Goal: Task Accomplishment & Management: Use online tool/utility

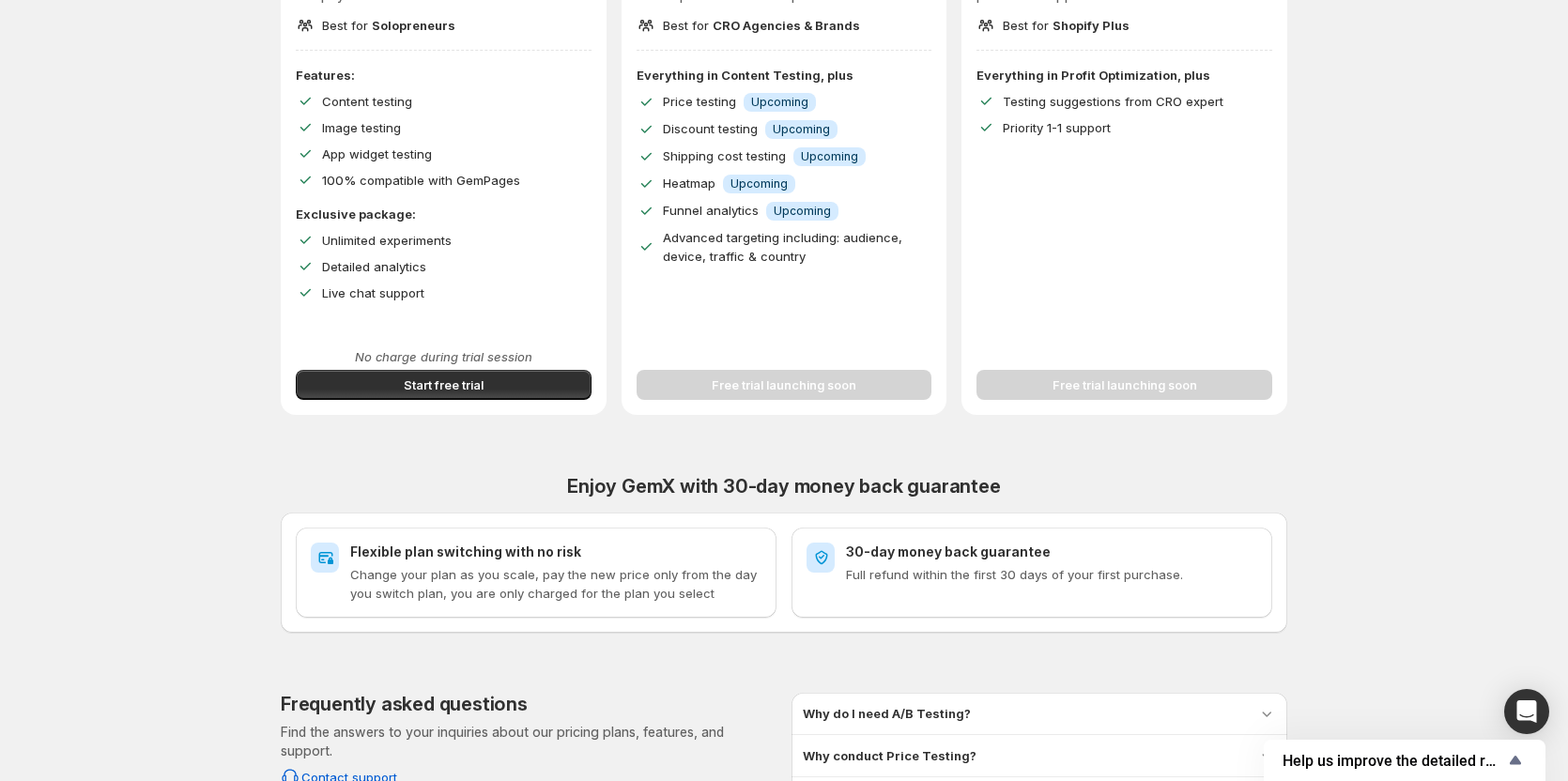
scroll to position [376, 0]
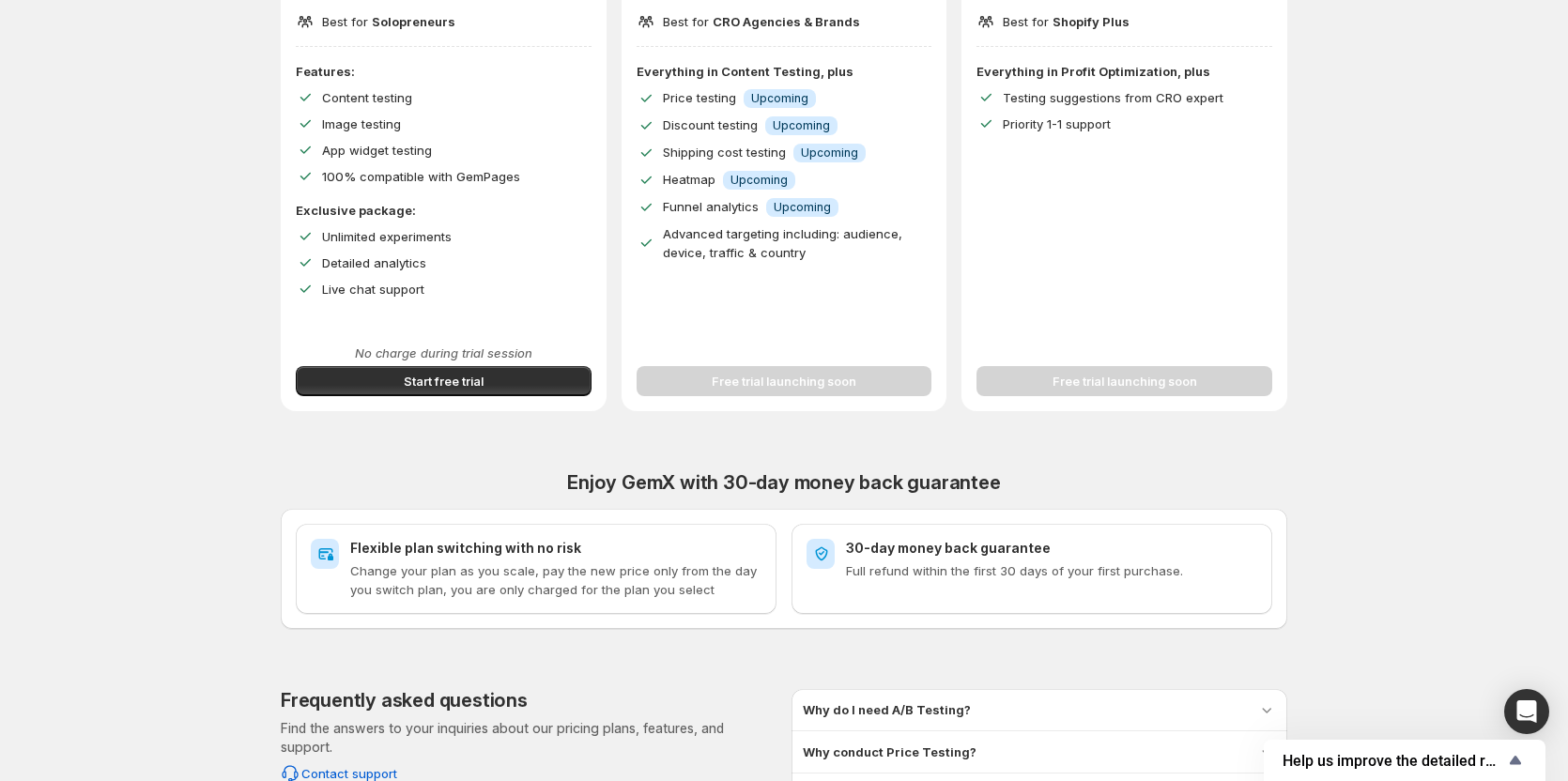
click at [464, 386] on span "Start free trial" at bounding box center [443, 381] width 80 height 19
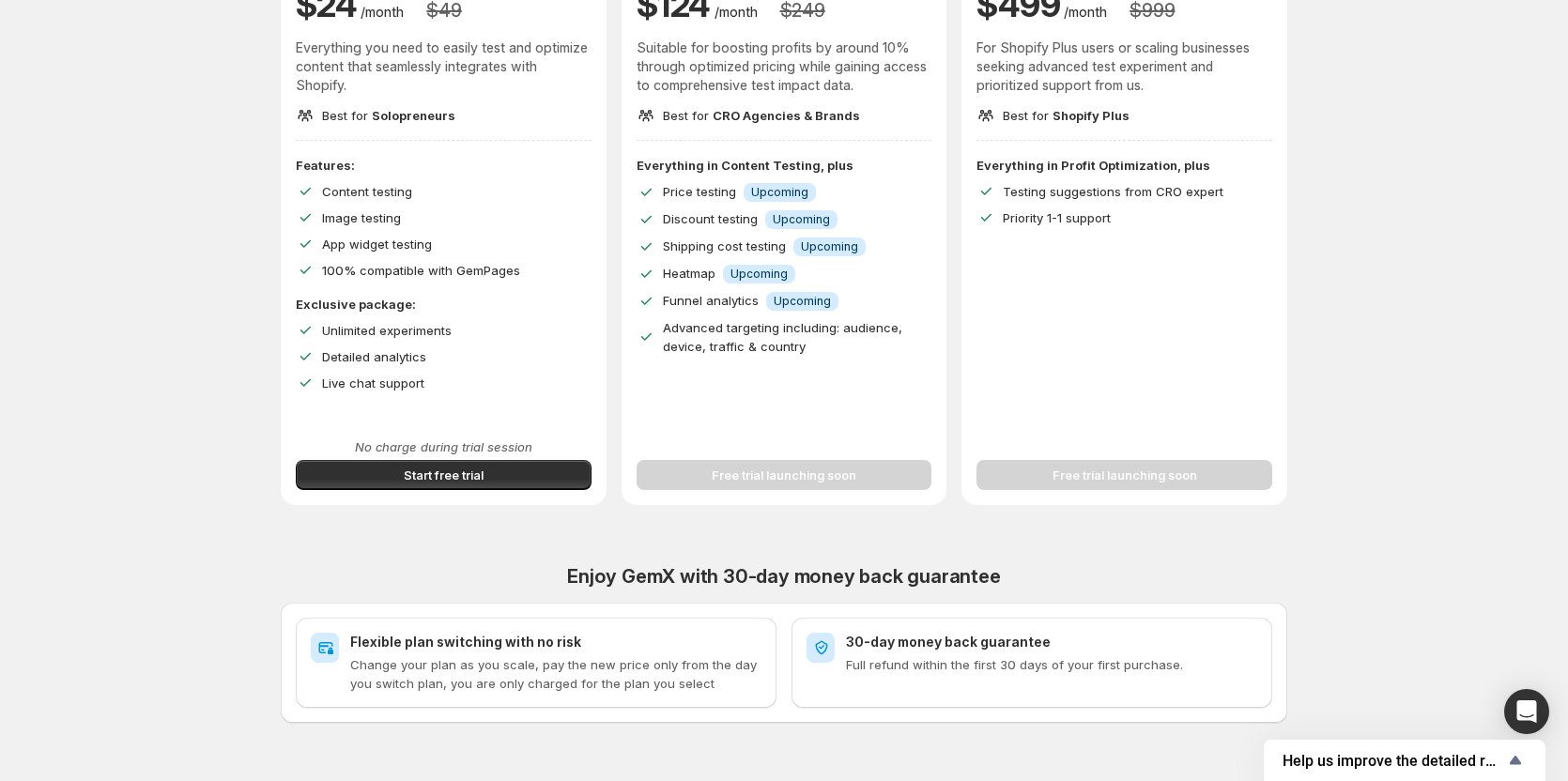
scroll to position [328, 0]
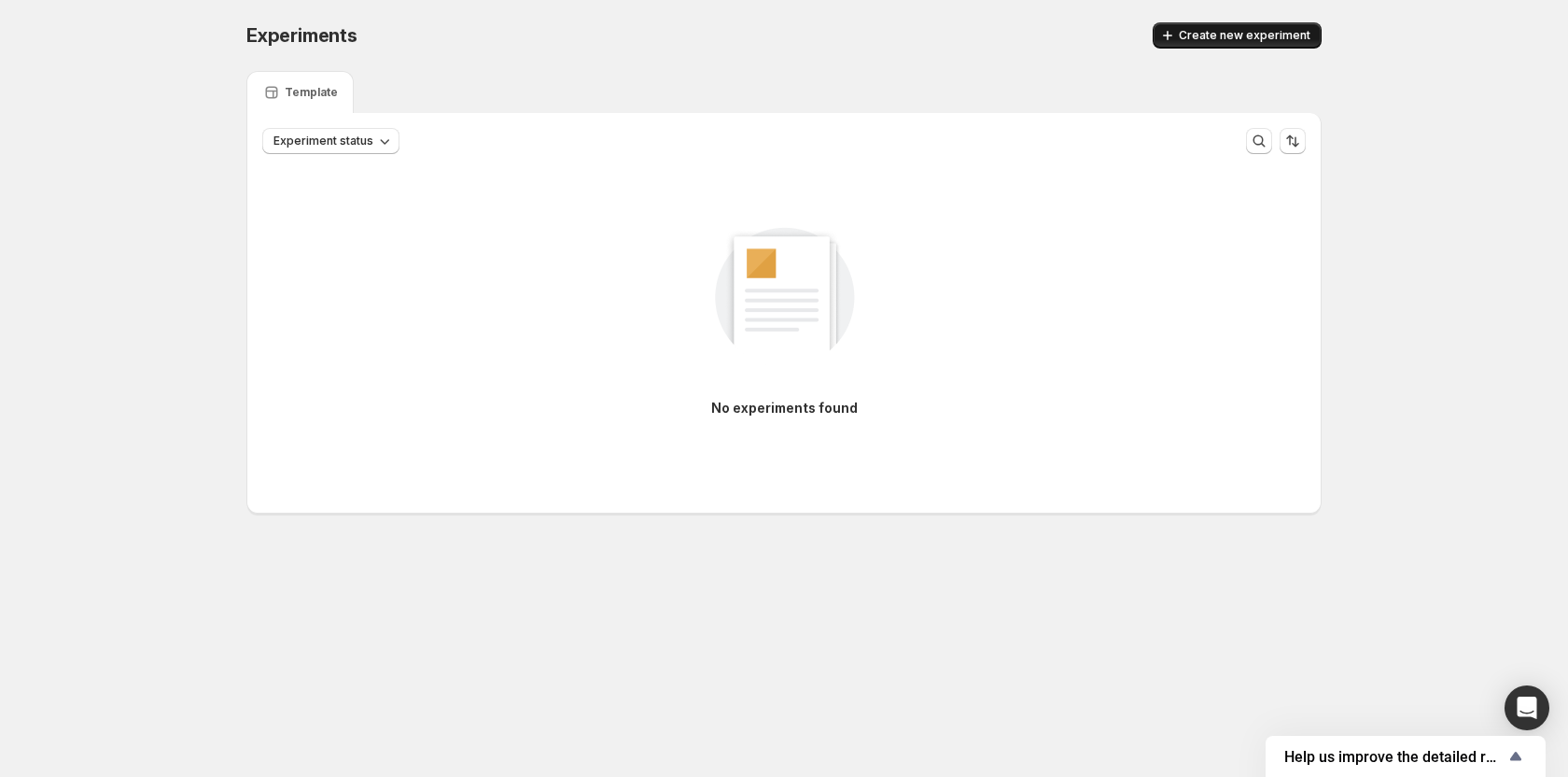
click at [1197, 37] on span "Create new experiment" at bounding box center [1245, 35] width 132 height 15
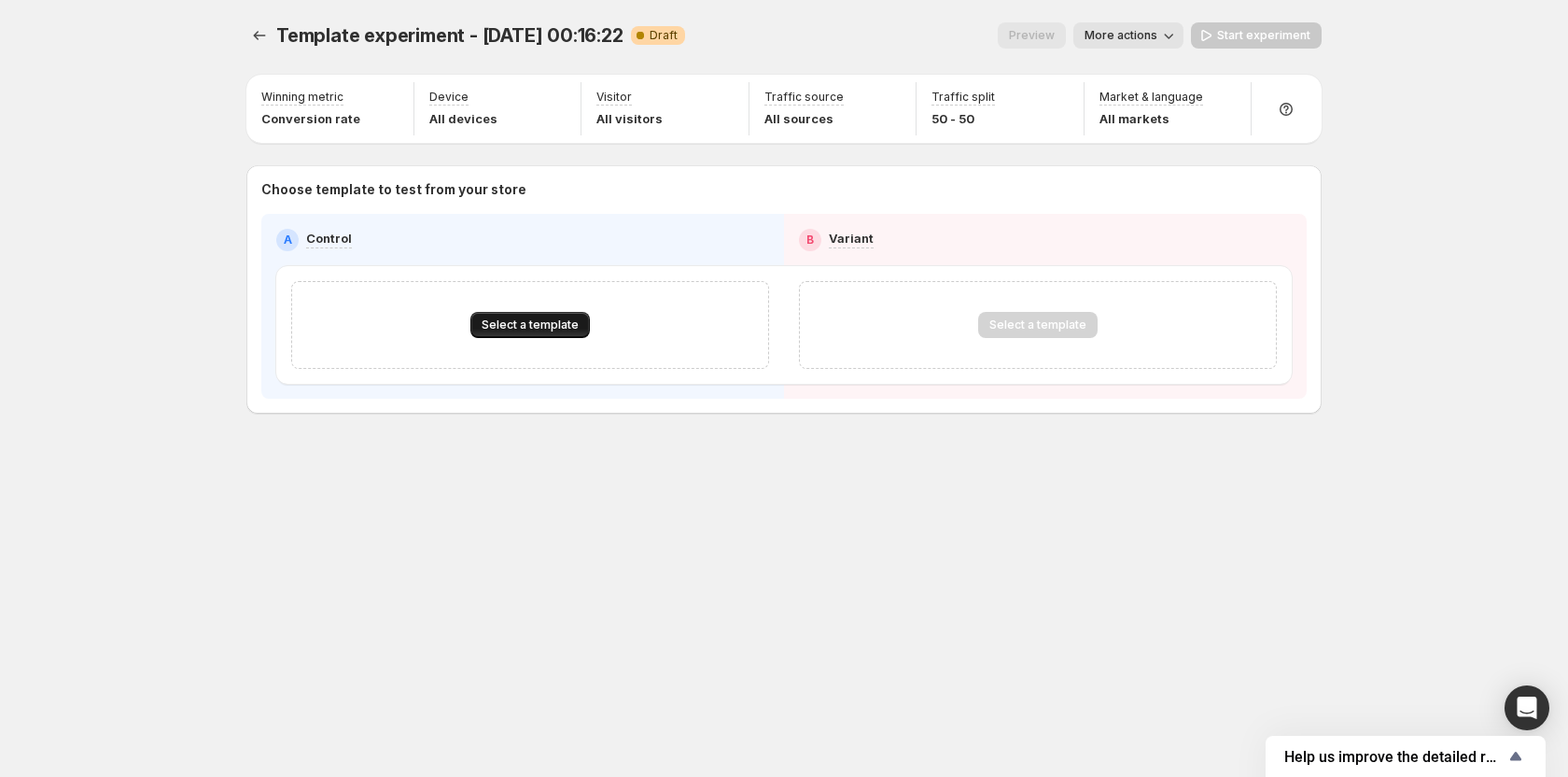
click at [529, 321] on span "Select a template" at bounding box center [530, 324] width 97 height 15
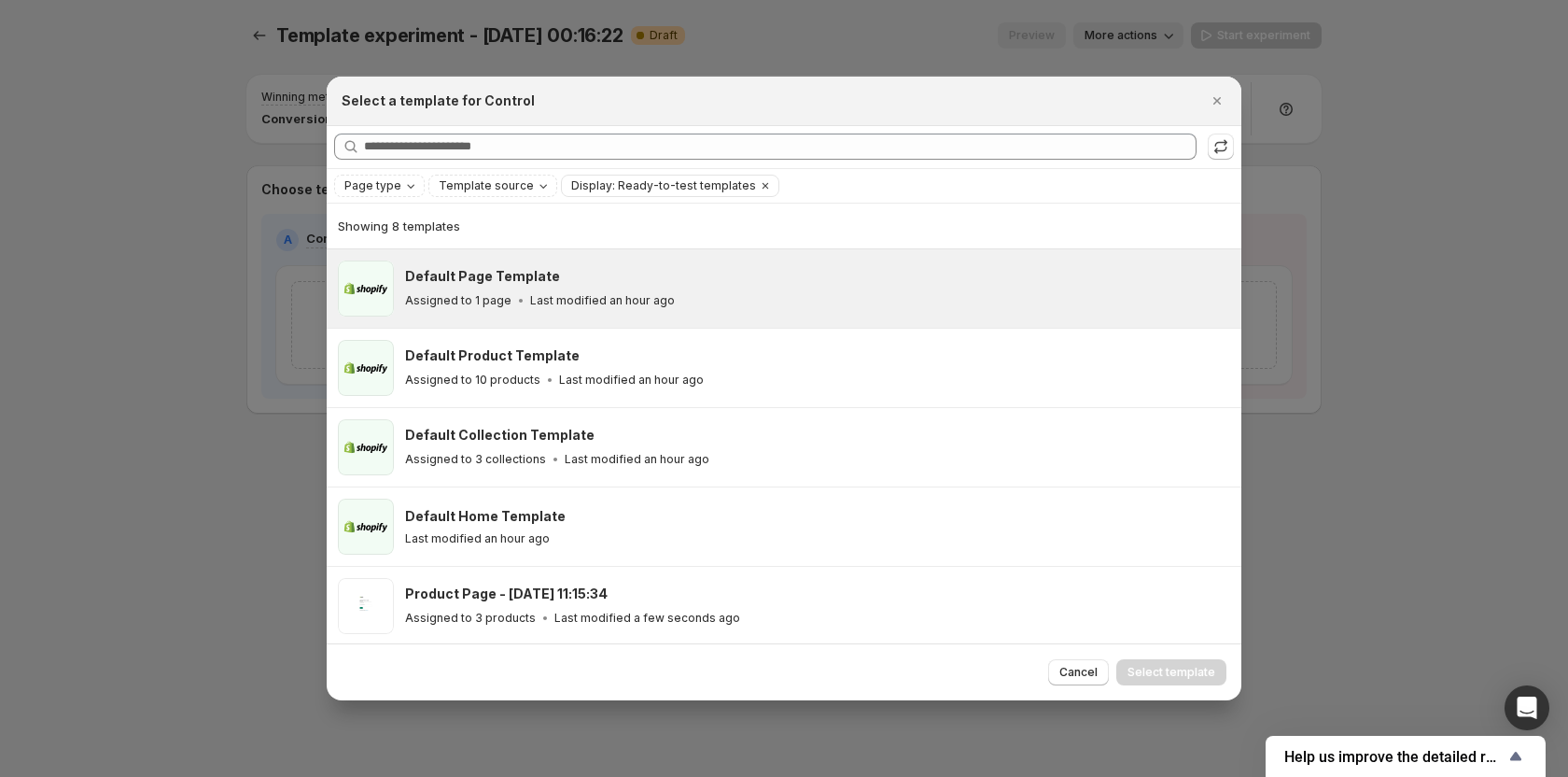
click at [550, 308] on div "Assigned to 1 page Last modified an hour ago" at bounding box center [815, 300] width 819 height 18
click at [1171, 674] on span "Select template" at bounding box center [1171, 672] width 87 height 15
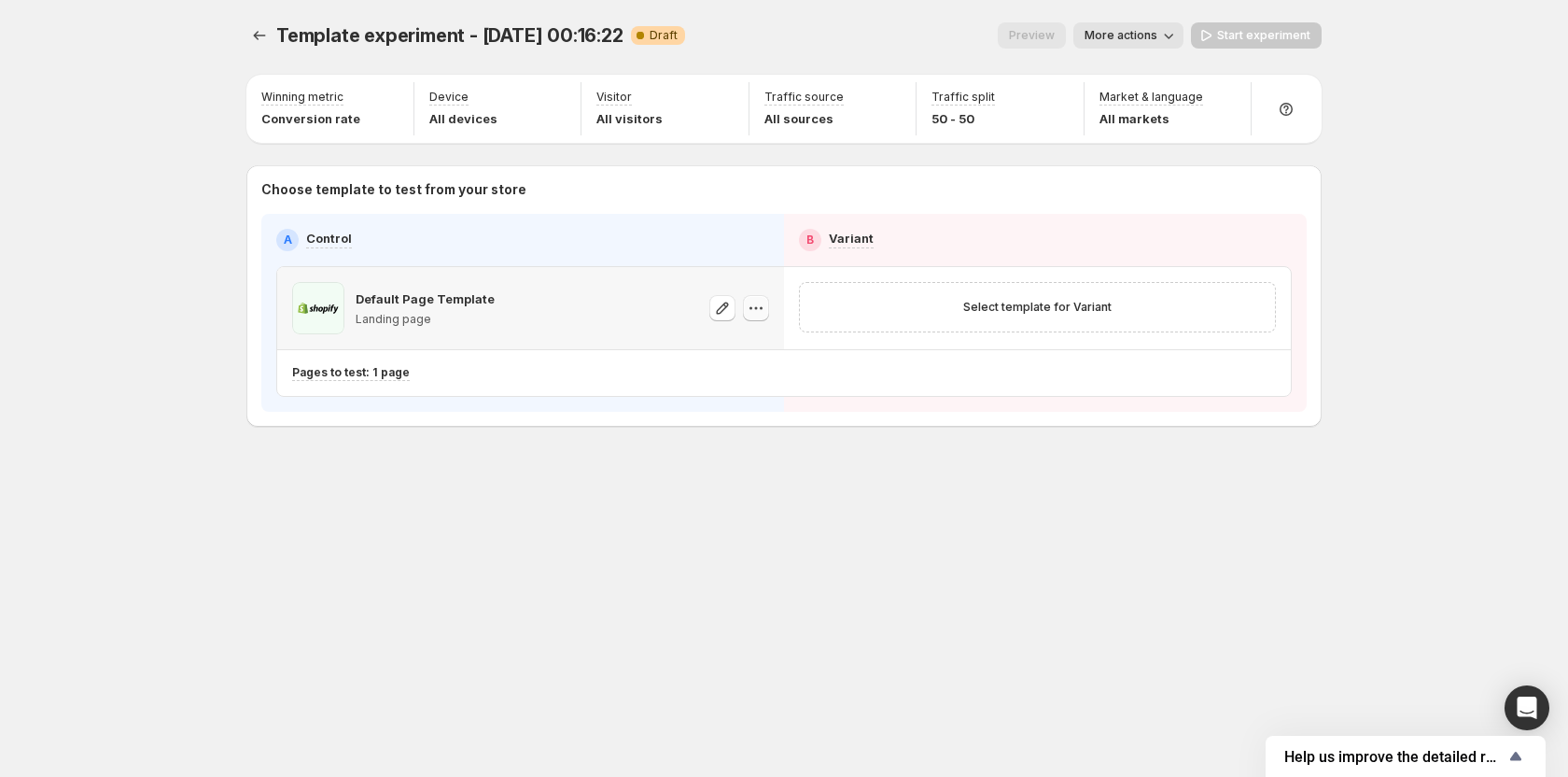
click at [753, 306] on icon "button" at bounding box center [755, 308] width 18 height 18
click at [759, 331] on button "Change template" at bounding box center [760, 346] width 167 height 30
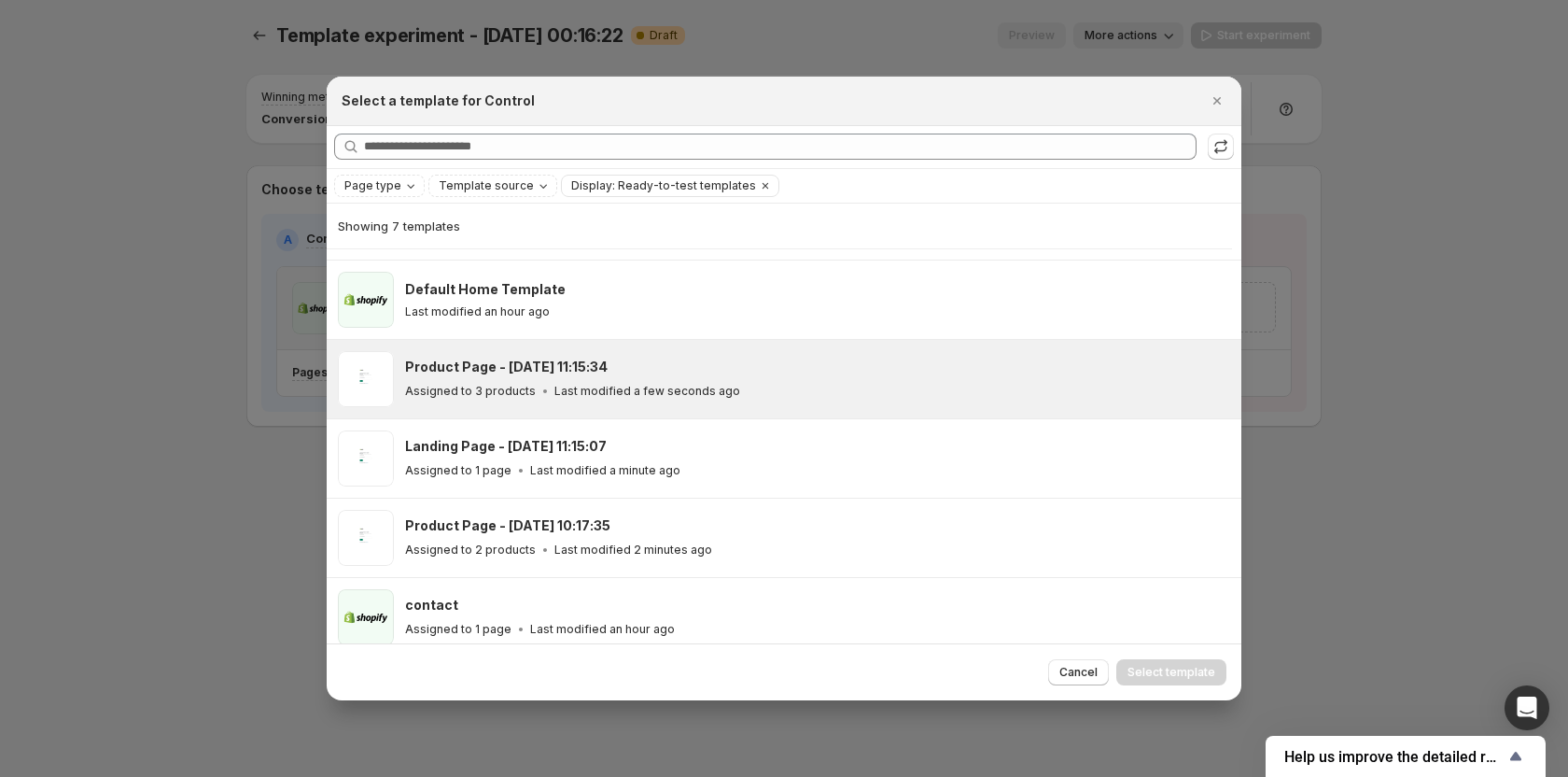
scroll to position [160, 0]
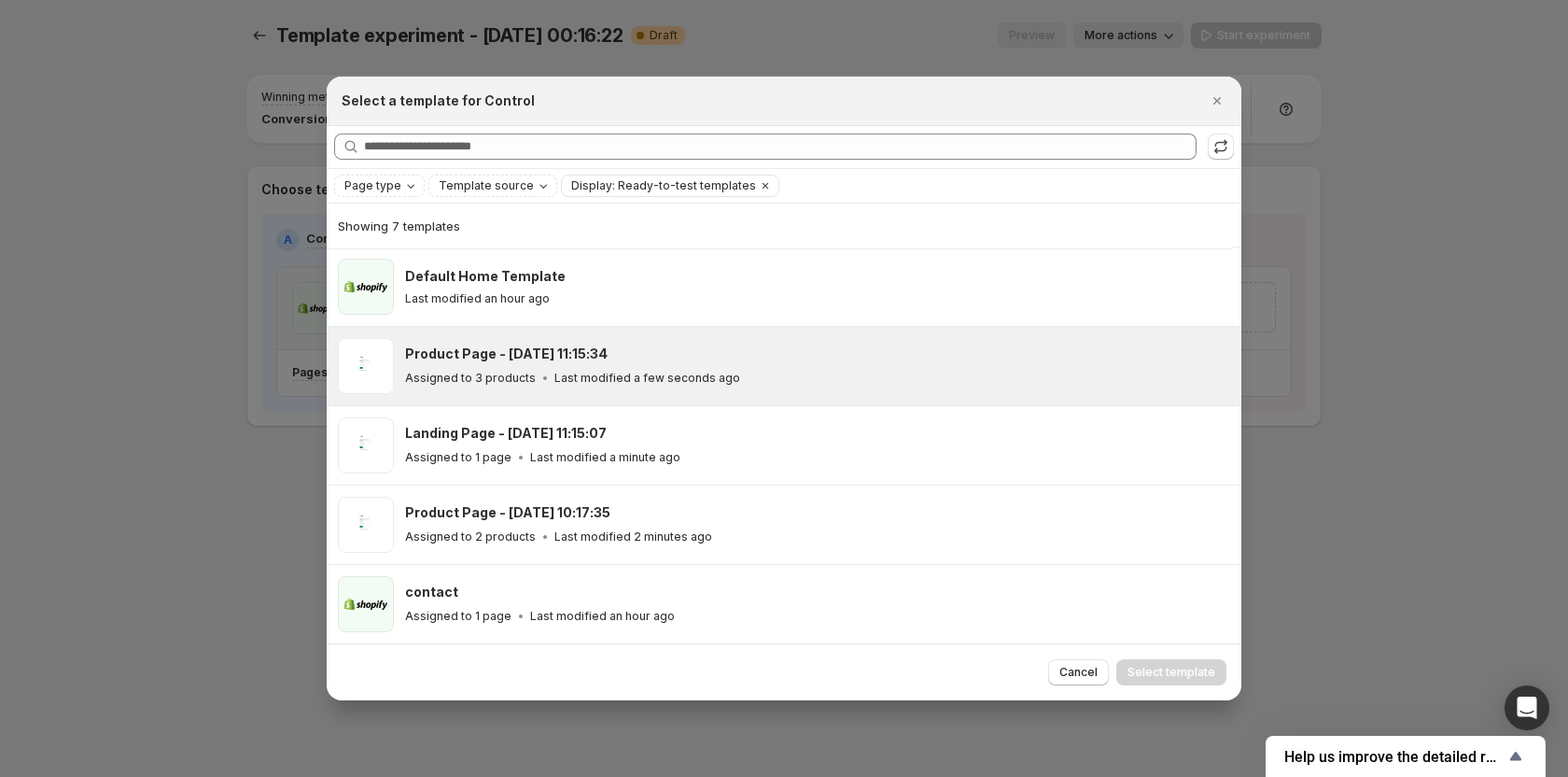
click at [551, 394] on div "Product Page - Oct 3, 11:15:34 Assigned to 3 products Last modified a few secon…" at bounding box center [784, 365] width 915 height 79
click at [1166, 672] on span "Select template" at bounding box center [1171, 672] width 87 height 15
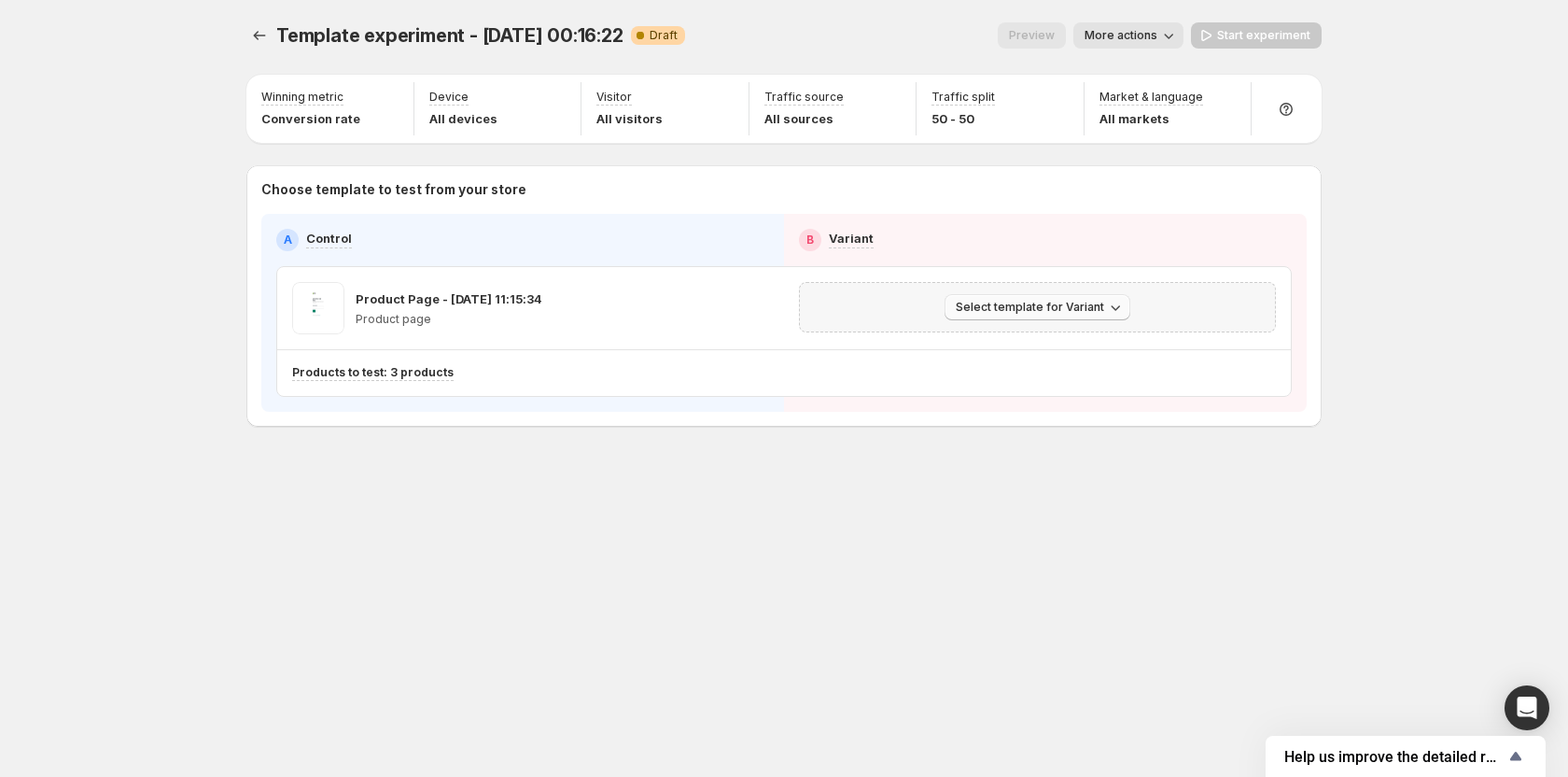
click at [1117, 305] on icon "button" at bounding box center [1115, 307] width 18 height 18
click at [1070, 347] on span "Select an existing template" at bounding box center [1024, 346] width 157 height 15
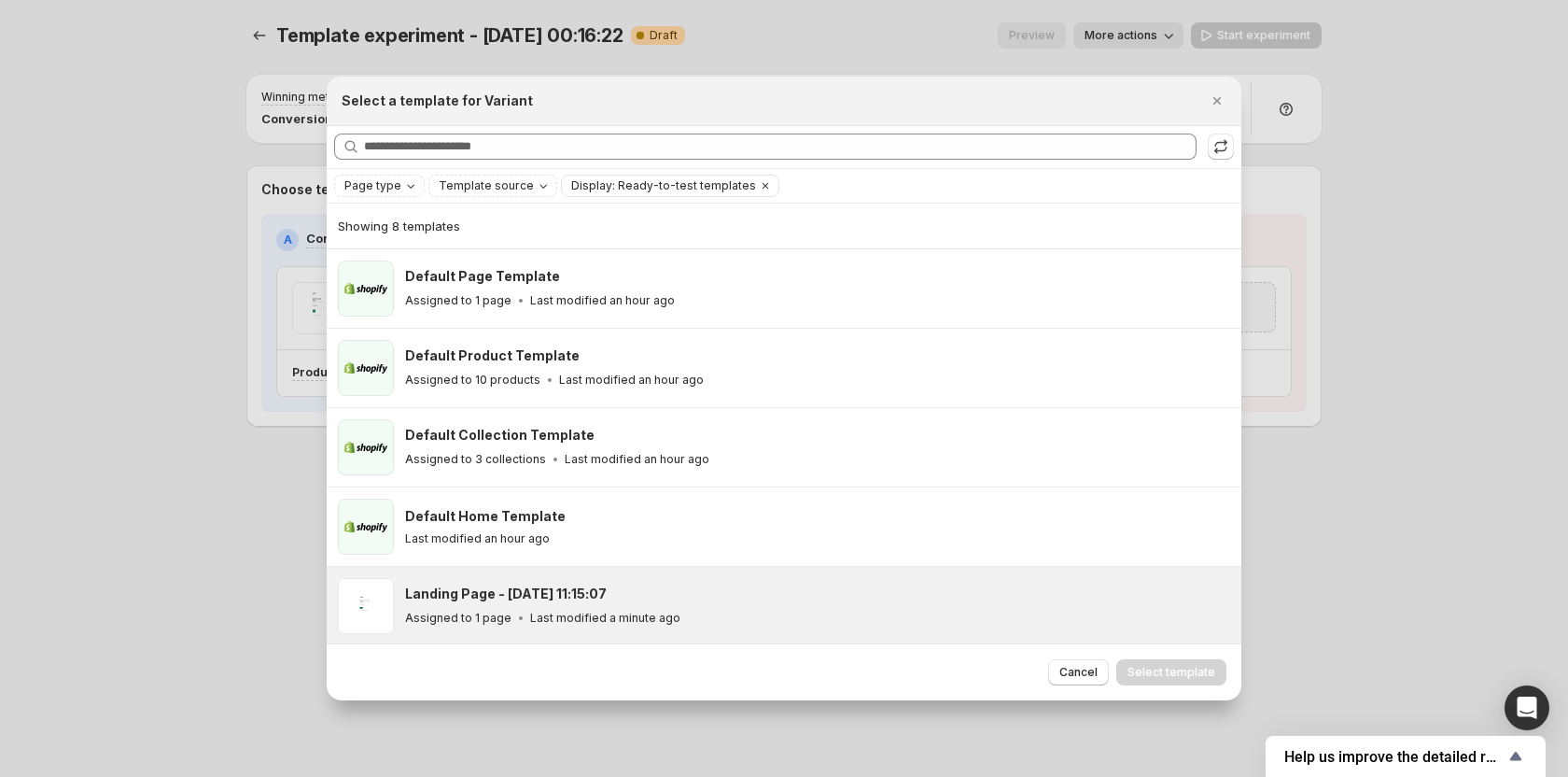
click at [565, 569] on div "Landing Page - Oct 3, 11:15:07 Assigned to 1 page Last modified a minute ago" at bounding box center [784, 606] width 915 height 79
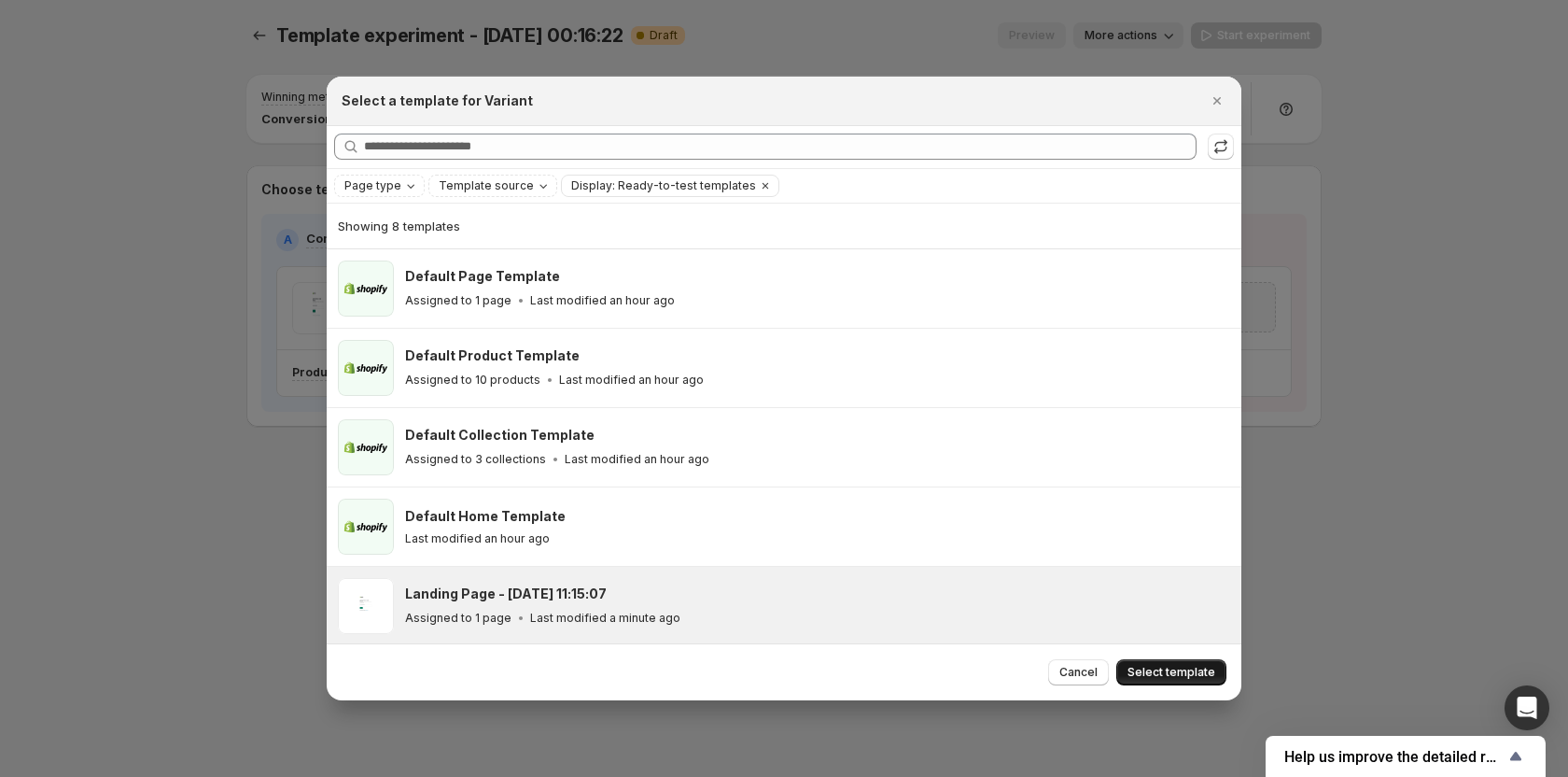
click at [1172, 664] on button "Select template" at bounding box center [1171, 672] width 110 height 26
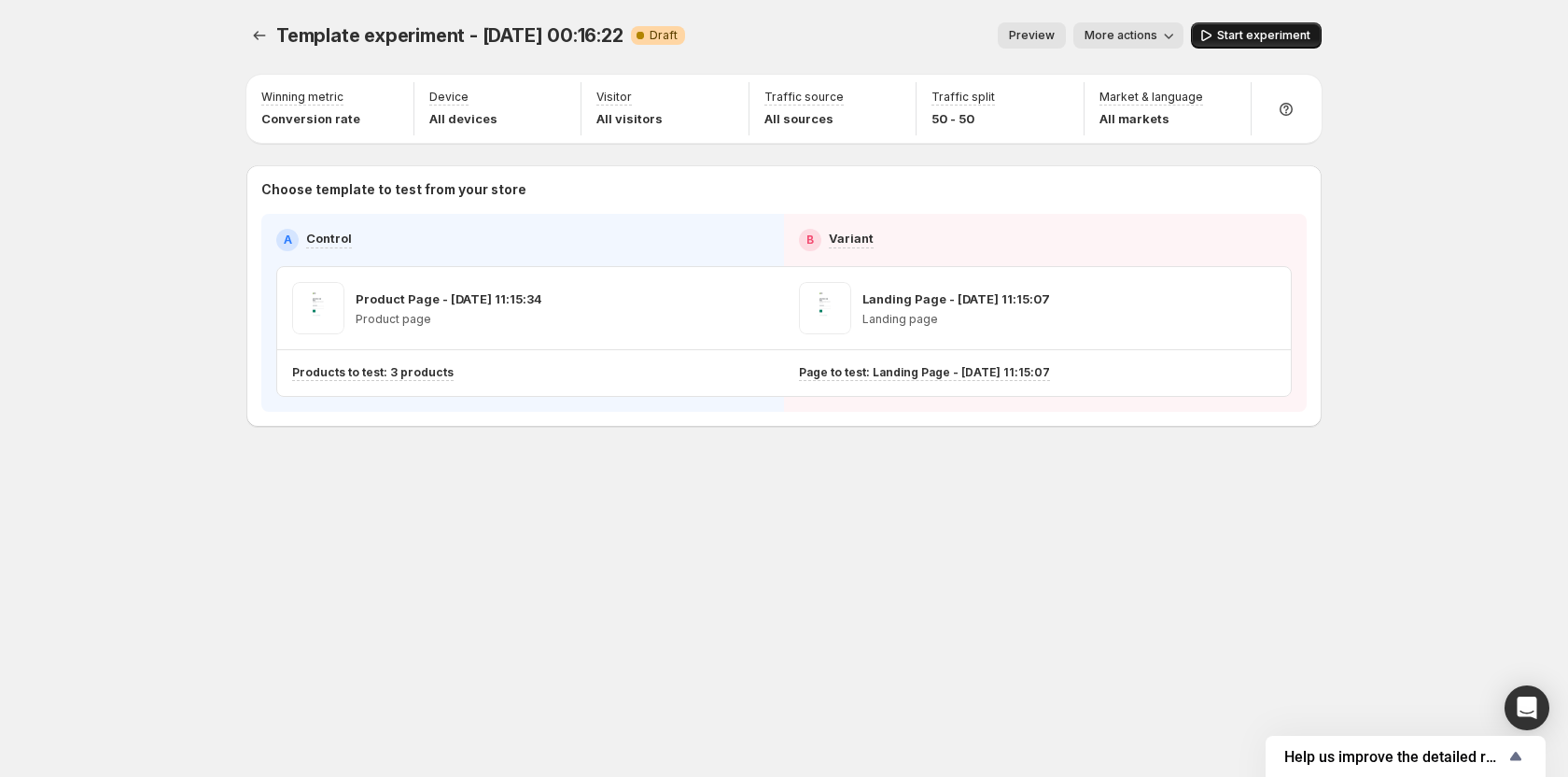
click at [1252, 38] on span "Start experiment" at bounding box center [1264, 35] width 93 height 15
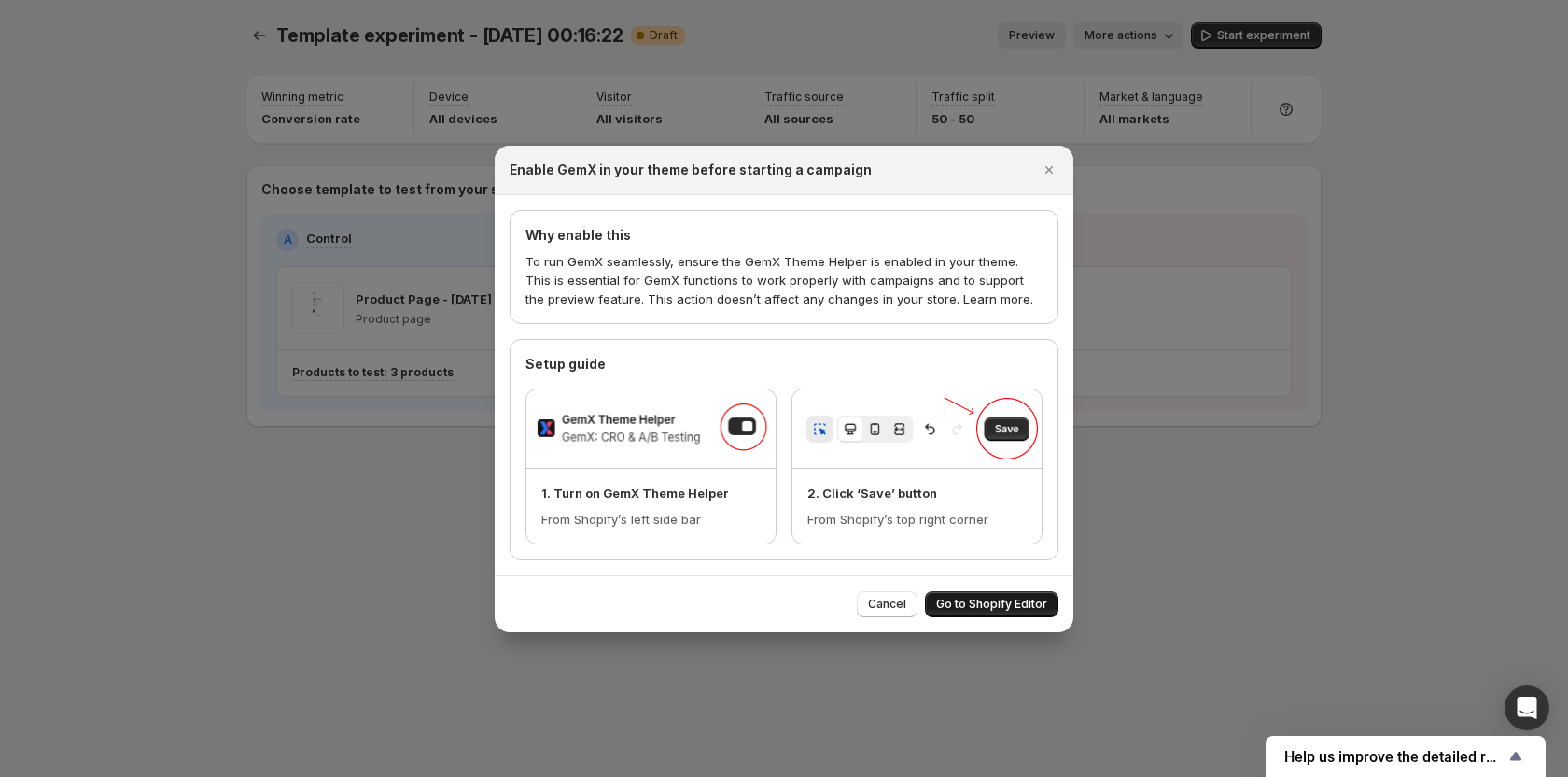
click at [960, 598] on span "Go to Shopify Editor" at bounding box center [991, 603] width 111 height 15
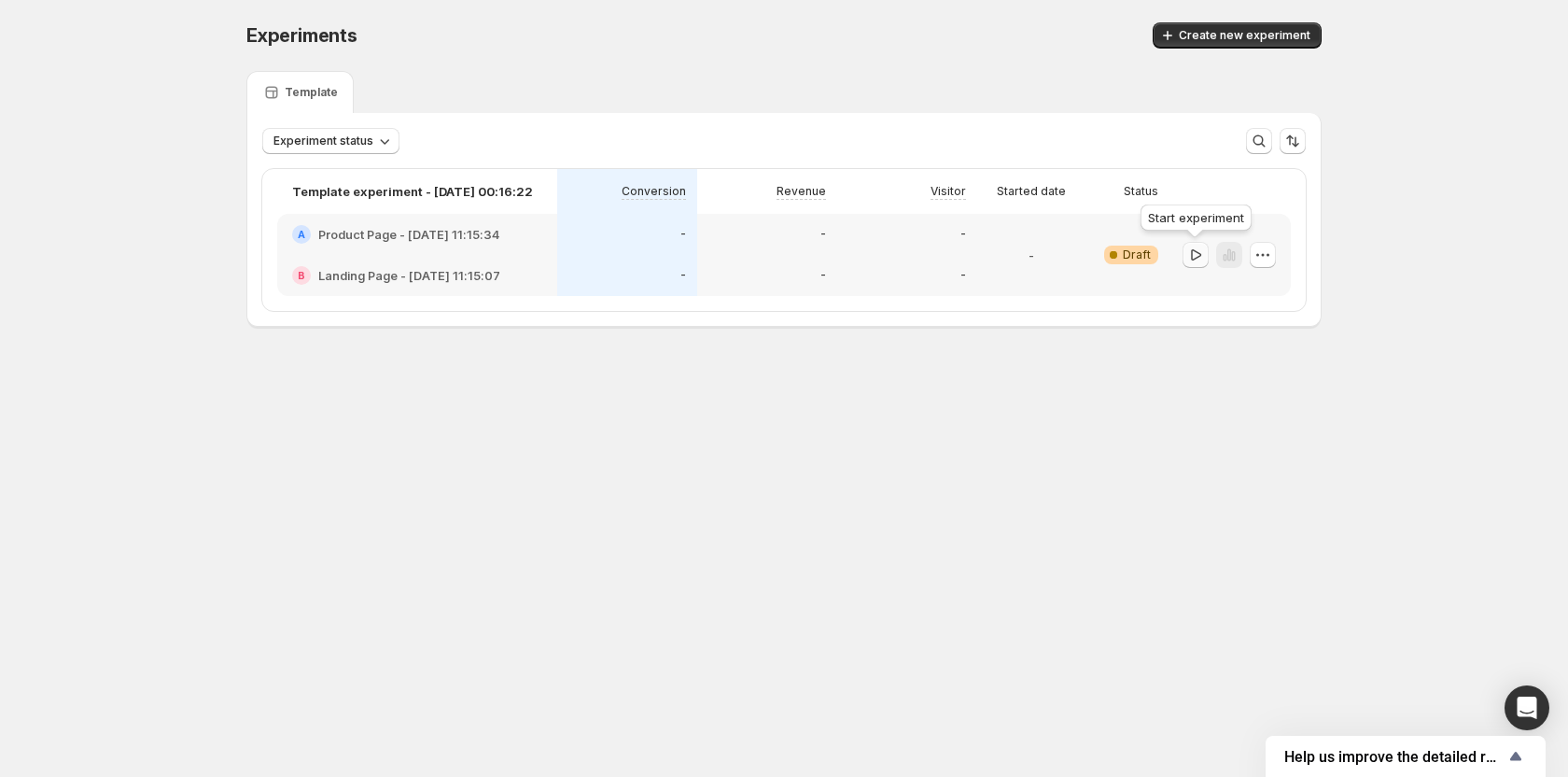
click at [1197, 258] on icon "button" at bounding box center [1195, 254] width 18 height 18
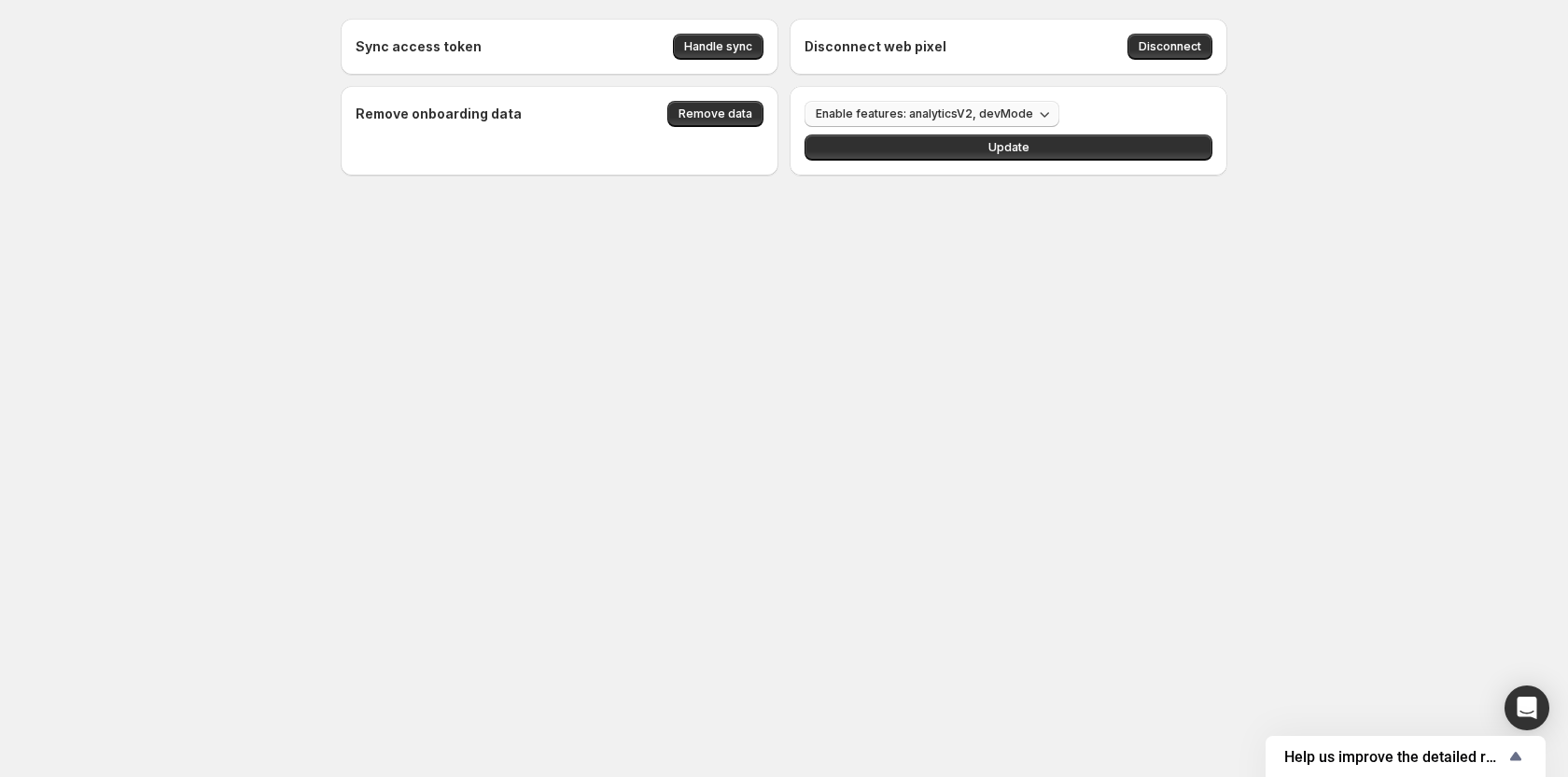
click at [926, 102] on button "Enable features: analyticsV2, devMode" at bounding box center [932, 114] width 254 height 26
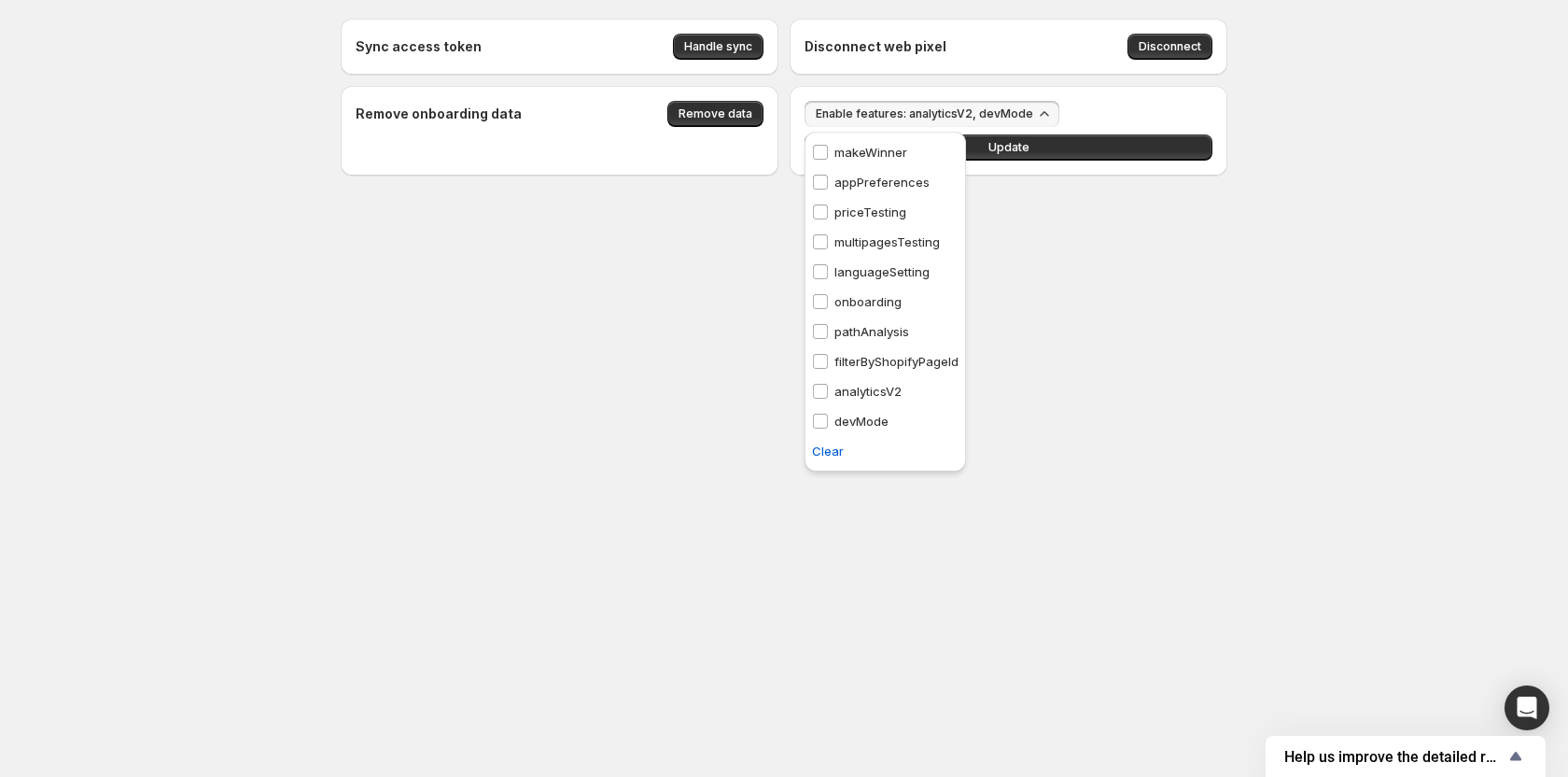
click at [875, 231] on div "multipagesTesting multipagesTesting" at bounding box center [876, 242] width 143 height 30
click at [878, 333] on p "pathAnalysis" at bounding box center [872, 331] width 75 height 18
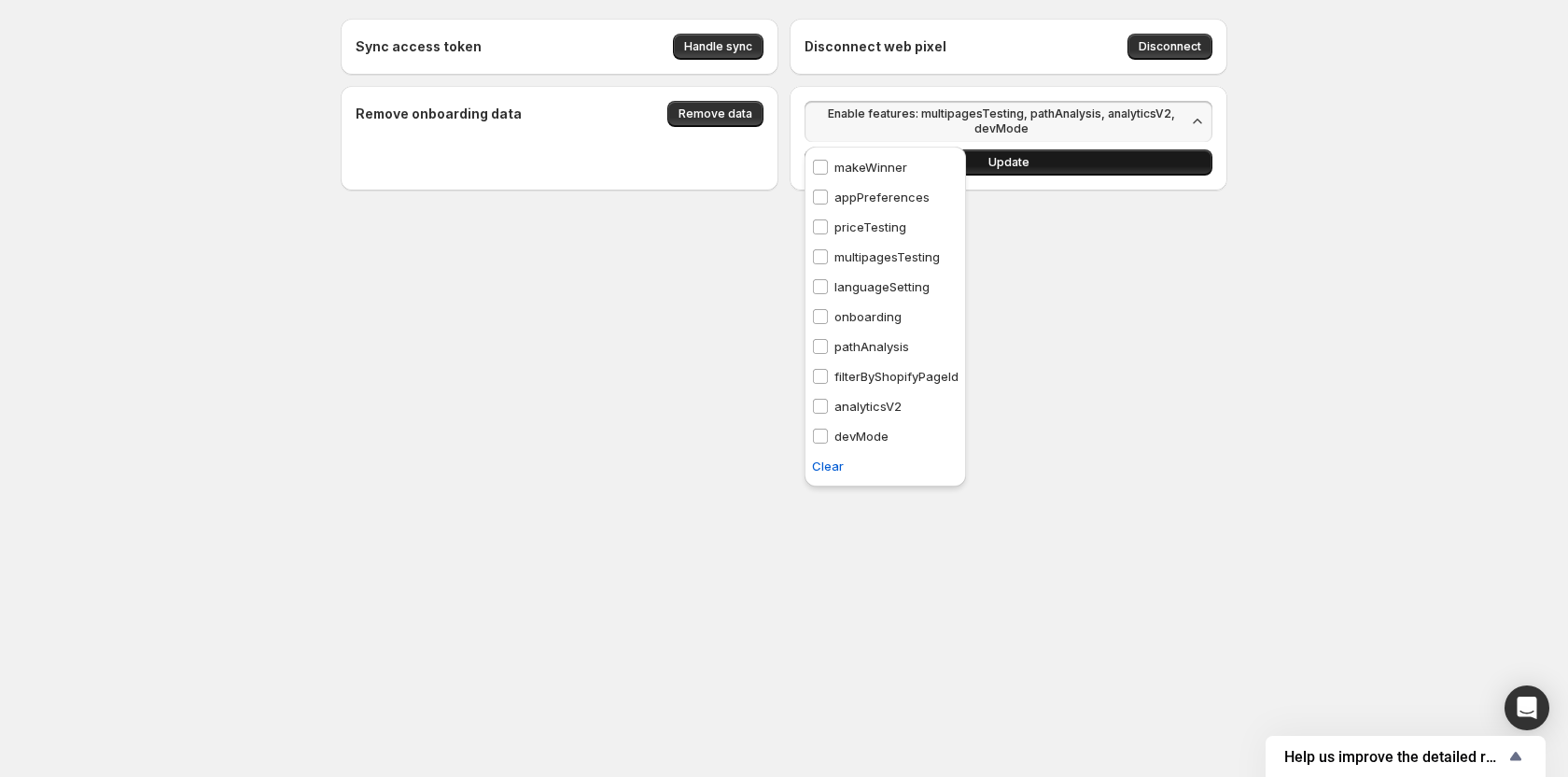
click at [1086, 161] on button "Update" at bounding box center [1009, 162] width 408 height 26
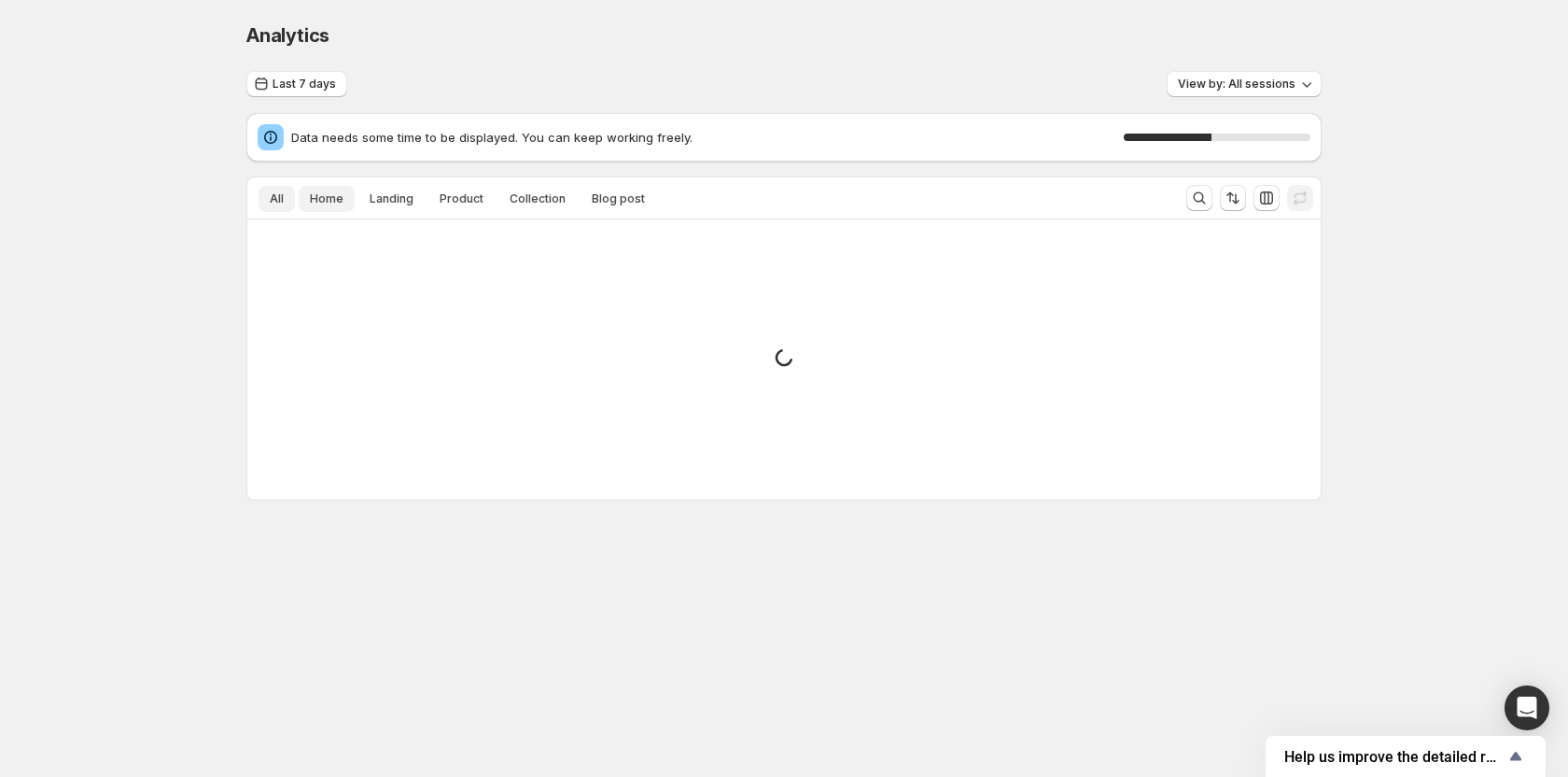
click at [345, 196] on button "Home" at bounding box center [327, 198] width 56 height 26
click at [383, 194] on span "Landing" at bounding box center [391, 198] width 44 height 15
click at [472, 202] on span "Product" at bounding box center [461, 198] width 44 height 15
click at [562, 202] on button "Collection" at bounding box center [537, 198] width 79 height 26
click at [276, 208] on button "All" at bounding box center [276, 198] width 36 height 26
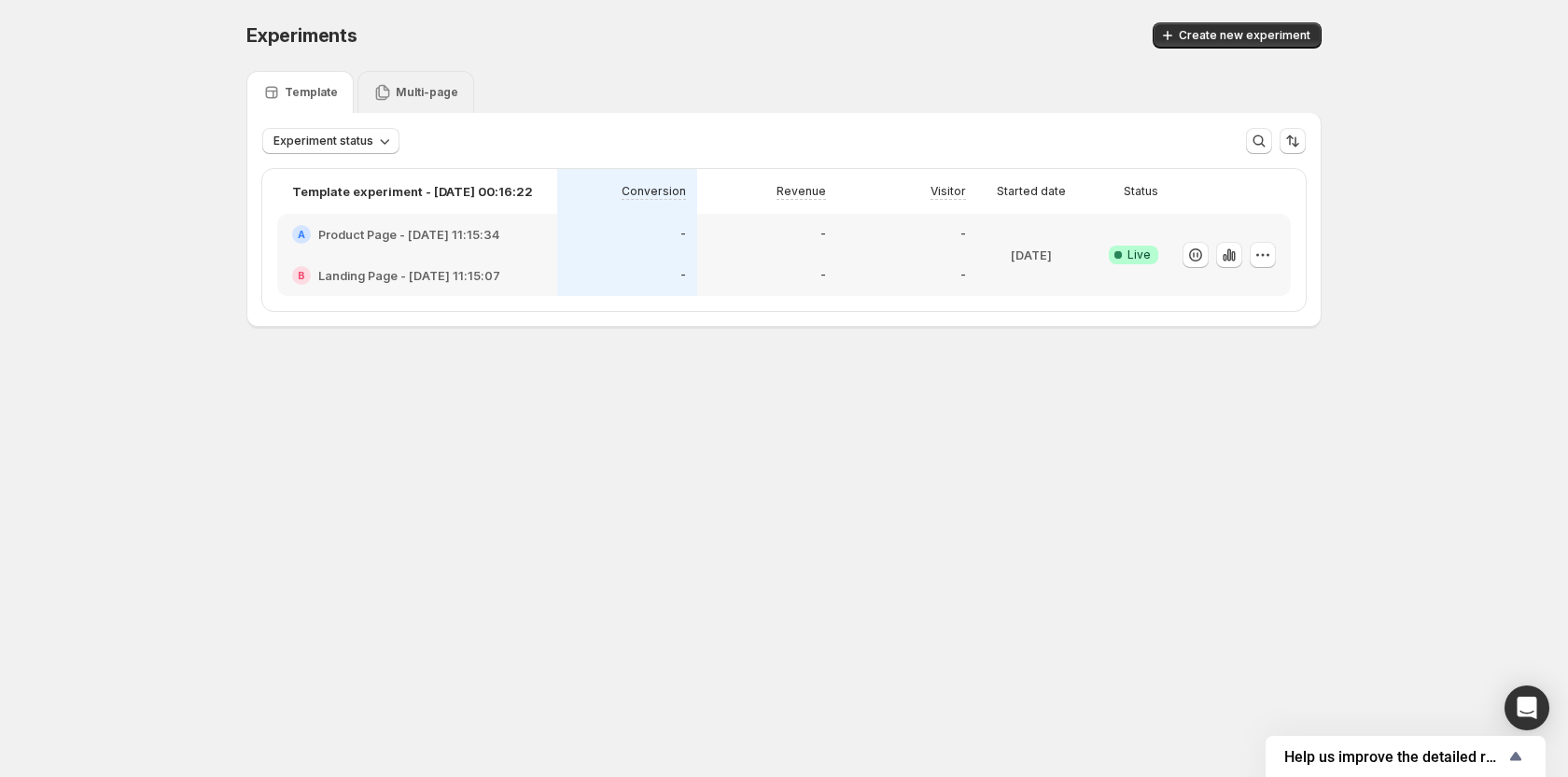
click at [415, 91] on p "Multi-page" at bounding box center [427, 91] width 62 height 15
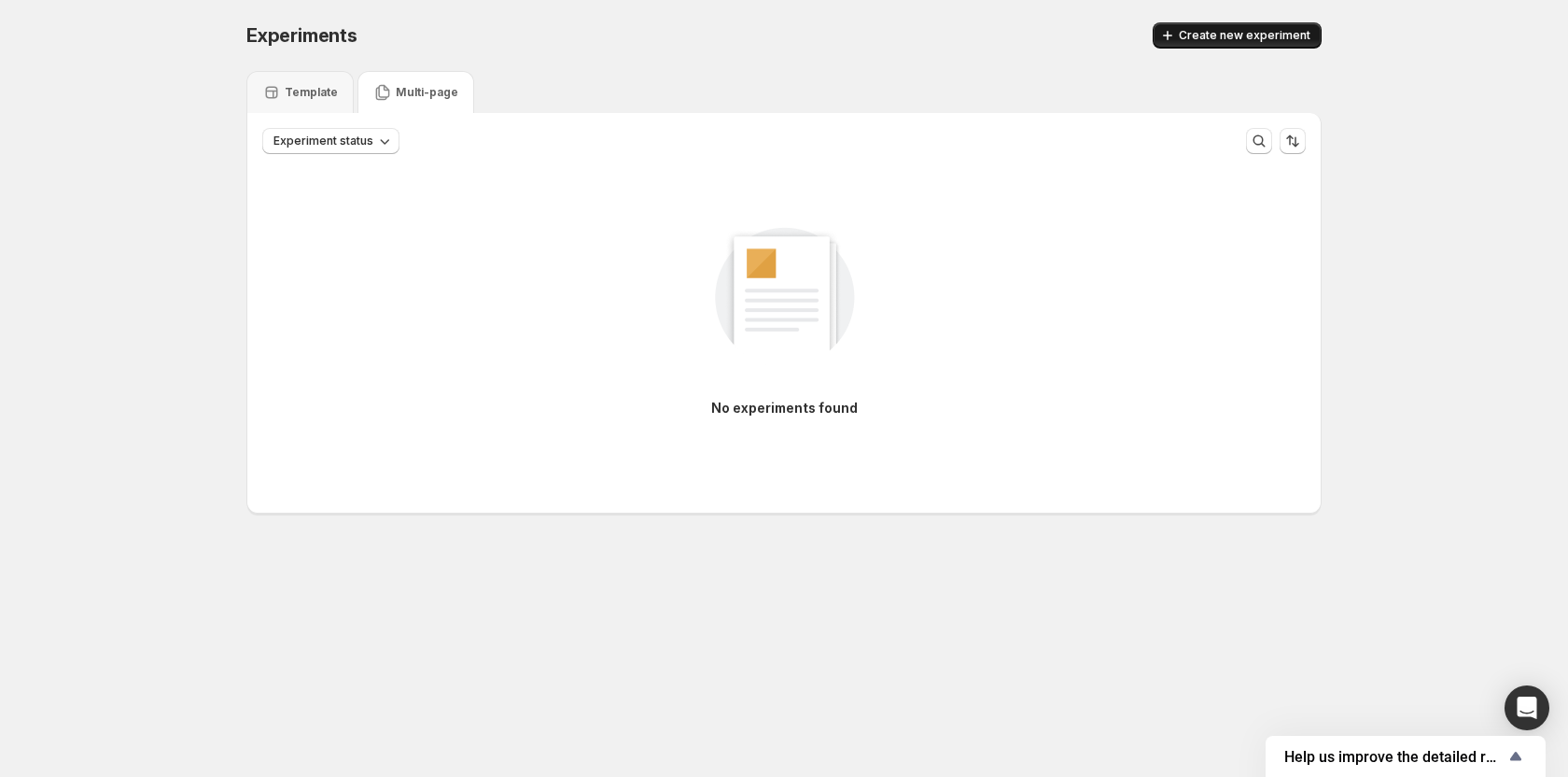
click at [1271, 37] on span "Create new experiment" at bounding box center [1245, 35] width 132 height 15
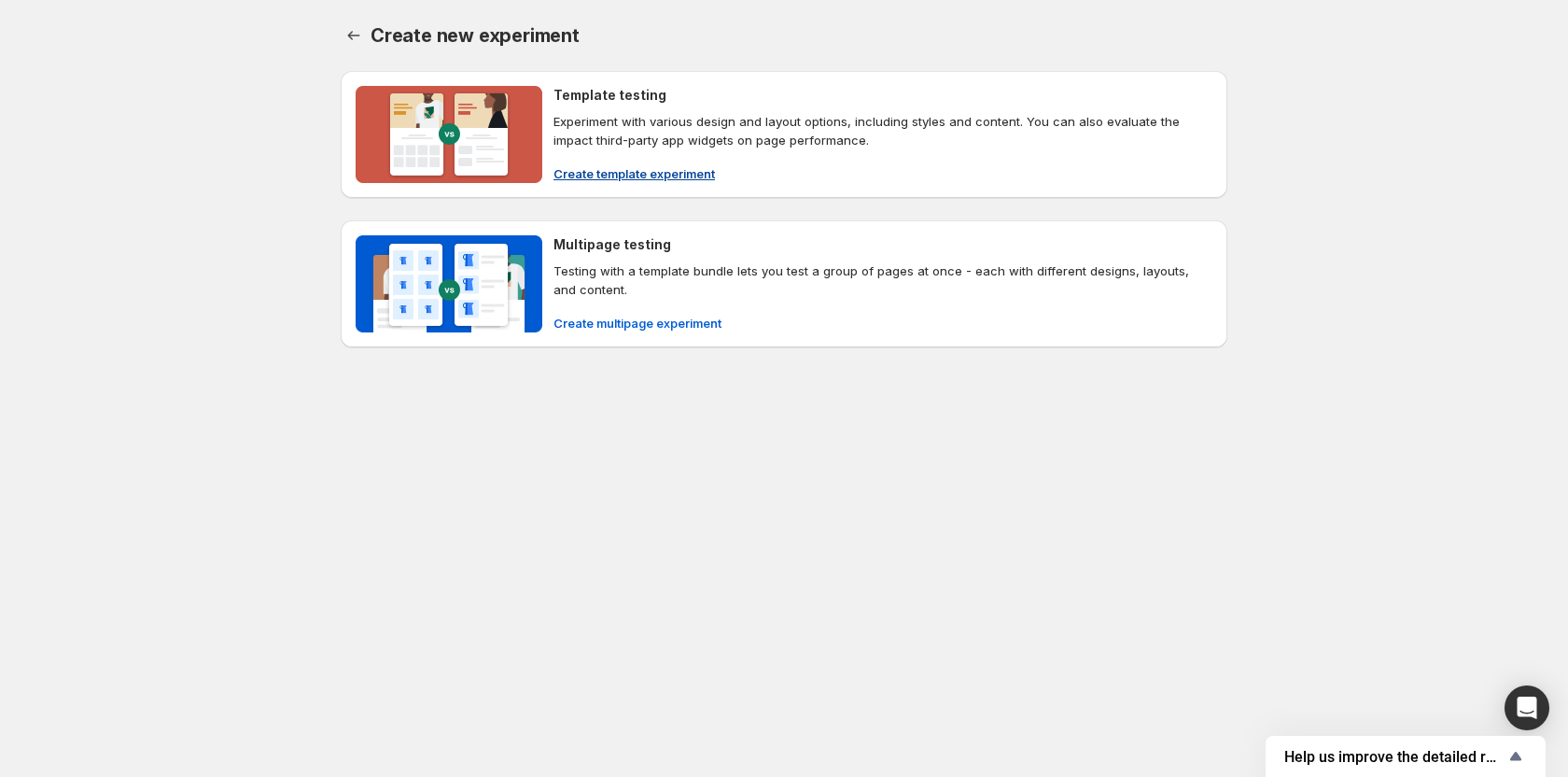
click at [617, 178] on span "Create template experiment" at bounding box center [634, 173] width 161 height 18
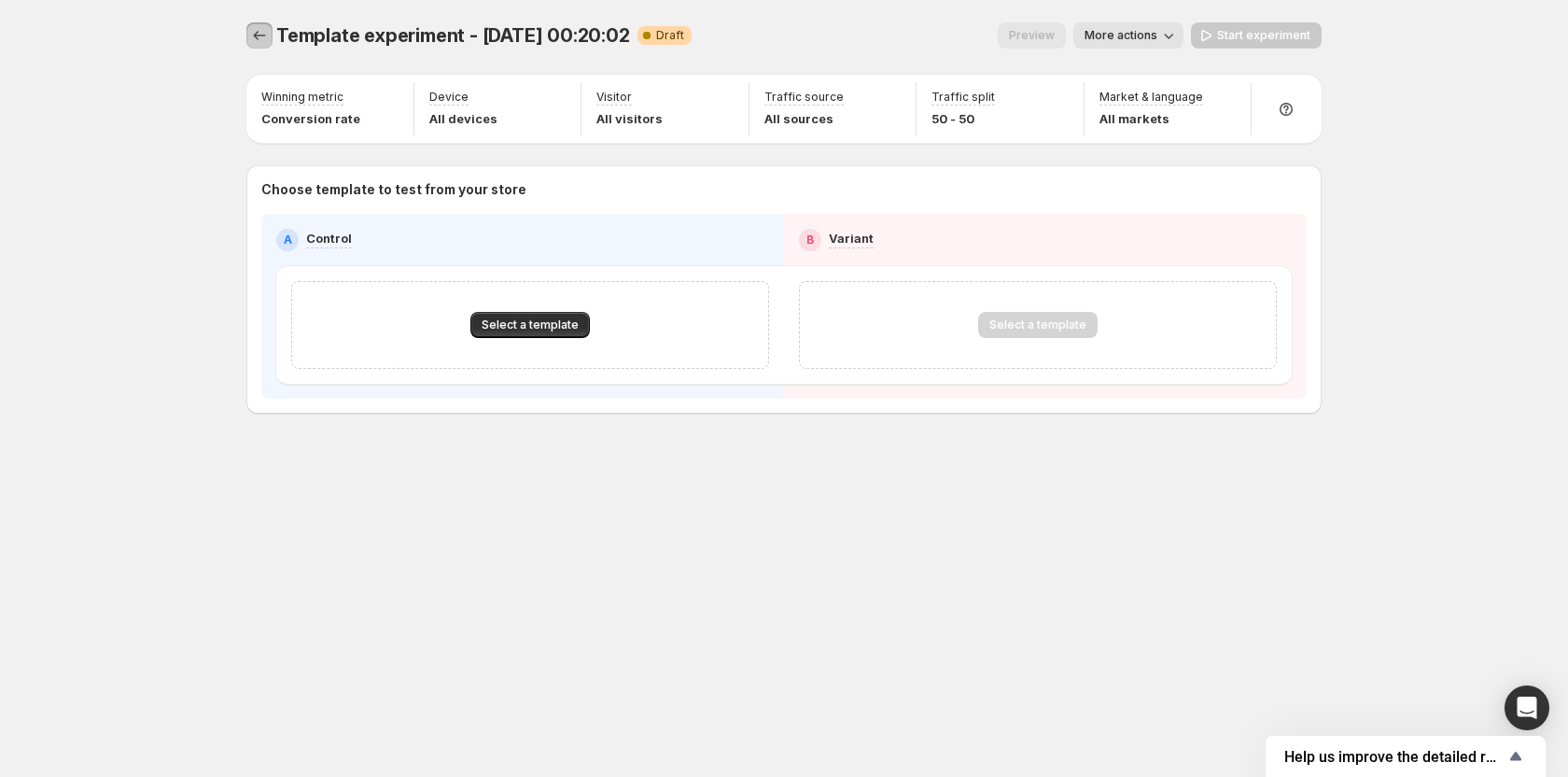
click at [255, 37] on icon "Experiments" at bounding box center [260, 36] width 12 height 10
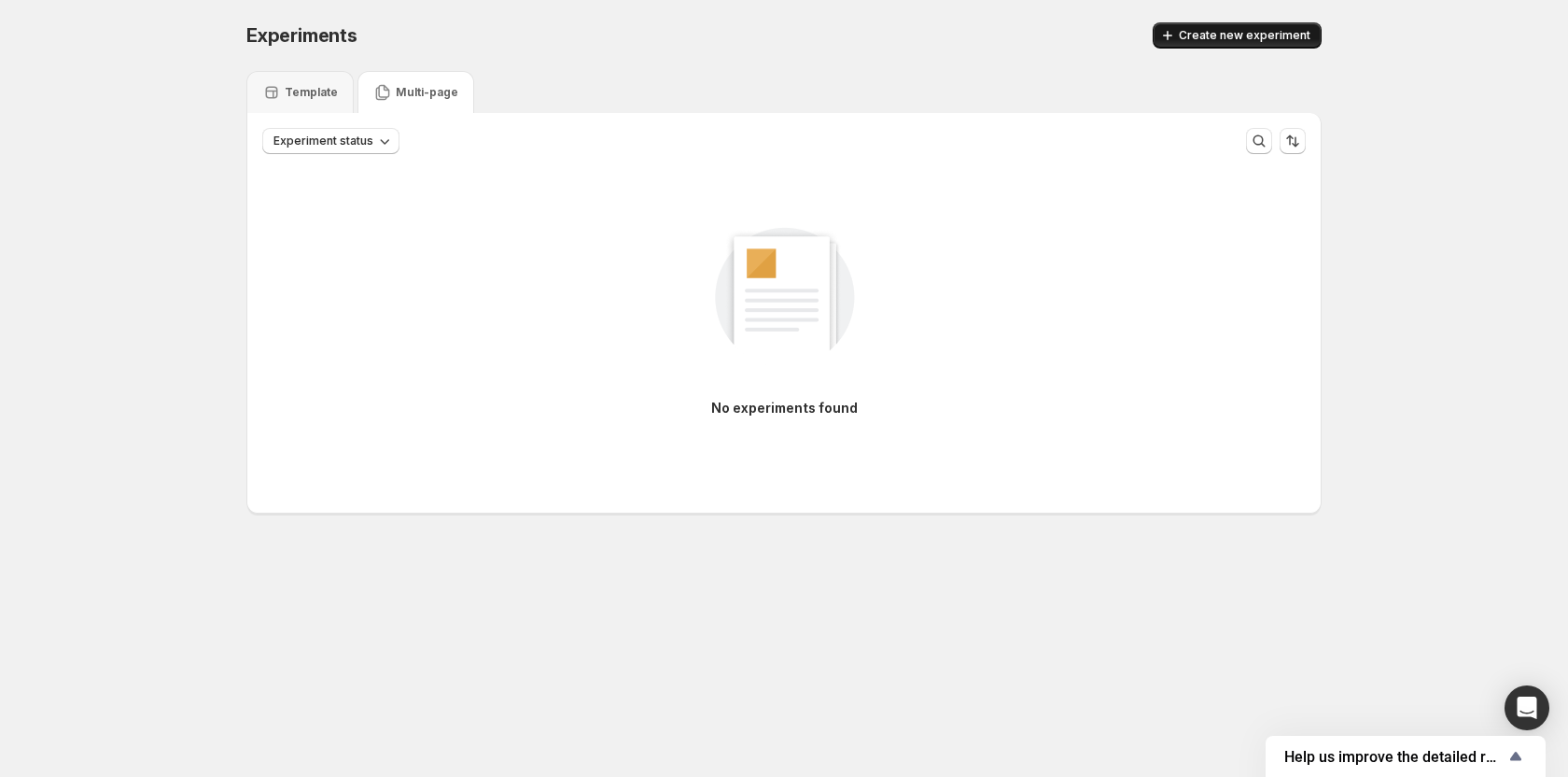
click at [1249, 47] on button "Create new experiment" at bounding box center [1237, 35] width 169 height 26
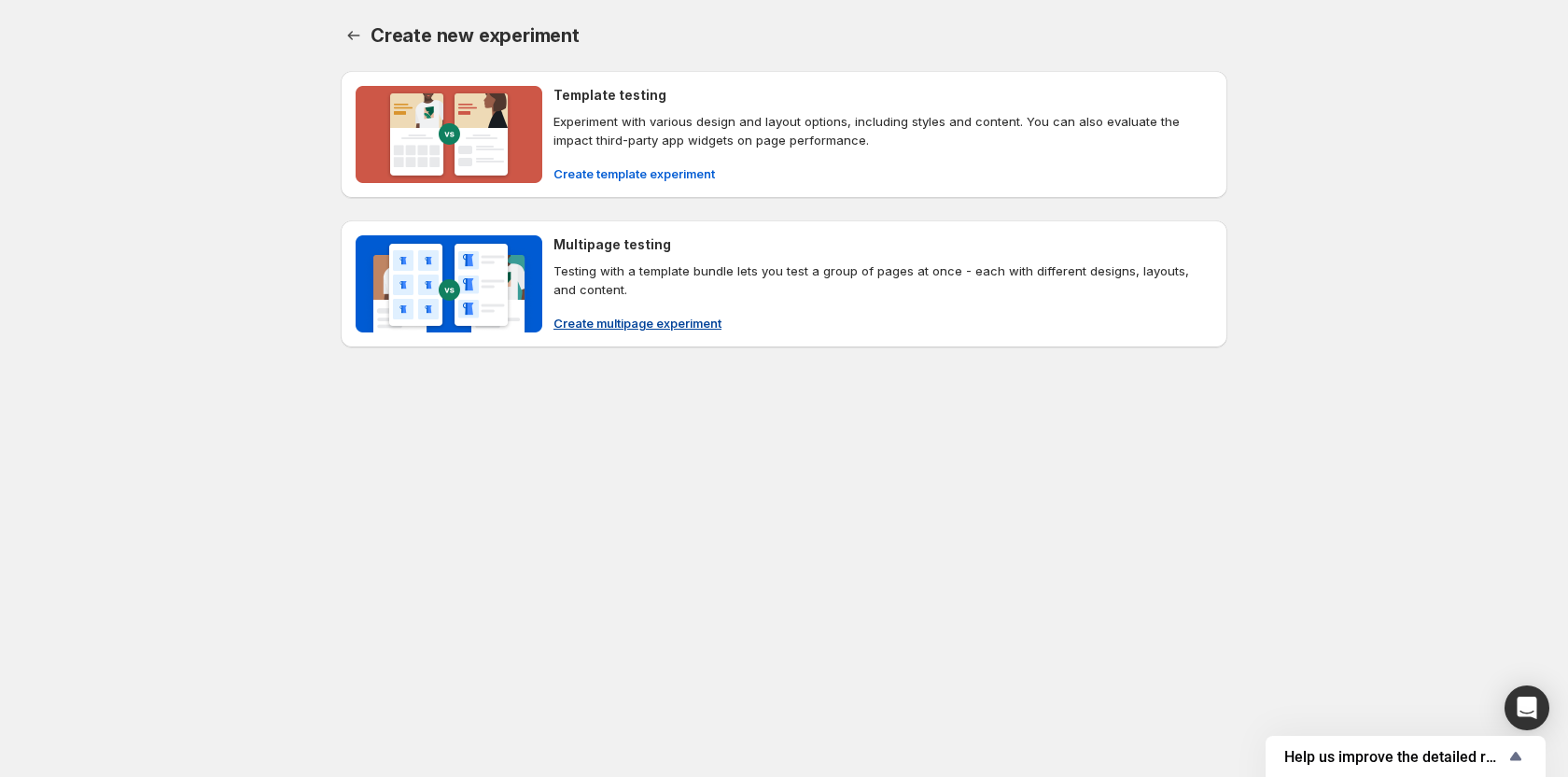
click at [614, 321] on span "Create multipage experiment" at bounding box center [637, 322] width 168 height 18
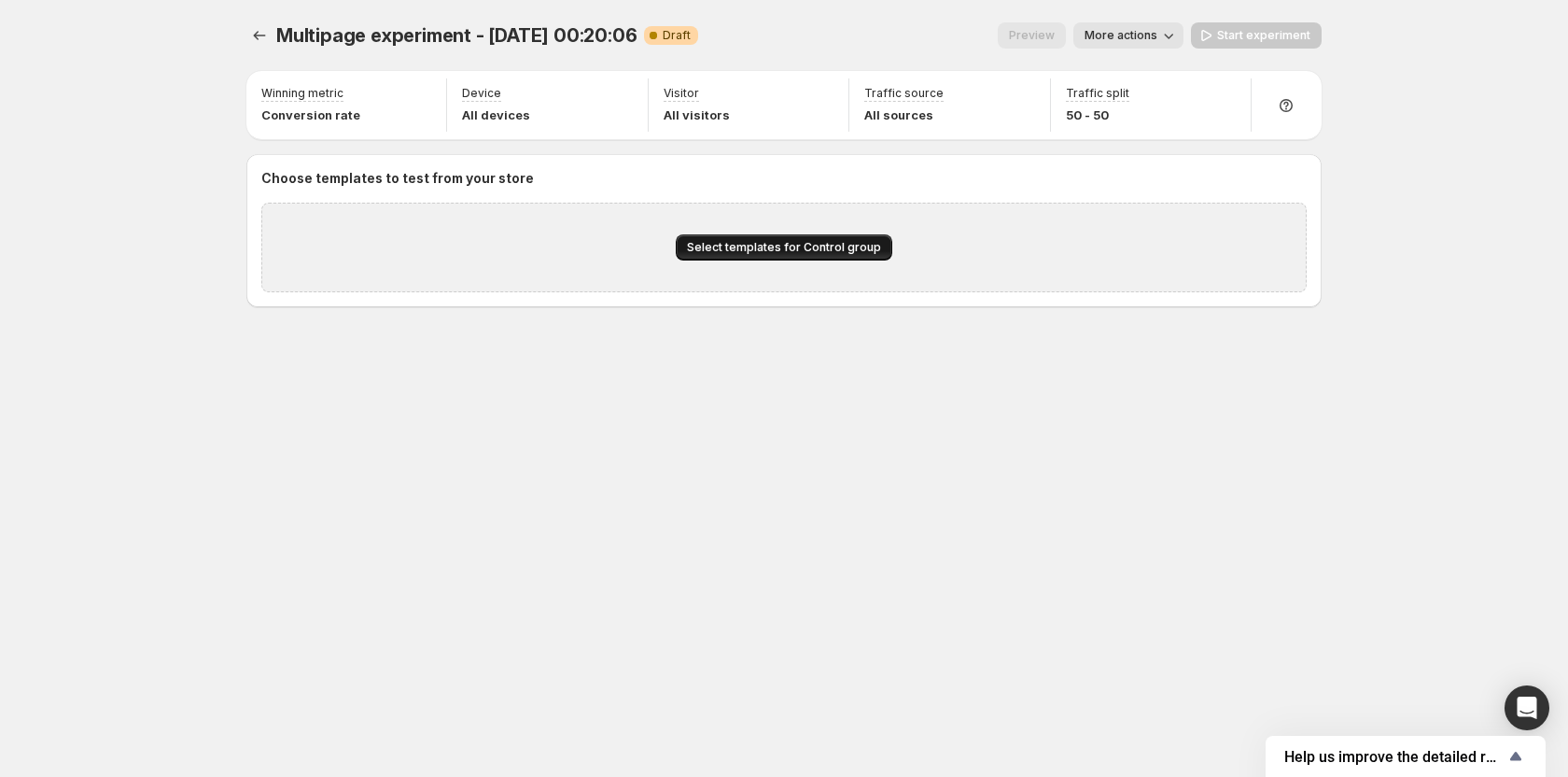
click at [823, 247] on span "Select templates for Control group" at bounding box center [784, 247] width 194 height 15
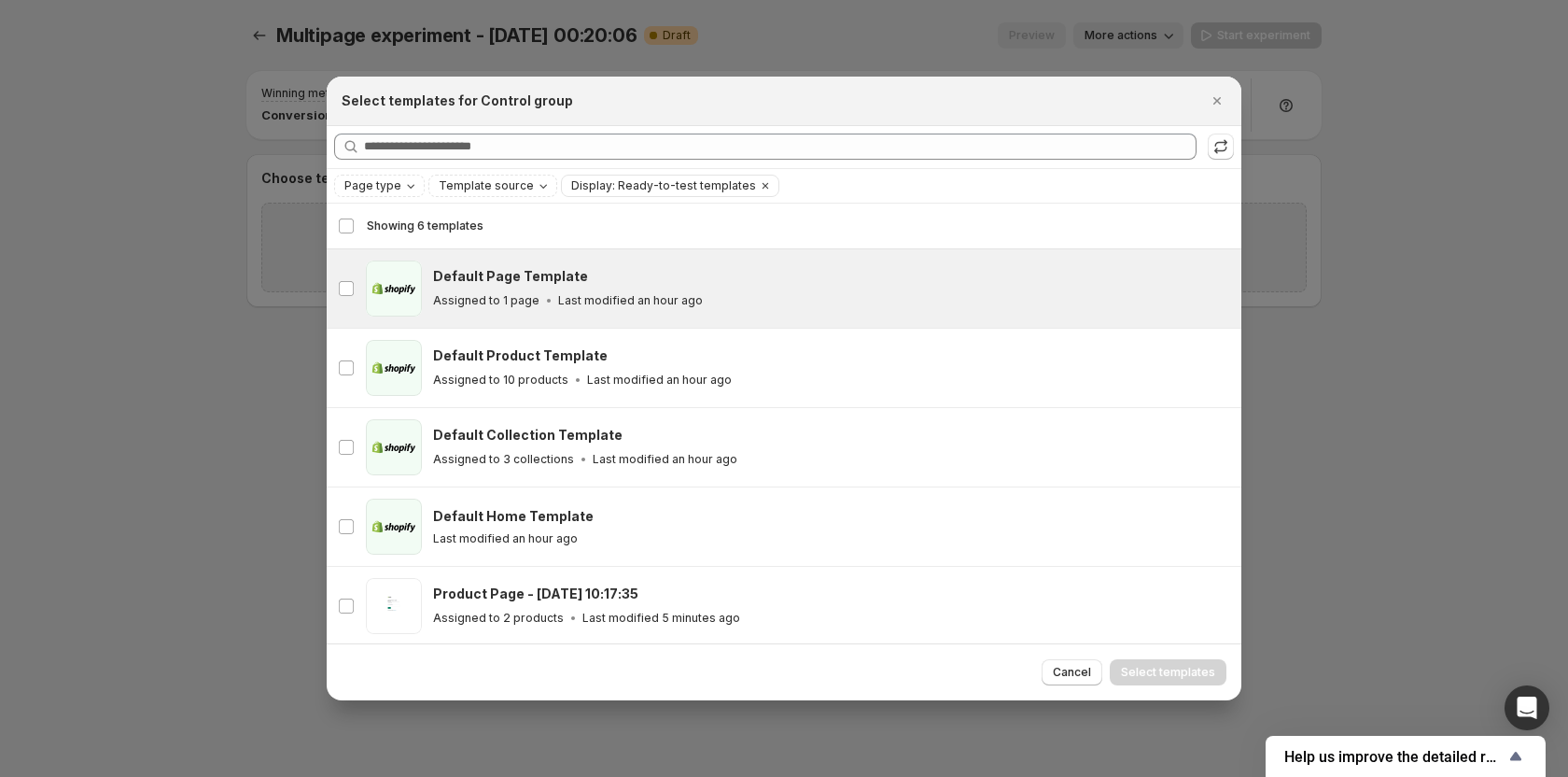
click at [521, 287] on div "Default Page Template Assigned to 1 page Last modified an hour ago" at bounding box center [828, 288] width 791 height 43
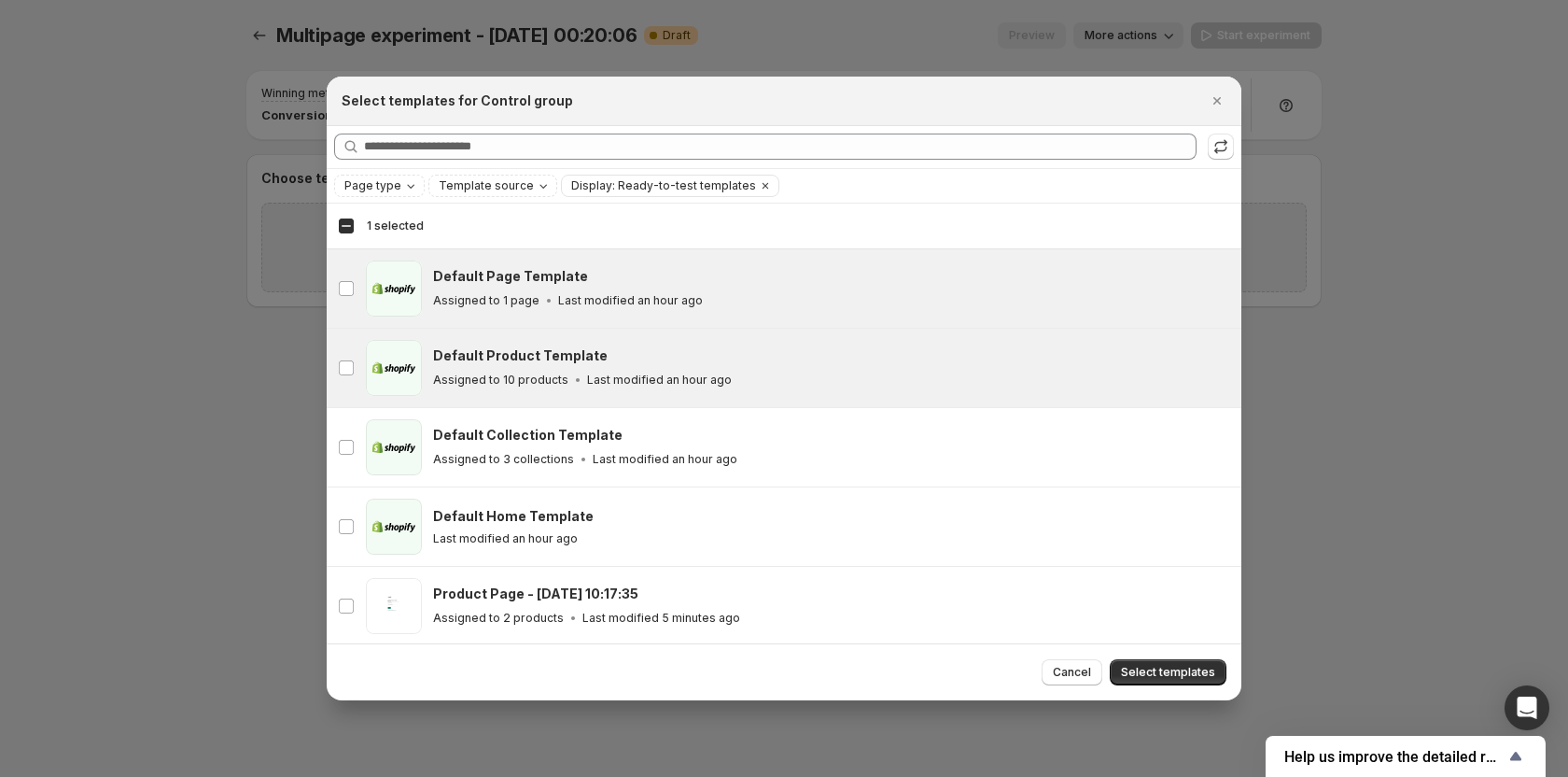
click at [527, 347] on h3 "Default Product Template" at bounding box center [520, 355] width 175 height 18
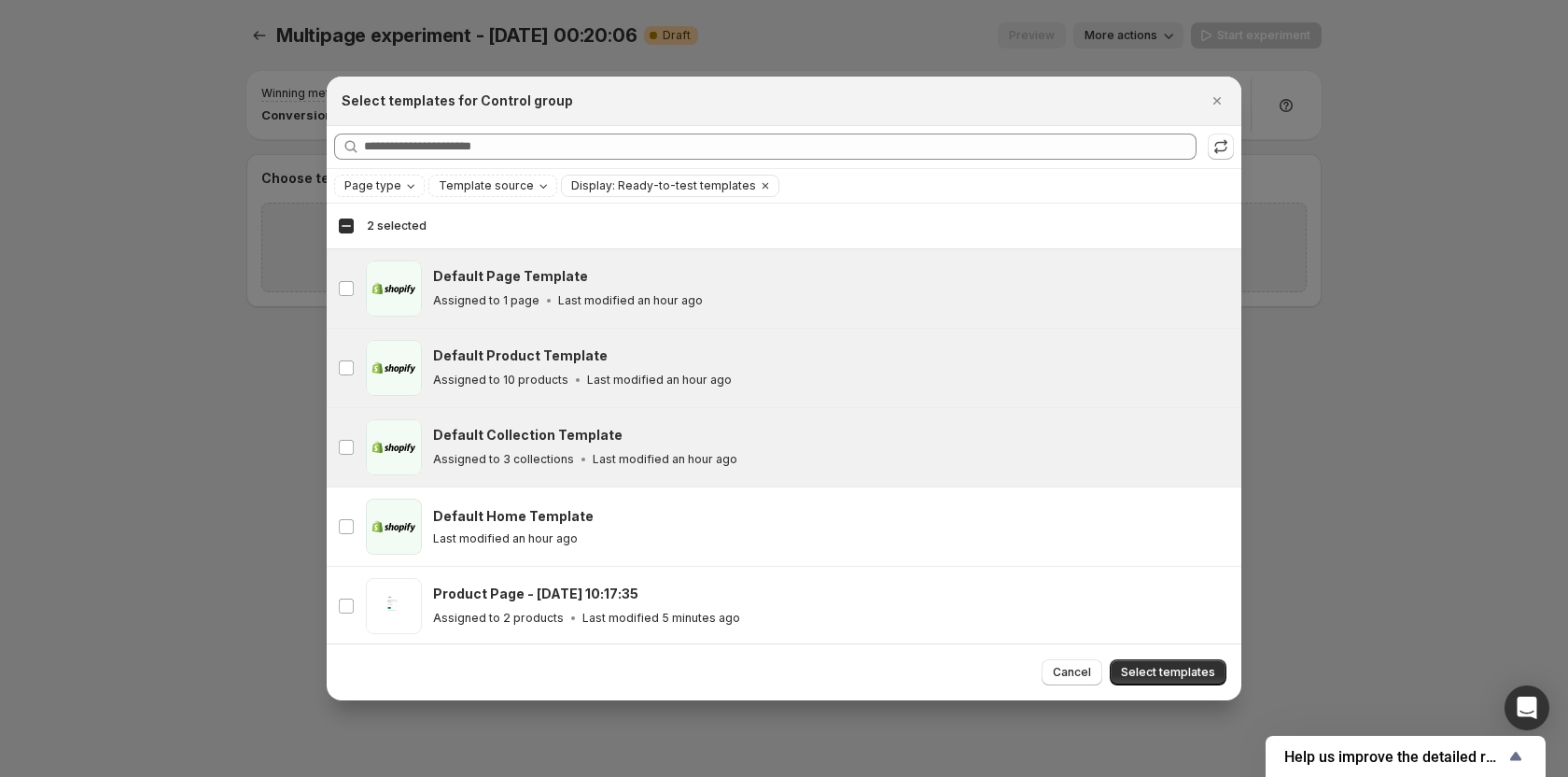
click at [538, 437] on h3 "Default Collection Template" at bounding box center [527, 434] width 189 height 18
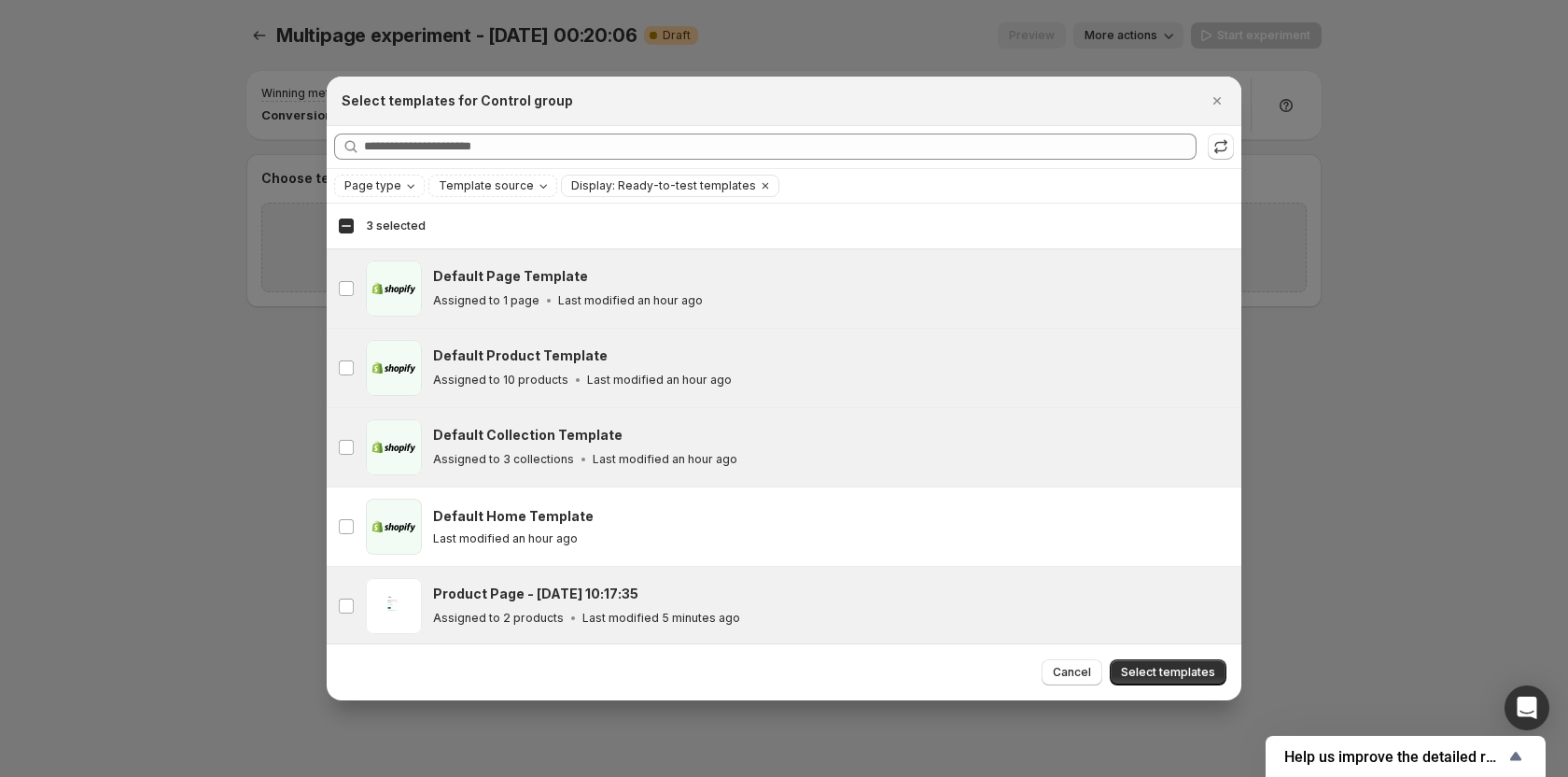
drag, startPoint x: 1153, startPoint y: 660, endPoint x: 1036, endPoint y: 597, distance: 132.9
click at [1153, 662] on button "Select templates" at bounding box center [1168, 672] width 117 height 26
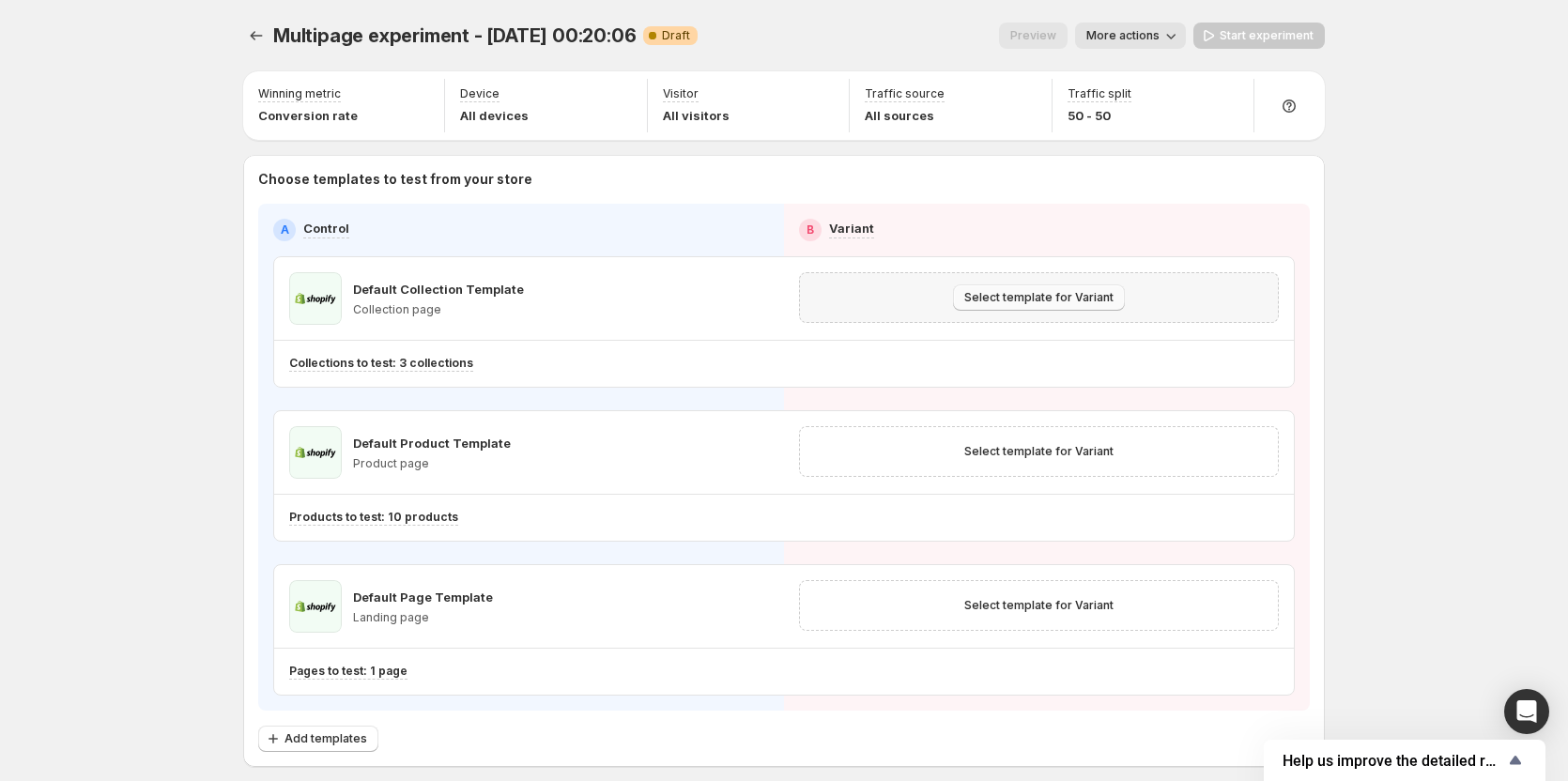
click at [1040, 303] on span "Select template for Variant" at bounding box center [1038, 297] width 149 height 15
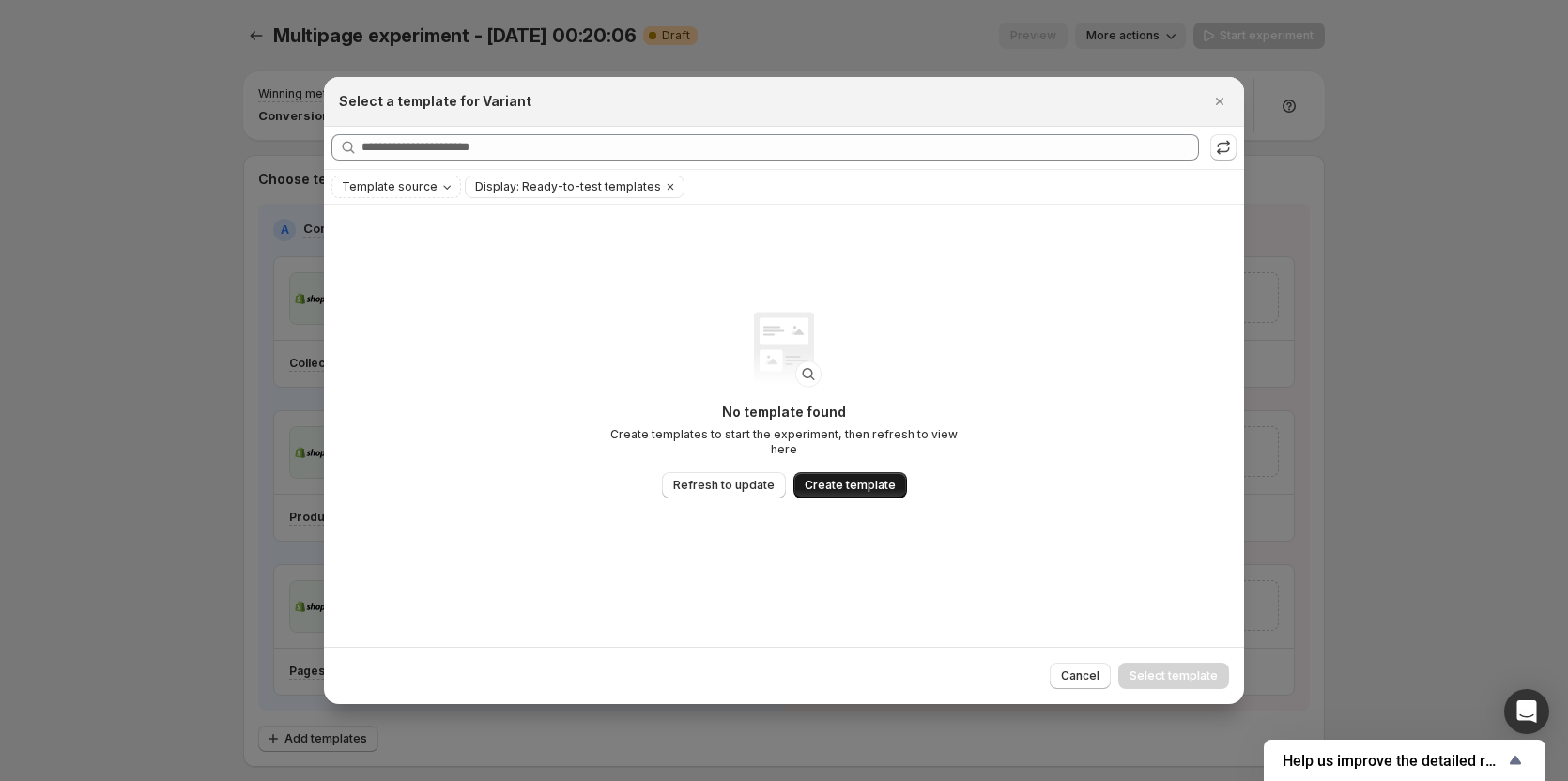
click at [835, 477] on span "Create template" at bounding box center [849, 484] width 91 height 15
click at [1226, 103] on icon "Close" at bounding box center [1218, 101] width 19 height 19
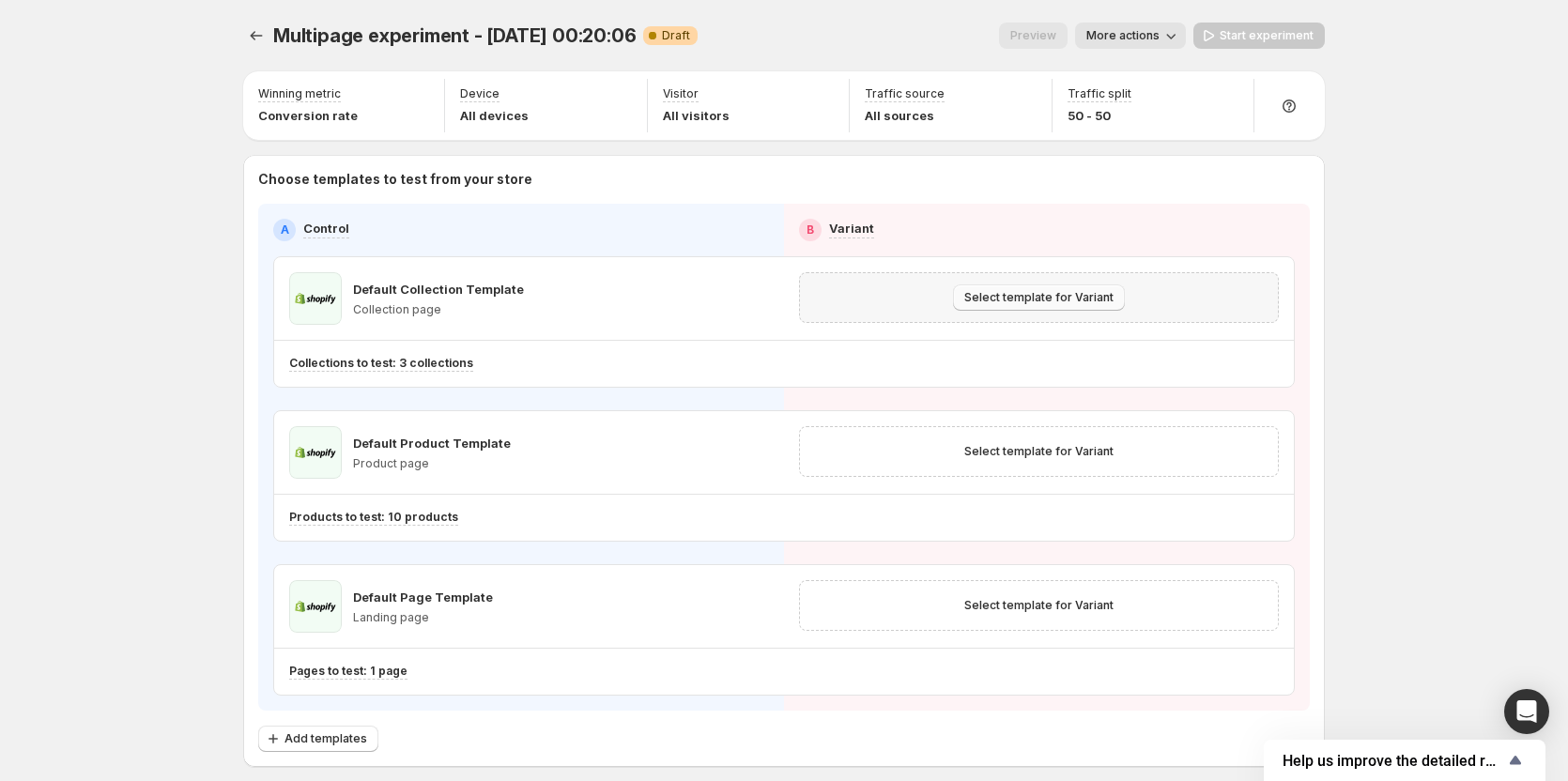
click at [1027, 294] on span "Select template for Variant" at bounding box center [1038, 297] width 149 height 15
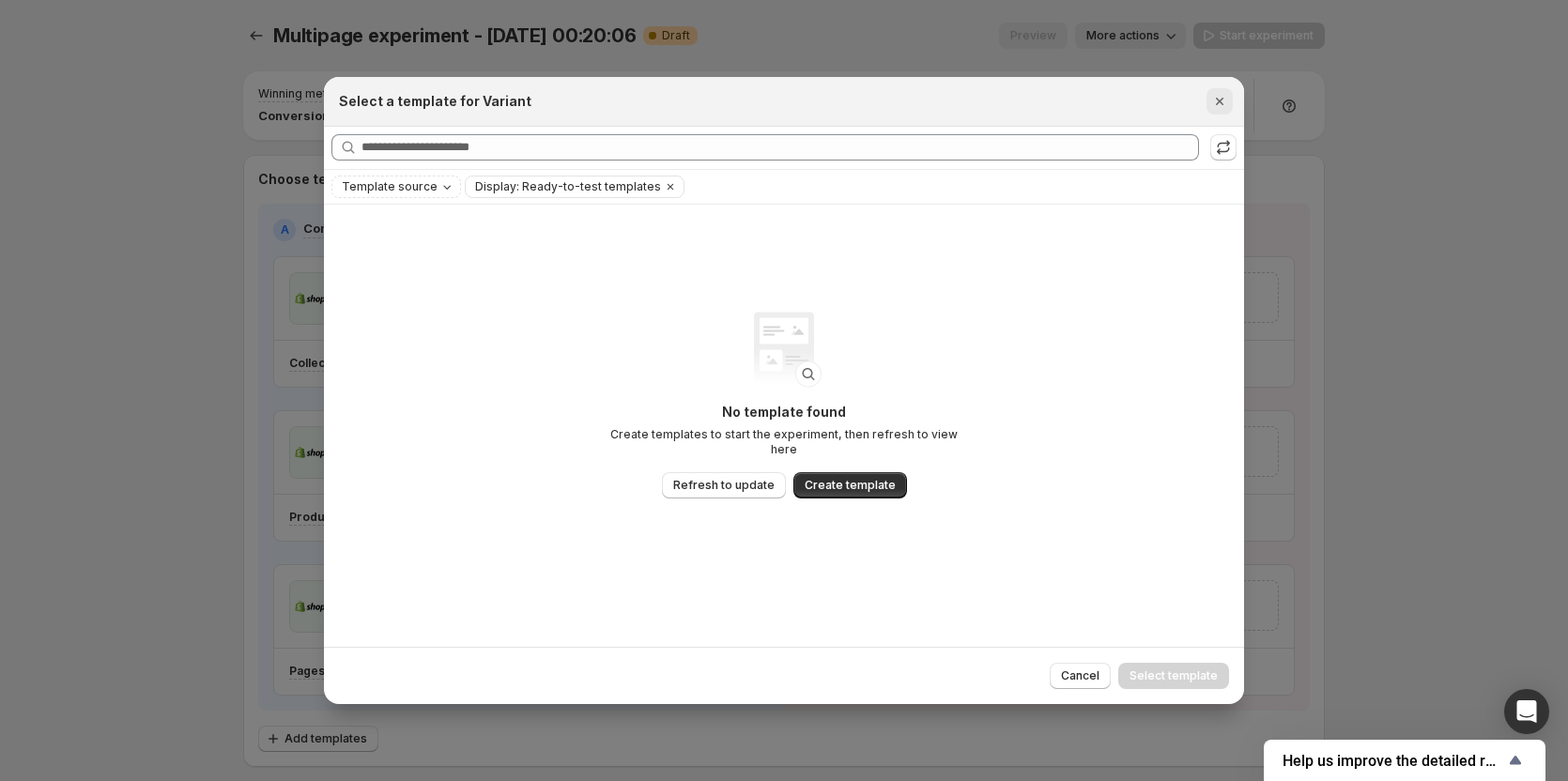
click at [1218, 105] on icon "Close" at bounding box center [1218, 101] width 19 height 19
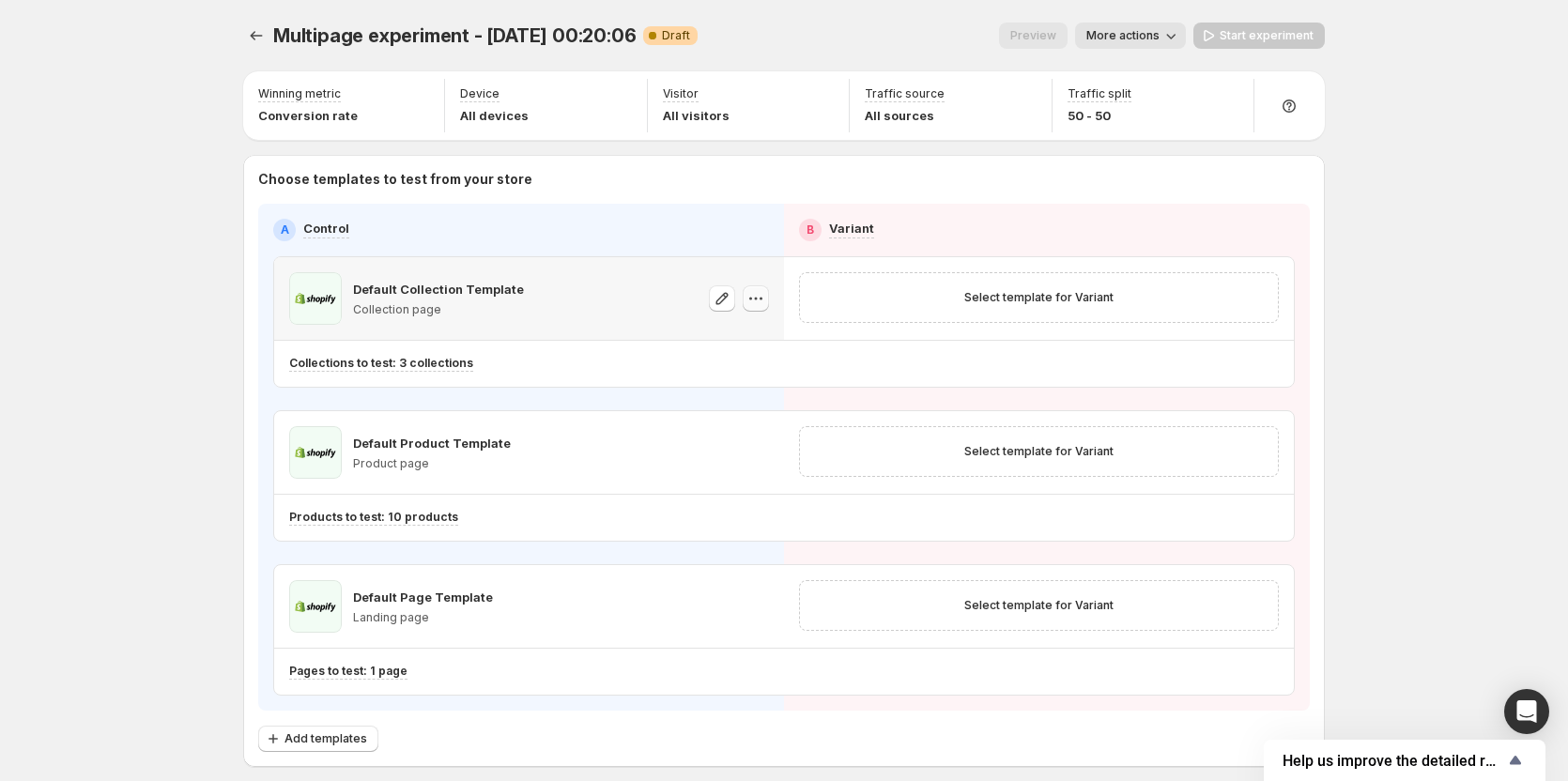
click at [758, 296] on icon "button" at bounding box center [755, 298] width 19 height 19
click at [1265, 367] on icon "button" at bounding box center [1264, 365] width 2 height 6
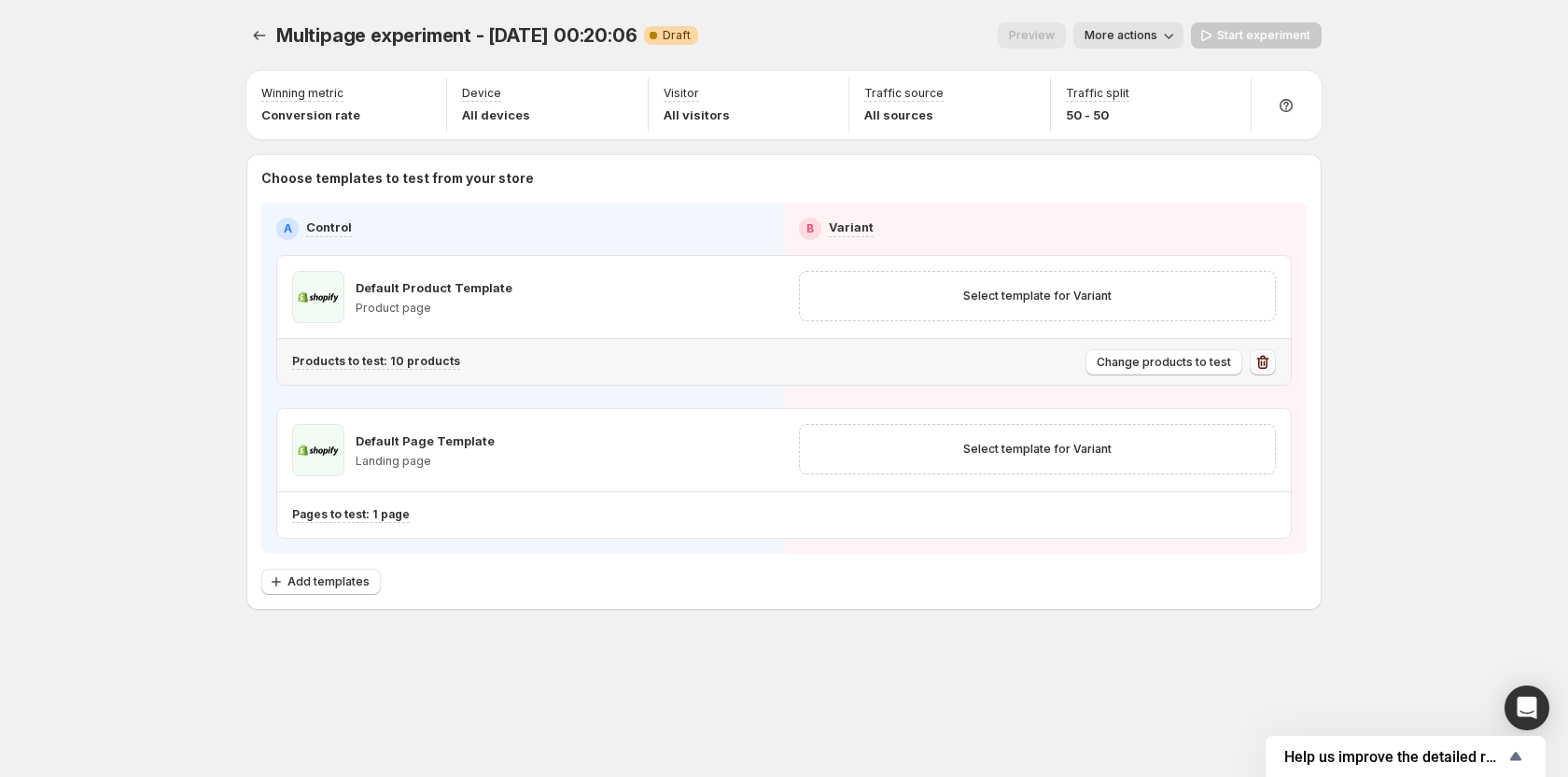
click at [1266, 359] on icon "button" at bounding box center [1262, 361] width 18 height 18
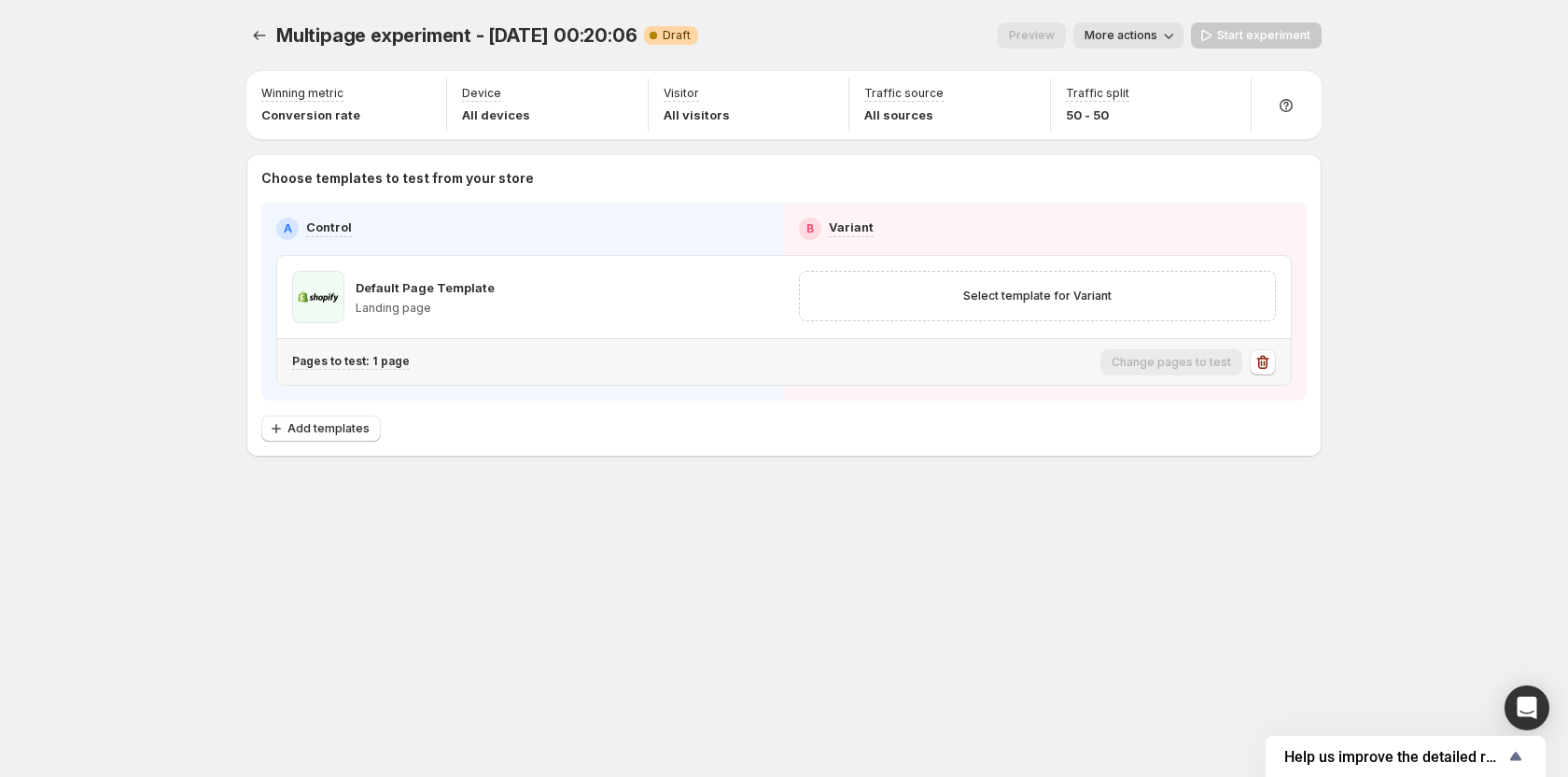
click at [1266, 376] on div "Change pages to test" at bounding box center [1188, 362] width 176 height 31
click at [1266, 363] on icon "button" at bounding box center [1262, 361] width 18 height 18
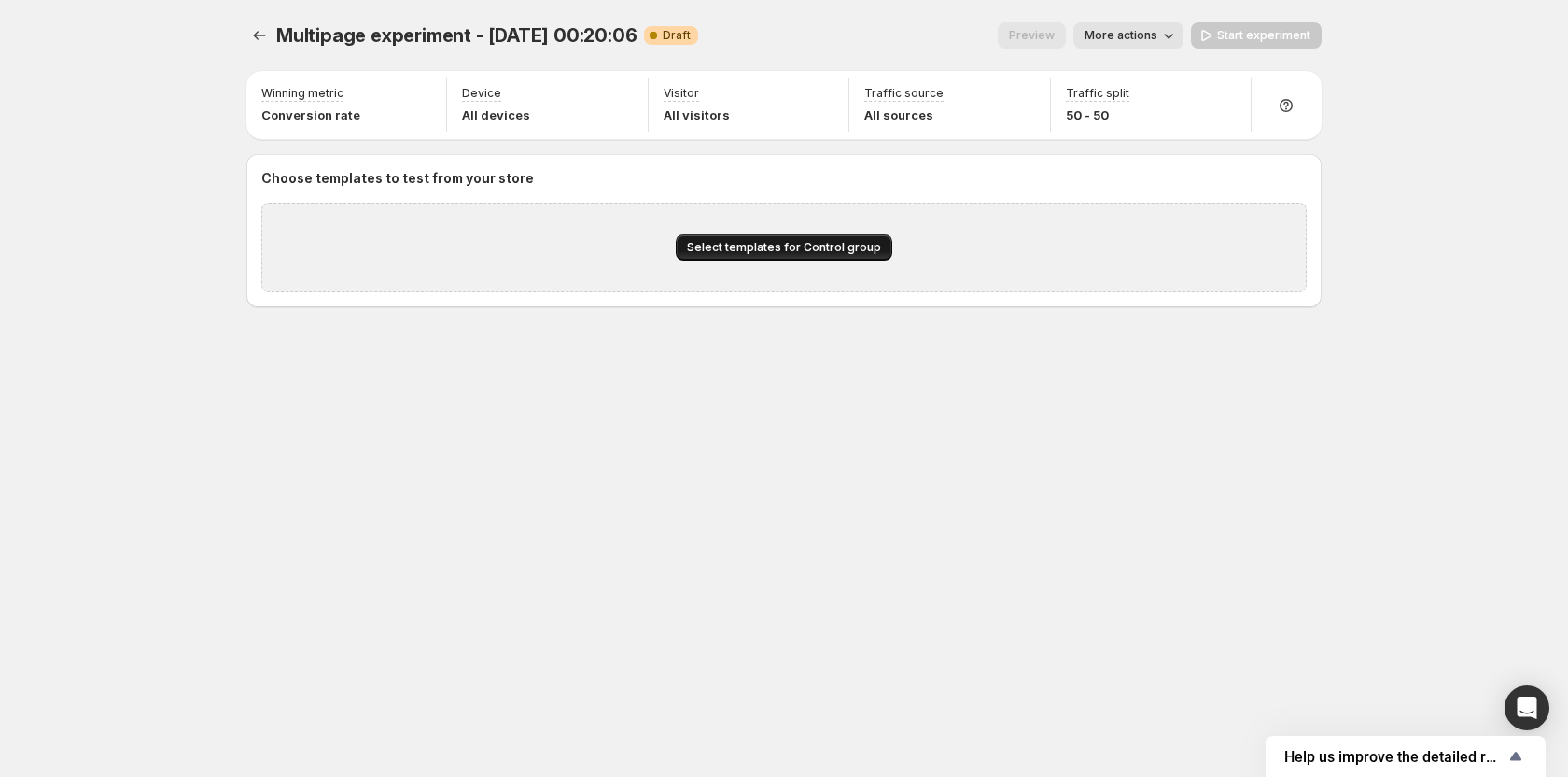
click at [734, 237] on button "Select templates for Control group" at bounding box center [784, 247] width 217 height 26
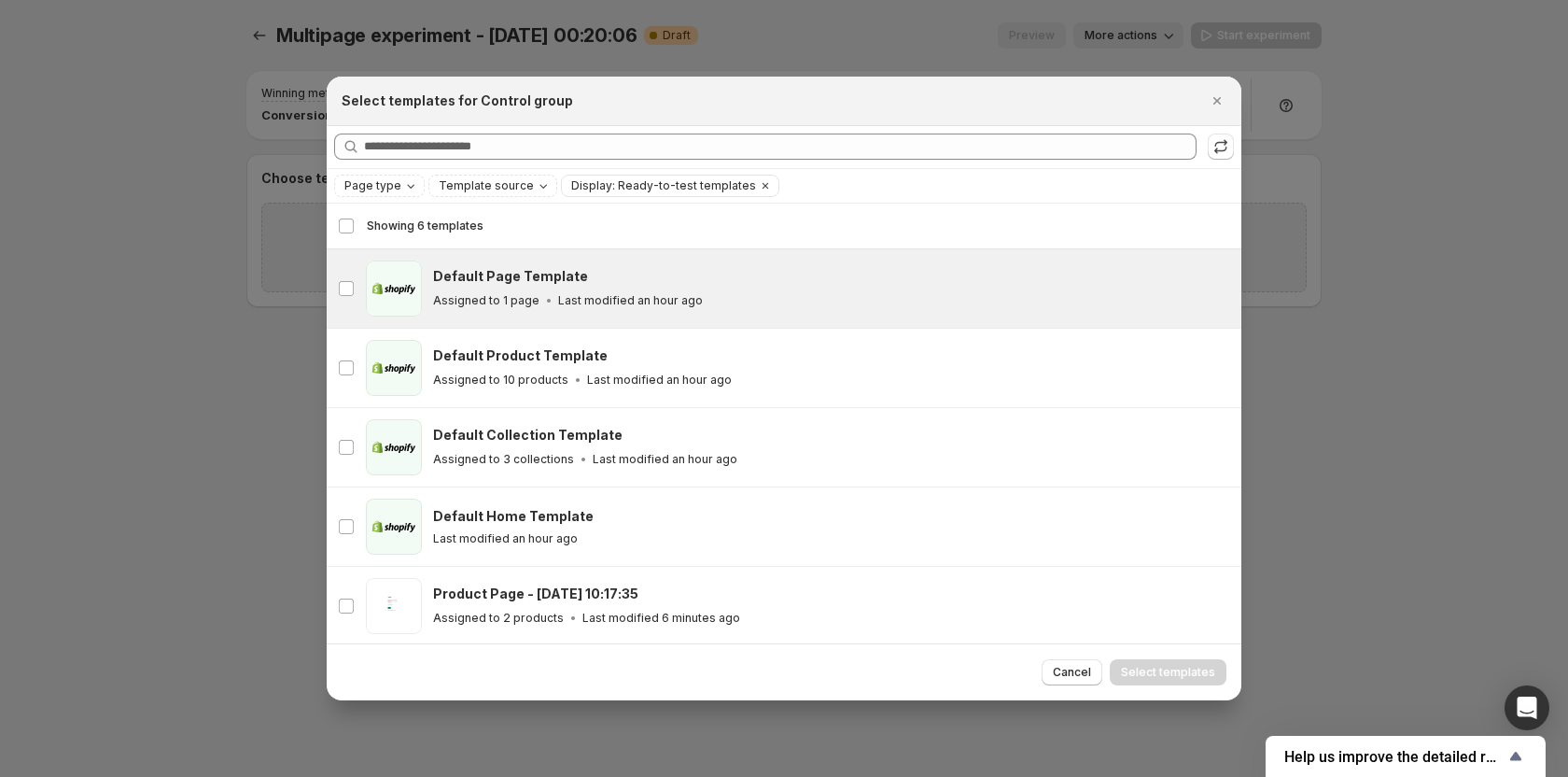
click at [472, 301] on p "Assigned to 1 page" at bounding box center [486, 300] width 107 height 15
click at [412, 289] on span ":r42:" at bounding box center [394, 288] width 56 height 56
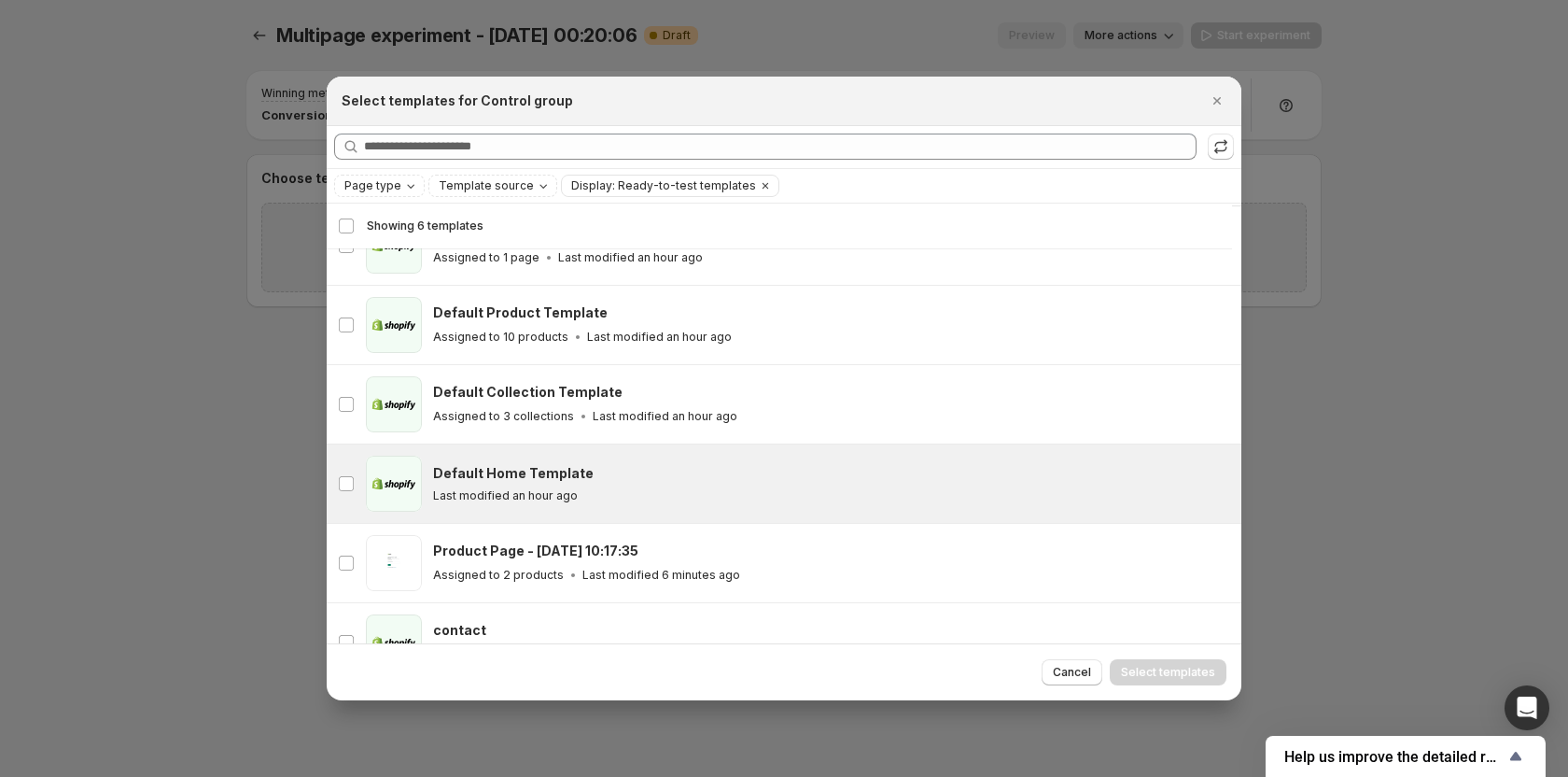
scroll to position [82, 0]
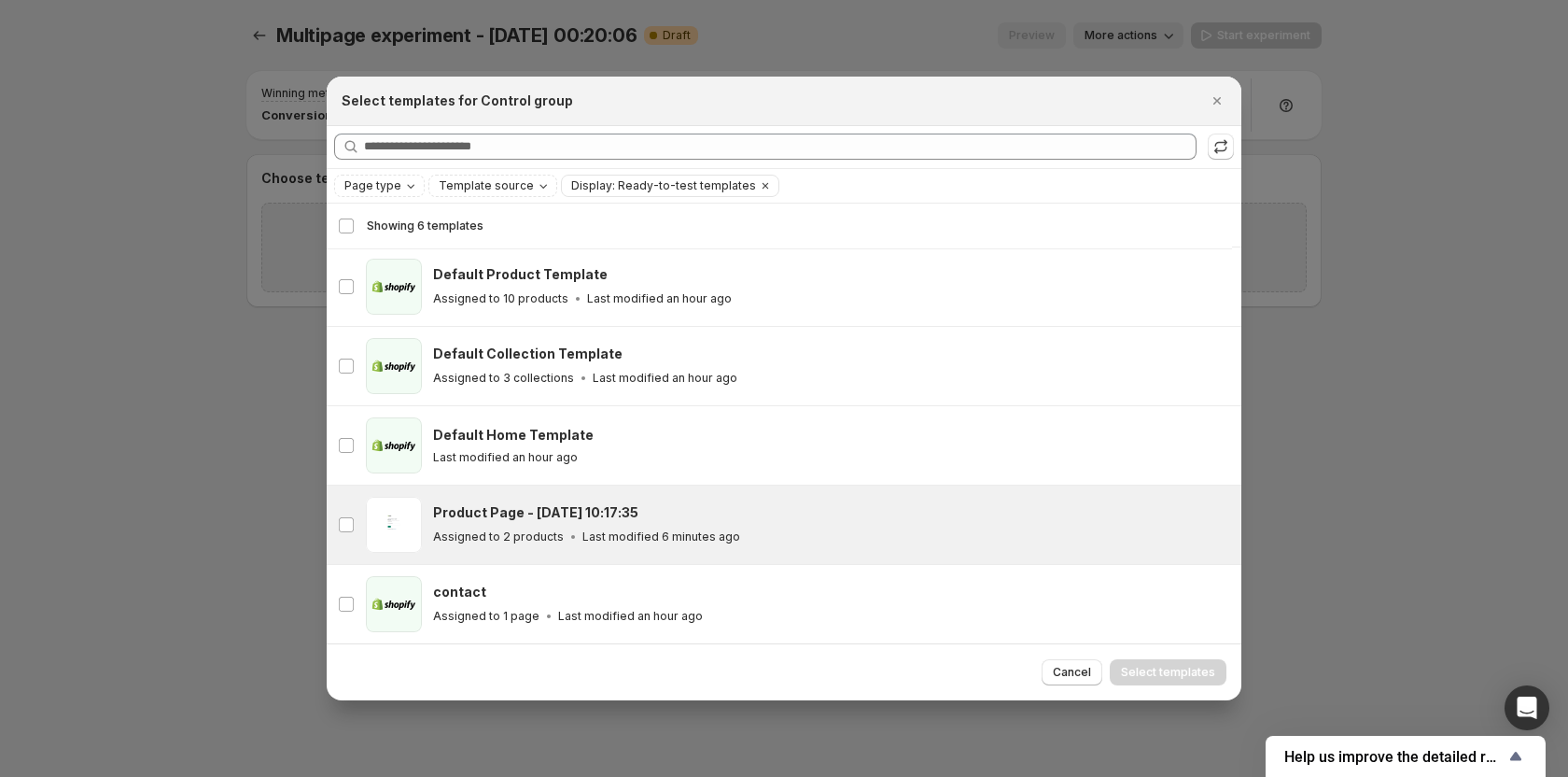
click at [680, 521] on div "Product Page - [DATE] 10:17:35" at bounding box center [828, 512] width 791 height 18
click at [1187, 679] on span "Select templates" at bounding box center [1168, 672] width 94 height 15
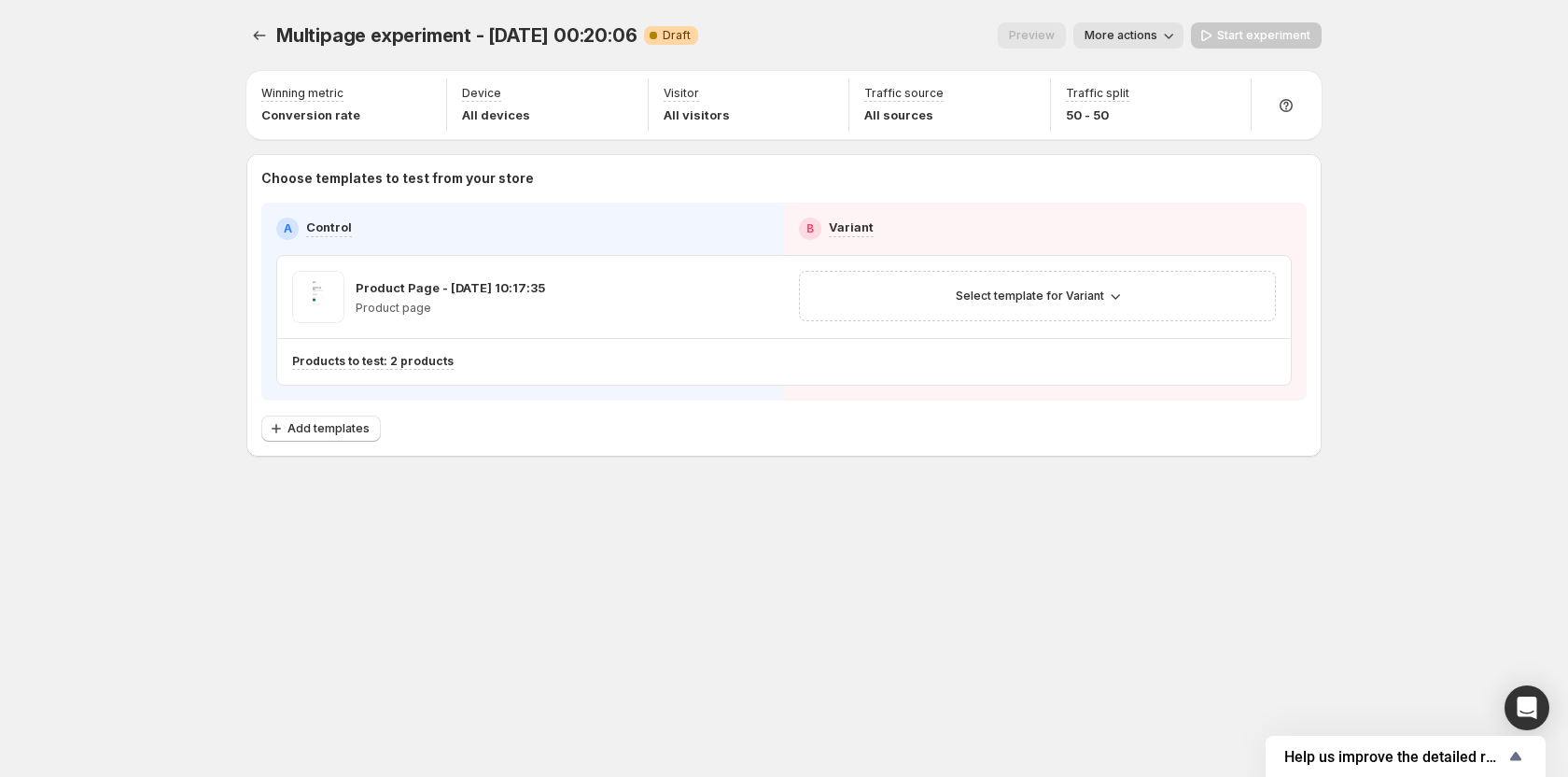
scroll to position [2, 0]
click at [1065, 299] on span "Select template for Variant" at bounding box center [1030, 295] width 149 height 15
click at [1019, 373] on span "Create Variant based on Control" at bounding box center [1041, 366] width 190 height 15
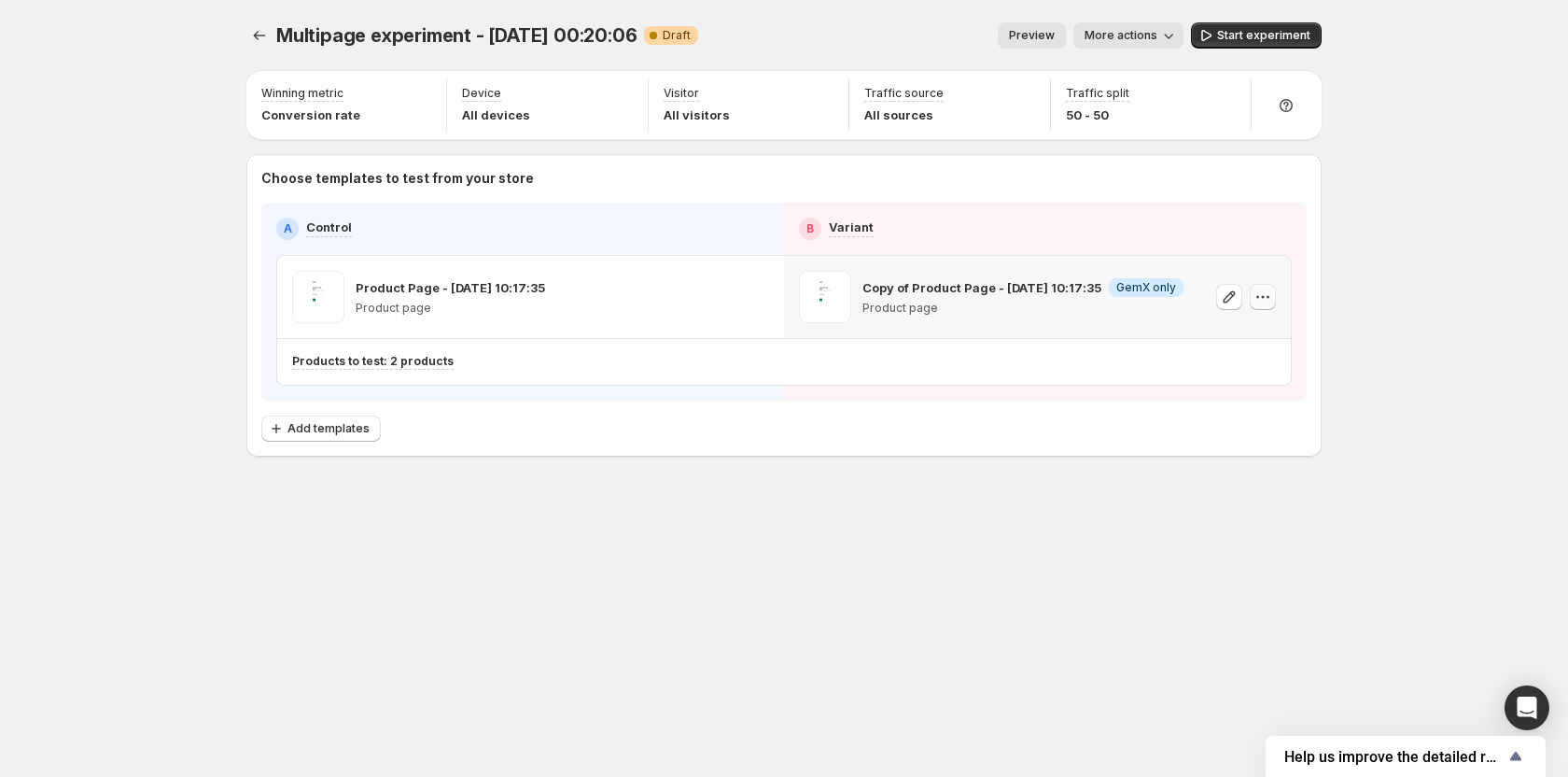
click at [1267, 294] on icon "button" at bounding box center [1262, 296] width 18 height 18
click at [1222, 417] on span "Remove template" at bounding box center [1264, 415] width 101 height 15
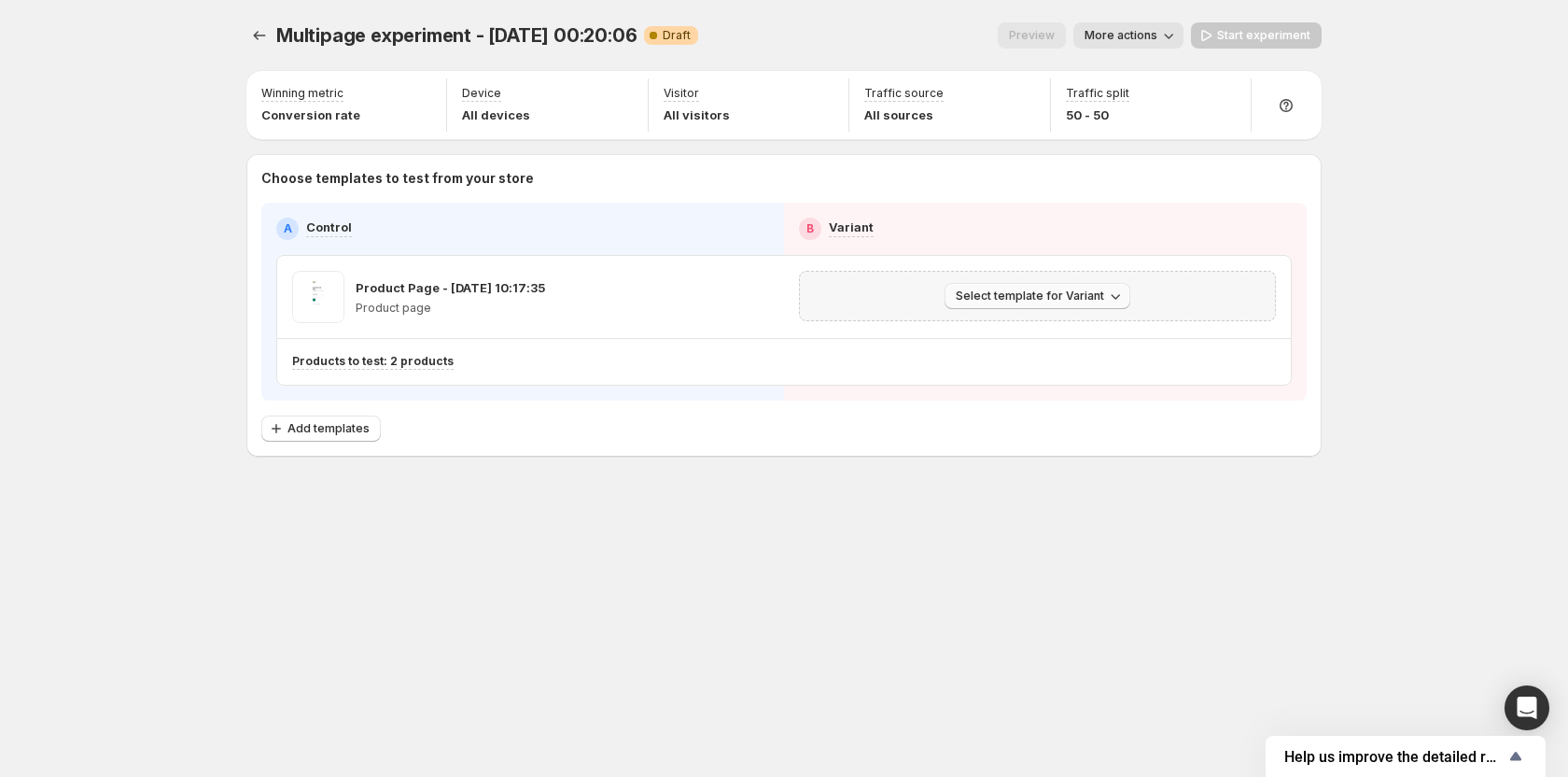
click at [1080, 298] on span "Select template for Variant" at bounding box center [1030, 295] width 149 height 15
click at [1065, 374] on span "Create Variant based on Control" at bounding box center [1041, 366] width 190 height 15
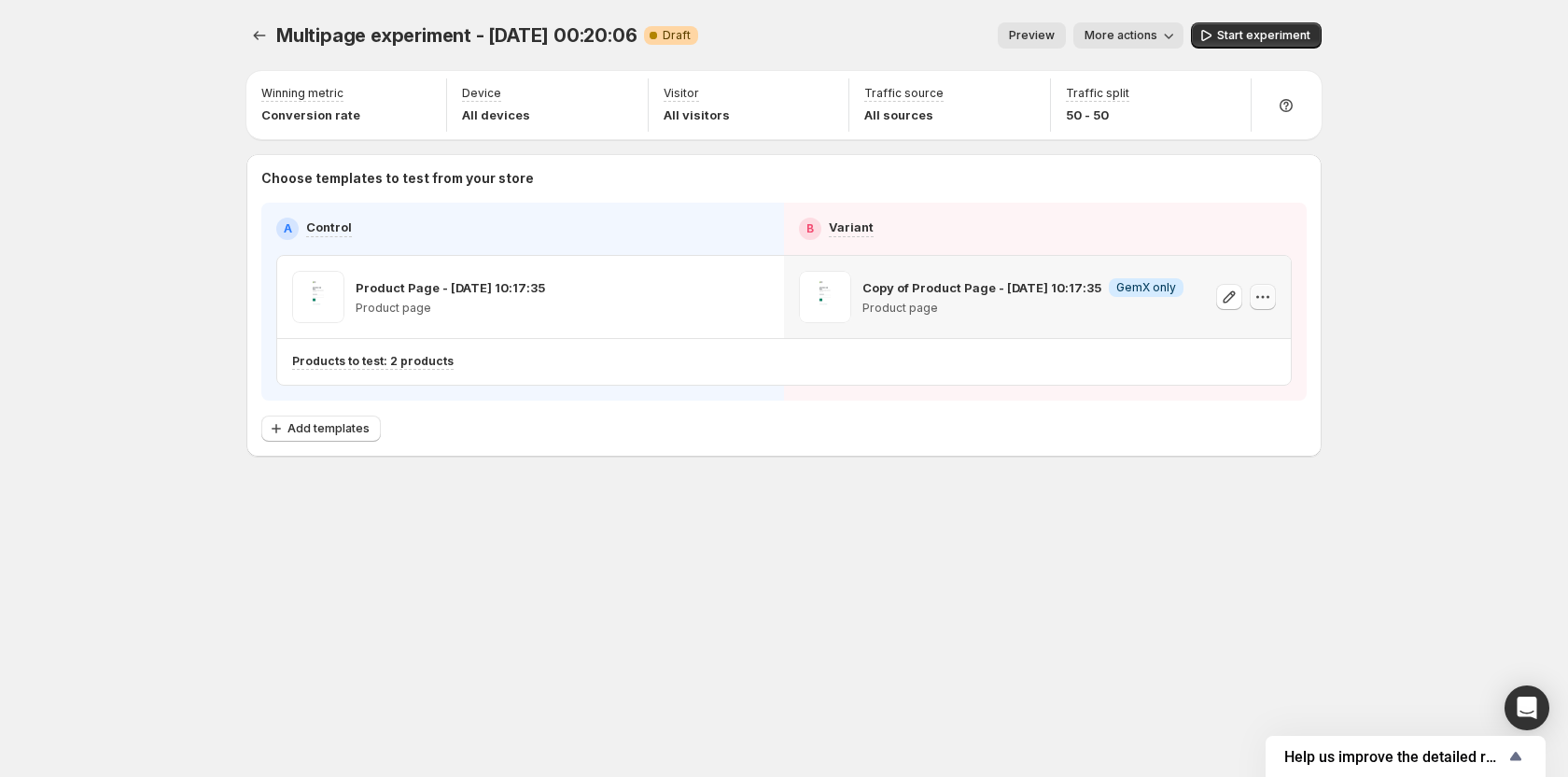
click at [1271, 301] on icon "button" at bounding box center [1262, 296] width 18 height 18
click at [1232, 401] on button "Remove template" at bounding box center [1267, 414] width 167 height 30
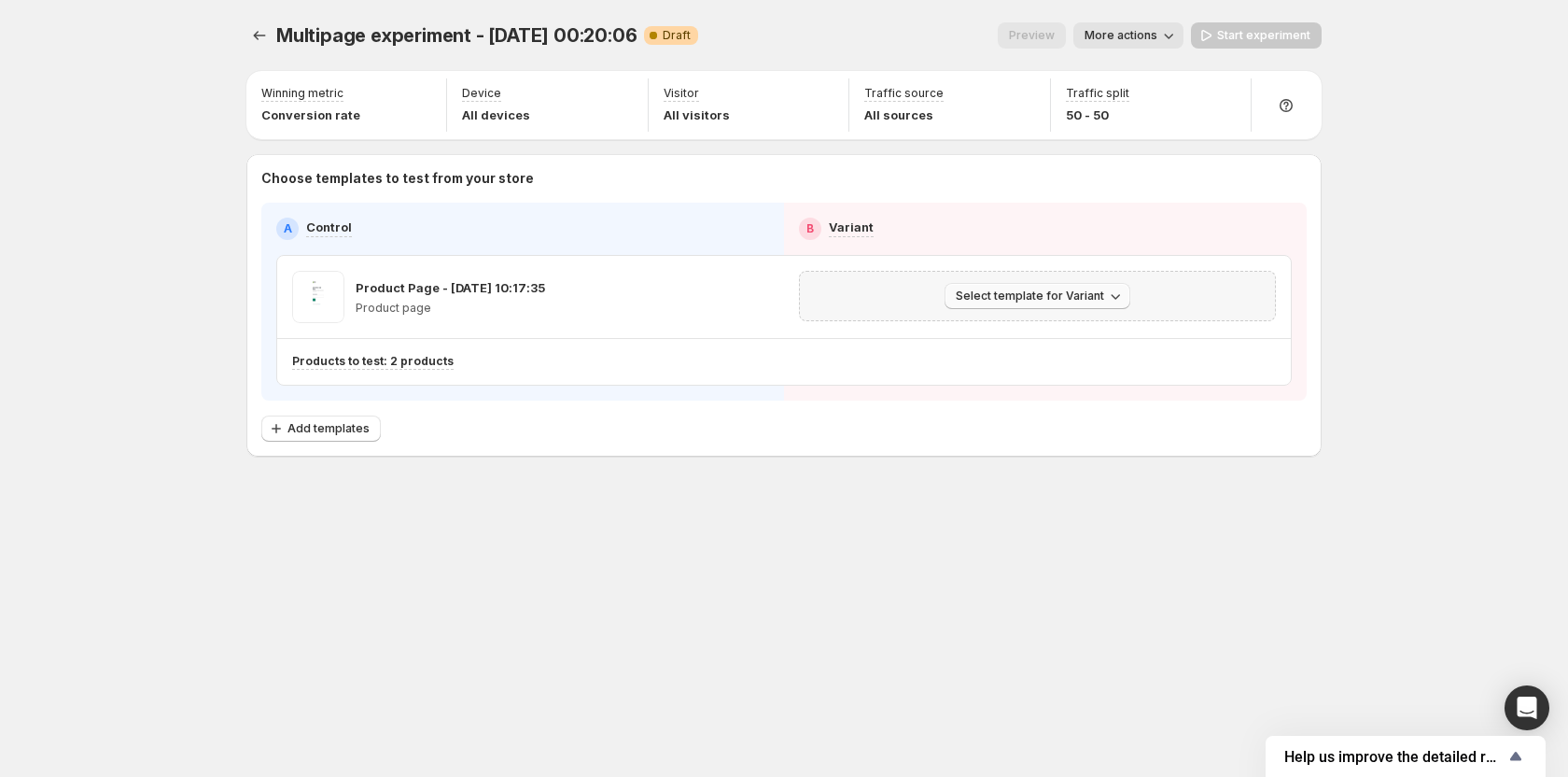
click at [1059, 289] on span "Select template for Variant" at bounding box center [1030, 295] width 149 height 15
click at [1079, 365] on span "Create Variant based on Control" at bounding box center [1041, 366] width 190 height 15
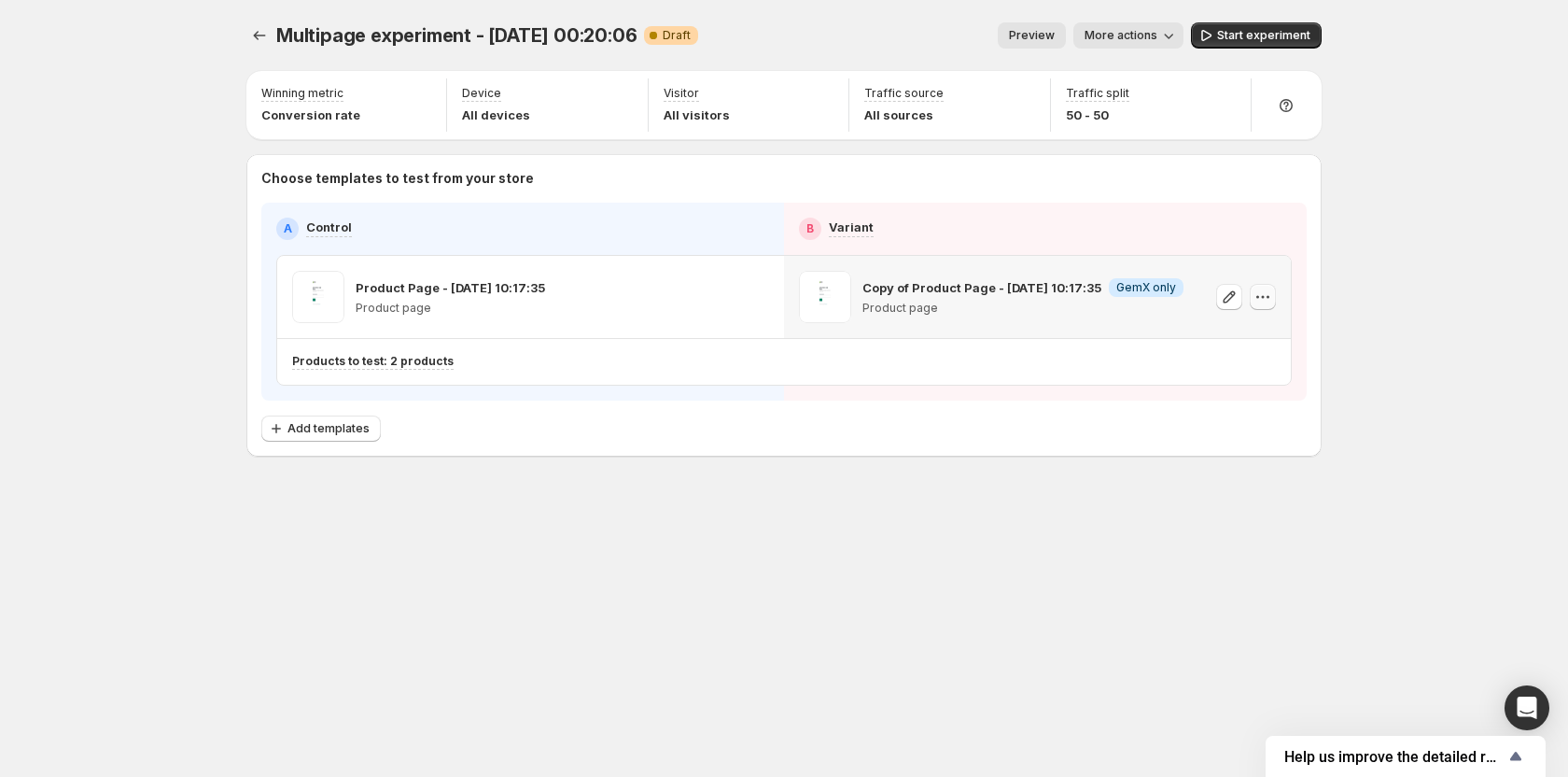
click at [1271, 295] on icon "button" at bounding box center [1262, 296] width 18 height 18
click at [1226, 410] on span "Remove template" at bounding box center [1264, 415] width 101 height 15
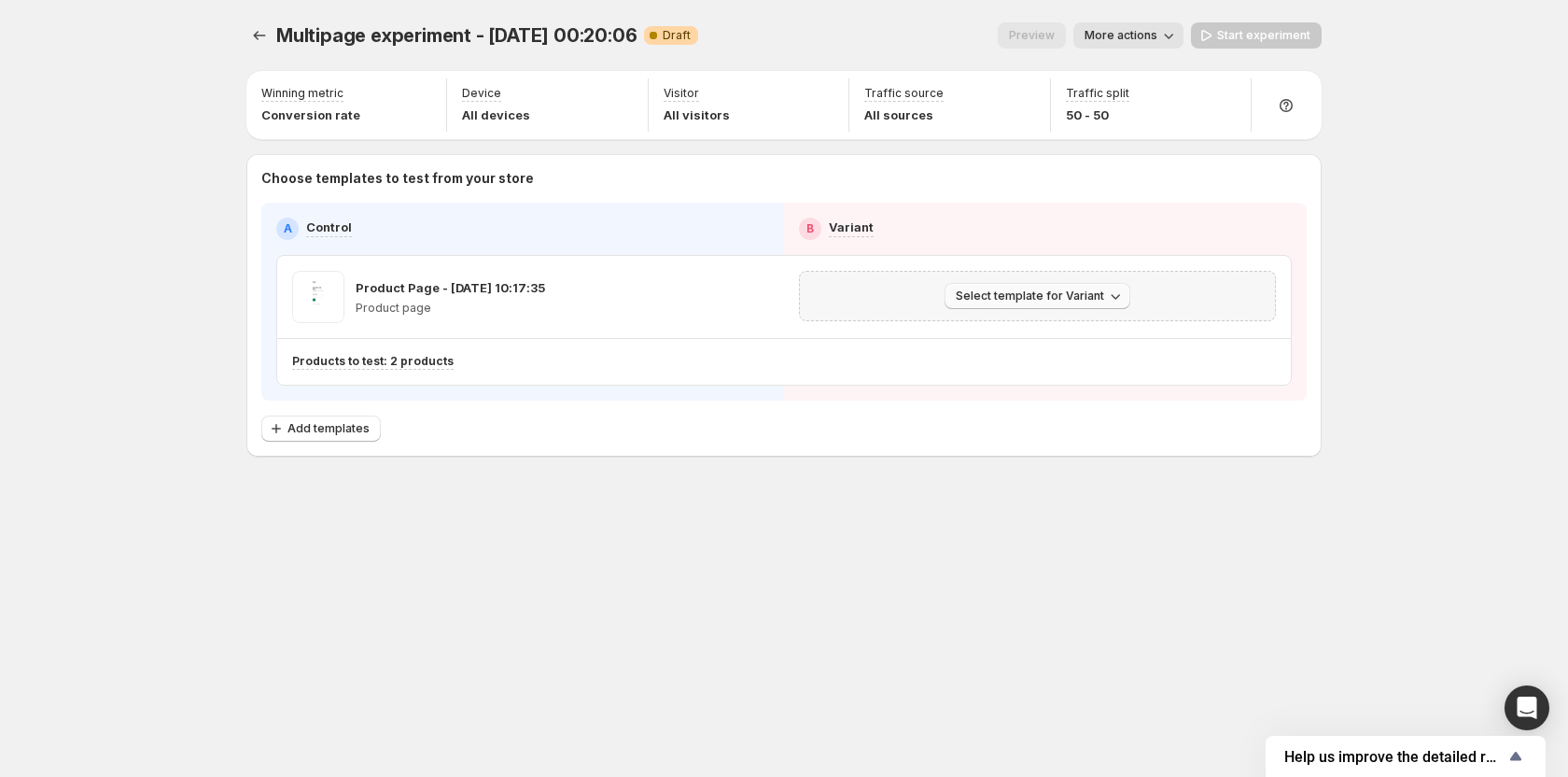
click at [1072, 293] on span "Select template for Variant" at bounding box center [1030, 295] width 149 height 15
click at [1051, 361] on span "Create Variant based on Control" at bounding box center [1041, 366] width 190 height 15
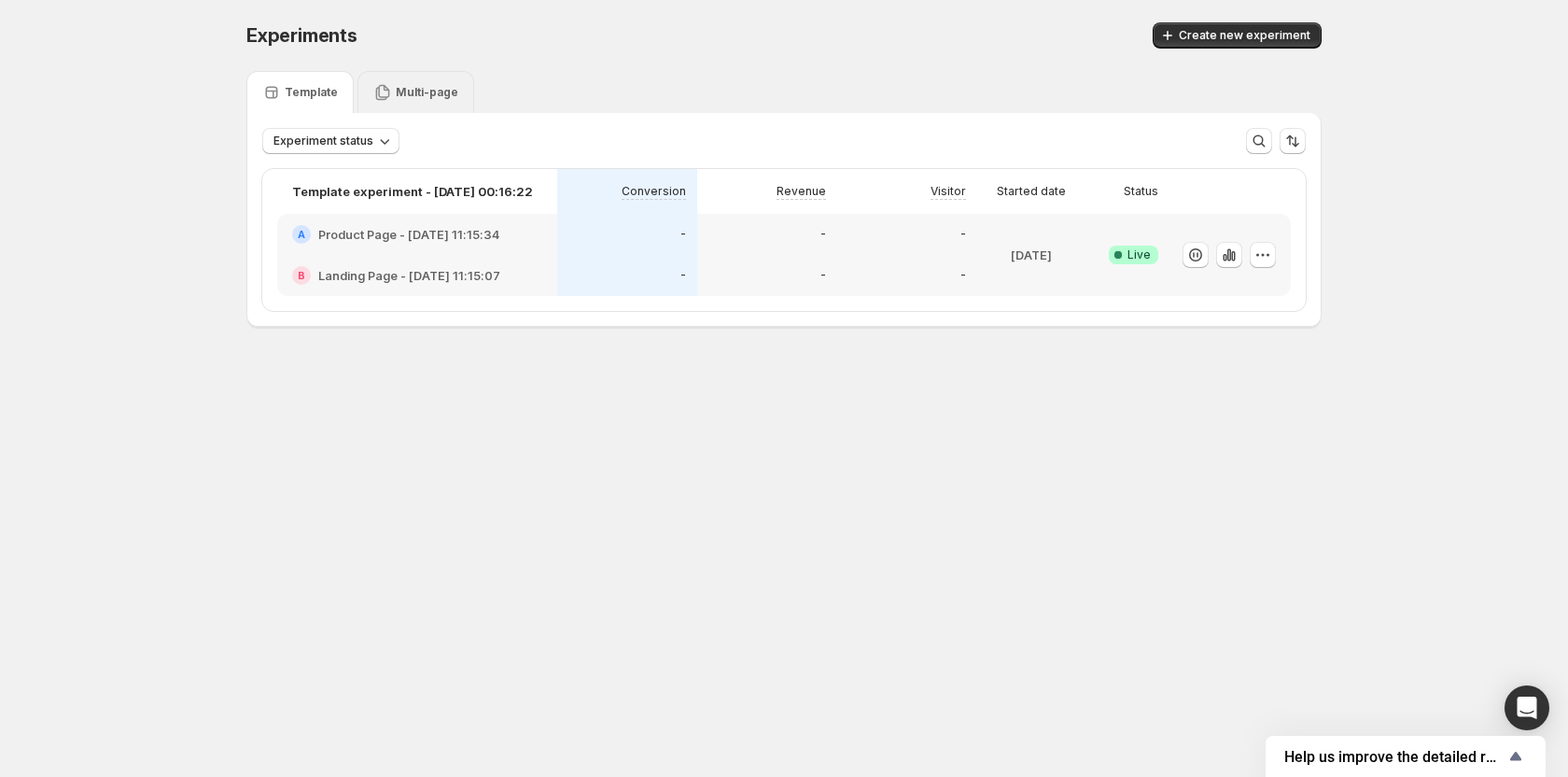
click at [416, 93] on p "Multi-page" at bounding box center [427, 91] width 62 height 15
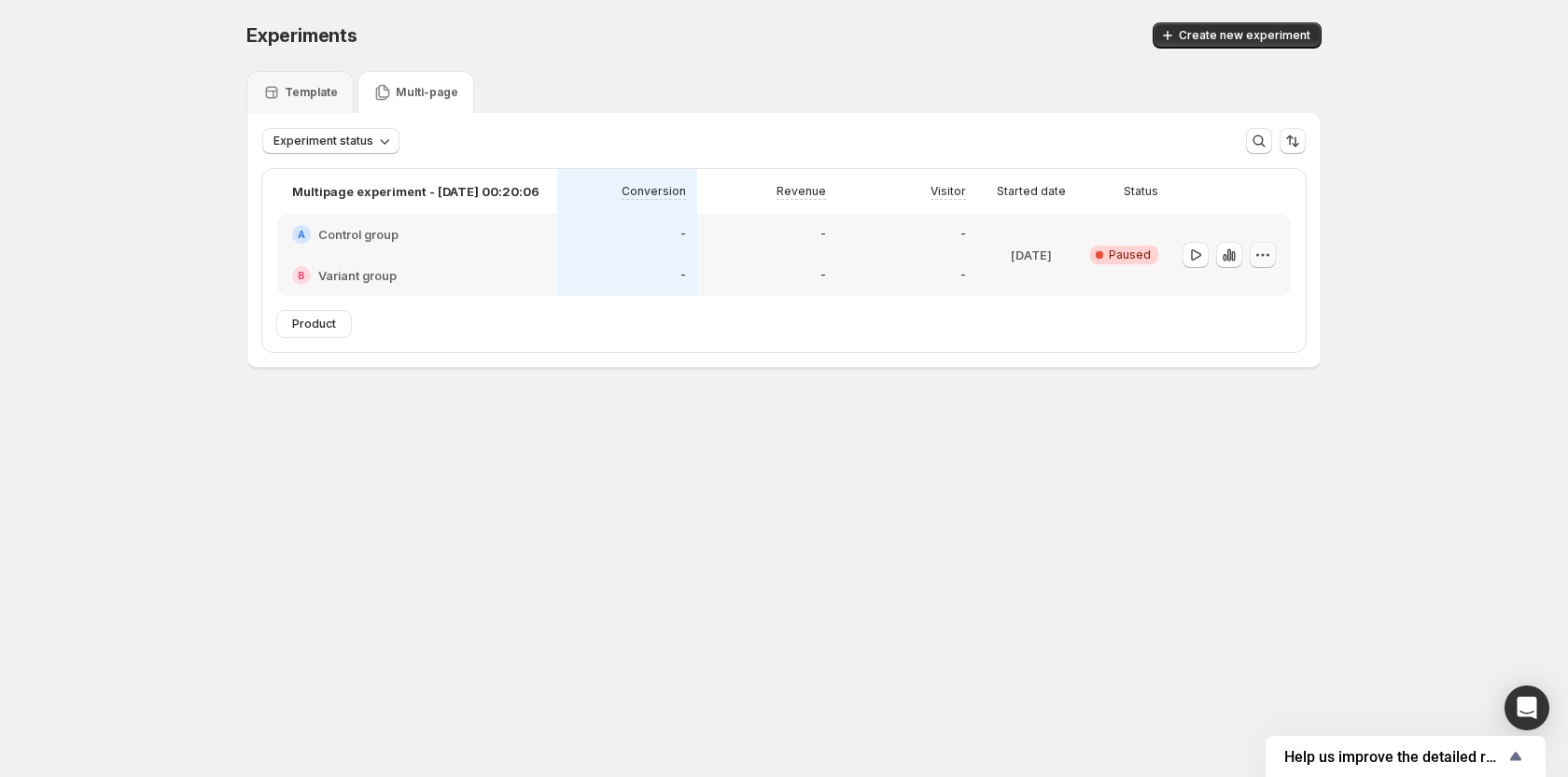
click at [1272, 253] on button "button" at bounding box center [1262, 254] width 26 height 26
click at [1220, 381] on icon "button" at bounding box center [1215, 388] width 18 height 18
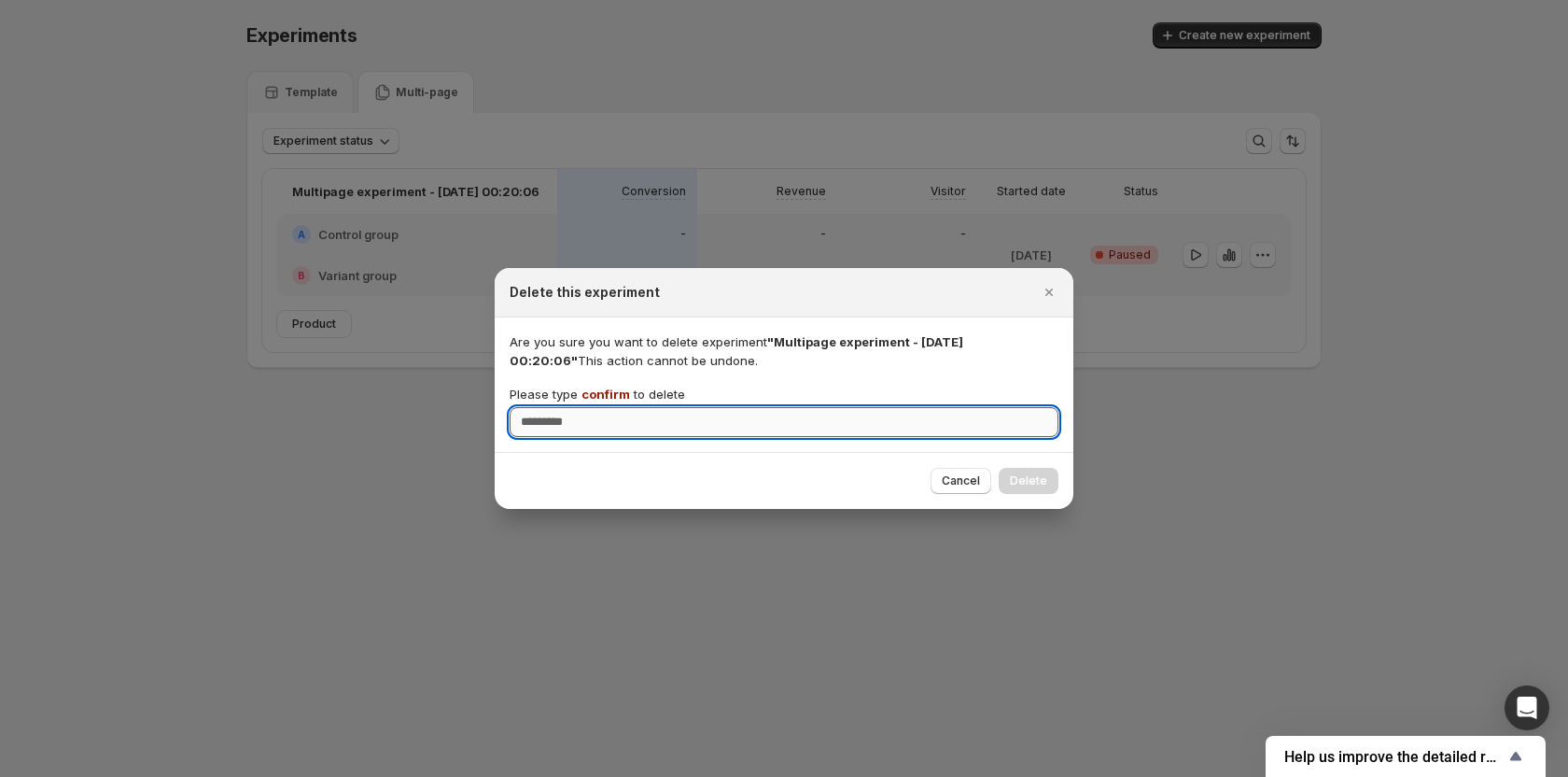
click at [973, 427] on input "Please type confirm to delete" at bounding box center [784, 422] width 549 height 30
type input "*******"
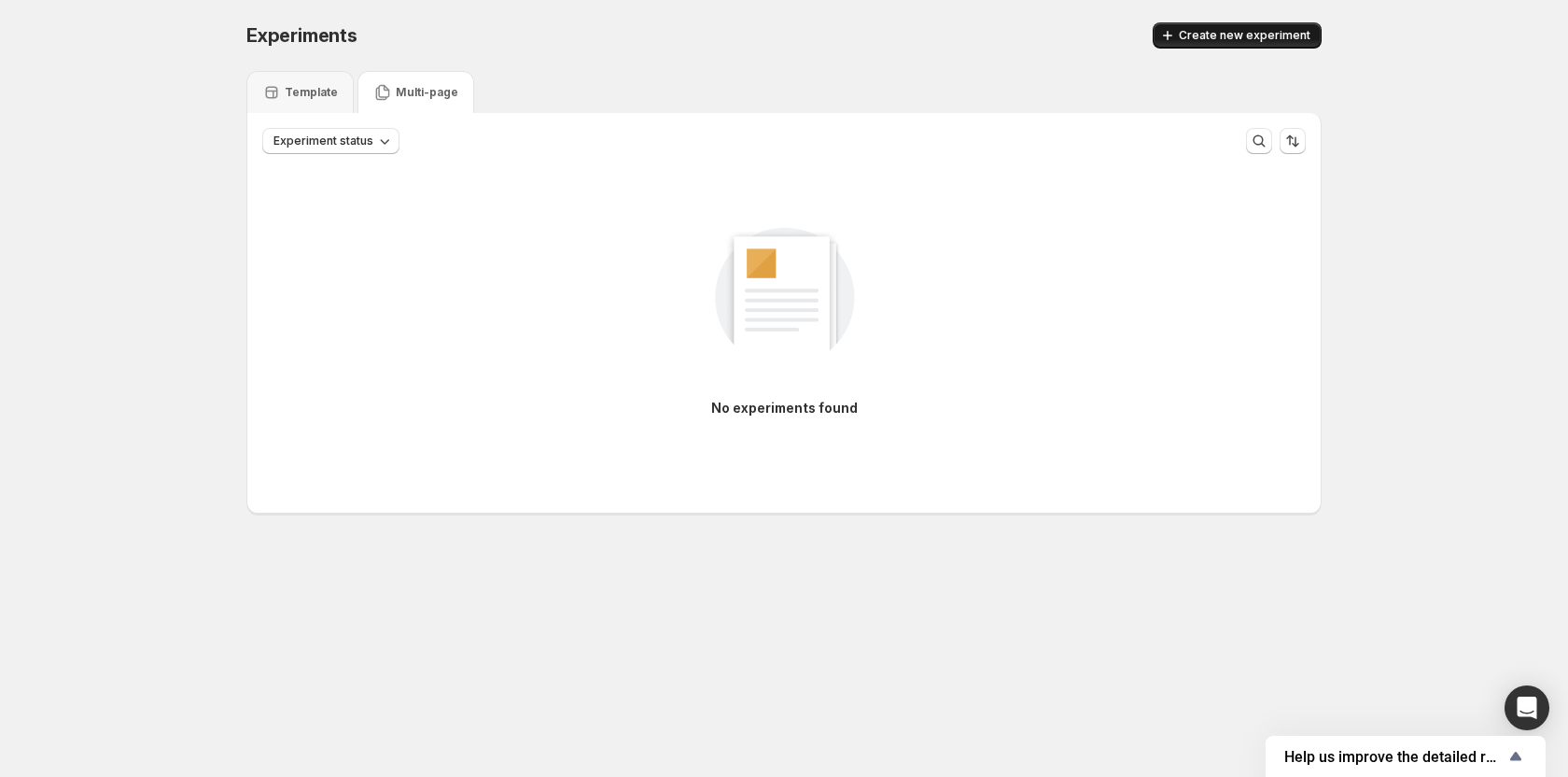
click at [1277, 36] on span "Create new experiment" at bounding box center [1245, 35] width 132 height 15
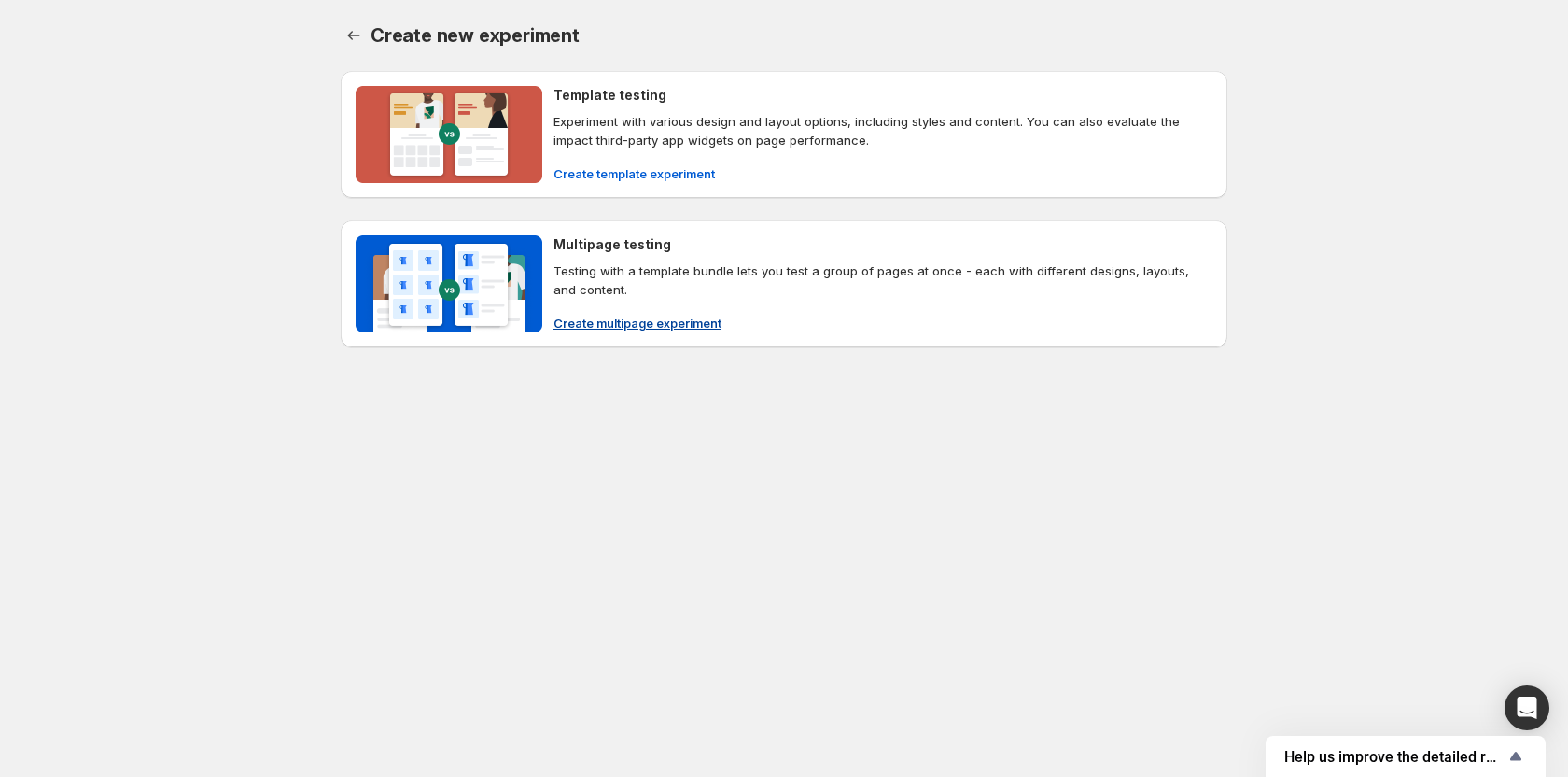
click at [621, 319] on span "Create multipage experiment" at bounding box center [637, 322] width 168 height 18
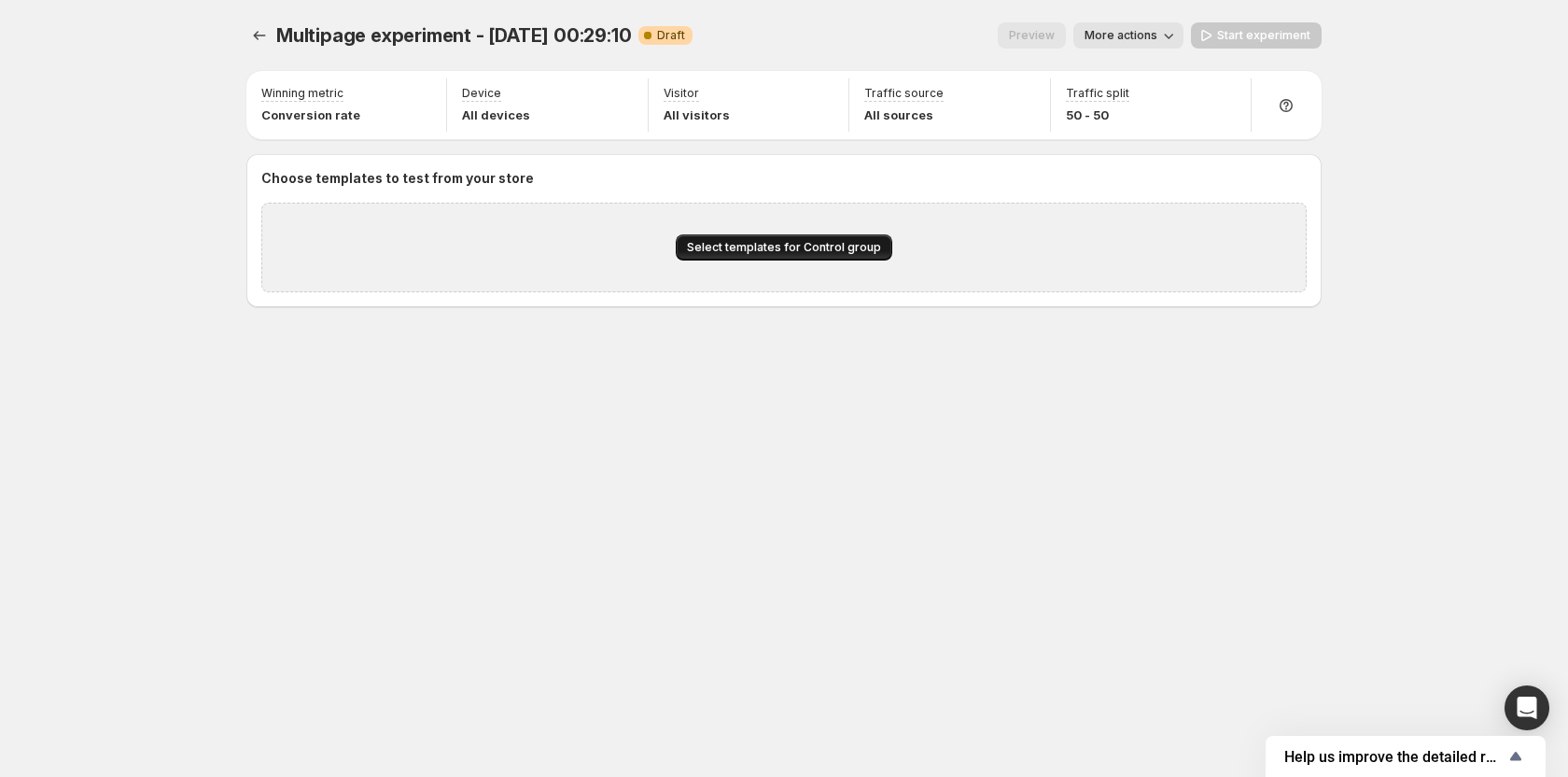
click at [738, 251] on span "Select templates for Control group" at bounding box center [784, 247] width 194 height 15
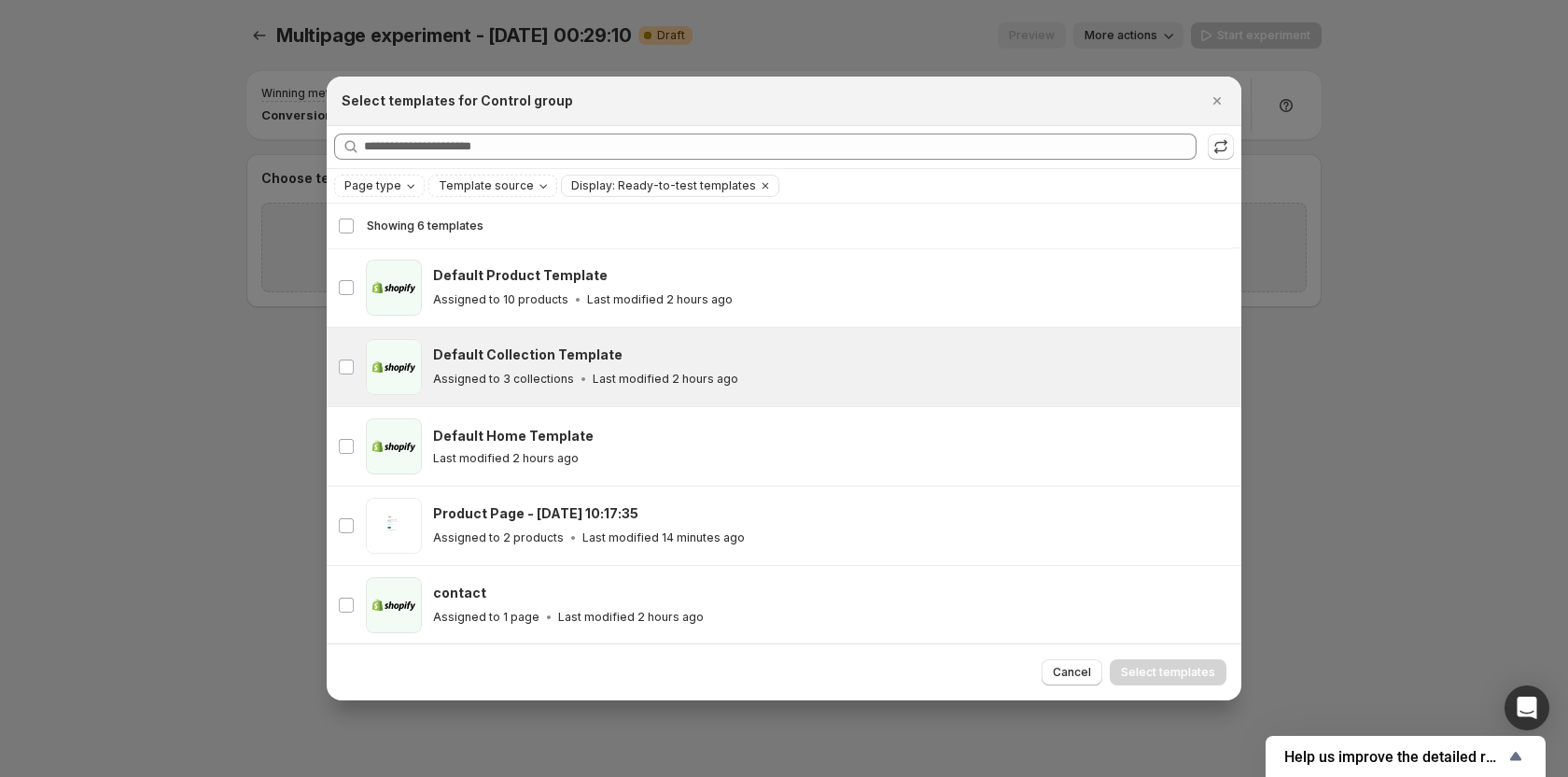
scroll to position [82, 0]
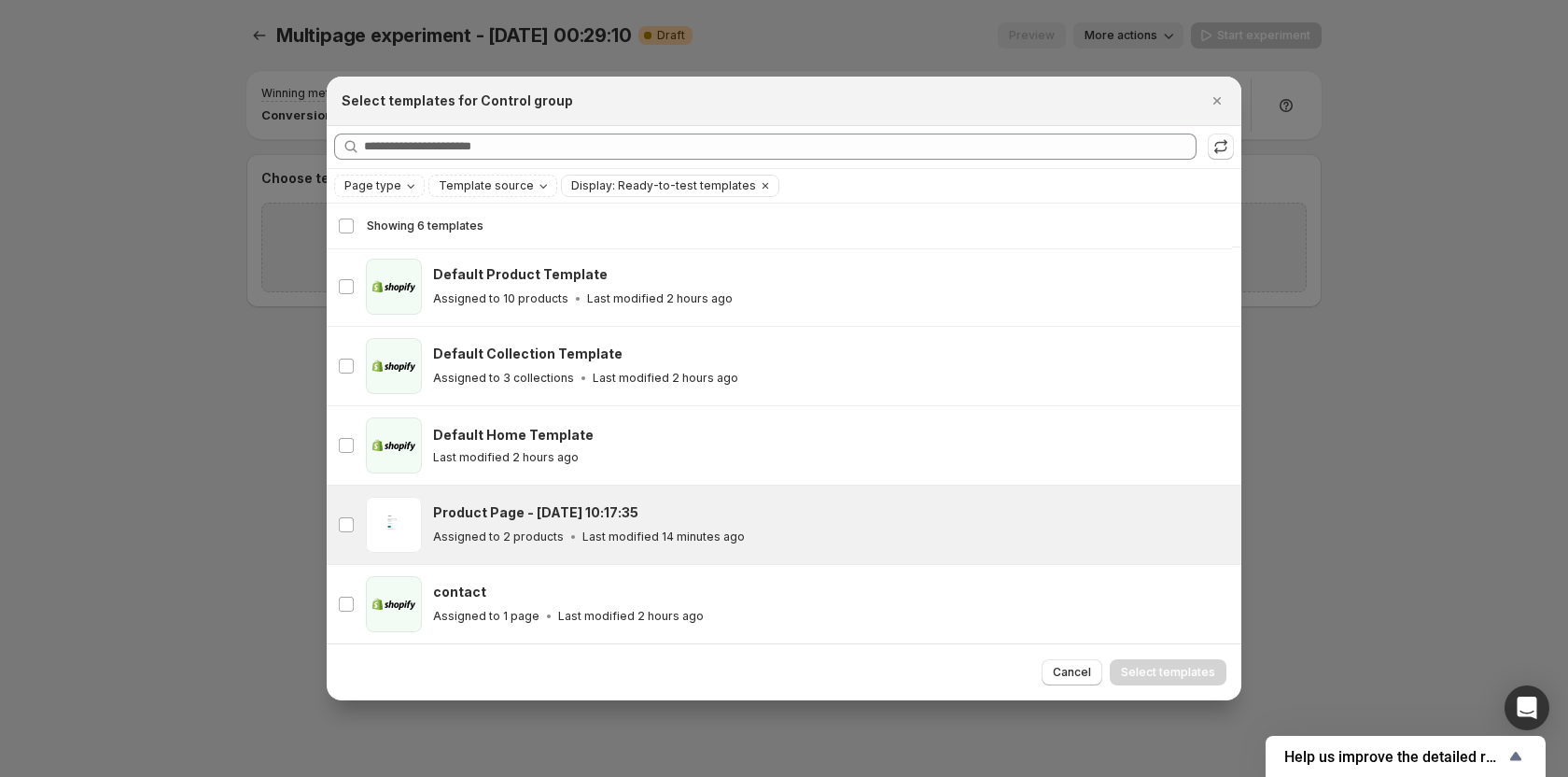
click at [583, 531] on p "Last modified 14 minutes ago" at bounding box center [663, 536] width 162 height 15
click at [1185, 665] on span "Select templates" at bounding box center [1168, 672] width 94 height 15
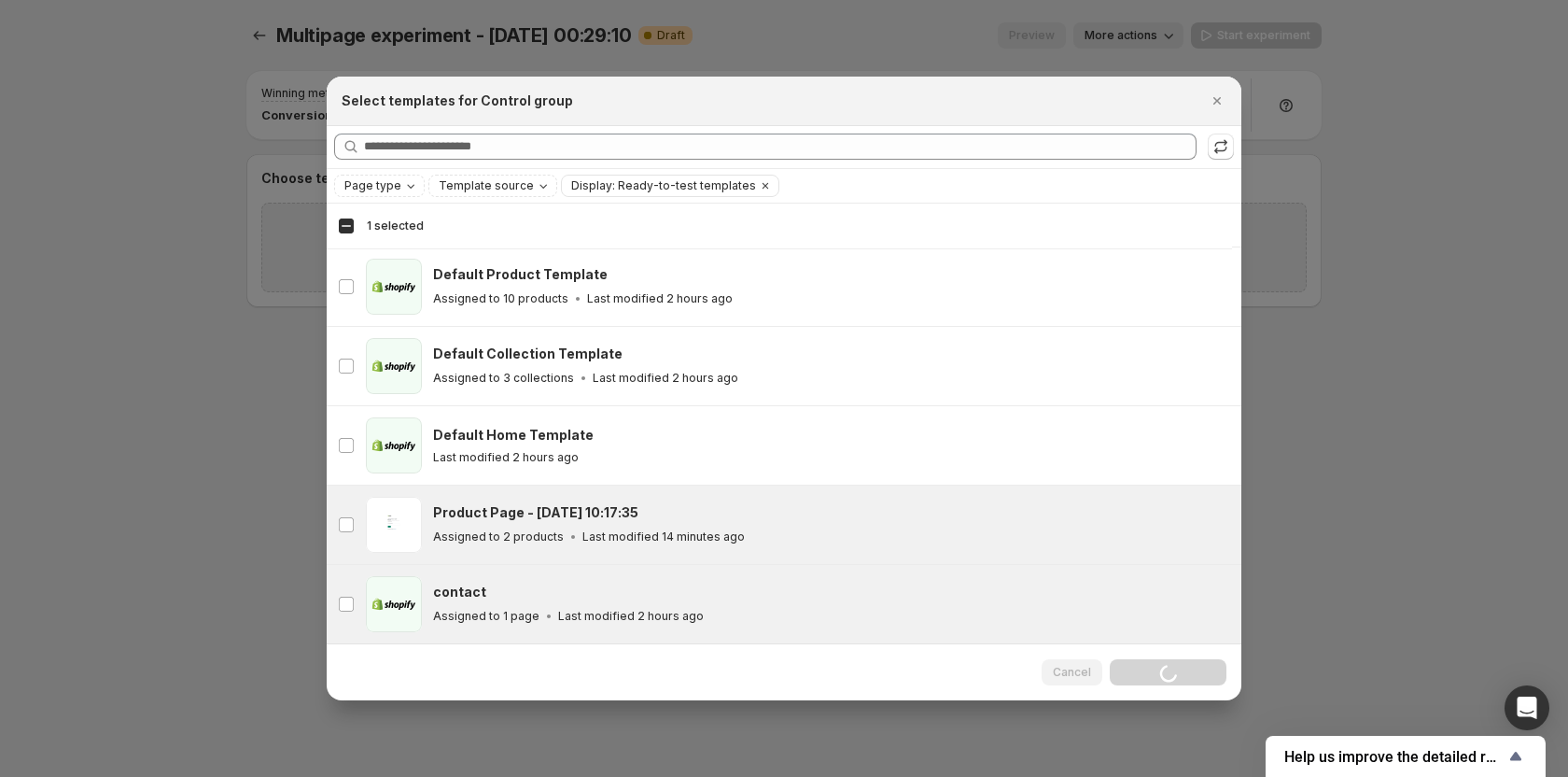
scroll to position [2, 0]
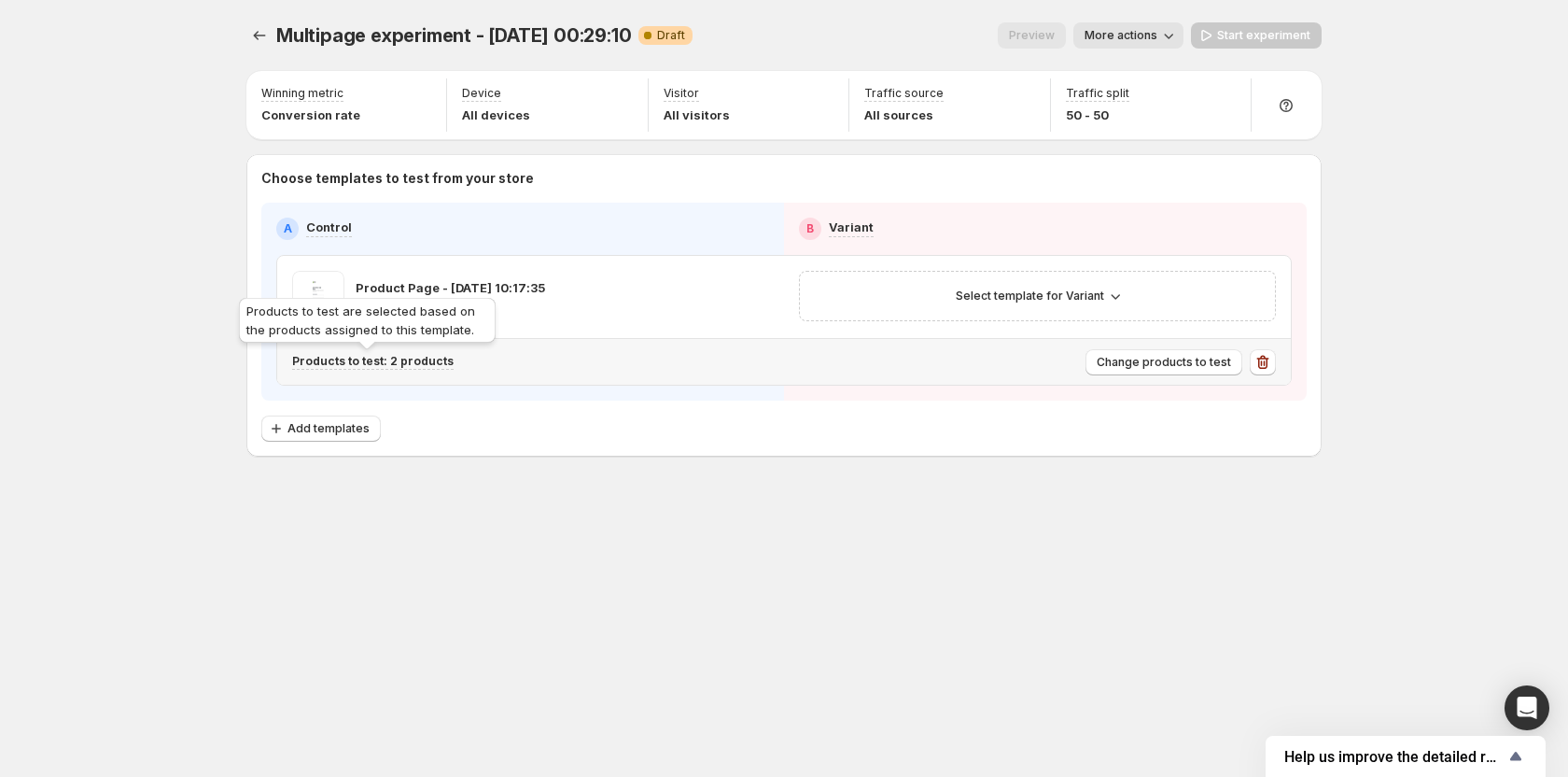
click at [411, 365] on p "Products to test: 2 products" at bounding box center [373, 360] width 161 height 15
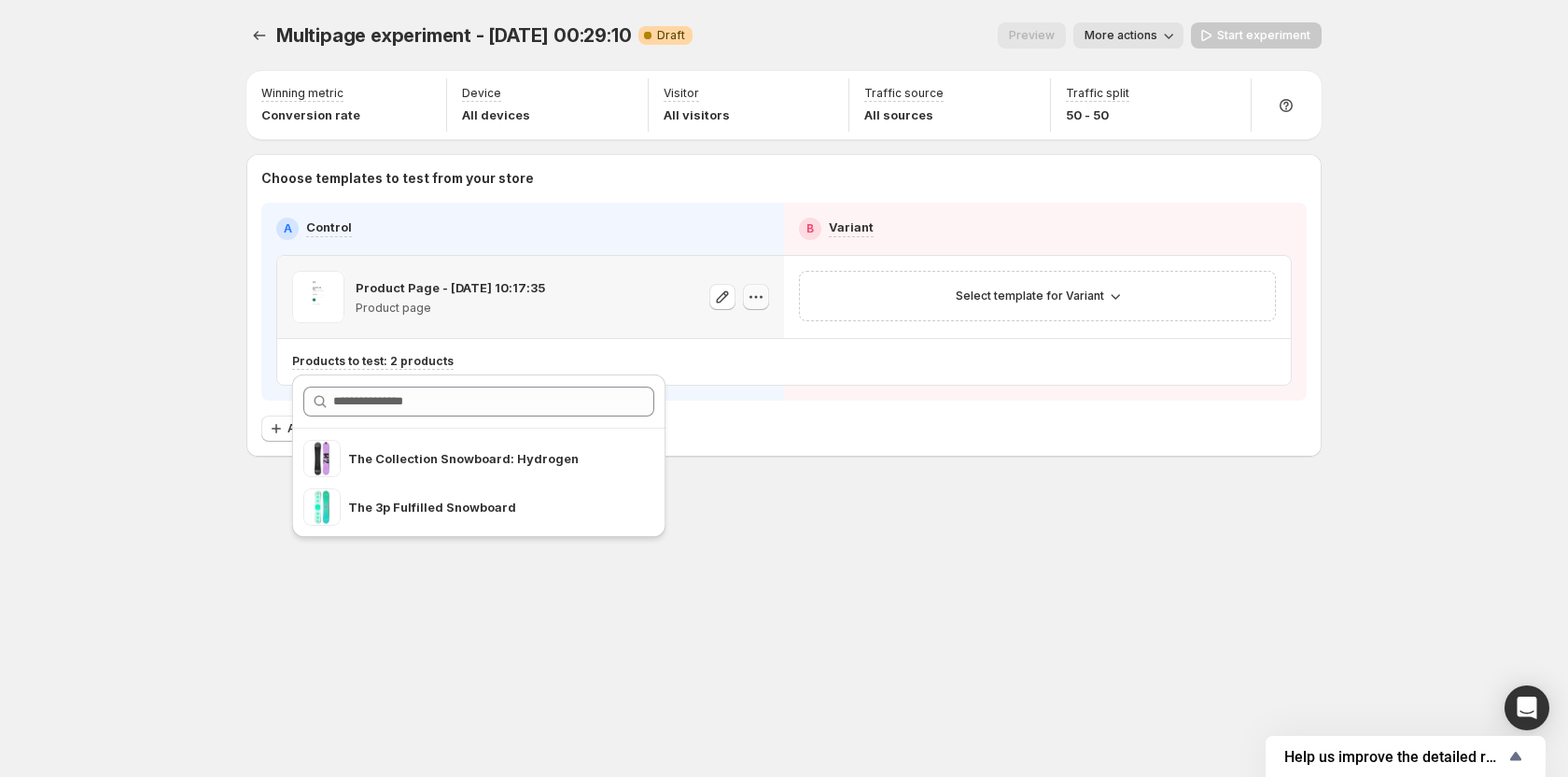
click at [755, 305] on icon "button" at bounding box center [755, 296] width 18 height 18
click at [804, 567] on div "Multipage experiment - Oct 3, 00:29:10. This page is ready Multipage experiment…" at bounding box center [784, 388] width 1120 height 777
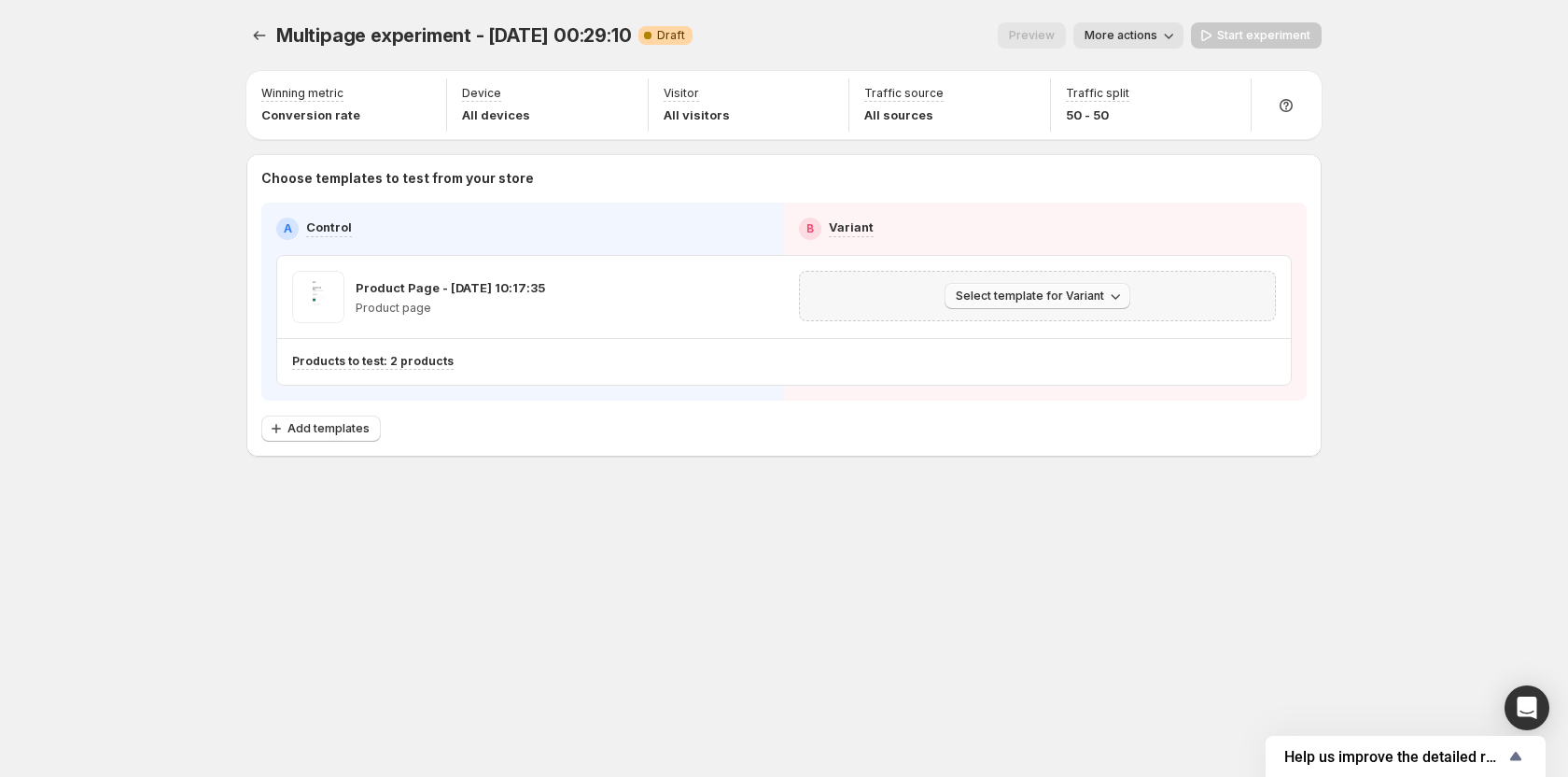
click at [1059, 288] on button "Select template for Variant" at bounding box center [1037, 295] width 185 height 26
click at [1061, 374] on span "Create Variant based on Control" at bounding box center [1041, 366] width 190 height 15
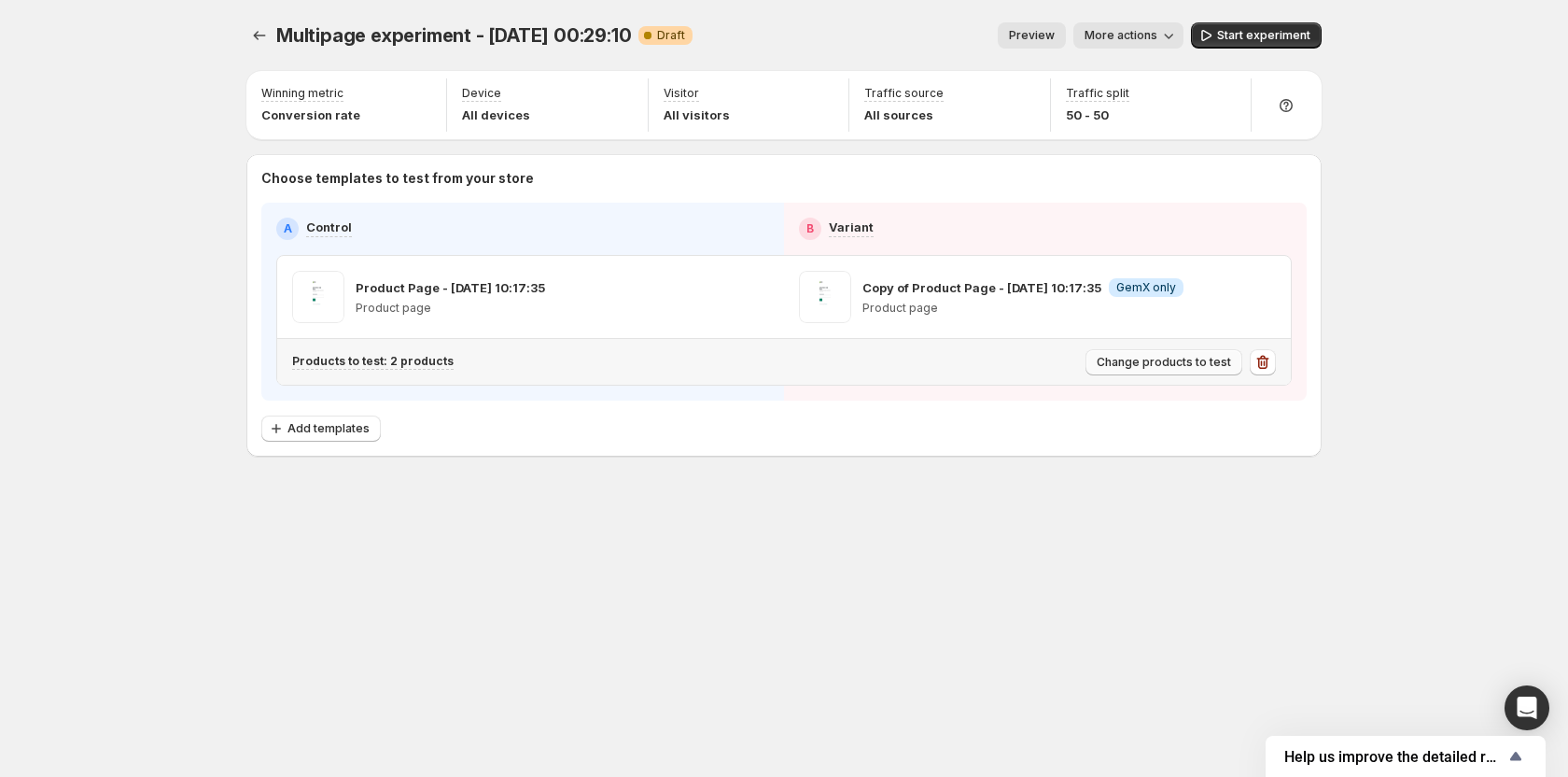
click at [1212, 357] on span "Change products to test" at bounding box center [1164, 361] width 134 height 15
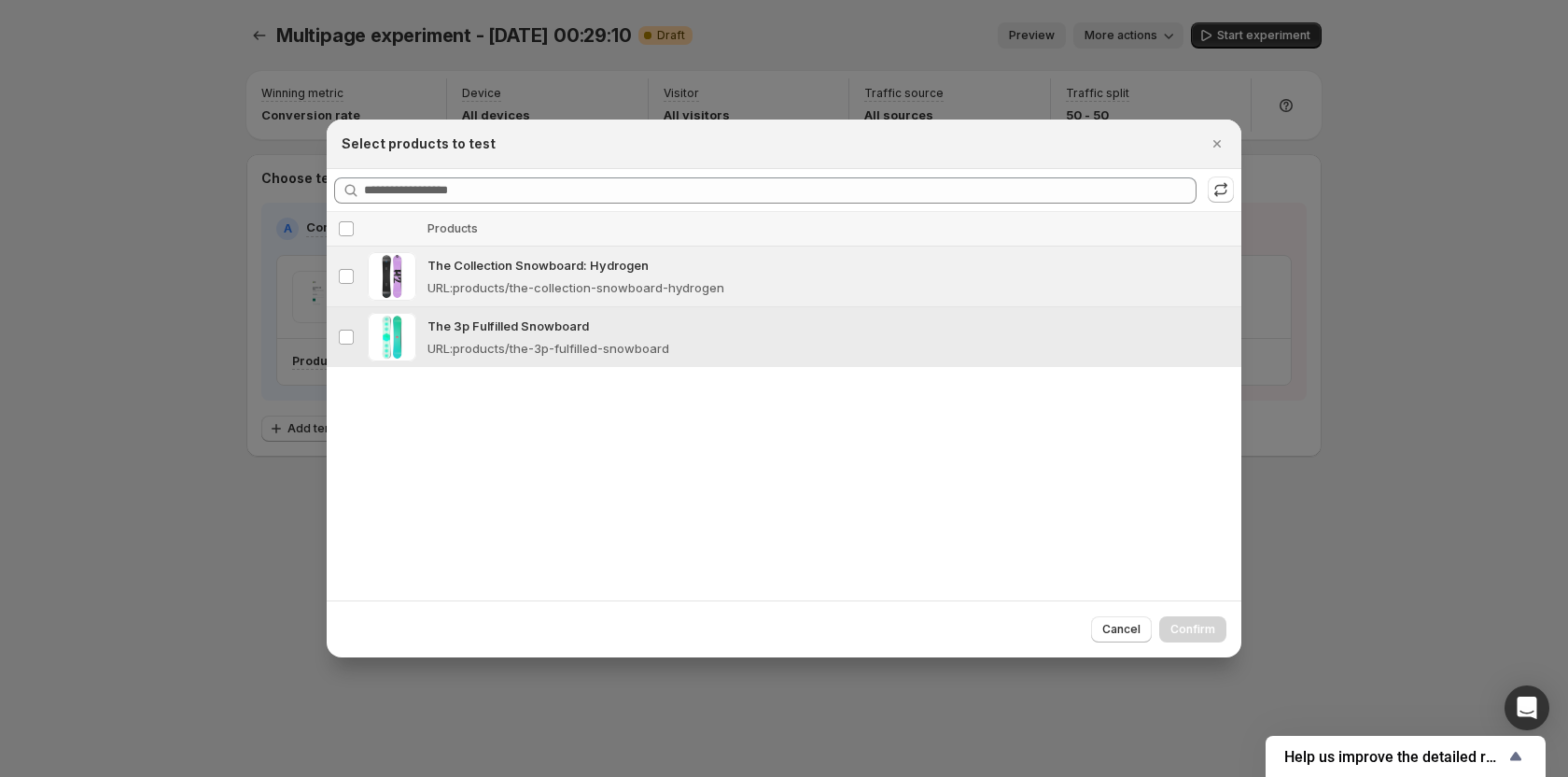
click at [600, 330] on p "The 3p Fulfilled Snowboard" at bounding box center [828, 325] width 803 height 18
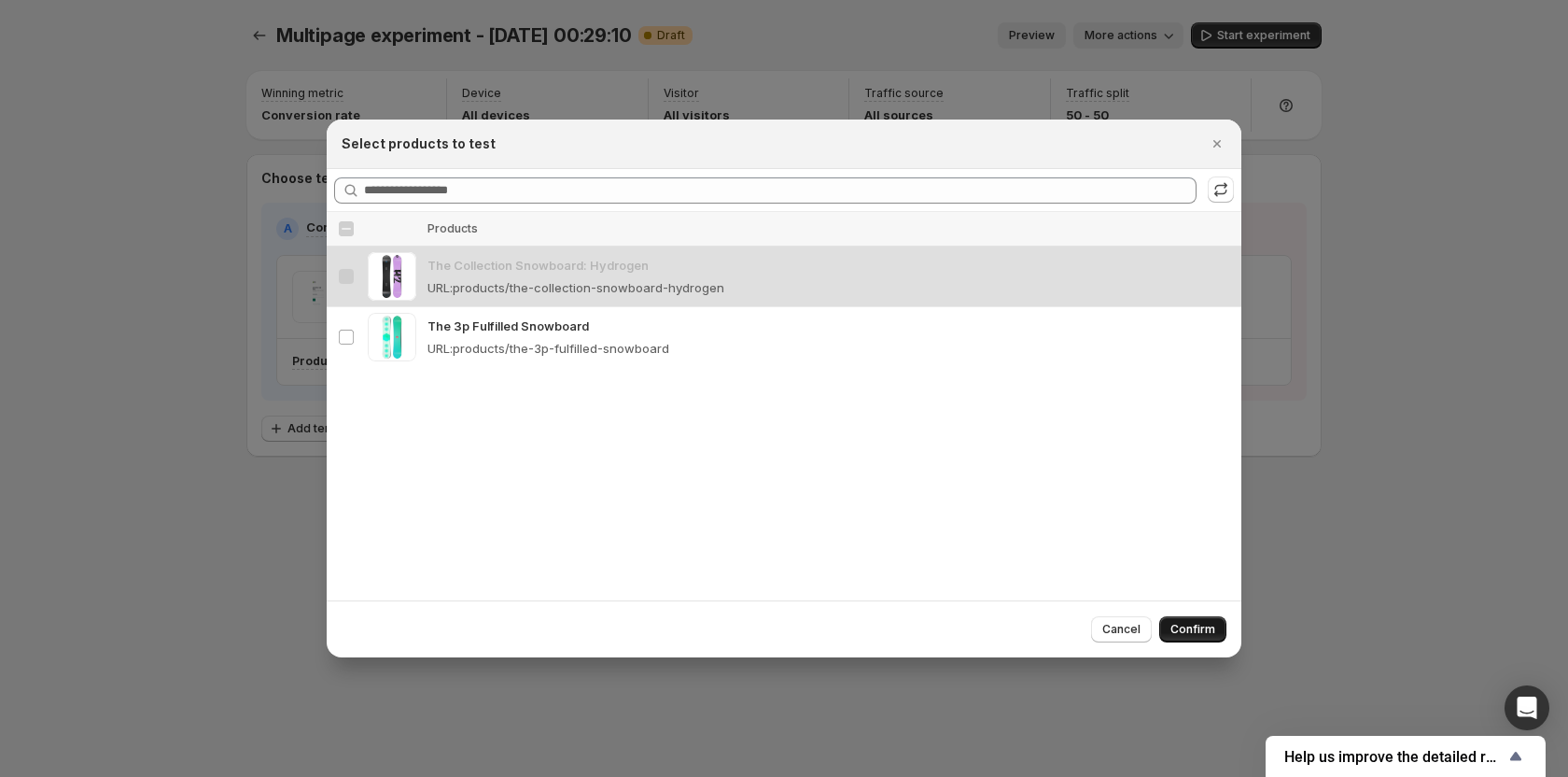
click at [1197, 629] on span "Confirm" at bounding box center [1193, 628] width 45 height 15
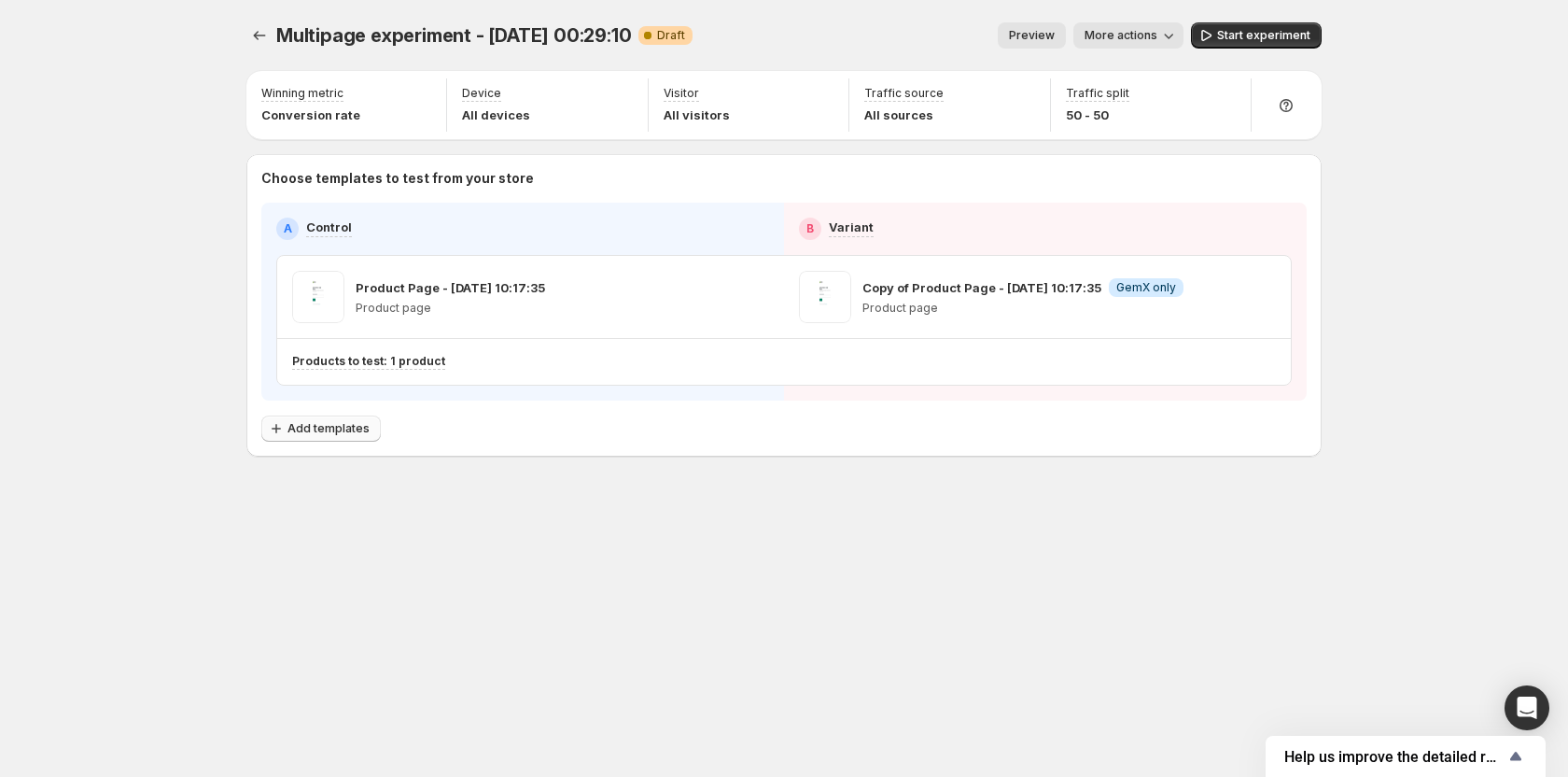
click at [339, 423] on span "Add templates" at bounding box center [328, 428] width 83 height 15
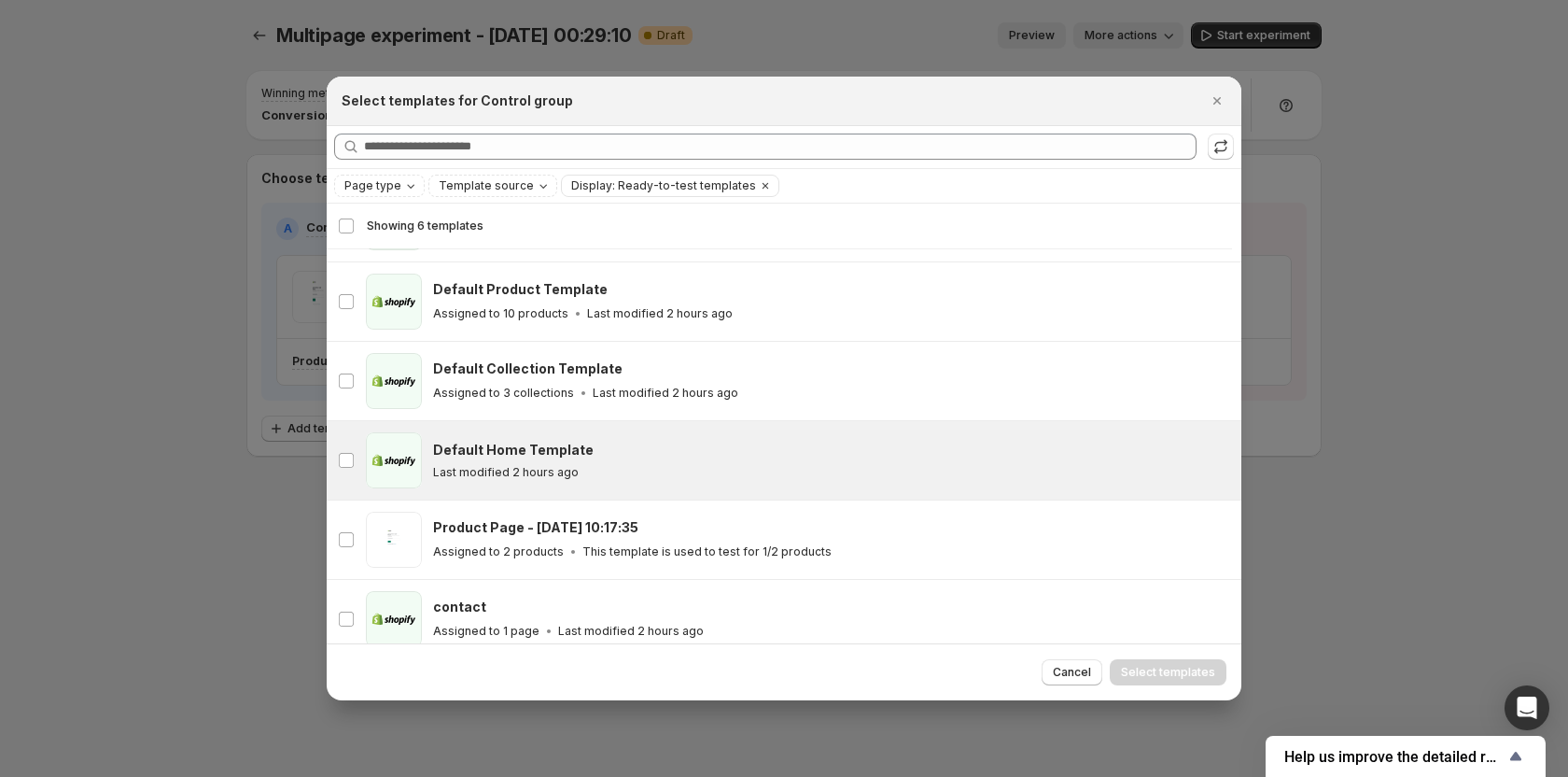
scroll to position [82, 0]
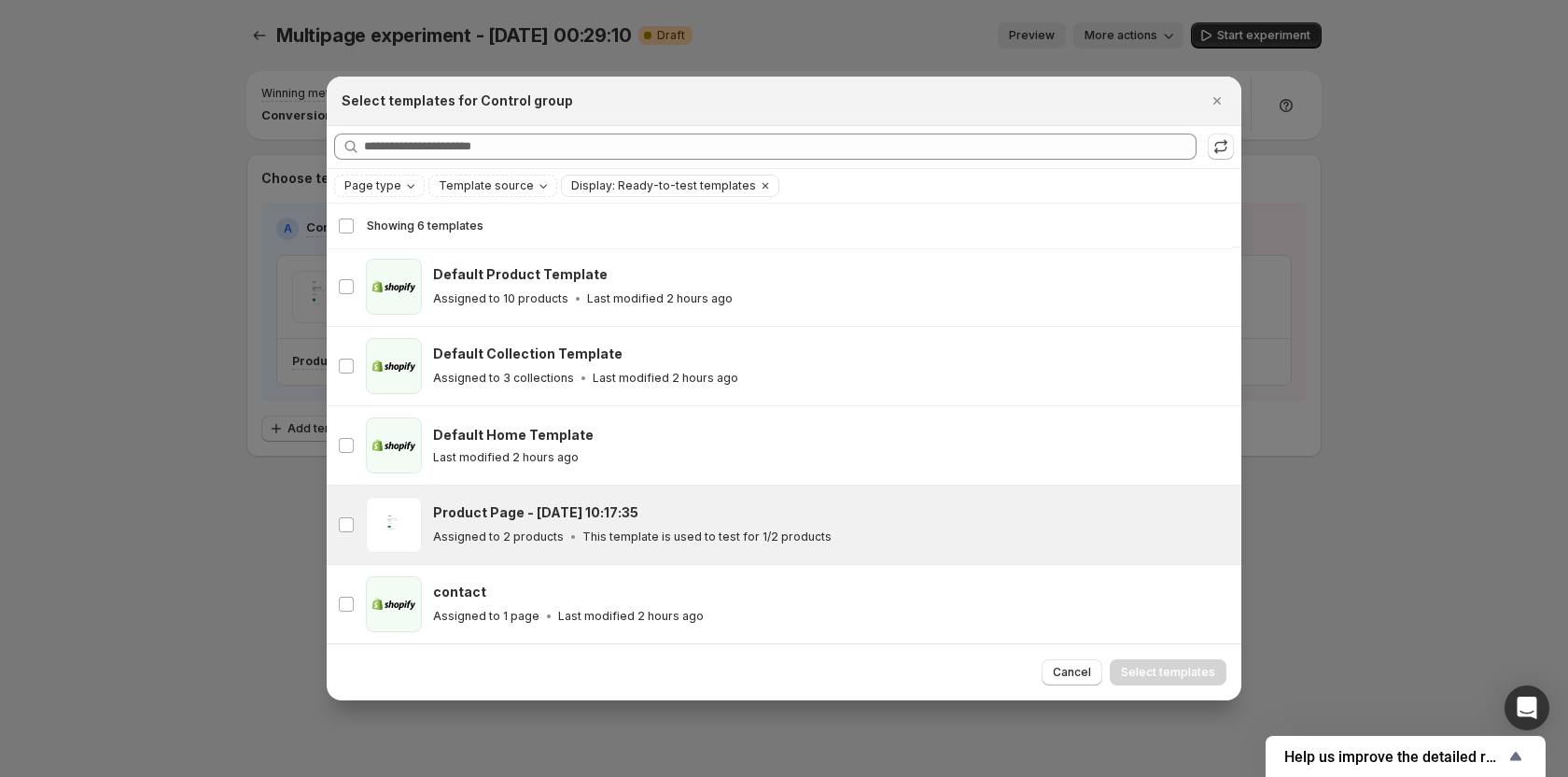
click at [528, 529] on p "Assigned to 2 products" at bounding box center [498, 536] width 131 height 15
click at [1173, 667] on span "Select templates" at bounding box center [1168, 672] width 94 height 15
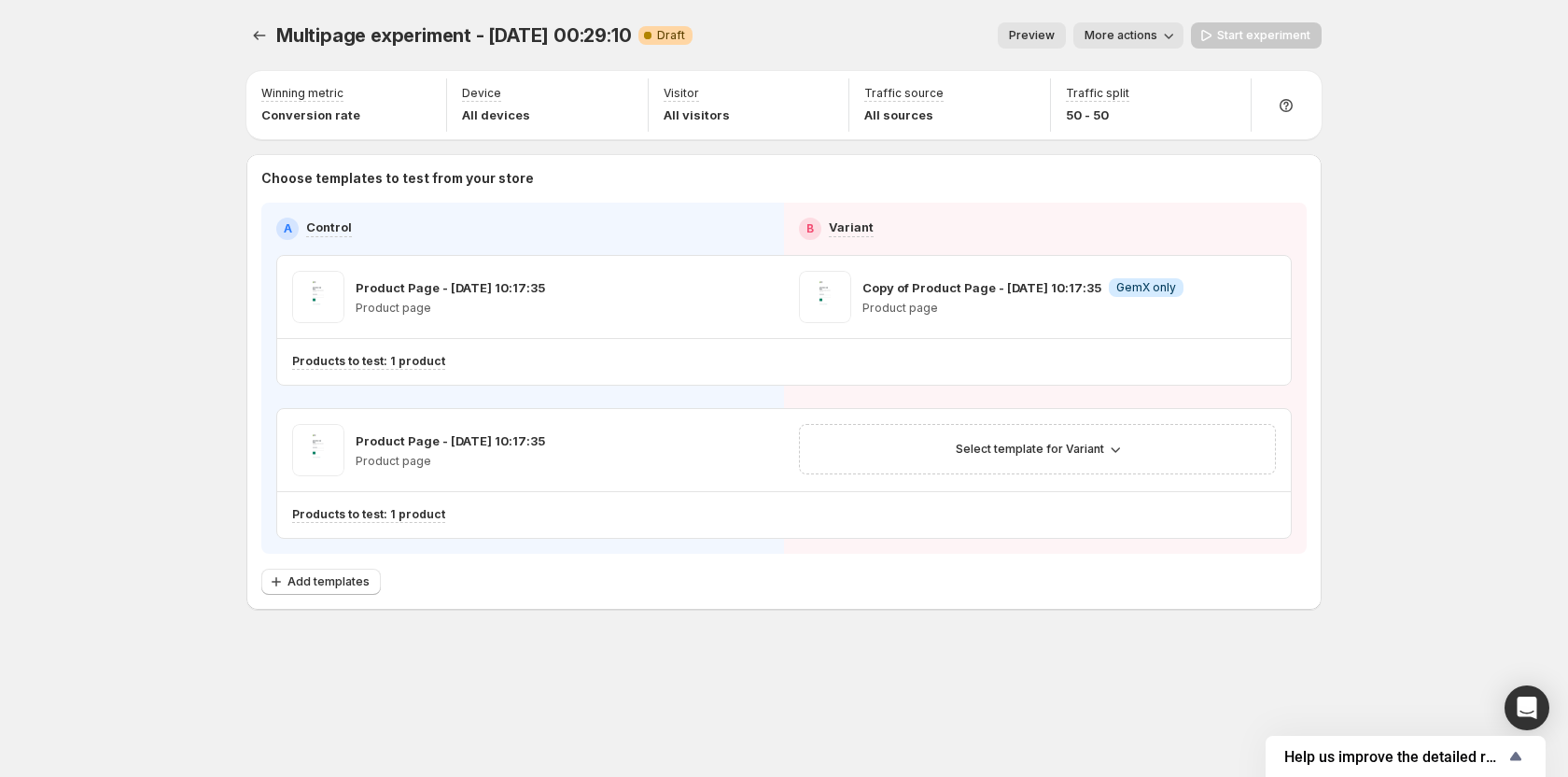
scroll to position [2, 0]
click at [1094, 456] on button "Select template for Variant" at bounding box center [1037, 449] width 185 height 26
click at [1044, 521] on span "Create Variant based on Control" at bounding box center [1041, 520] width 190 height 15
click at [975, 696] on div "Multipage experiment - Oct 3, 00:29:10. This page is ready Multipage experiment…" at bounding box center [784, 355] width 1120 height 711
click at [1265, 24] on button "Start experiment" at bounding box center [1256, 35] width 131 height 26
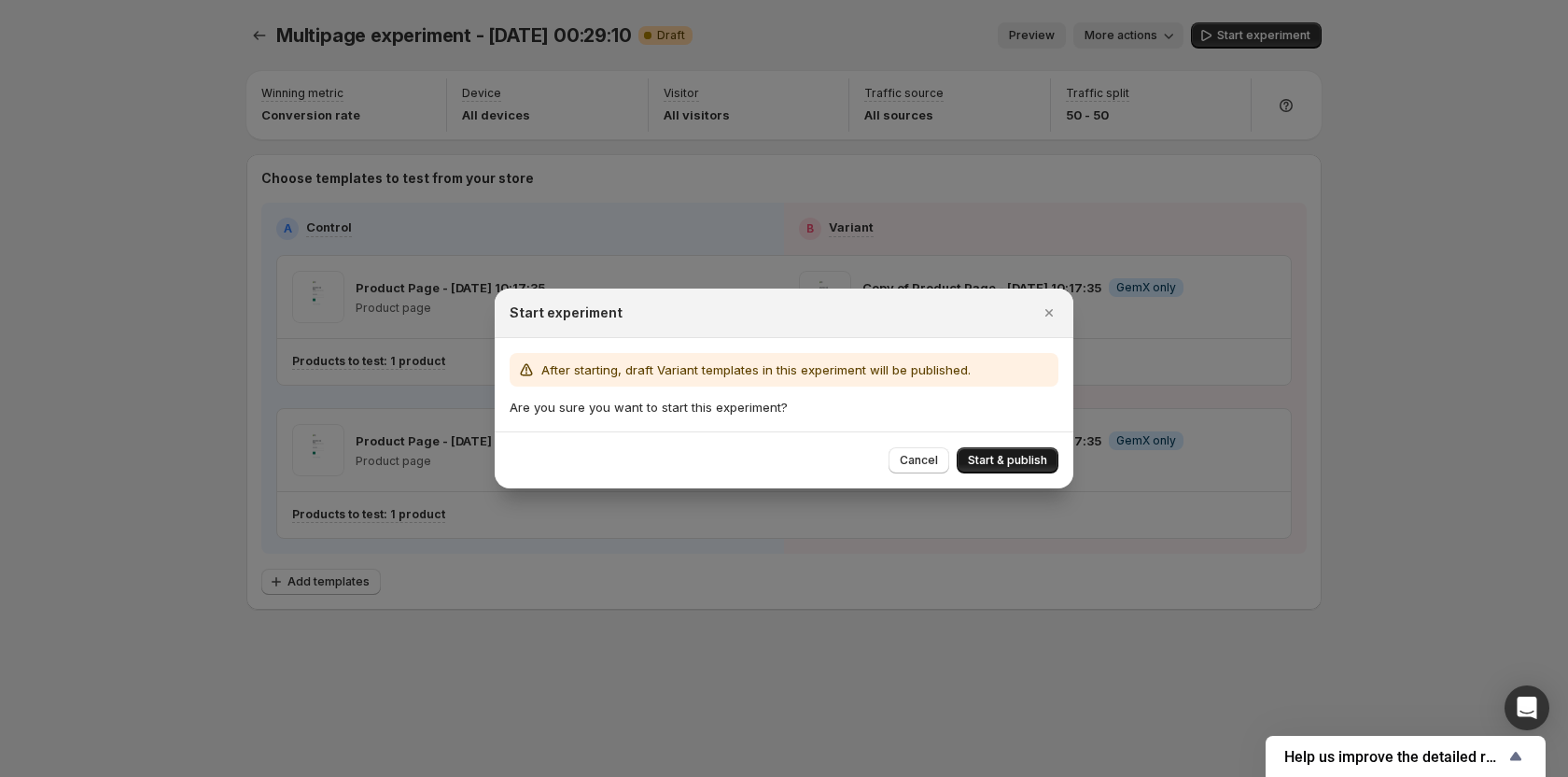
click at [992, 453] on button "Start & publish" at bounding box center [1007, 460] width 102 height 26
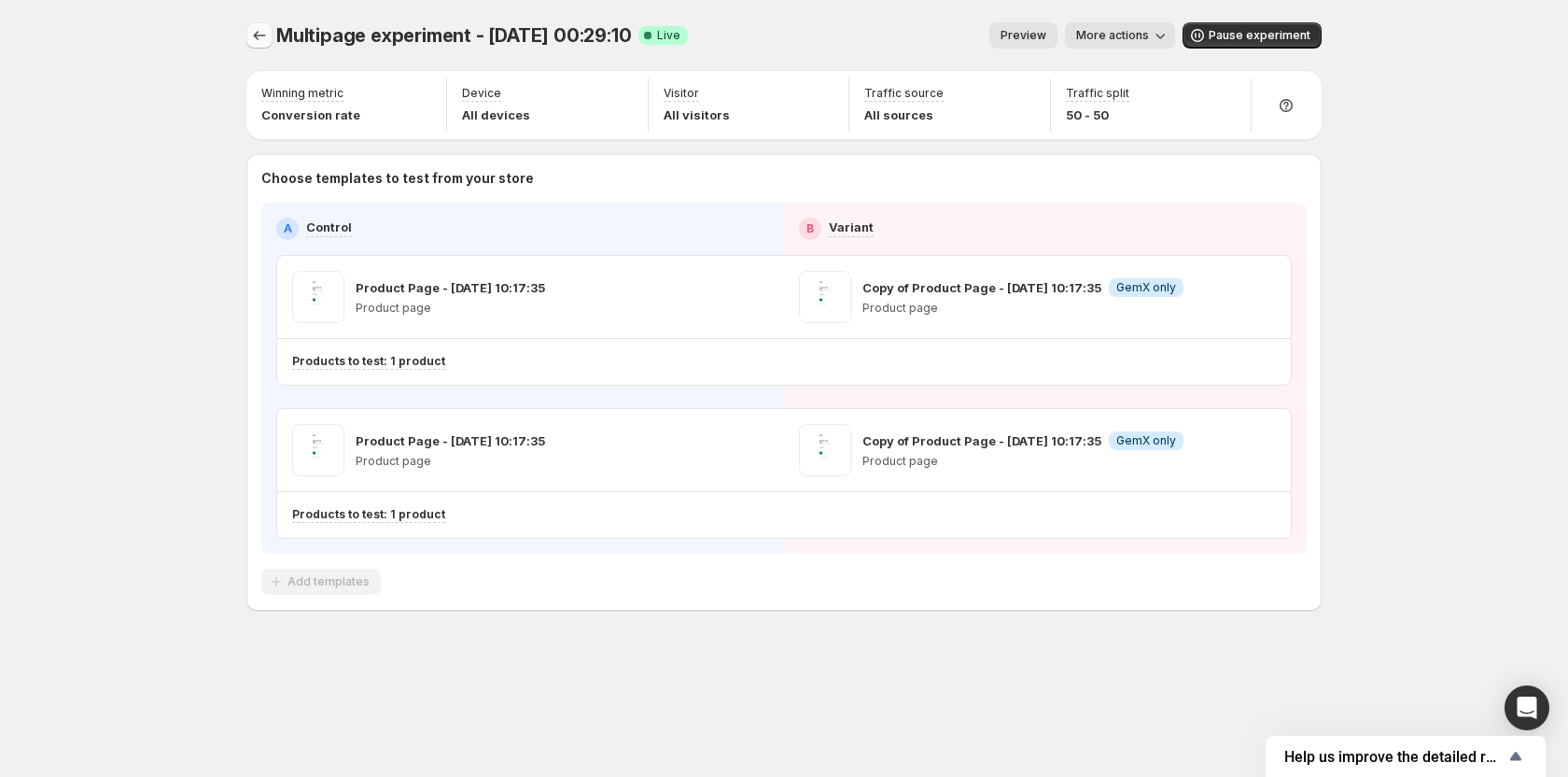
click at [255, 37] on icon "Experiments" at bounding box center [260, 36] width 12 height 10
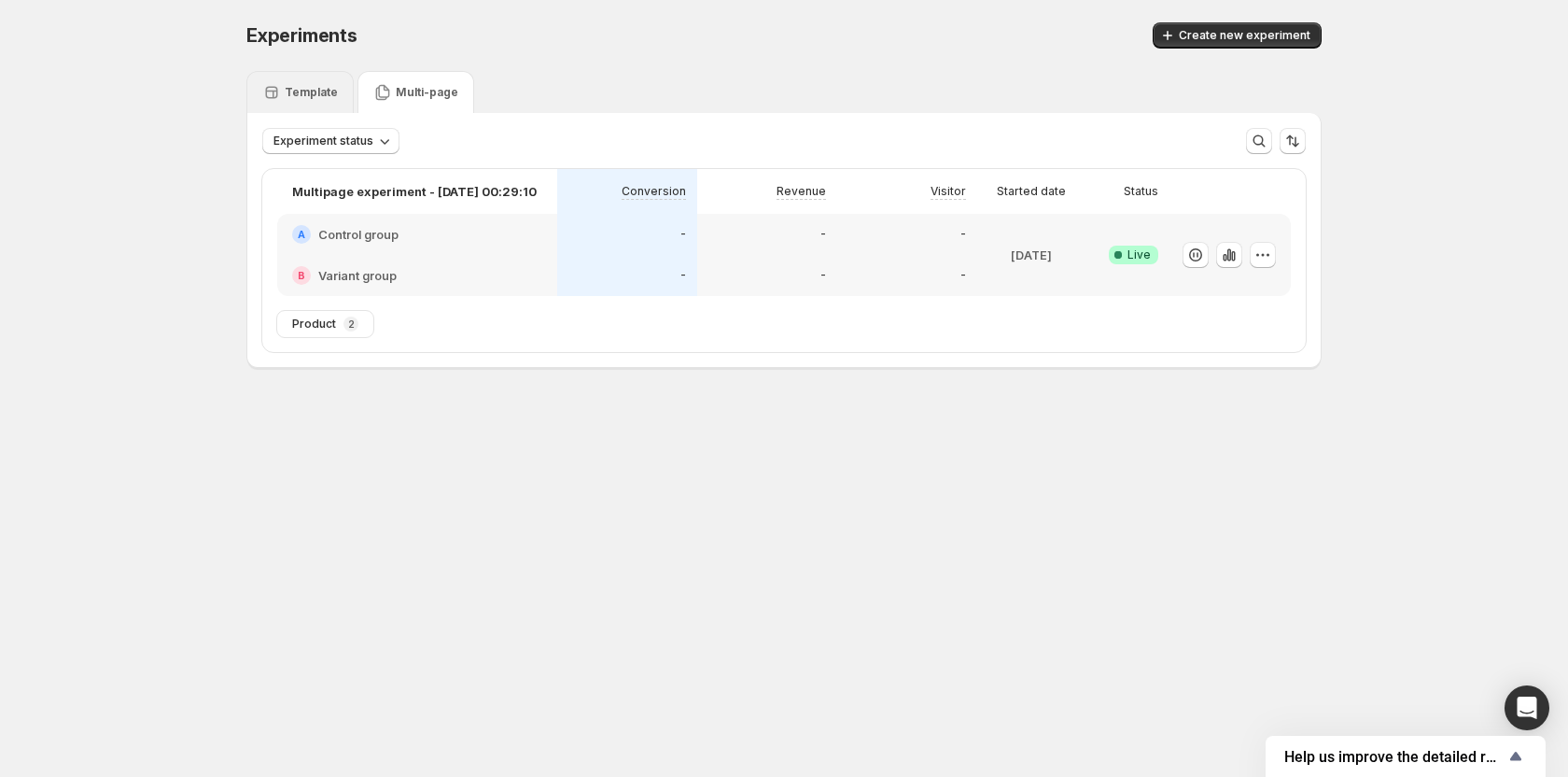
click at [304, 98] on p "Template" at bounding box center [311, 91] width 53 height 15
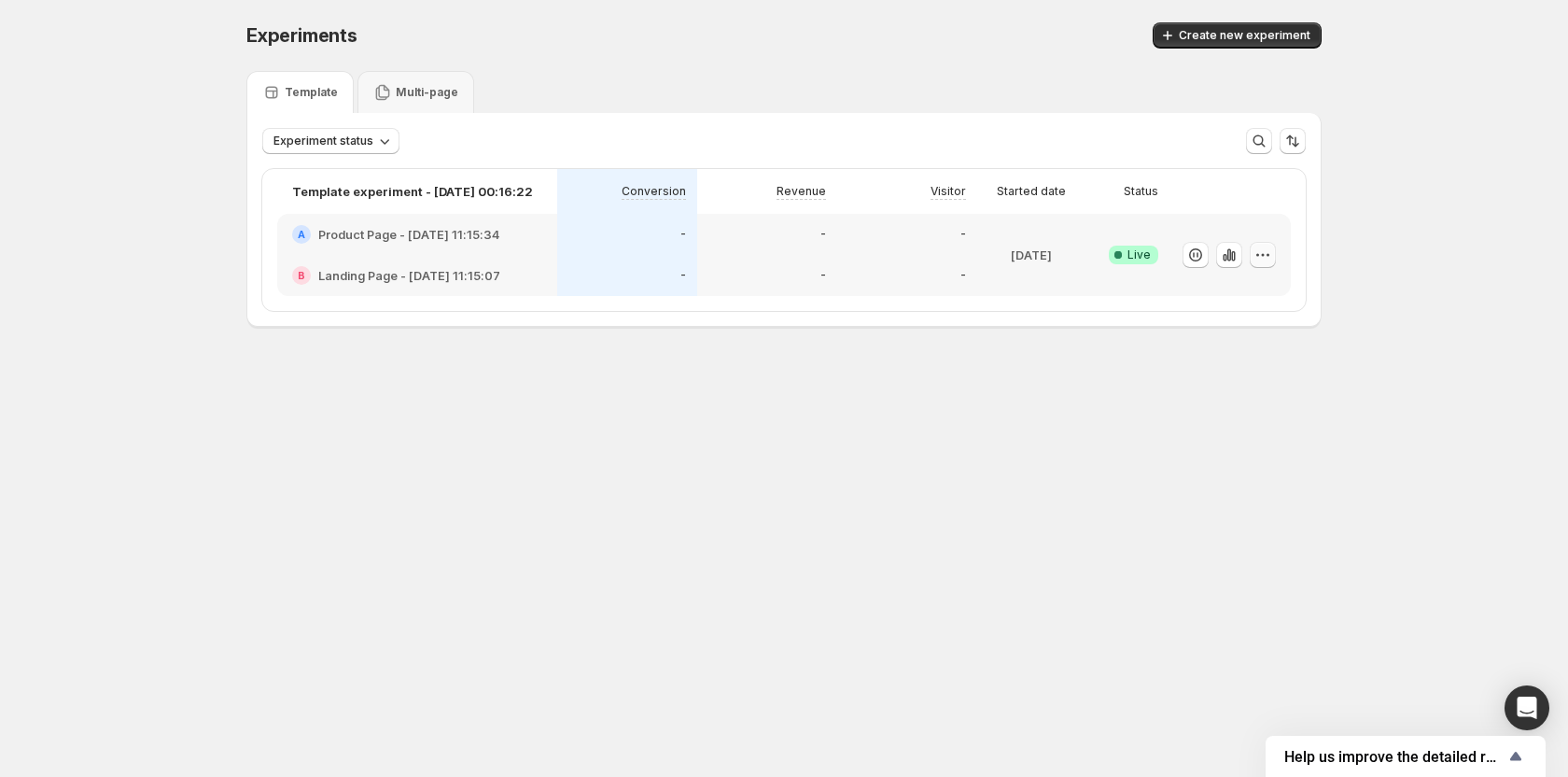
click at [1256, 258] on icon "button" at bounding box center [1262, 254] width 18 height 18
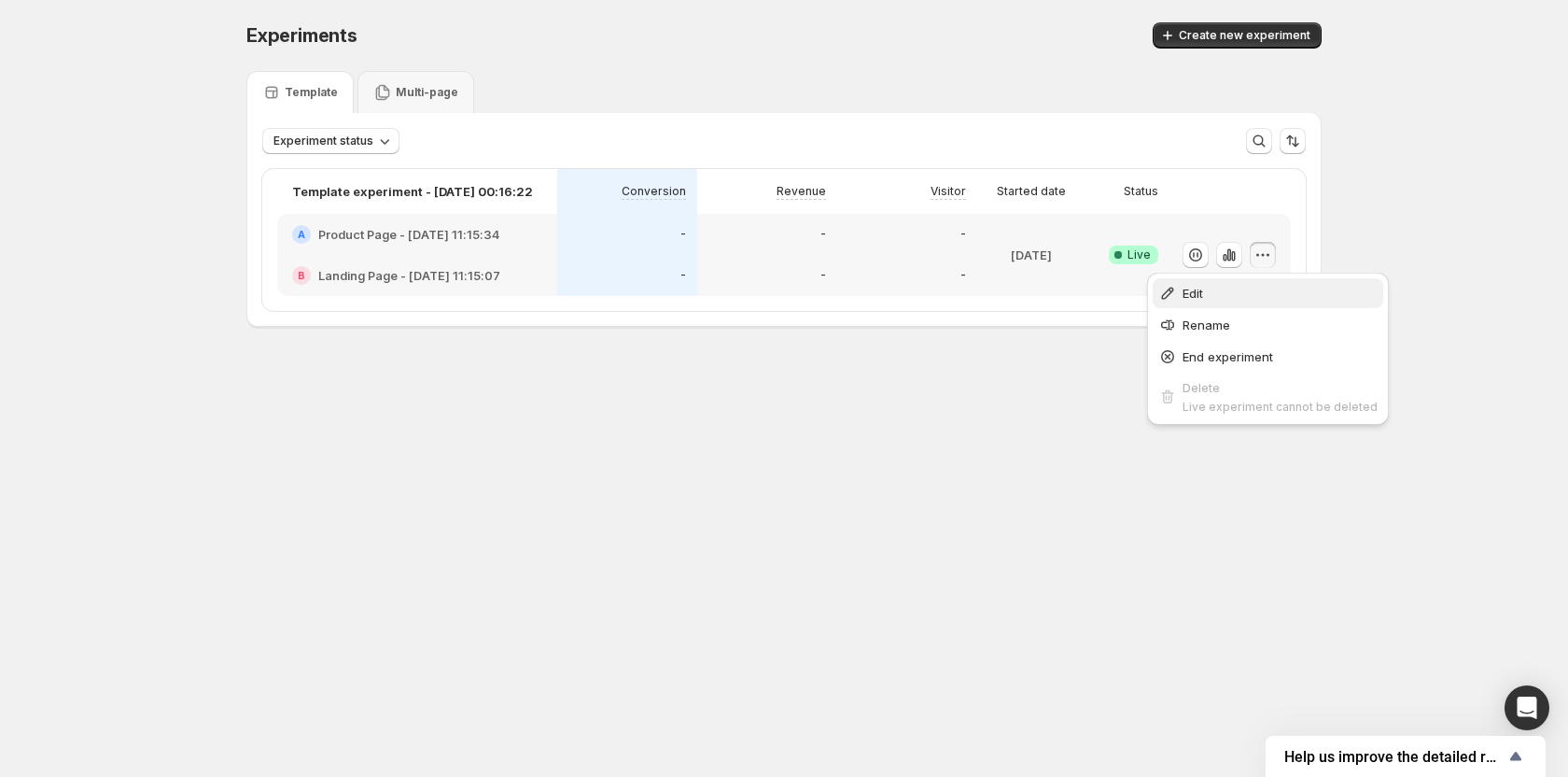
click at [1234, 300] on span "Edit" at bounding box center [1280, 292] width 195 height 18
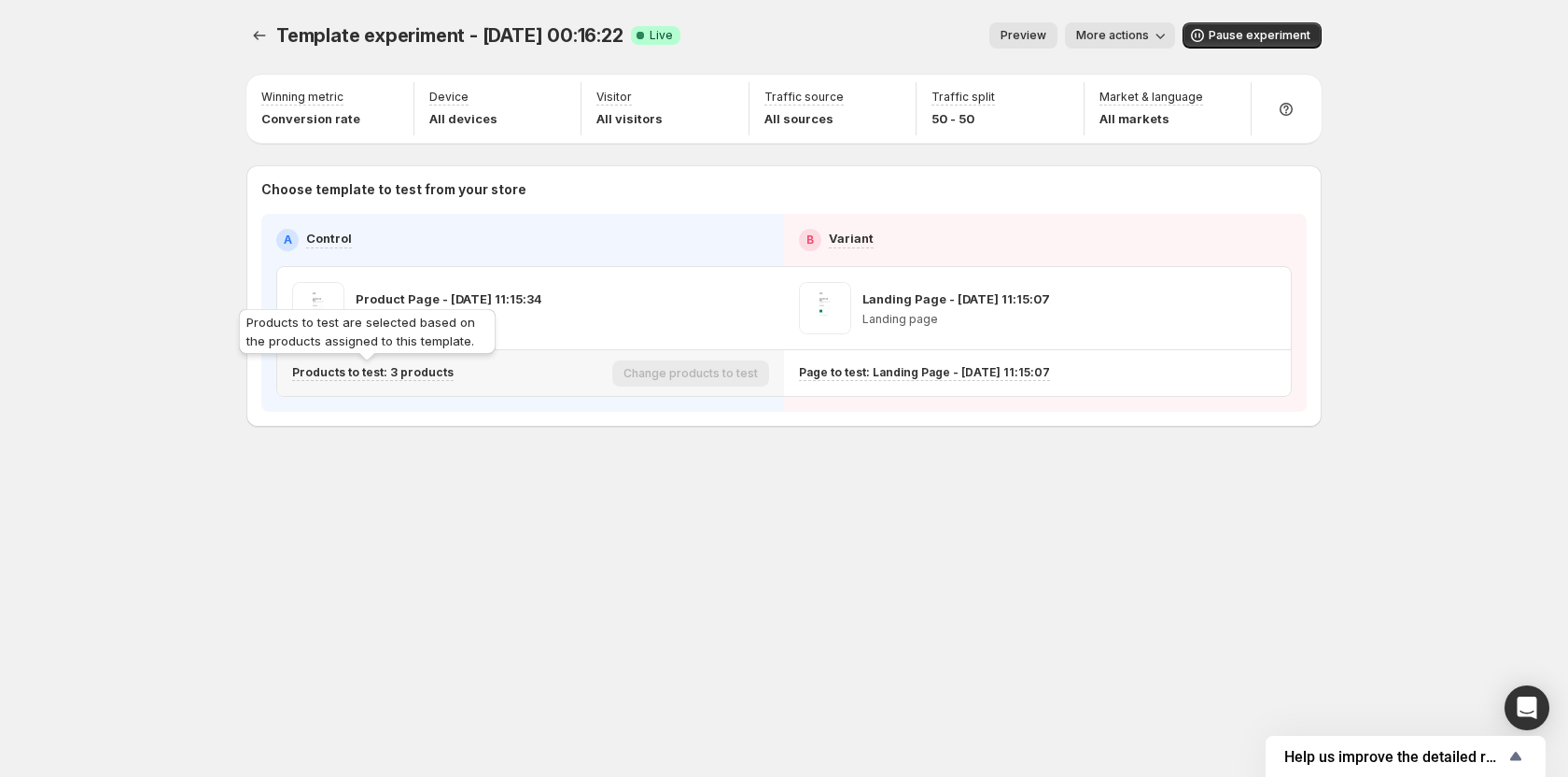
click at [411, 369] on p "Products to test: 3 products" at bounding box center [373, 372] width 161 height 15
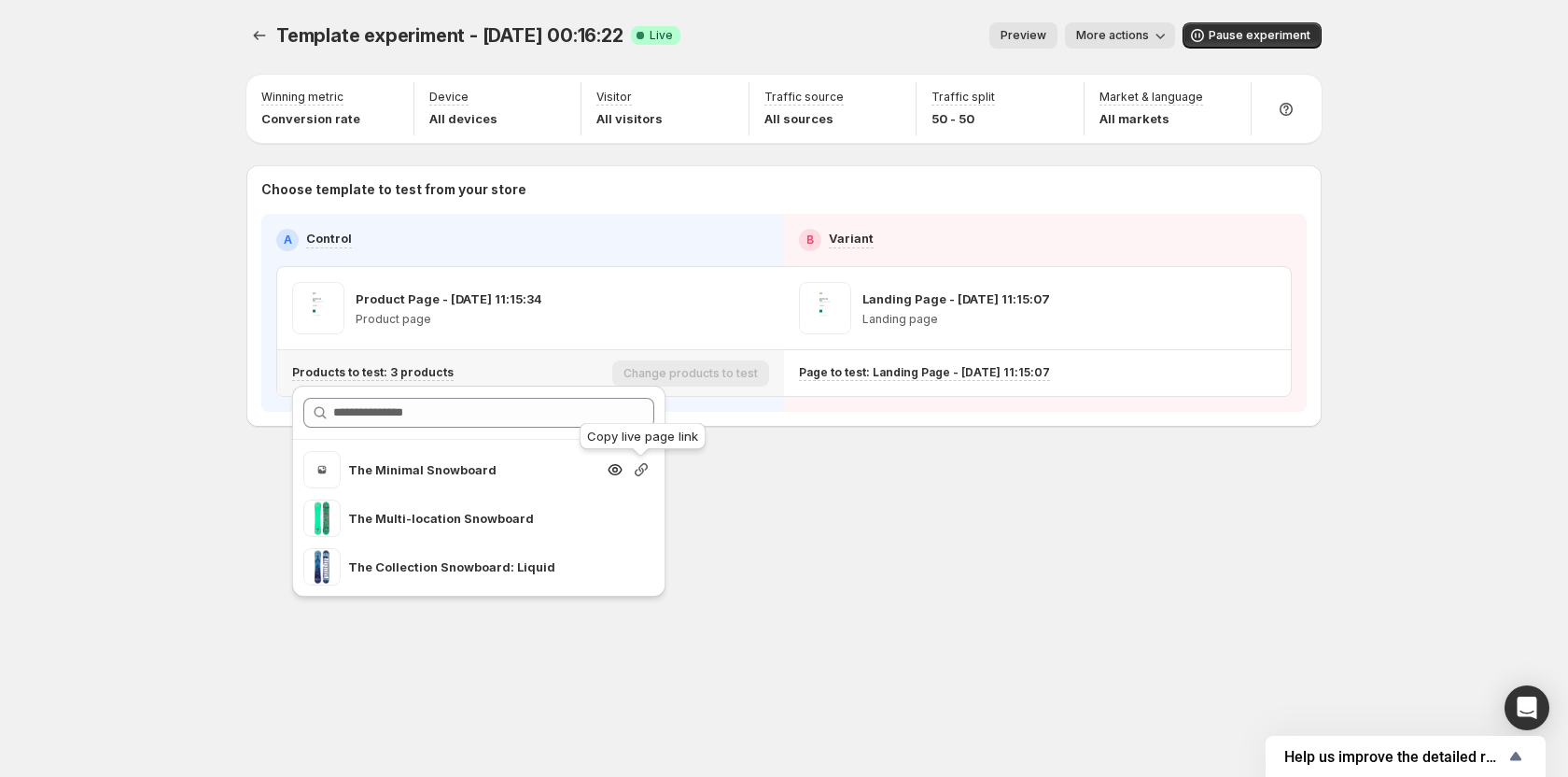
click at [645, 470] on icon "button" at bounding box center [641, 469] width 13 height 13
click at [860, 531] on div "Template experiment - [DATE] 00:16:22. This page is ready Template experiment -…" at bounding box center [784, 388] width 1120 height 777
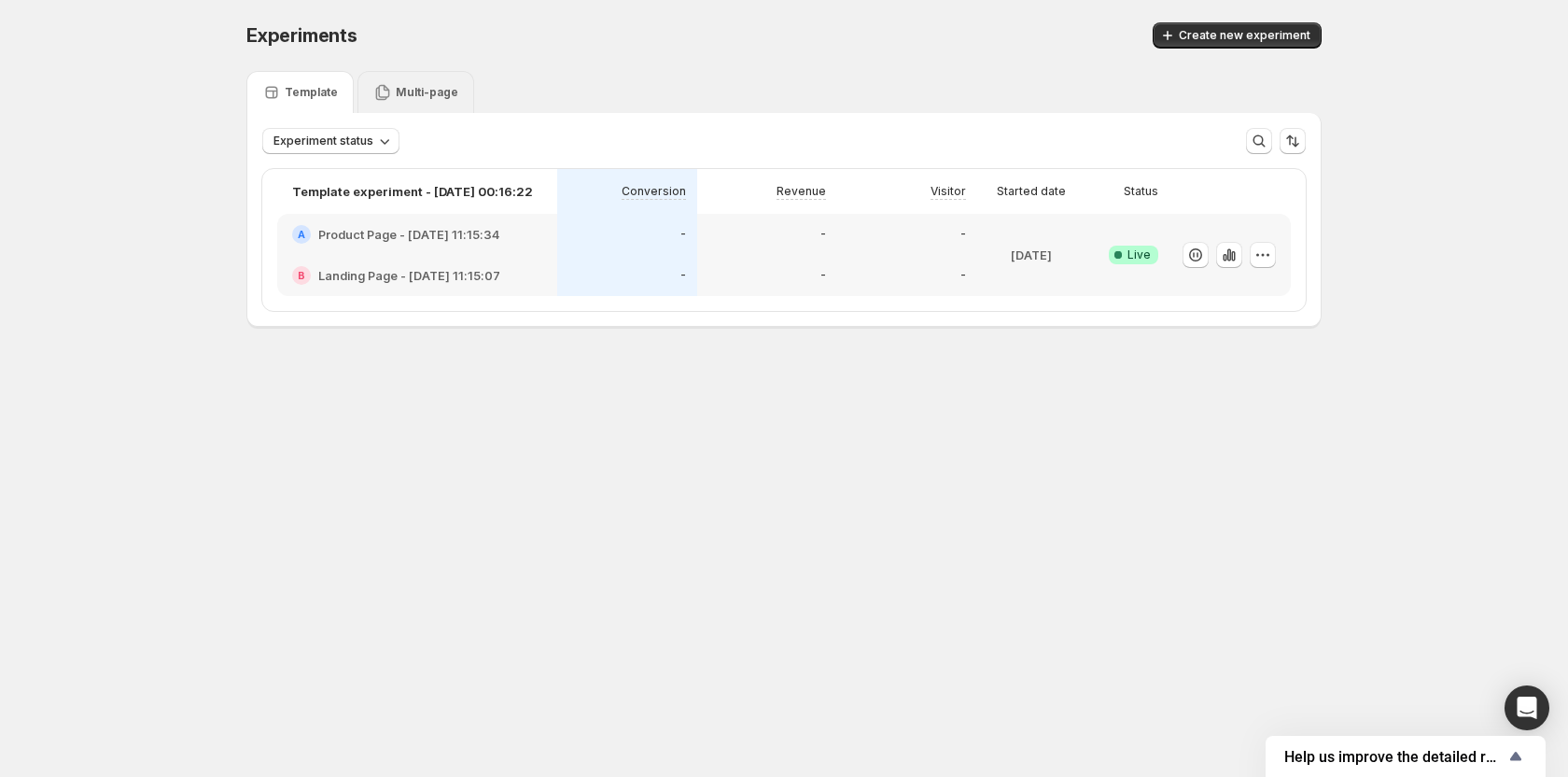
click at [386, 99] on icon at bounding box center [383, 92] width 18 height 18
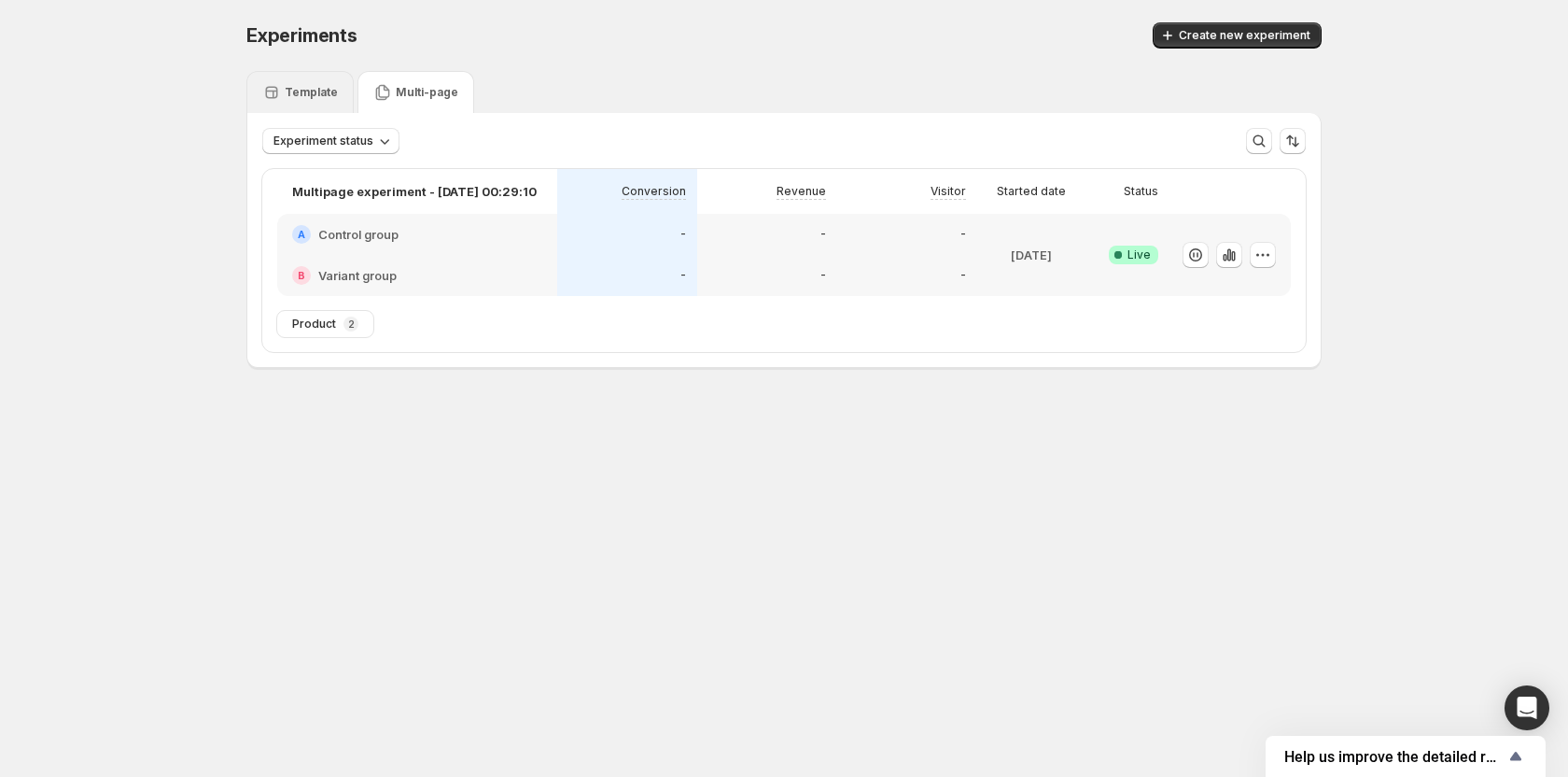
click at [303, 99] on p "Template" at bounding box center [311, 91] width 53 height 15
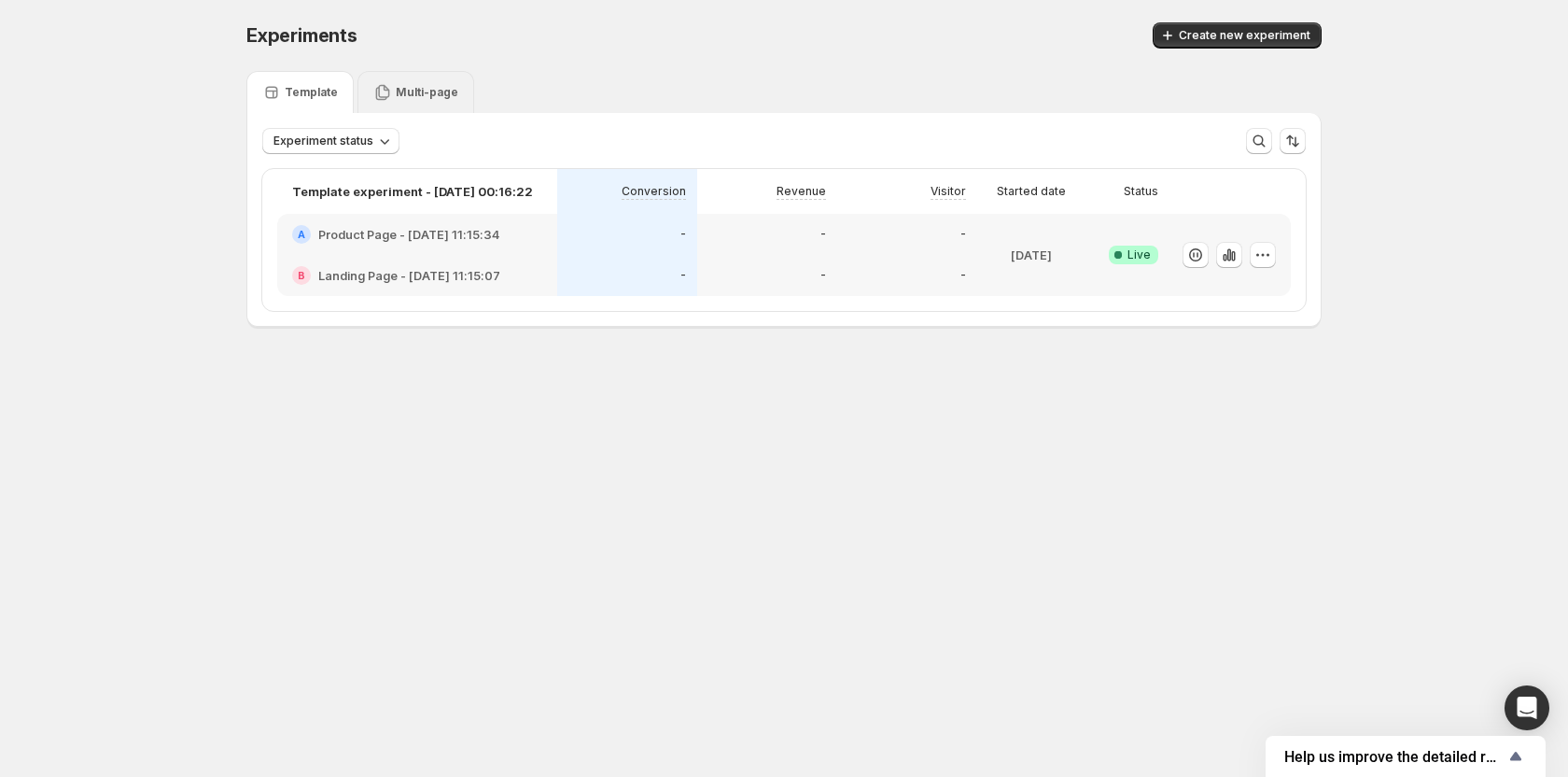
click at [399, 97] on p "Multi-page" at bounding box center [427, 91] width 62 height 15
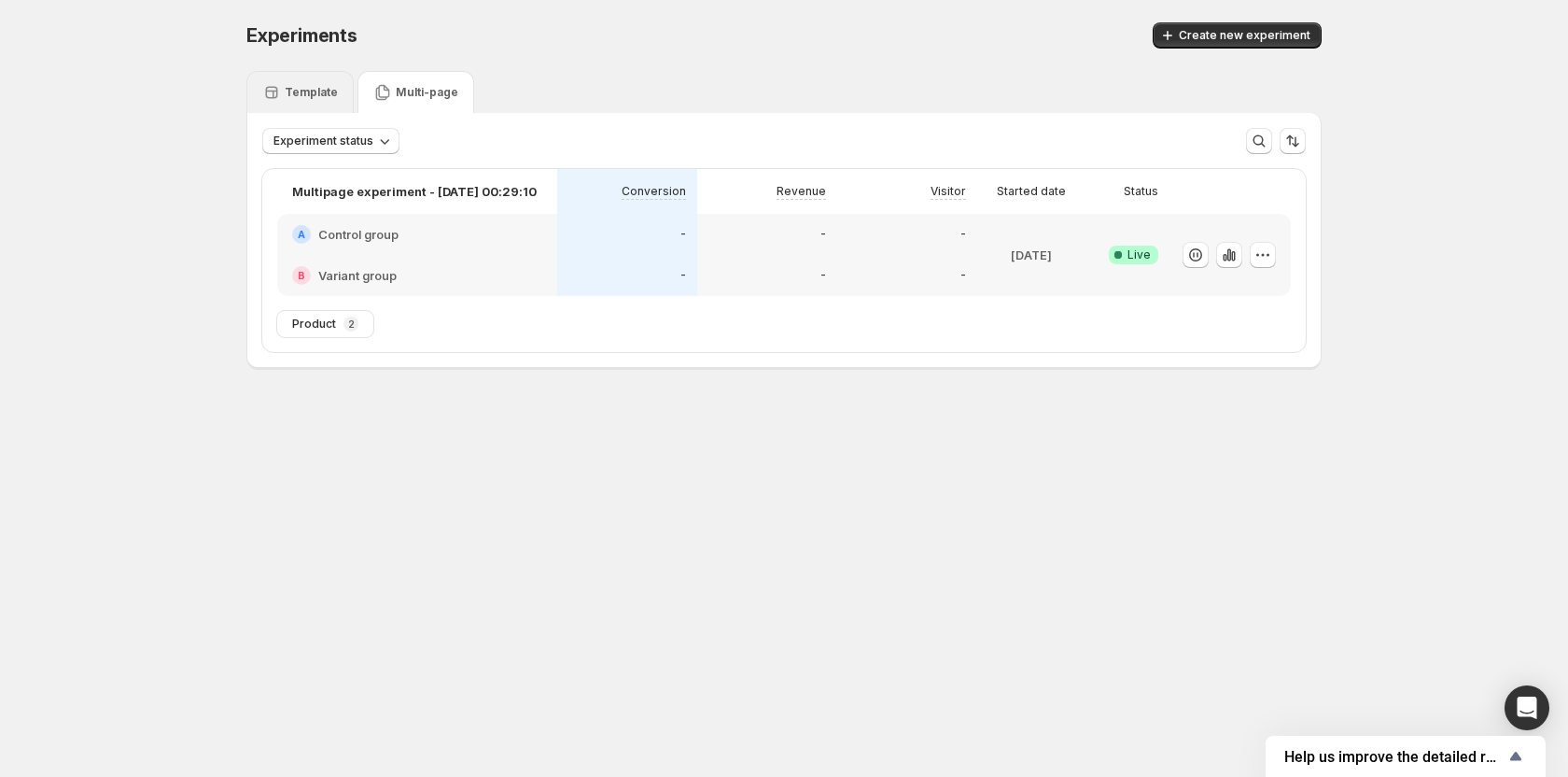
click at [315, 92] on p "Template" at bounding box center [311, 91] width 53 height 15
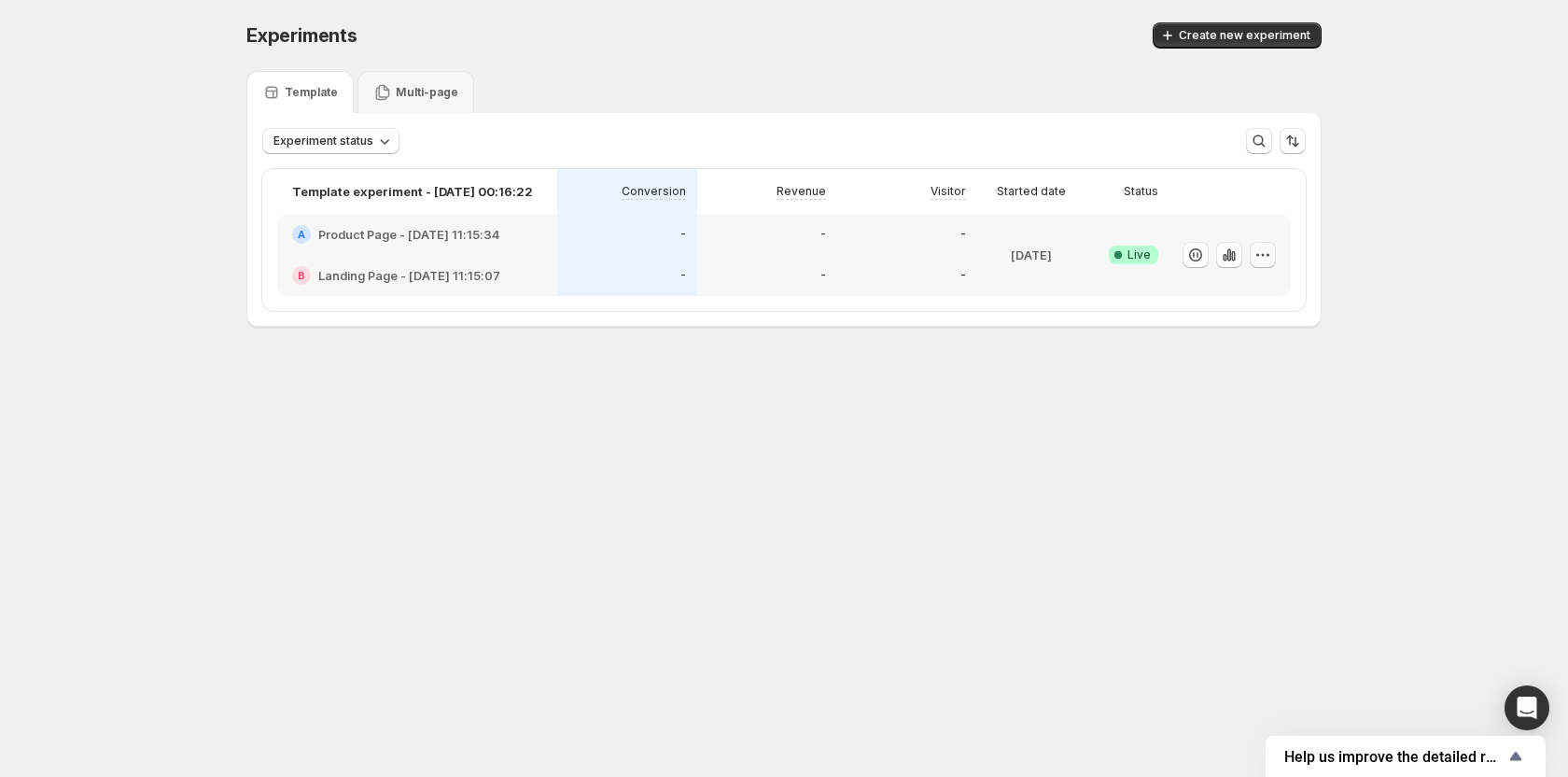
click at [1261, 253] on icon "button" at bounding box center [1262, 254] width 18 height 18
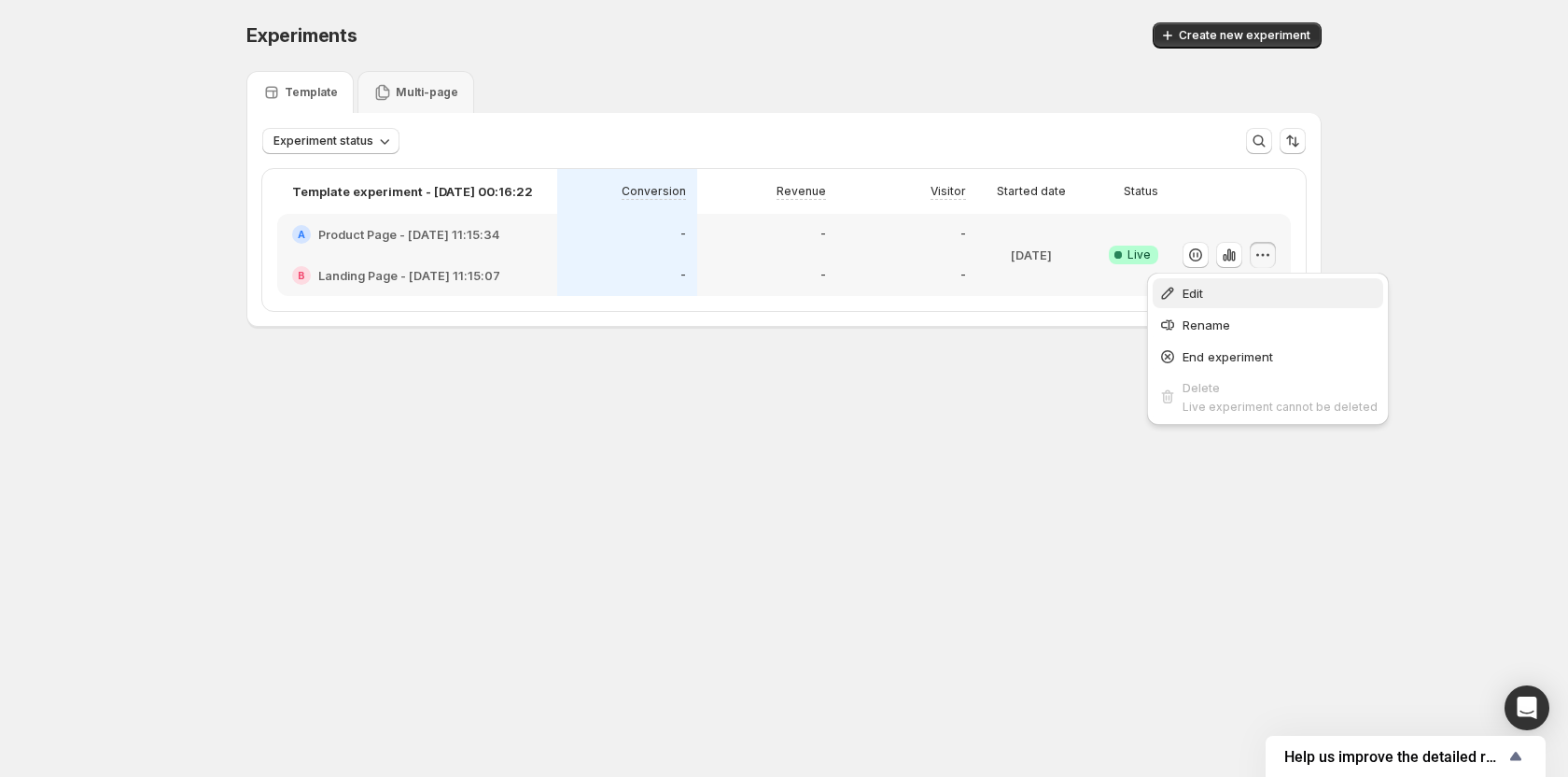
click at [1221, 302] on span "Edit" at bounding box center [1280, 292] width 195 height 18
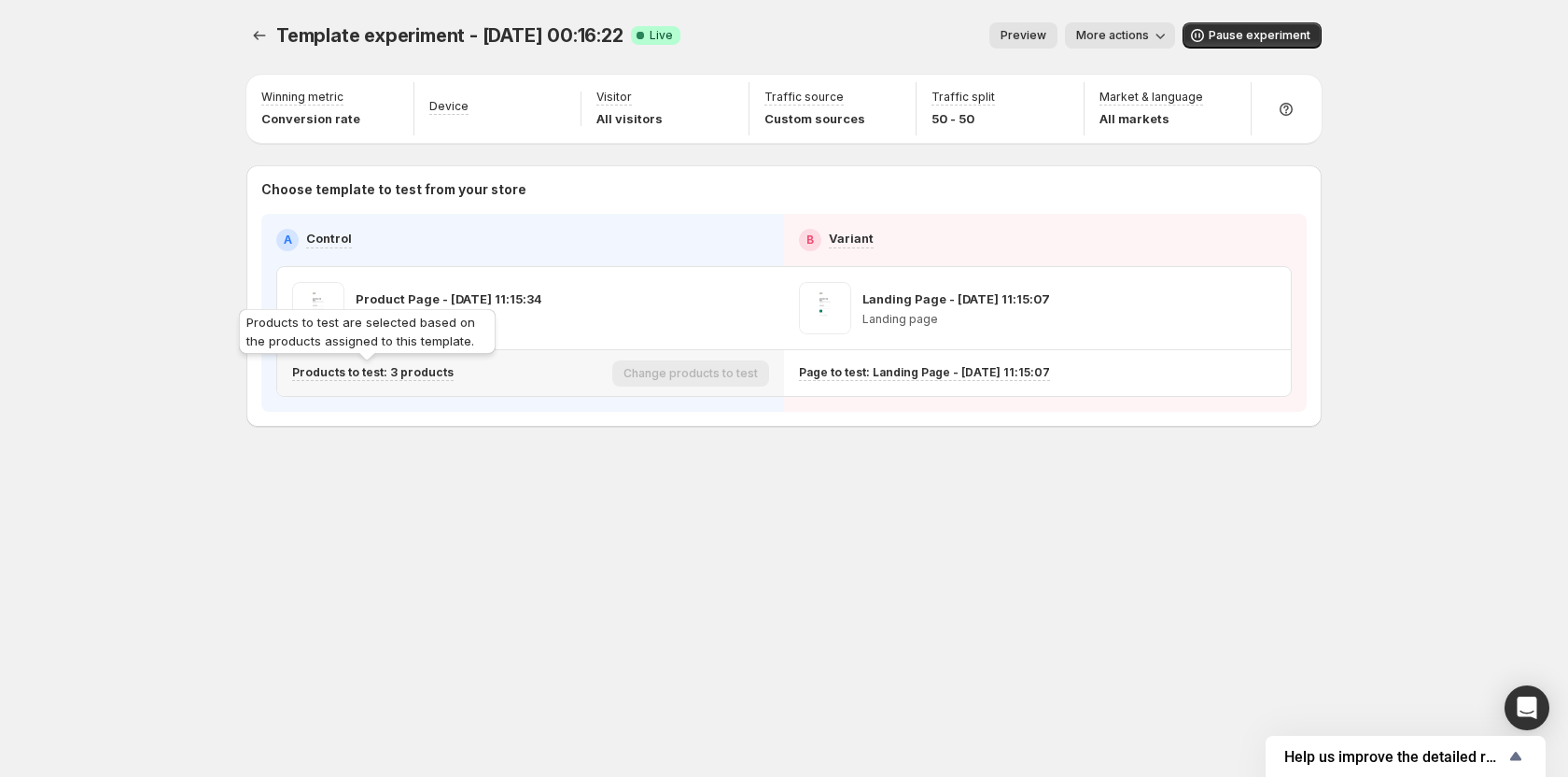
click at [417, 369] on p "Products to test: 3 products" at bounding box center [373, 372] width 161 height 15
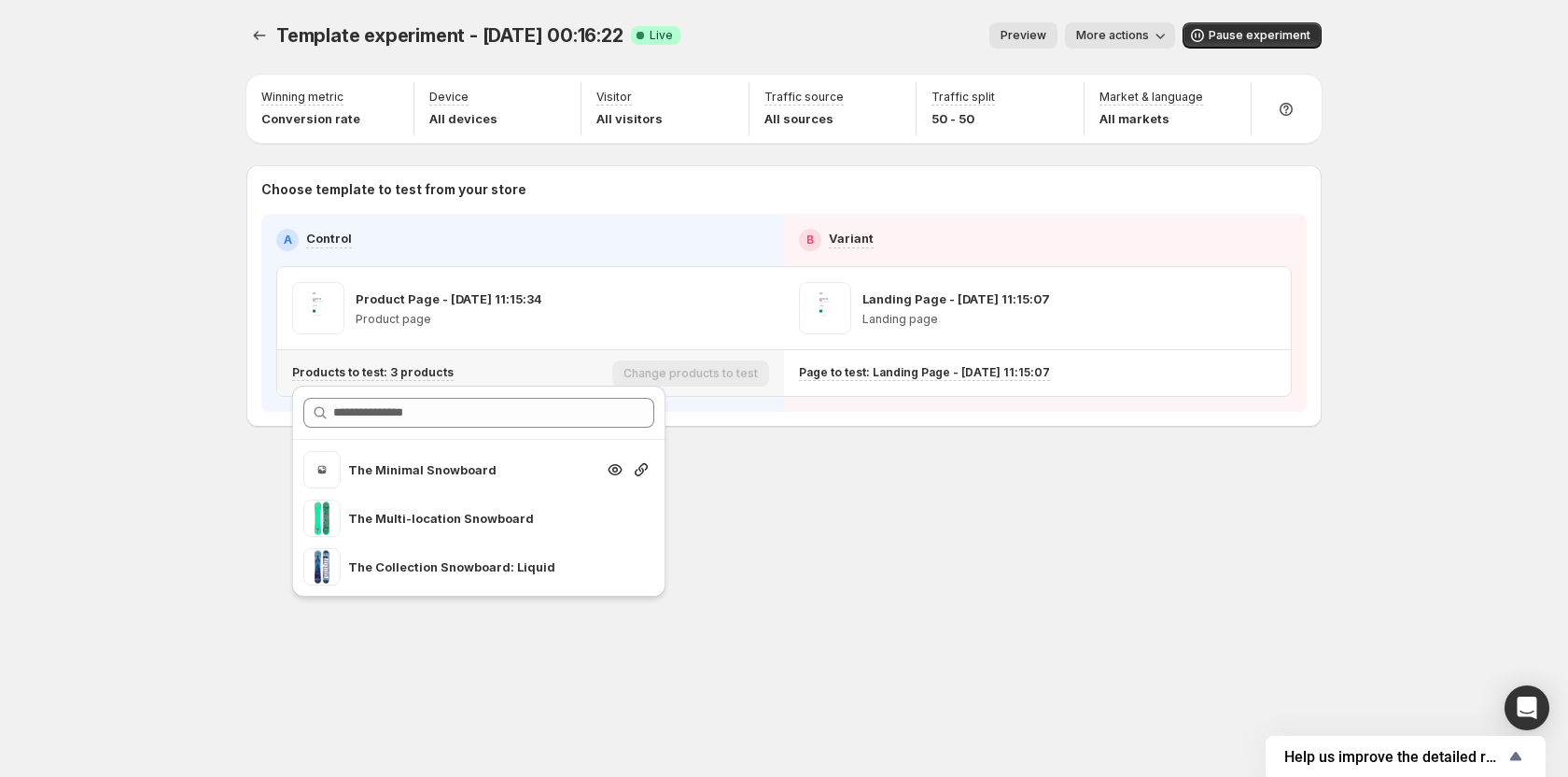
click at [450, 460] on p "The Minimal Snowboard" at bounding box center [472, 469] width 247 height 18
click at [639, 472] on icon "button" at bounding box center [641, 469] width 18 height 18
click at [932, 569] on div "Template experiment - [DATE] 00:16:22. This page is ready Template experiment -…" at bounding box center [784, 388] width 1120 height 777
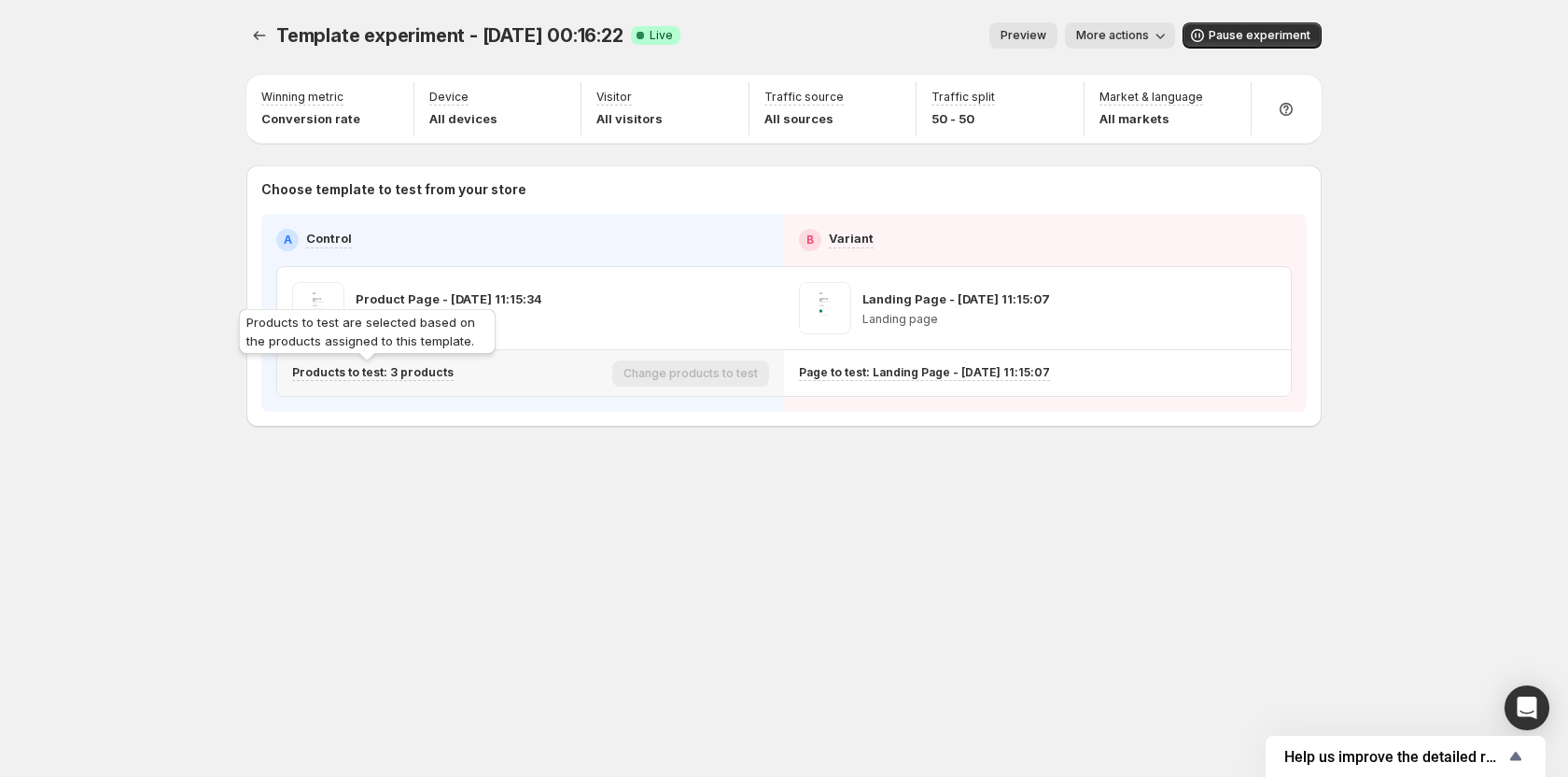
click at [420, 373] on p "Products to test: 3 products" at bounding box center [373, 372] width 161 height 15
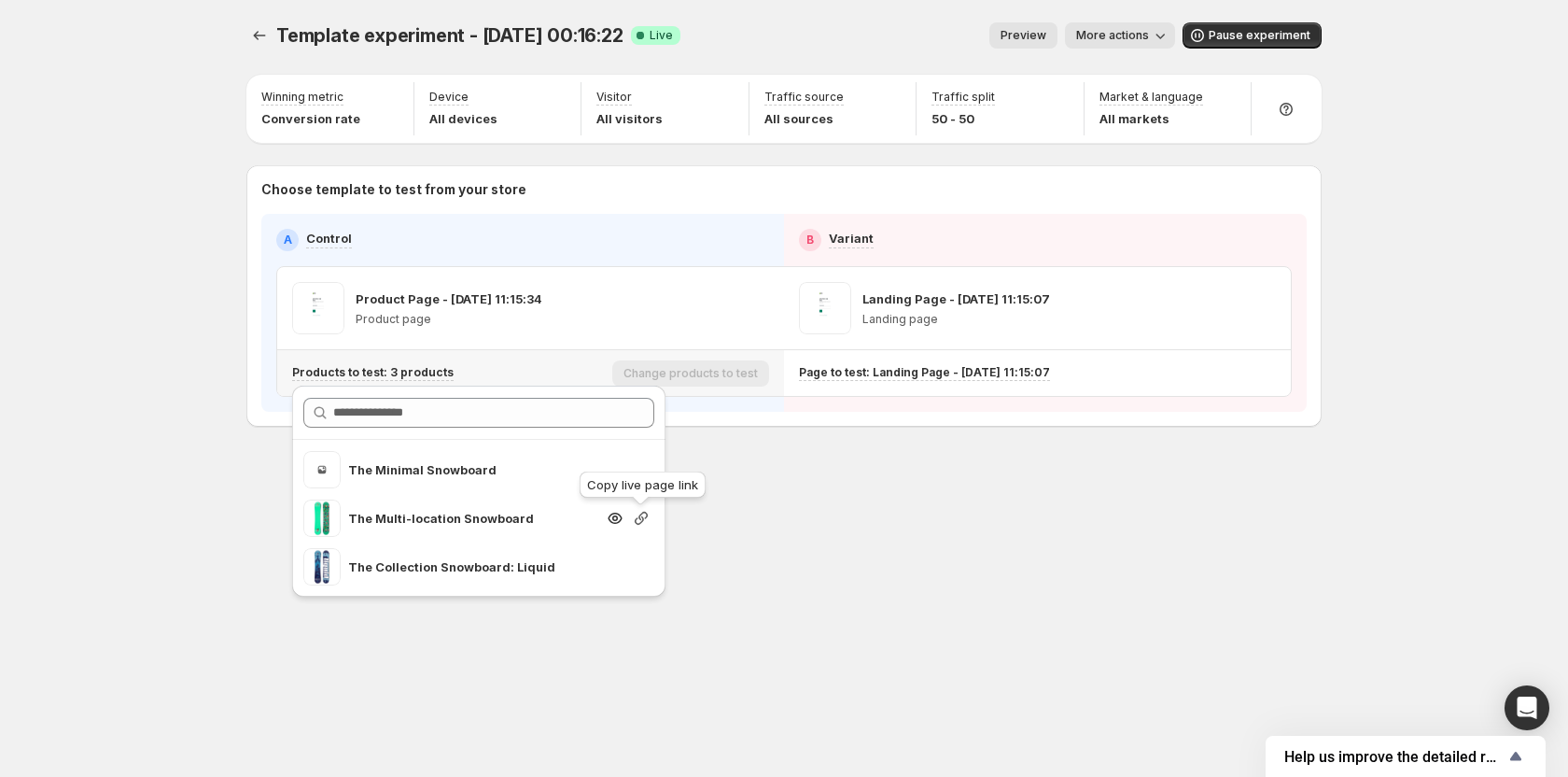
click at [643, 519] on icon "button" at bounding box center [641, 518] width 13 height 13
click at [847, 516] on div "Template experiment - [DATE] 00:16:22. This page is ready Template experiment -…" at bounding box center [784, 263] width 1120 height 527
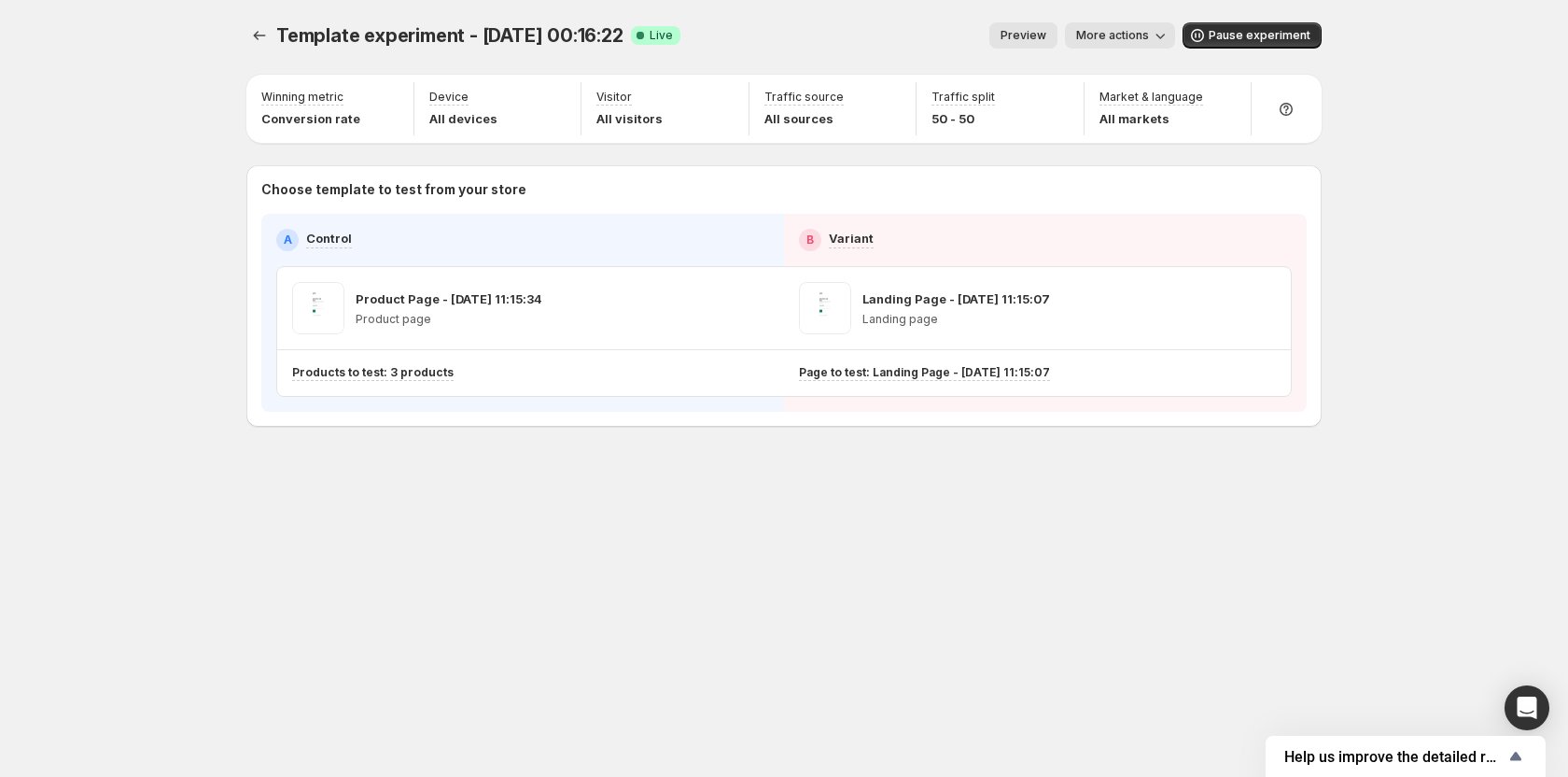
click at [990, 569] on div "Template experiment - [DATE] 00:16:22. This page is ready Template experiment -…" at bounding box center [784, 388] width 1120 height 777
click at [255, 41] on icon "Experiments" at bounding box center [259, 35] width 18 height 18
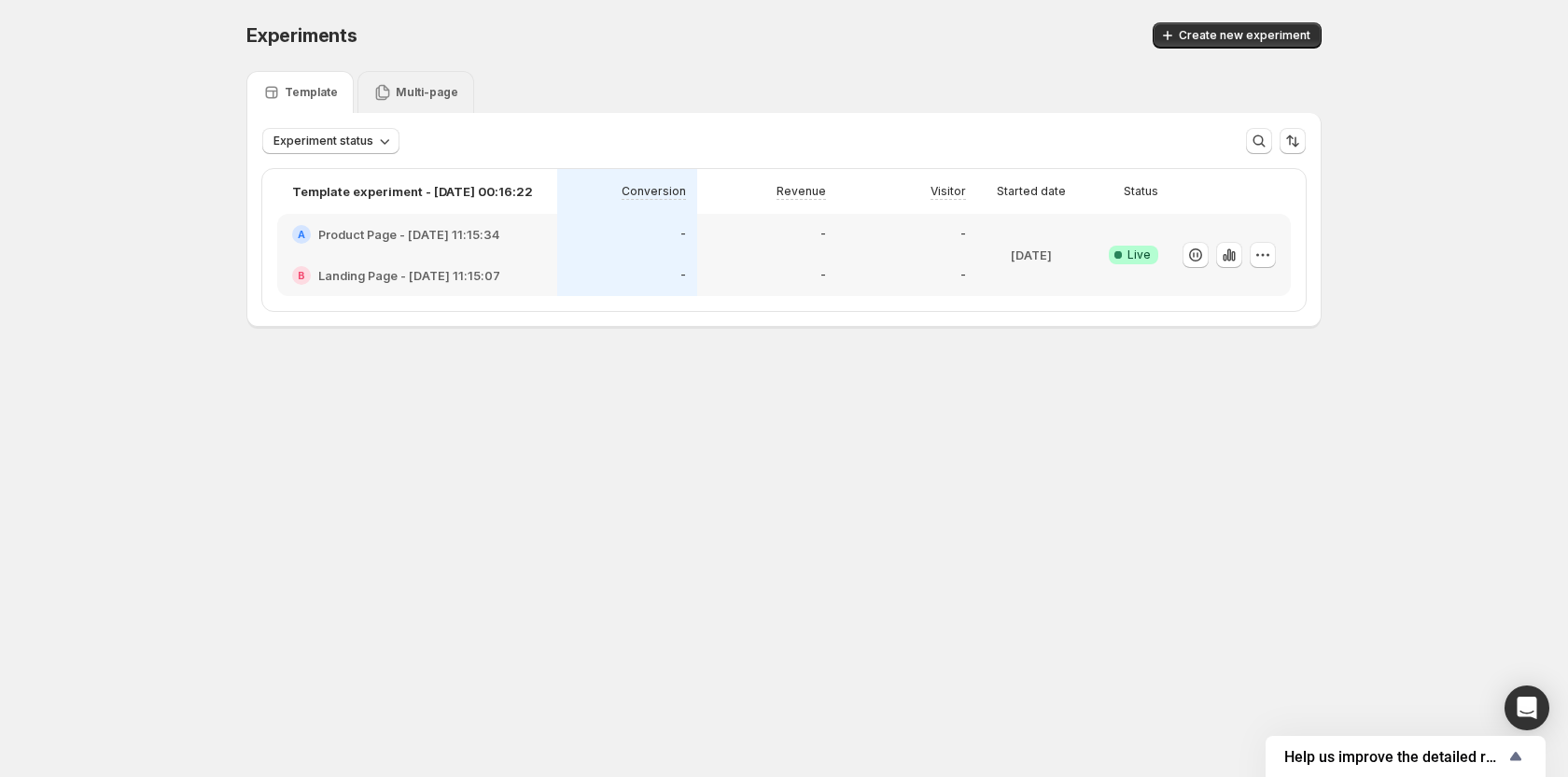
click at [433, 94] on p "Multi-page" at bounding box center [427, 91] width 62 height 15
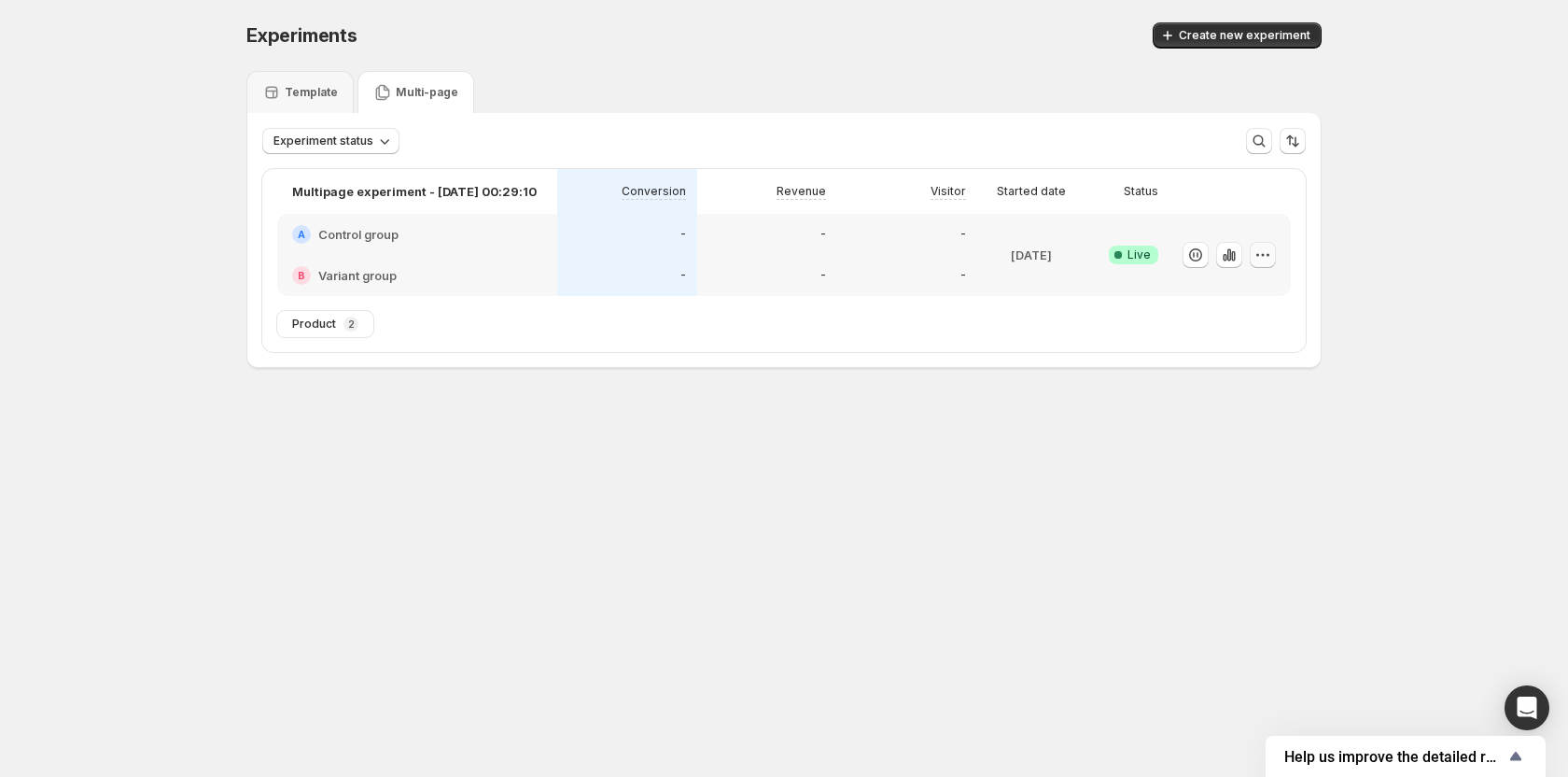
click at [1264, 256] on icon "button" at bounding box center [1262, 254] width 18 height 18
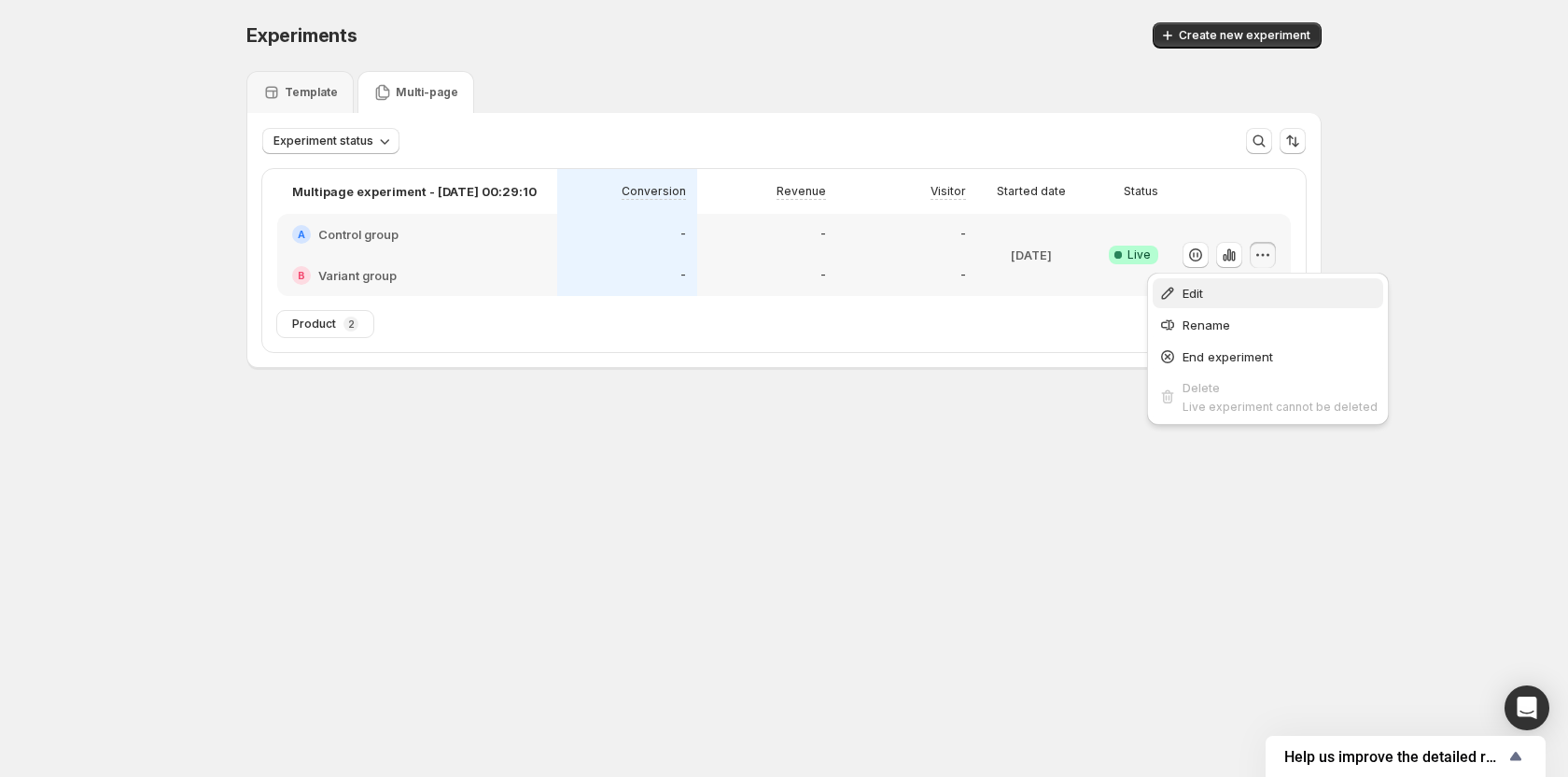
click at [1224, 282] on button "Edit" at bounding box center [1267, 293] width 230 height 30
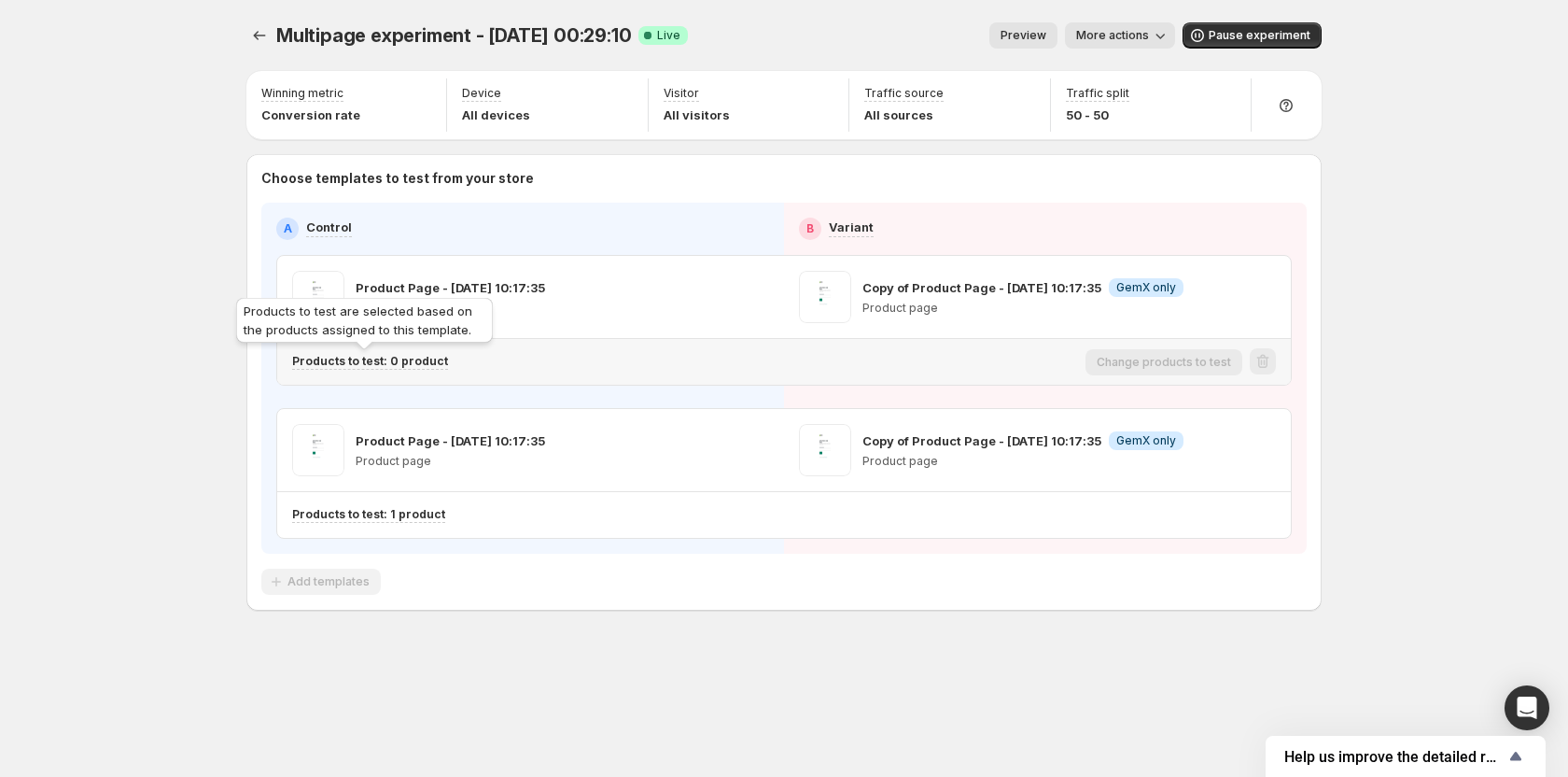
click at [426, 357] on p "Products to test: 0 product" at bounding box center [370, 360] width 156 height 15
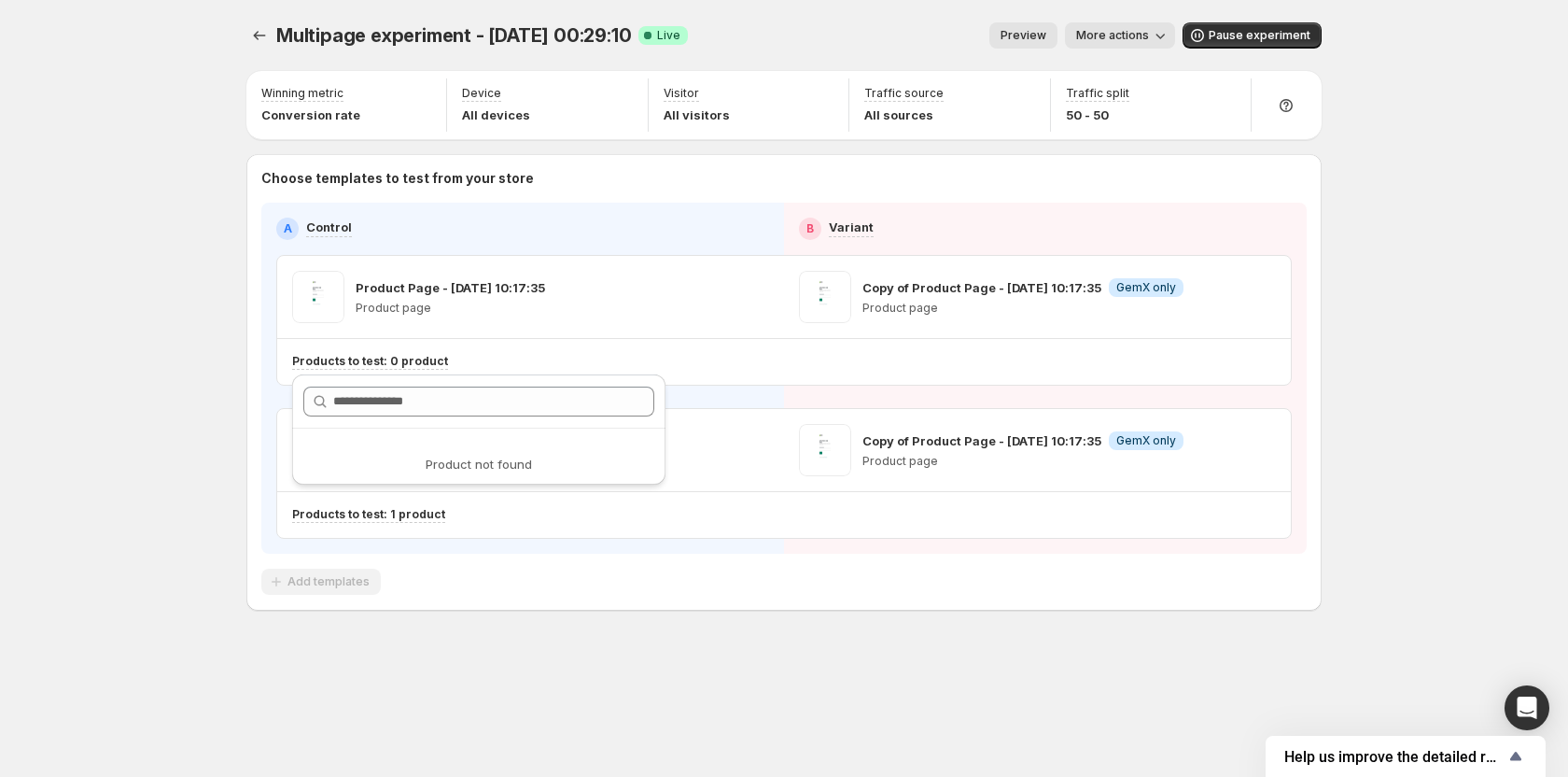
click at [109, 357] on div "Multipage experiment - [DATE] 00:29:10. This page is ready Multipage experiment…" at bounding box center [784, 388] width 1568 height 777
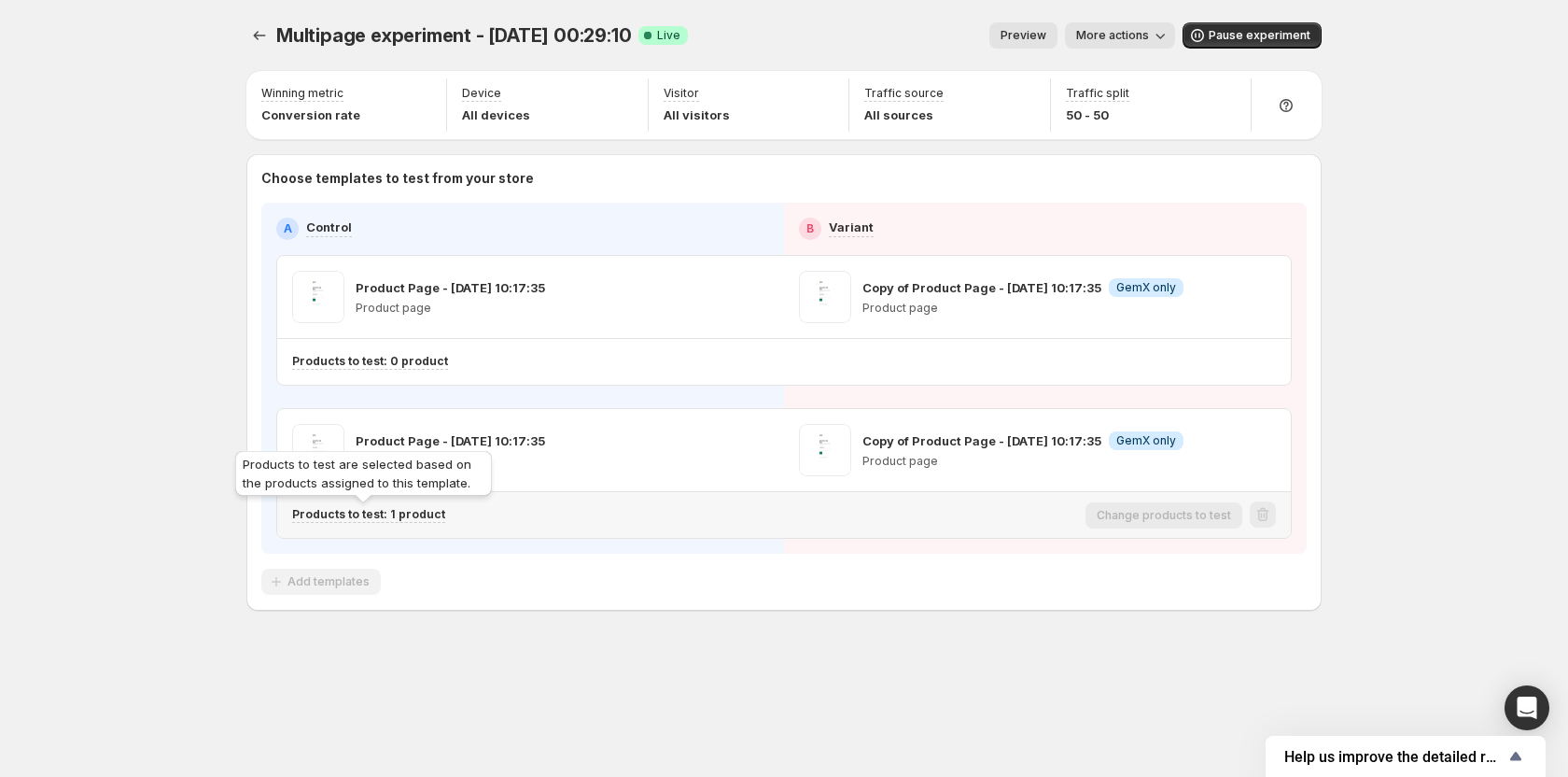
click at [408, 517] on p "Products to test: 1 product" at bounding box center [369, 514] width 153 height 15
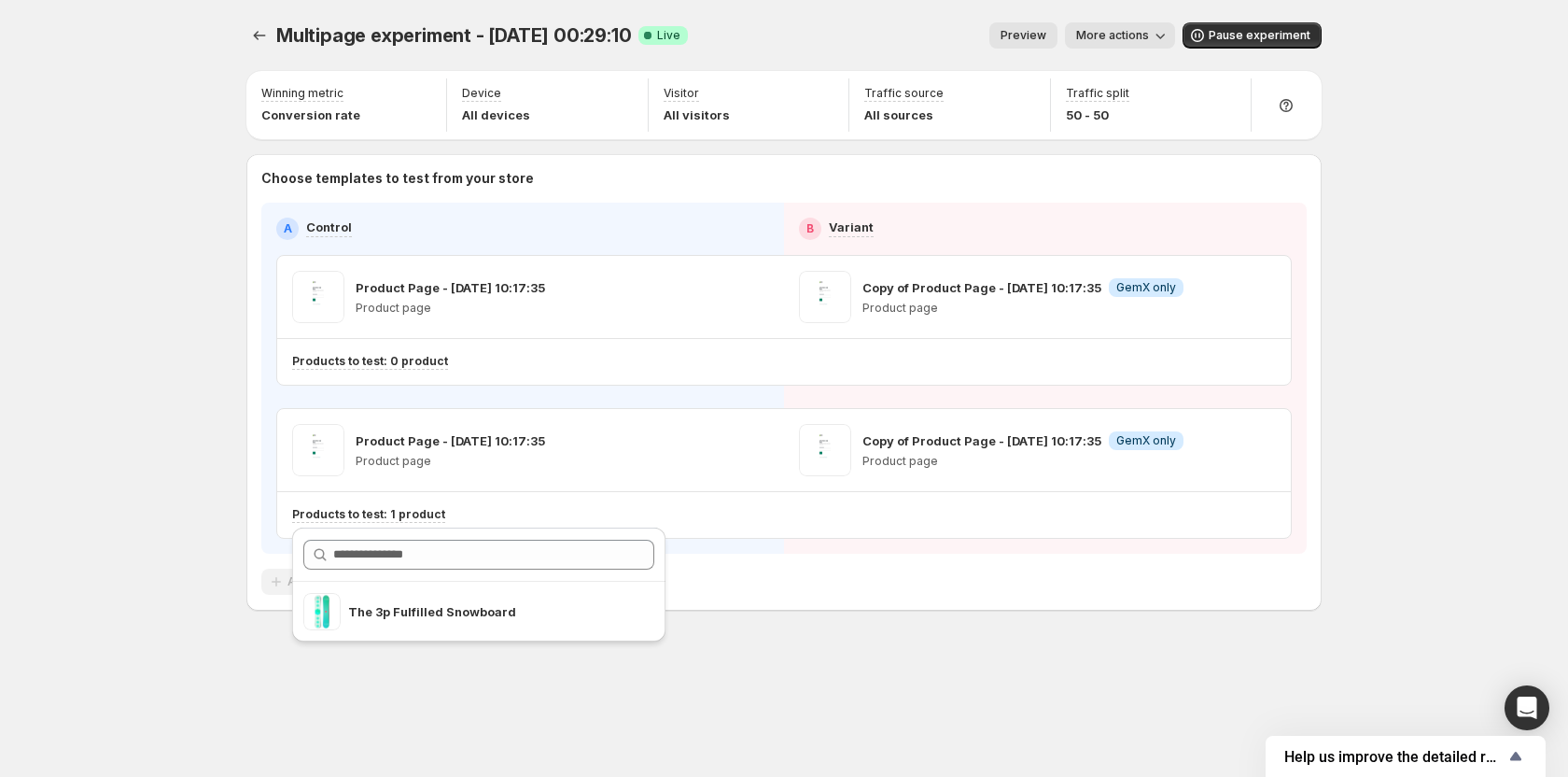
click at [160, 465] on div "Multipage experiment - [DATE] 00:29:10. This page is ready Multipage experiment…" at bounding box center [784, 388] width 1568 height 777
click at [1237, 37] on span "Pause experiment" at bounding box center [1259, 35] width 102 height 15
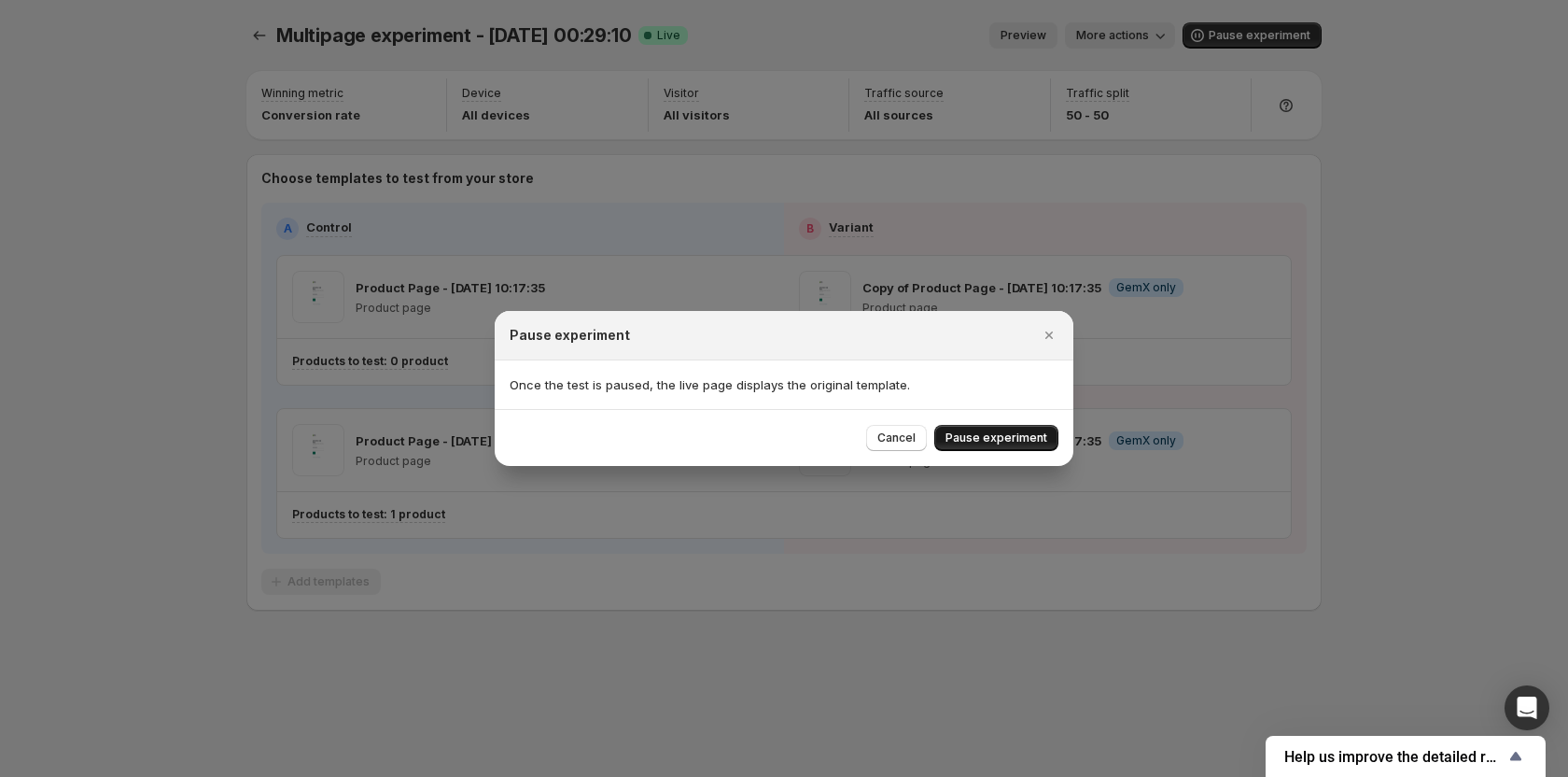
click at [1012, 433] on span "Pause experiment" at bounding box center [996, 437] width 102 height 15
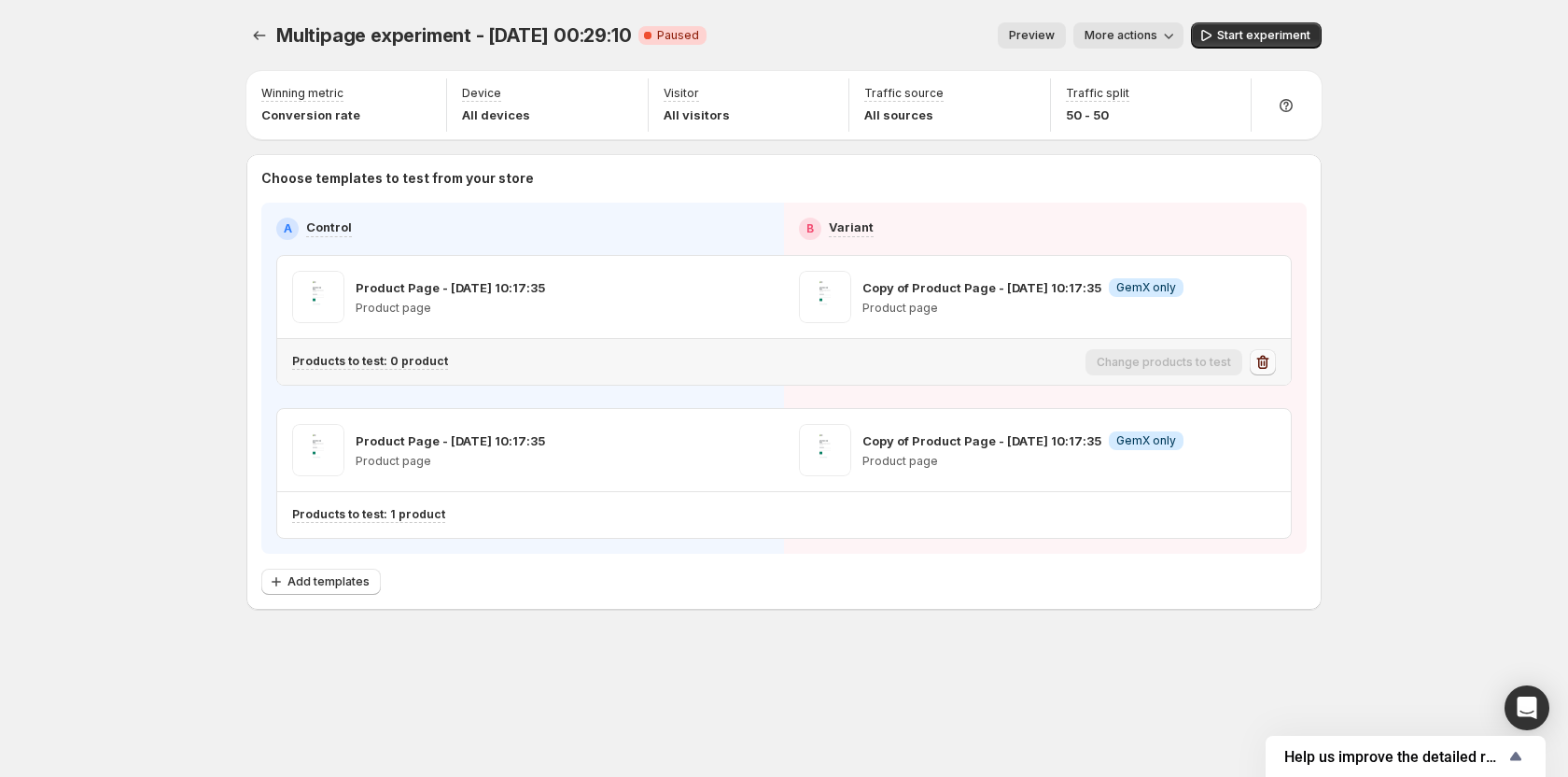
click at [1271, 366] on icon "button" at bounding box center [1262, 361] width 18 height 18
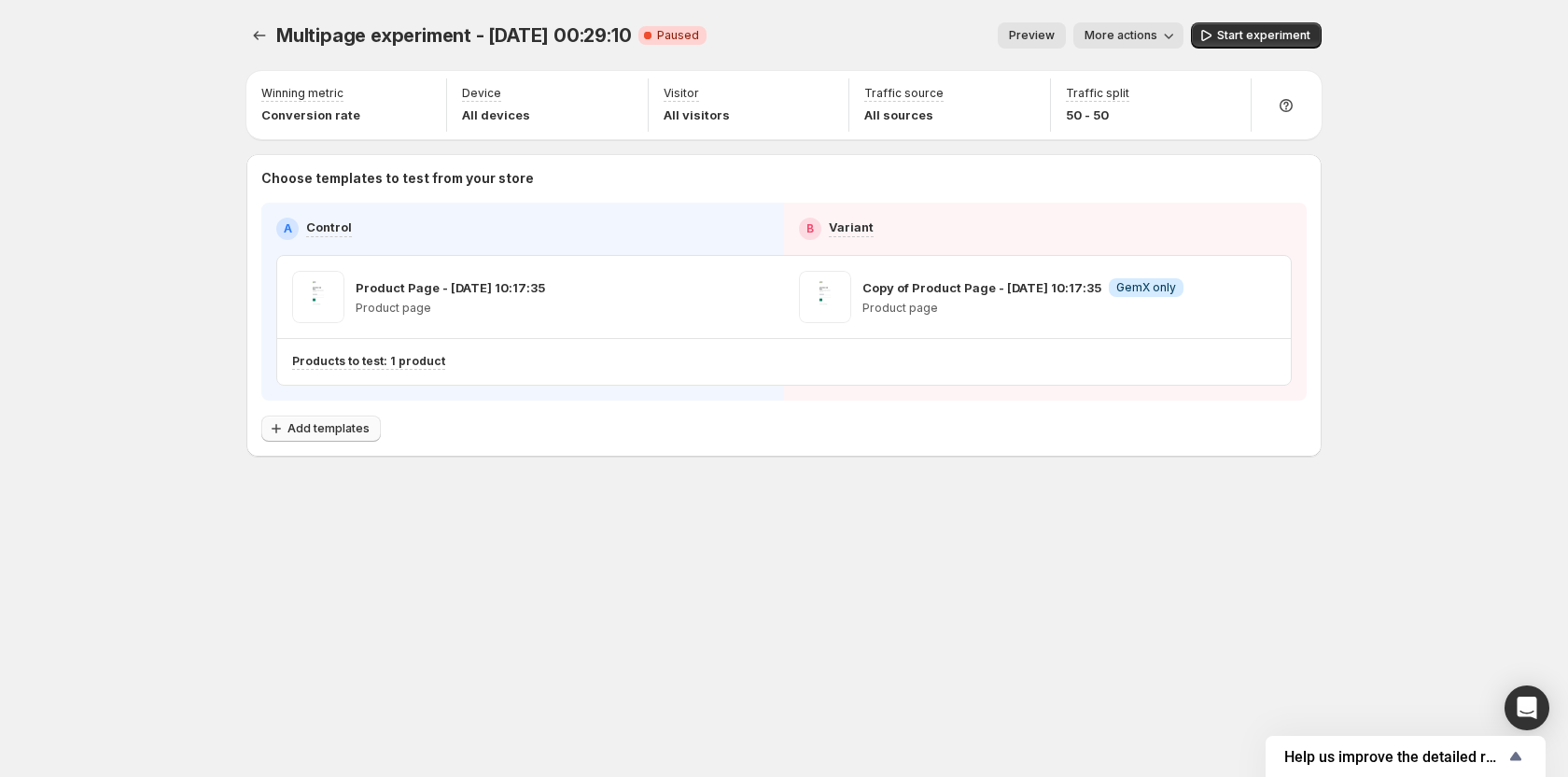
click at [359, 422] on span "Add templates" at bounding box center [328, 428] width 83 height 15
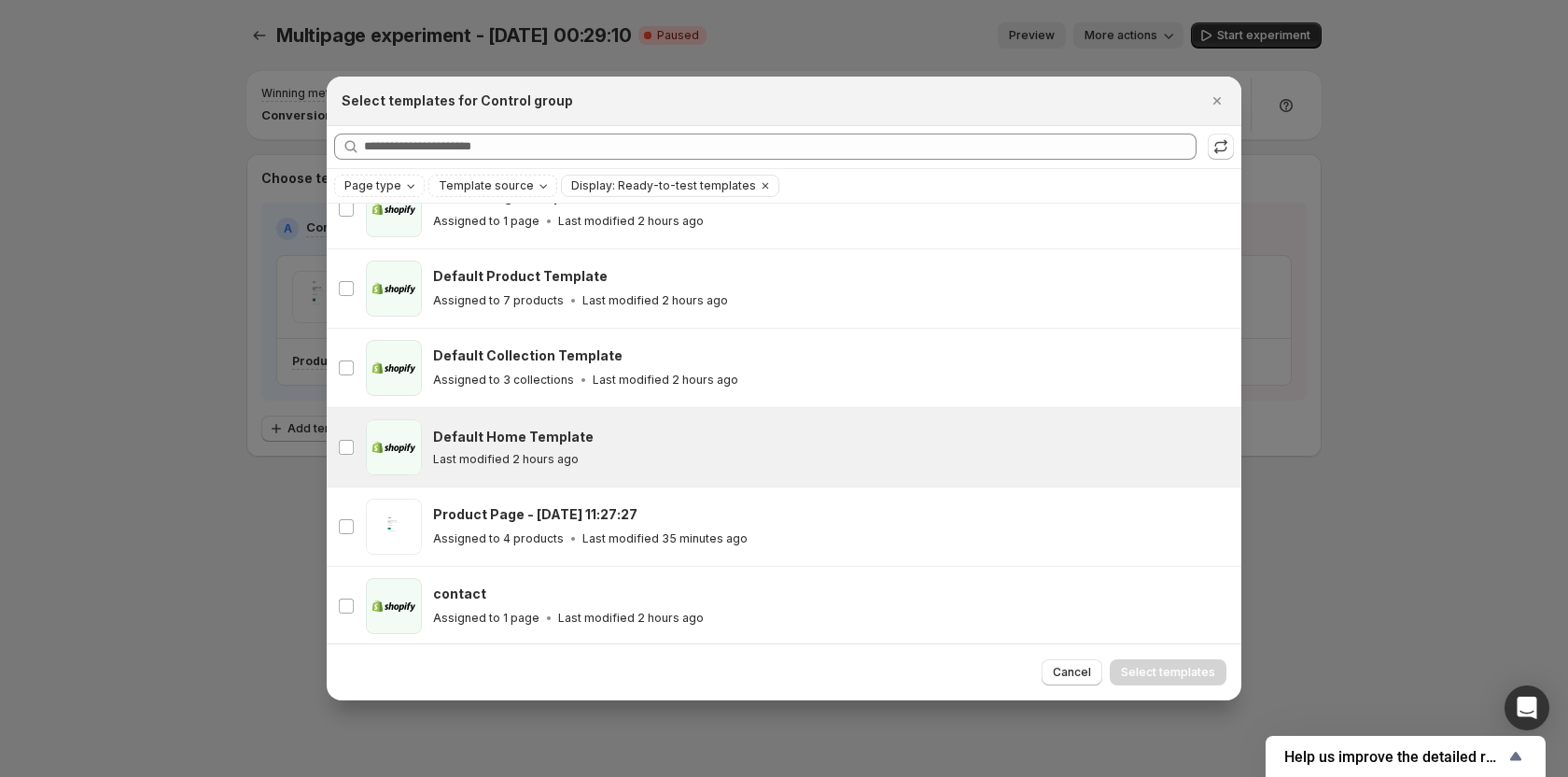
scroll to position [82, 0]
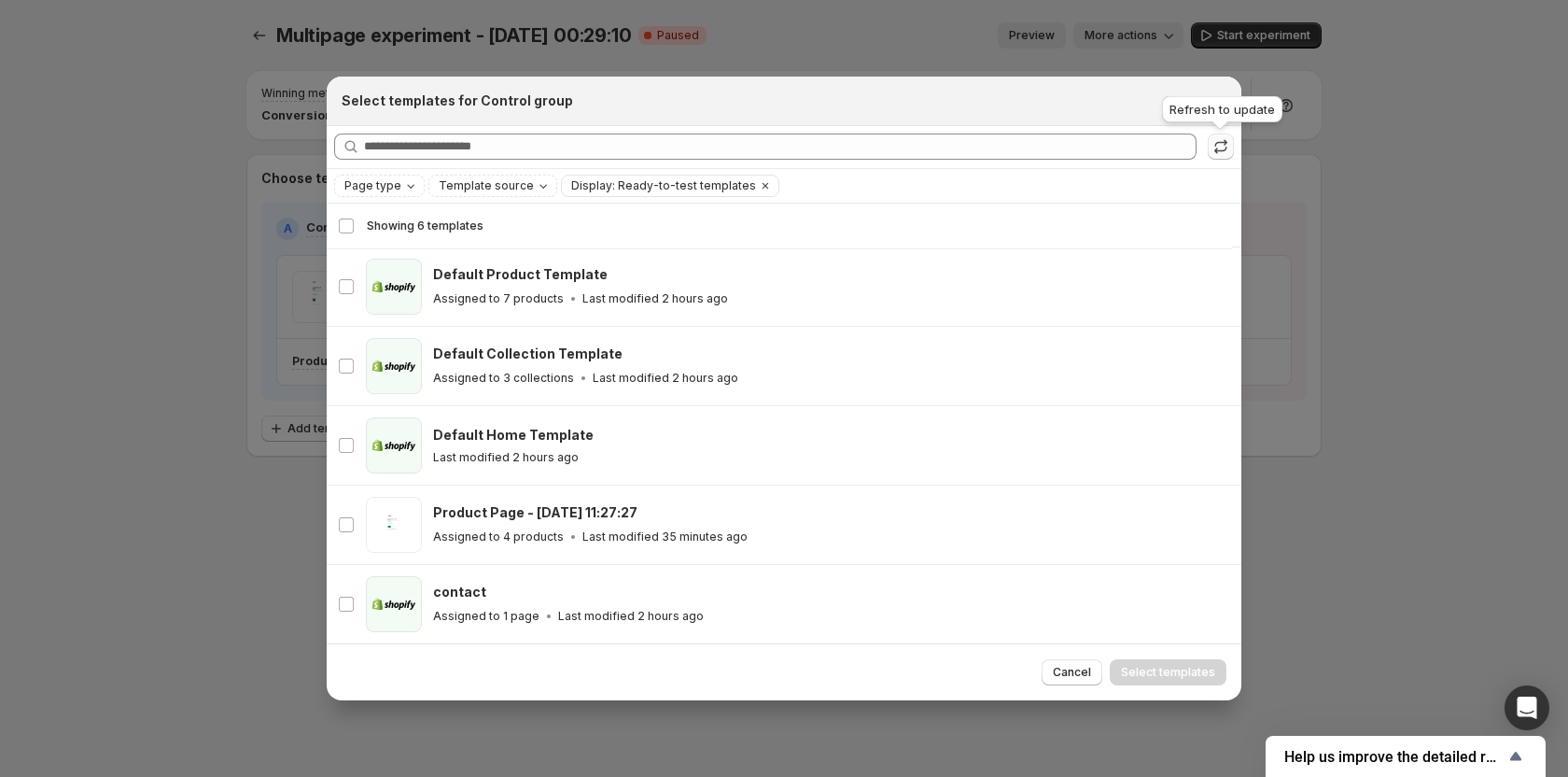
click at [1210, 149] on button ":r7k:" at bounding box center [1220, 146] width 26 height 26
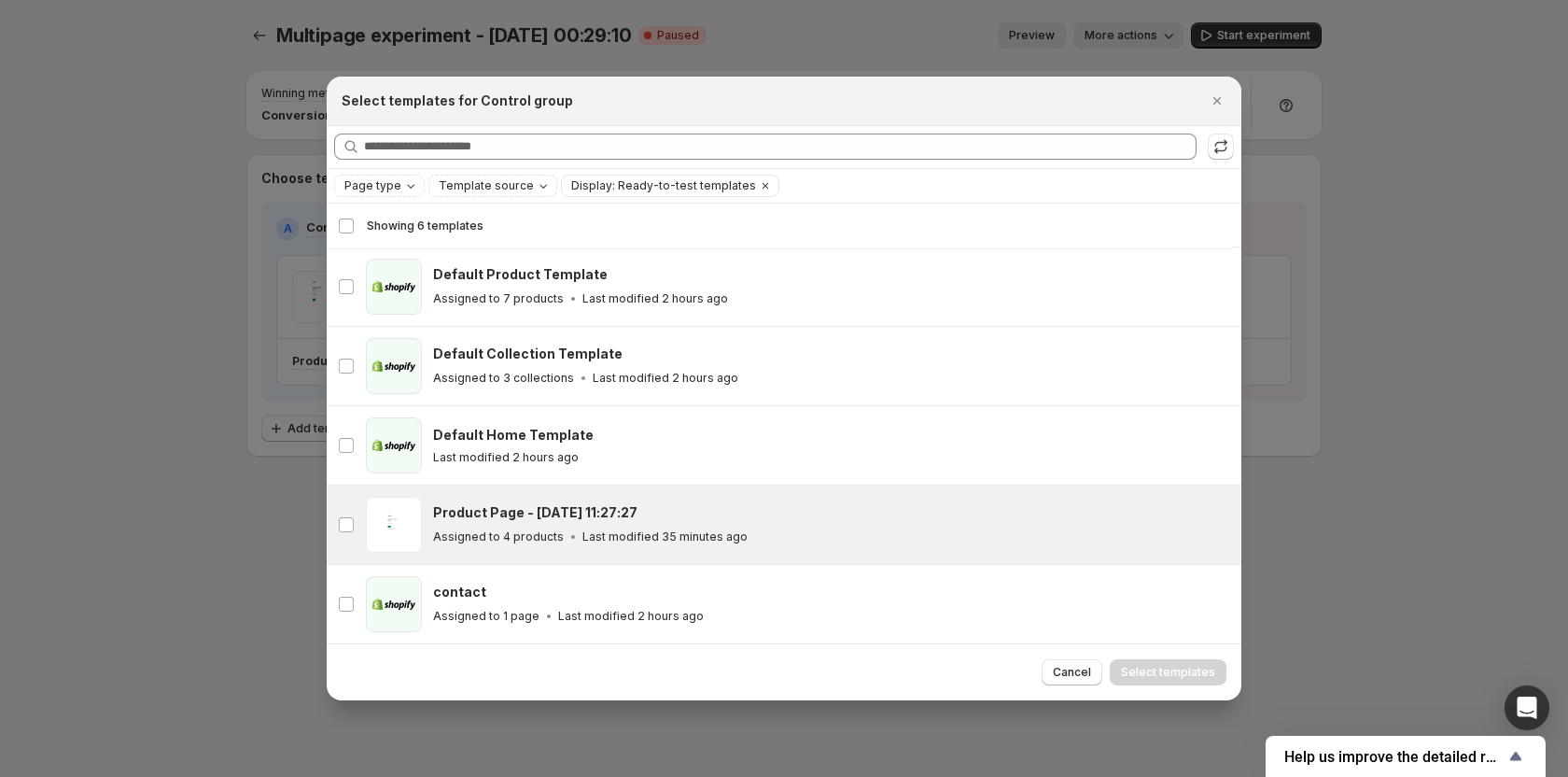
click at [596, 508] on h3 "Product Page - [DATE] 11:27:27" at bounding box center [535, 512] width 205 height 18
click at [1152, 684] on button "Select templates" at bounding box center [1168, 672] width 117 height 26
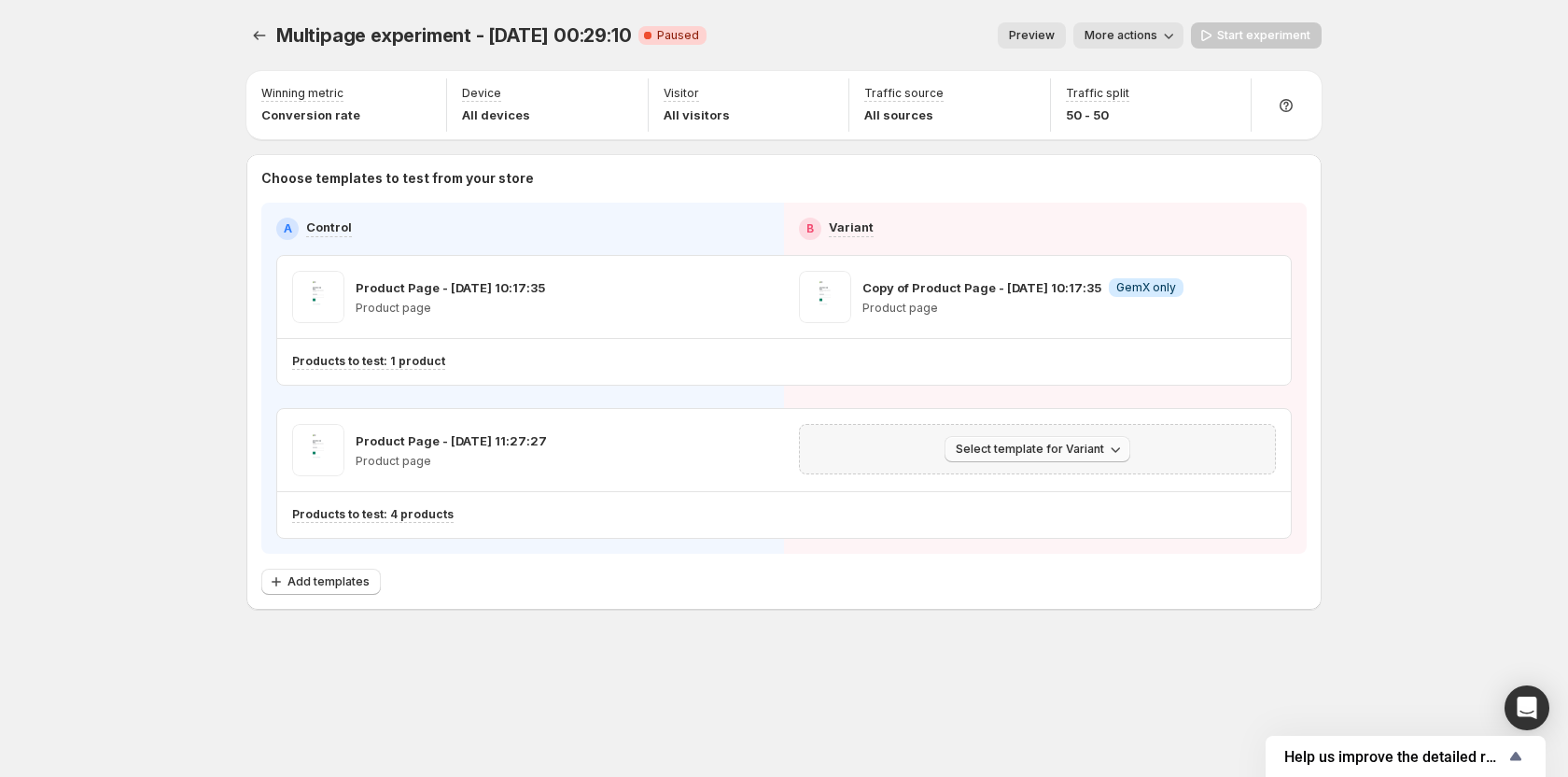
click at [983, 443] on span "Select template for Variant" at bounding box center [1030, 449] width 149 height 15
click at [981, 492] on span "Select an existing template" at bounding box center [1024, 488] width 157 height 15
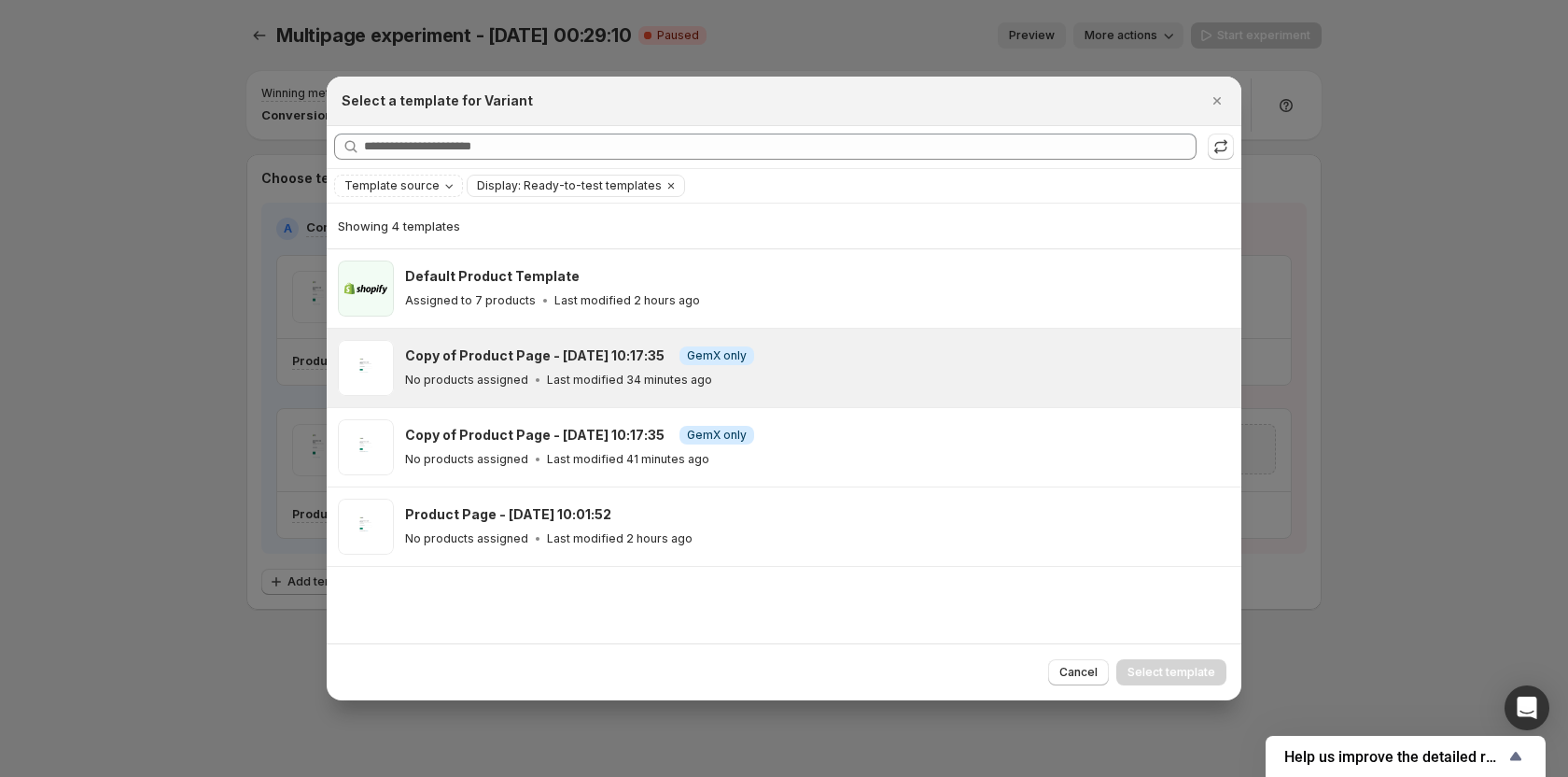
click at [670, 388] on div "No products assigned Last modified 34 minutes ago" at bounding box center [815, 380] width 819 height 18
click at [1147, 668] on span "Select template" at bounding box center [1171, 672] width 87 height 15
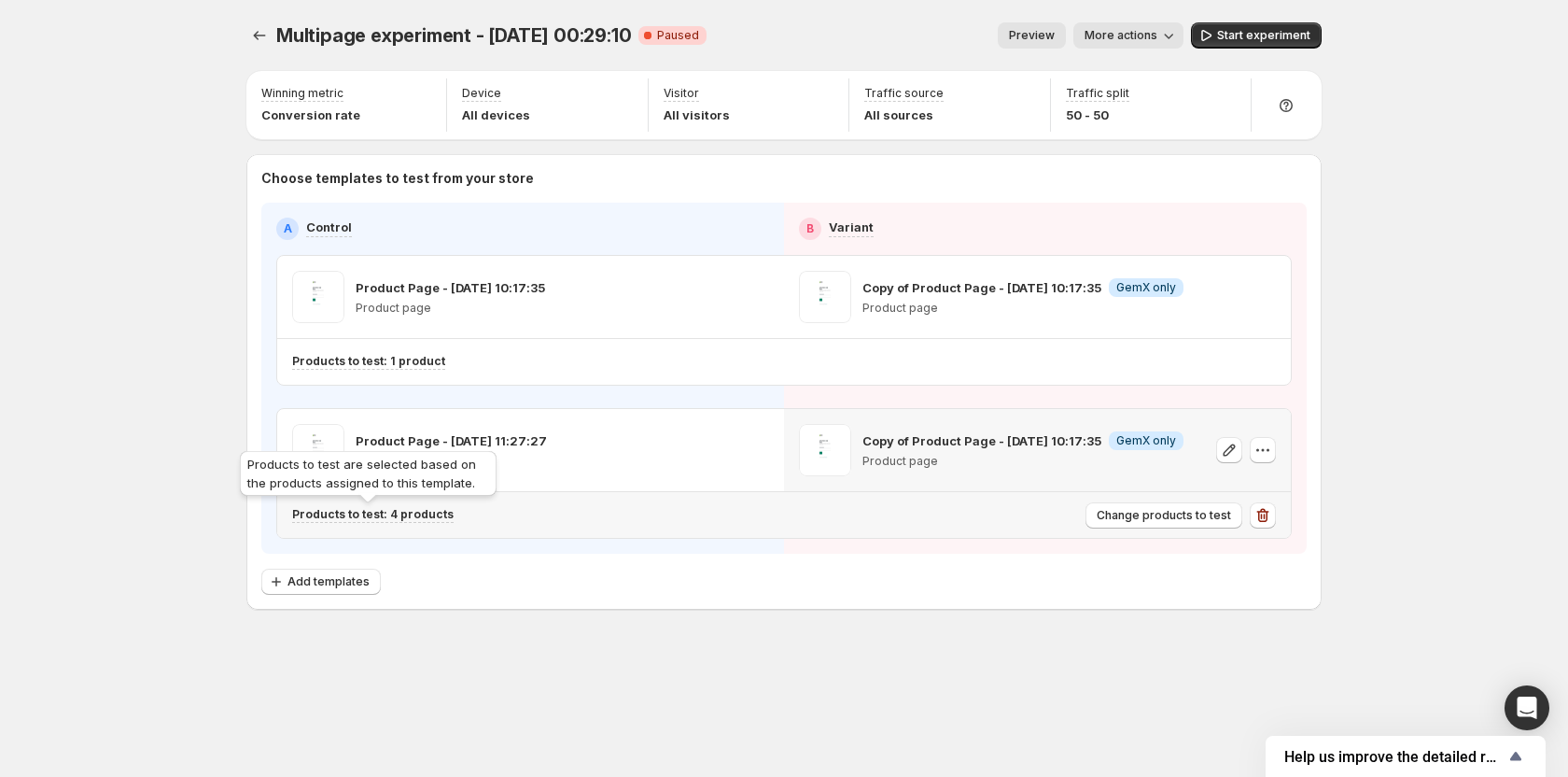
click at [408, 517] on p "Products to test: 4 products" at bounding box center [373, 514] width 161 height 15
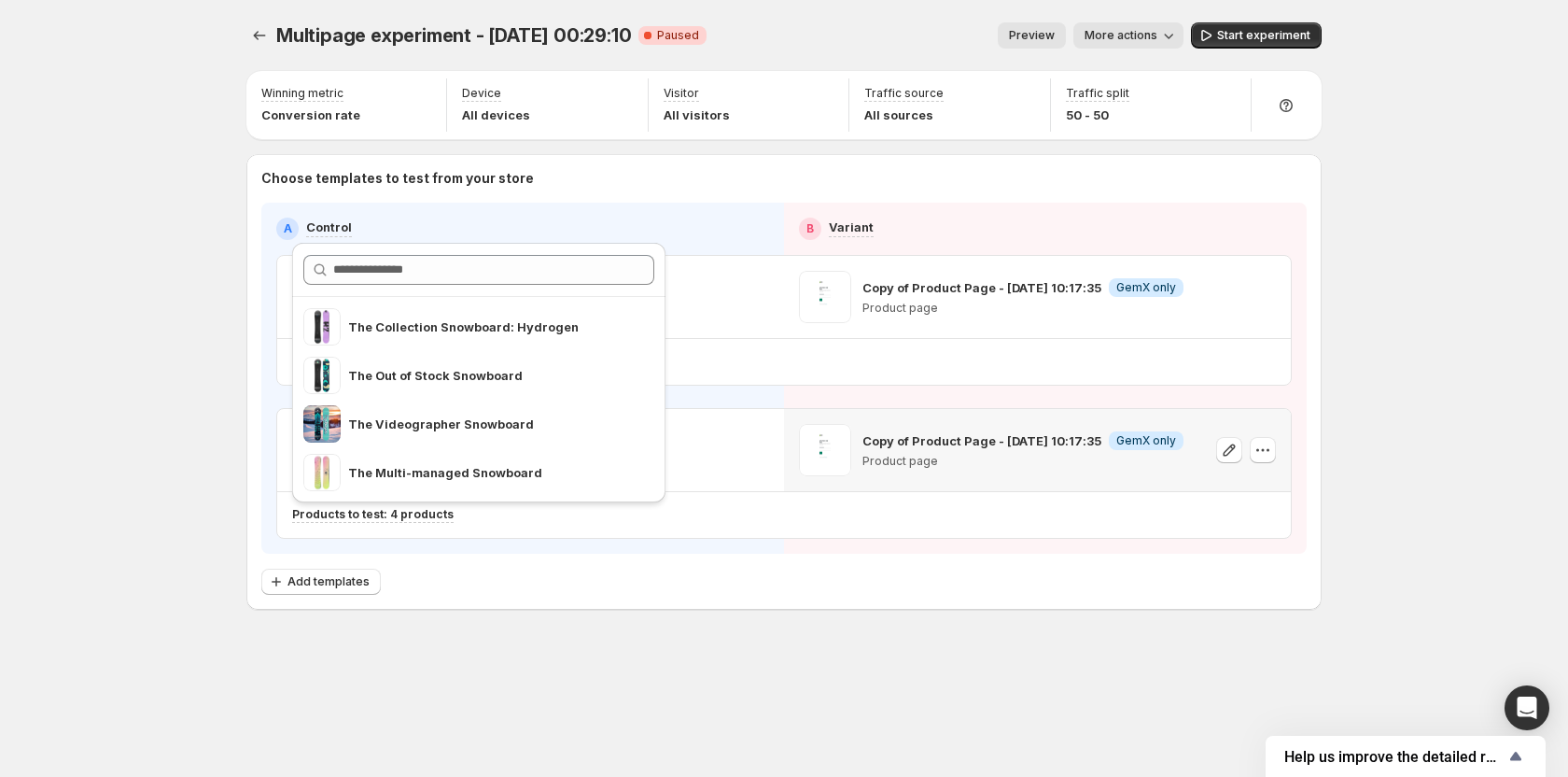
click at [799, 566] on div "Choose templates to test from your store A Control B Variant Product Page - [DA…" at bounding box center [784, 382] width 1046 height 425
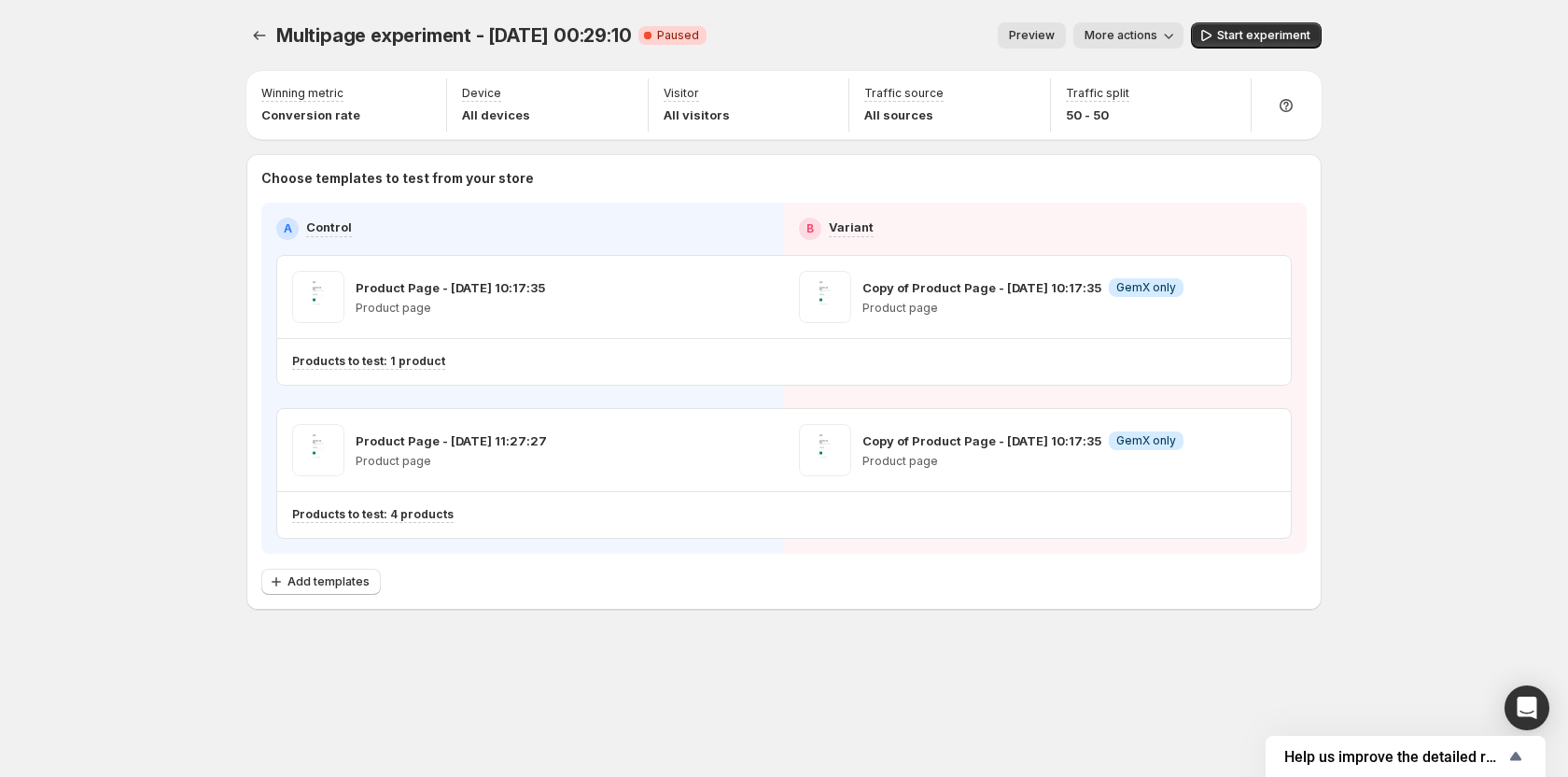
click at [1282, 18] on div "Multipage experiment - [DATE] 00:29:10. This page is ready Multipage experiment…" at bounding box center [784, 35] width 1076 height 71
click at [1281, 26] on button "Start experiment" at bounding box center [1256, 35] width 131 height 26
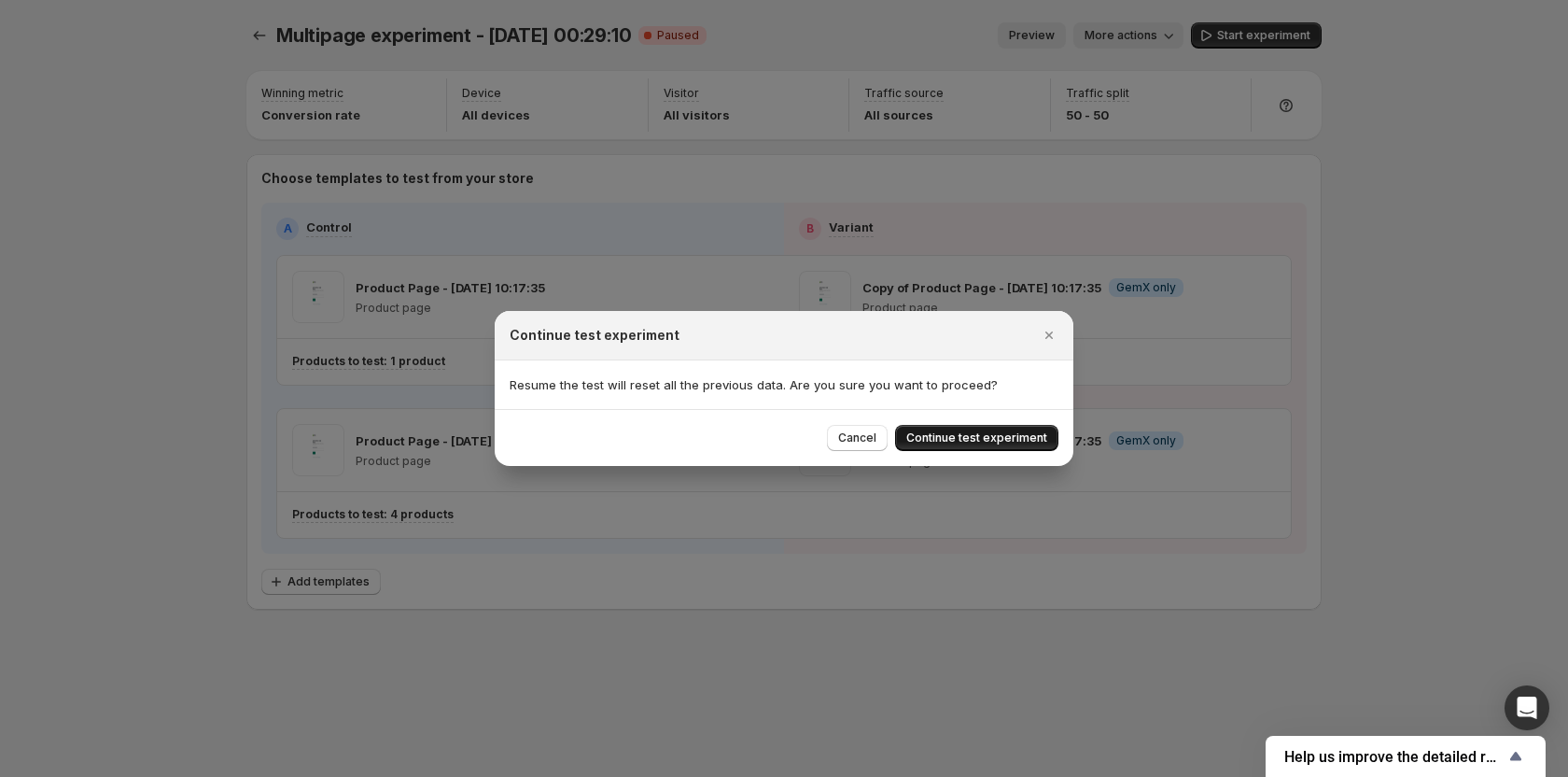
click at [980, 436] on span "Continue test experiment" at bounding box center [977, 437] width 141 height 15
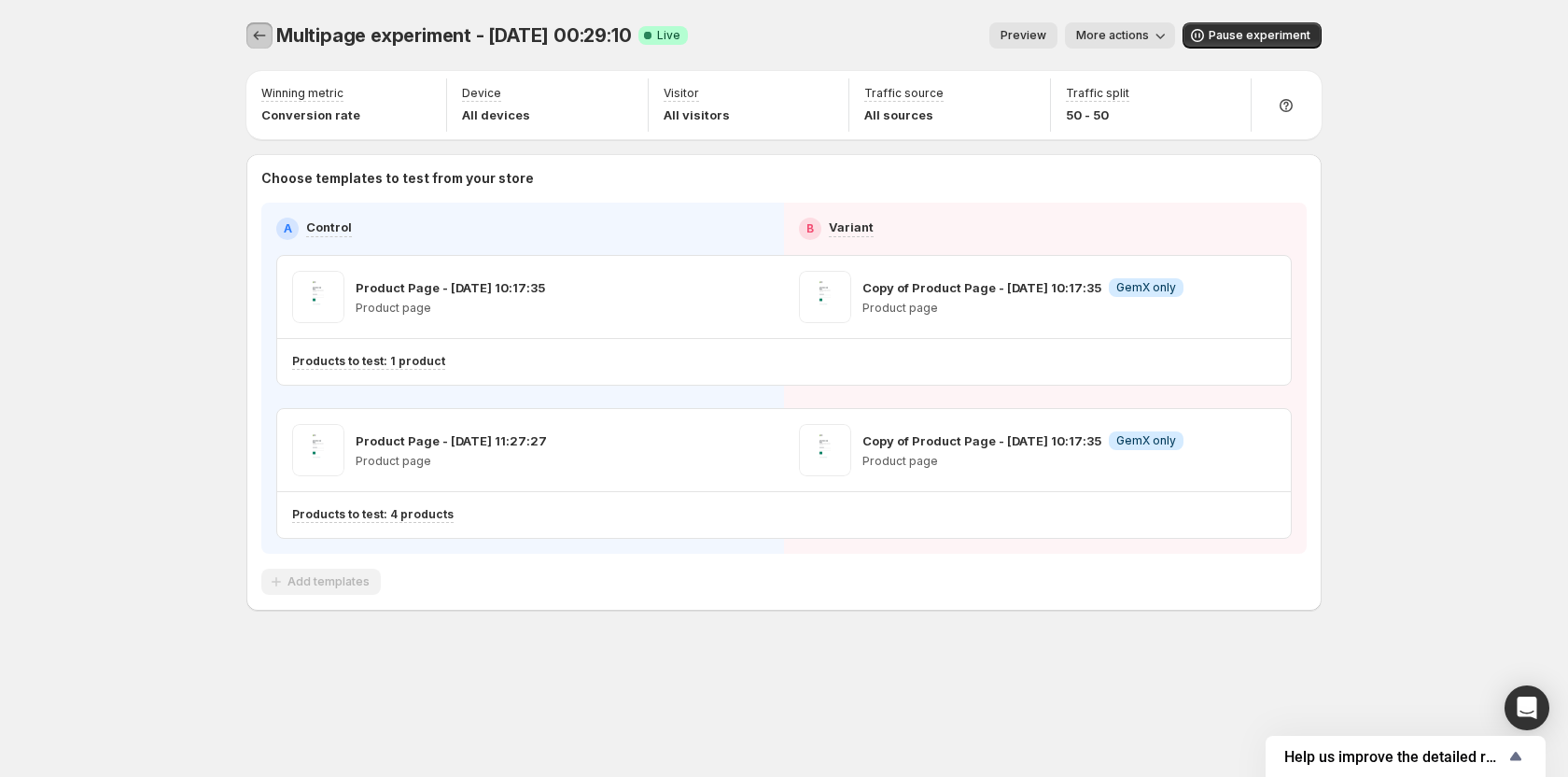
click at [266, 35] on icon "Experiments" at bounding box center [259, 35] width 18 height 18
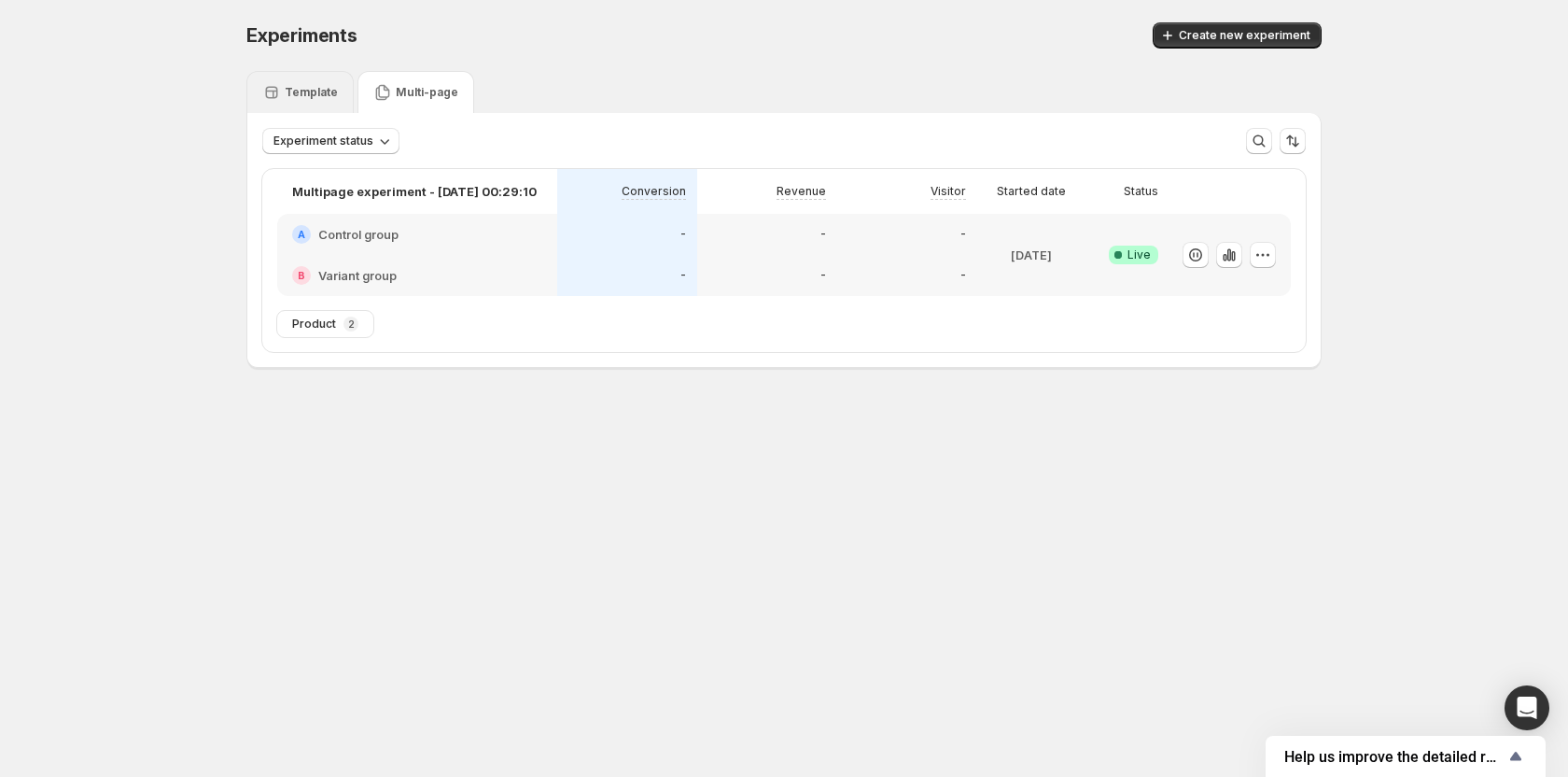
click at [302, 88] on p "Template" at bounding box center [311, 91] width 53 height 15
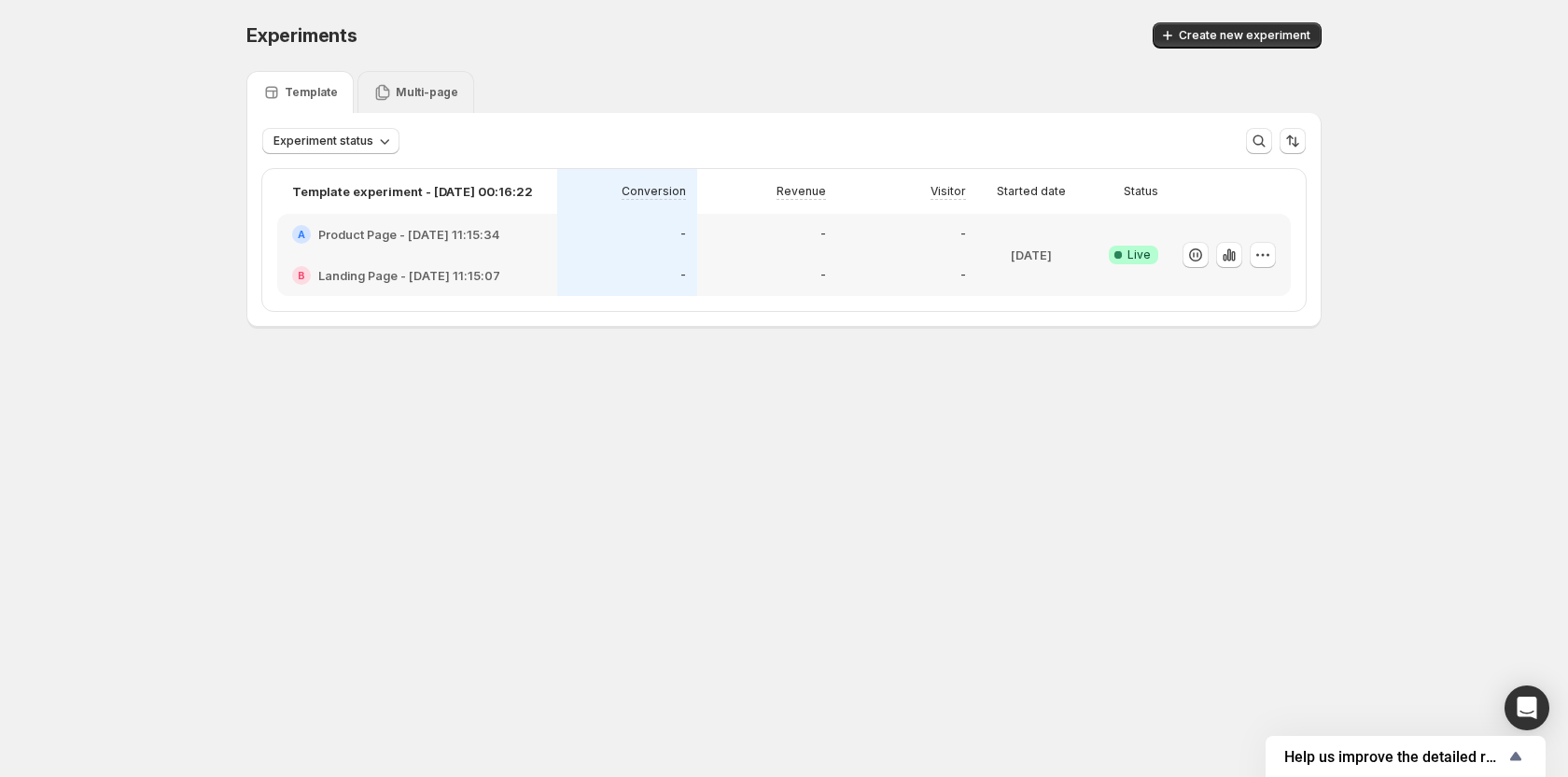
click at [443, 94] on p "Multi-page" at bounding box center [427, 91] width 62 height 15
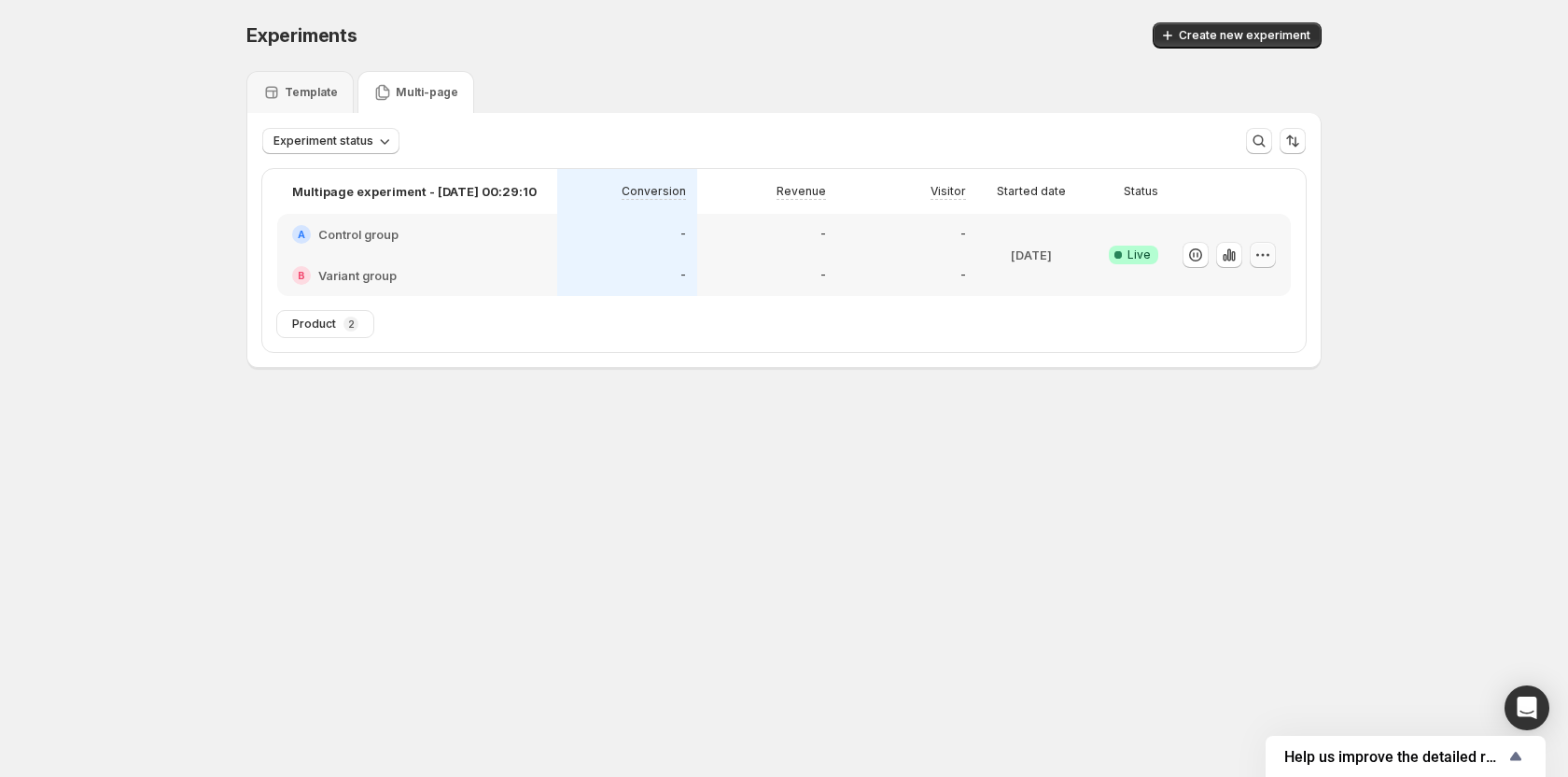
click at [1250, 255] on button "button" at bounding box center [1262, 254] width 26 height 26
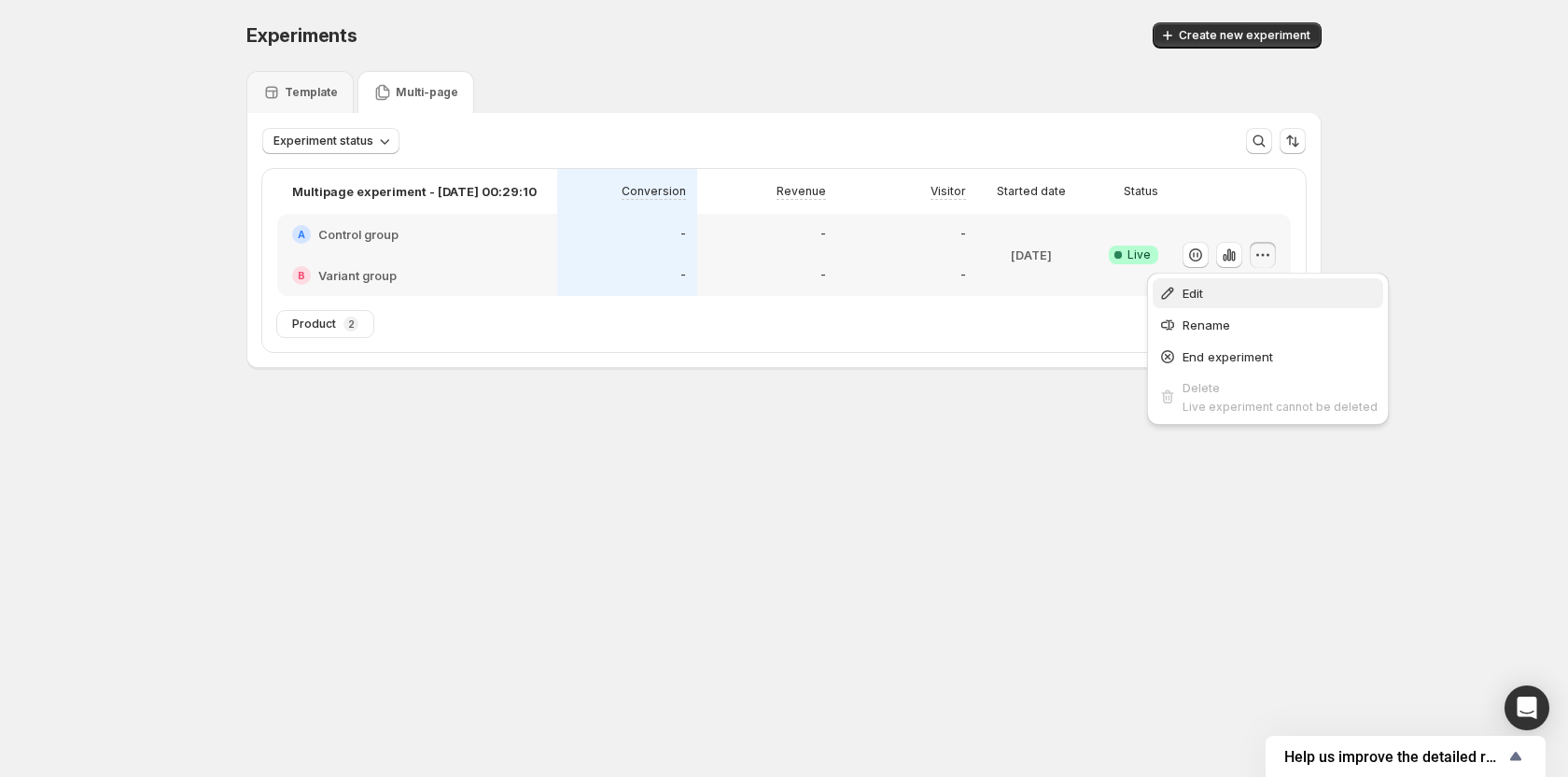
click at [1222, 297] on span "Edit" at bounding box center [1280, 292] width 195 height 18
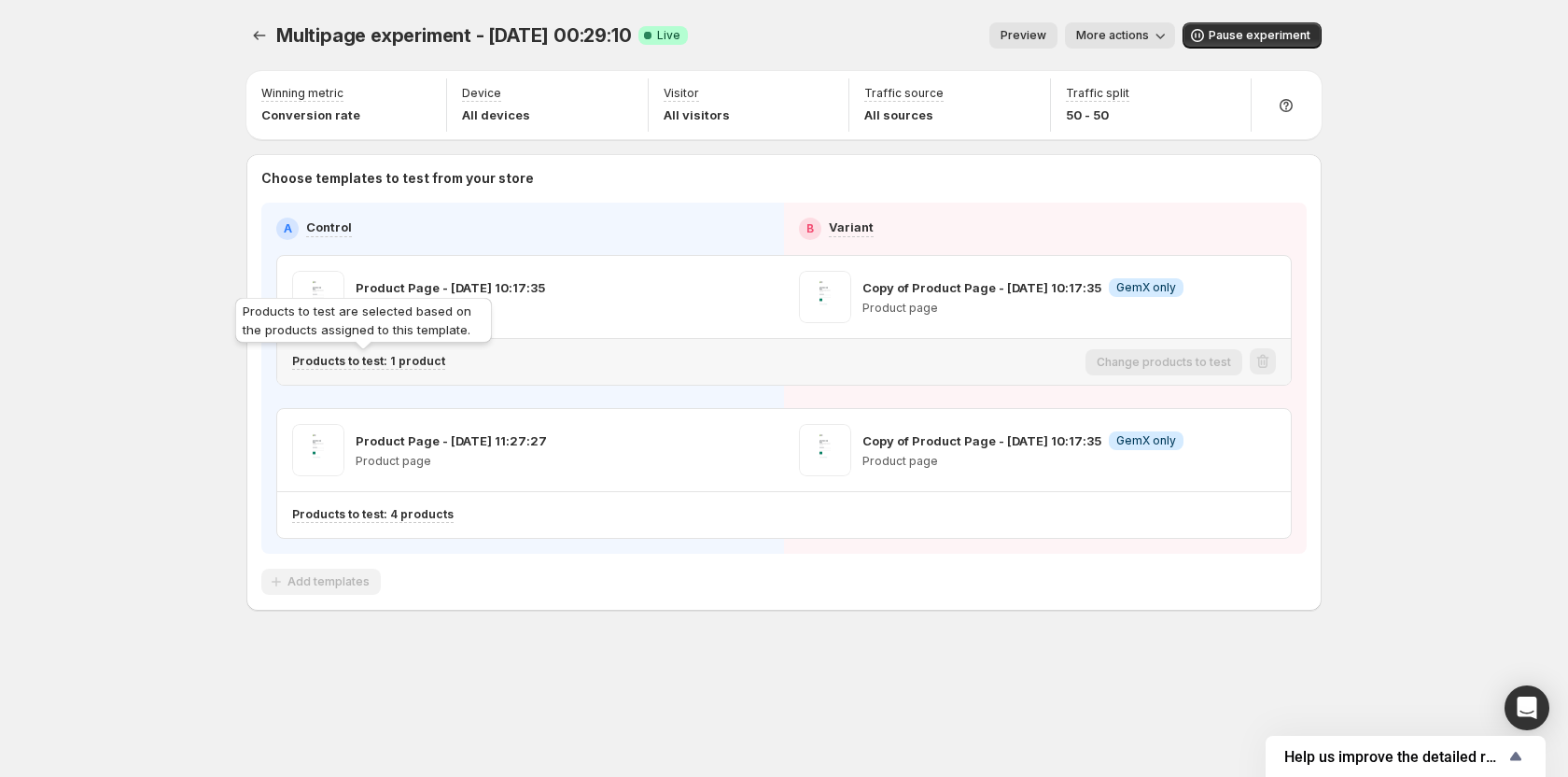
click at [389, 354] on p "Products to test: 1 product" at bounding box center [369, 360] width 153 height 15
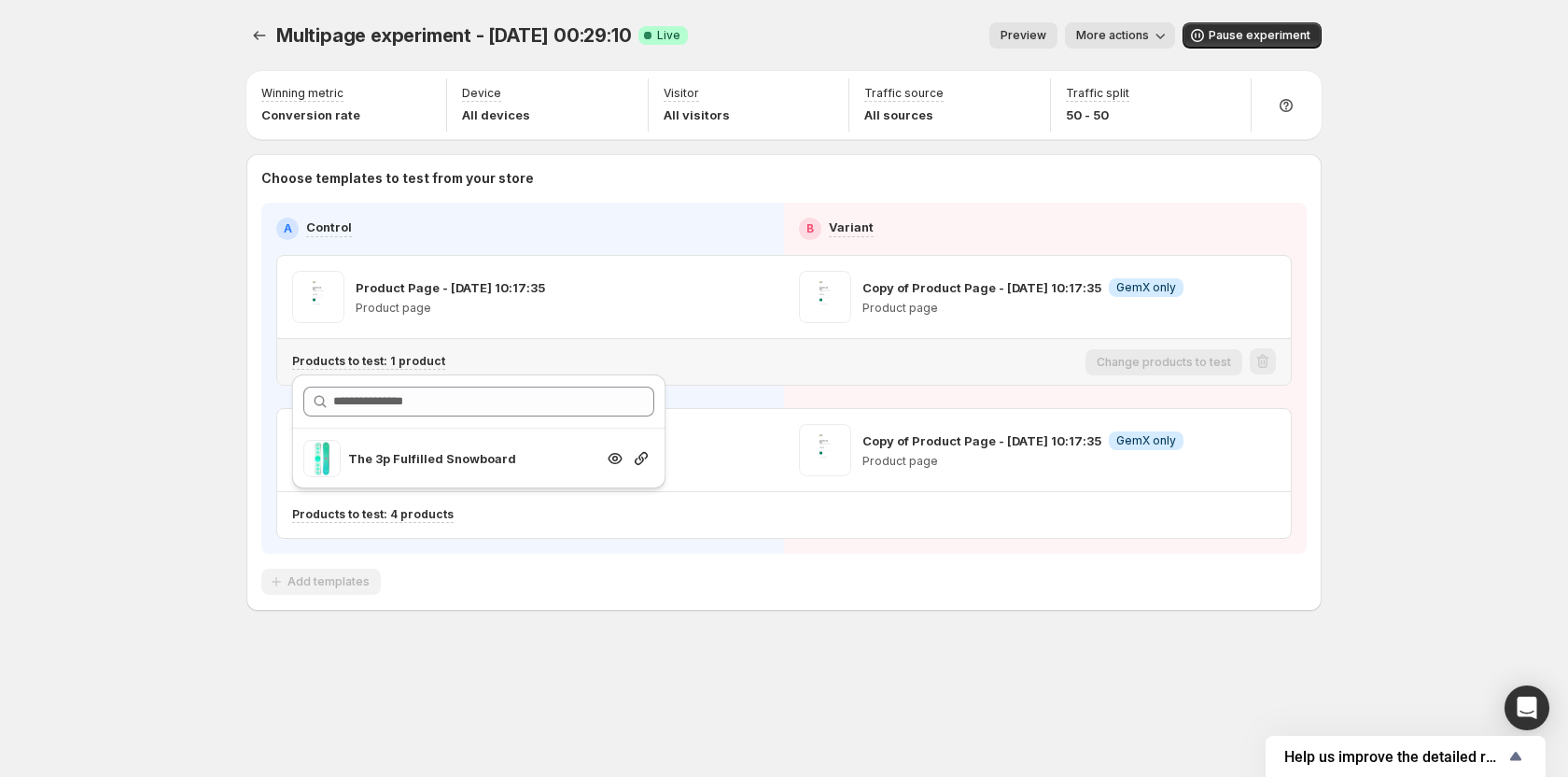
click at [651, 458] on div at bounding box center [641, 457] width 26 height 18
click at [646, 458] on icon "button" at bounding box center [641, 457] width 13 height 13
click at [809, 619] on div "Multipage experiment - [DATE] 00:29:10. This page is ready Multipage experiment…" at bounding box center [784, 355] width 1120 height 712
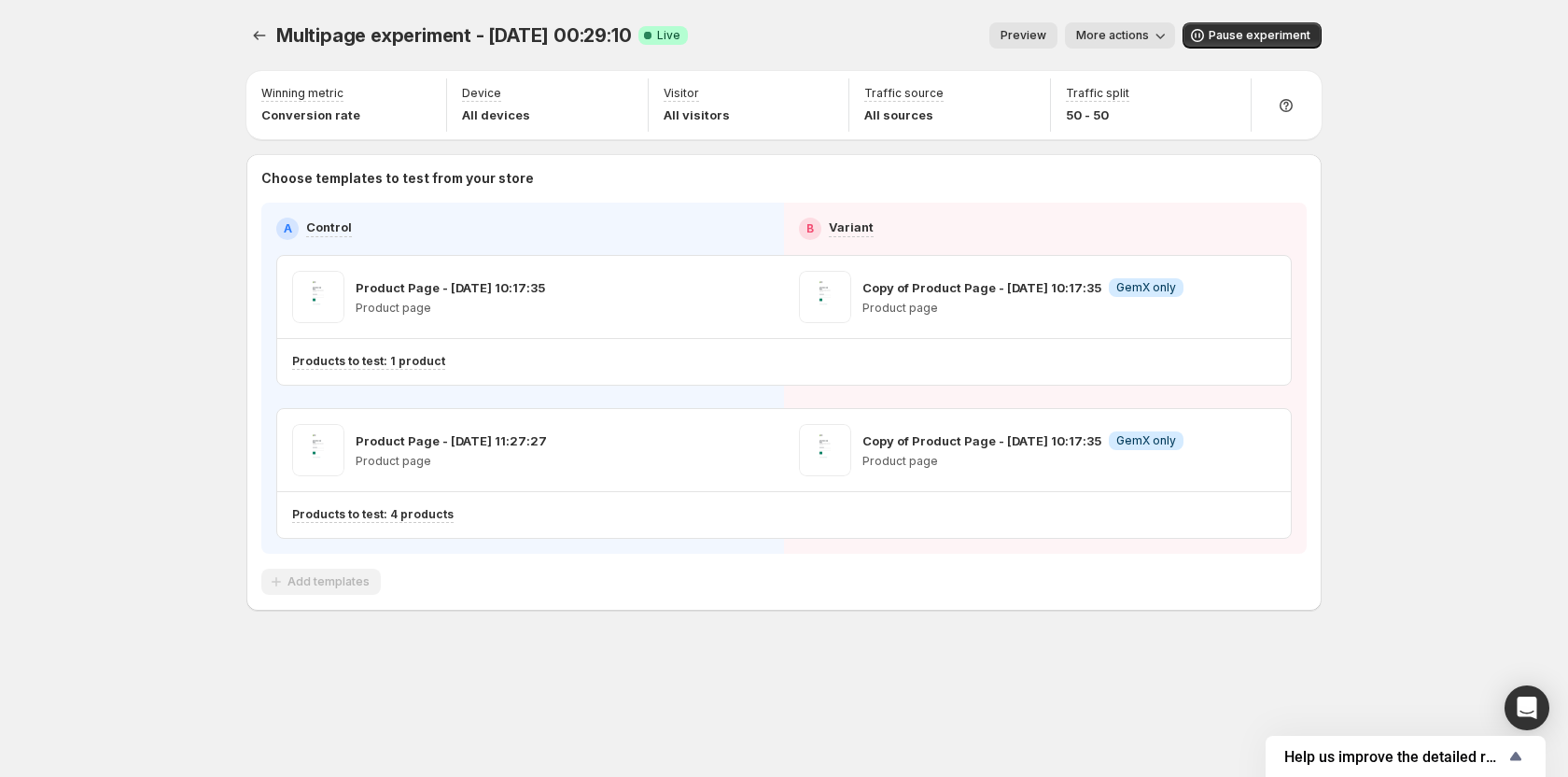
click at [562, 683] on div "Multipage experiment - [DATE] 00:29:10. This page is ready Multipage experiment…" at bounding box center [784, 355] width 1120 height 712
click at [266, 49] on div "Multipage experiment - [DATE] 00:29:10. This page is ready Multipage experiment…" at bounding box center [784, 35] width 1076 height 71
click at [265, 31] on icon "Experiments" at bounding box center [259, 35] width 18 height 18
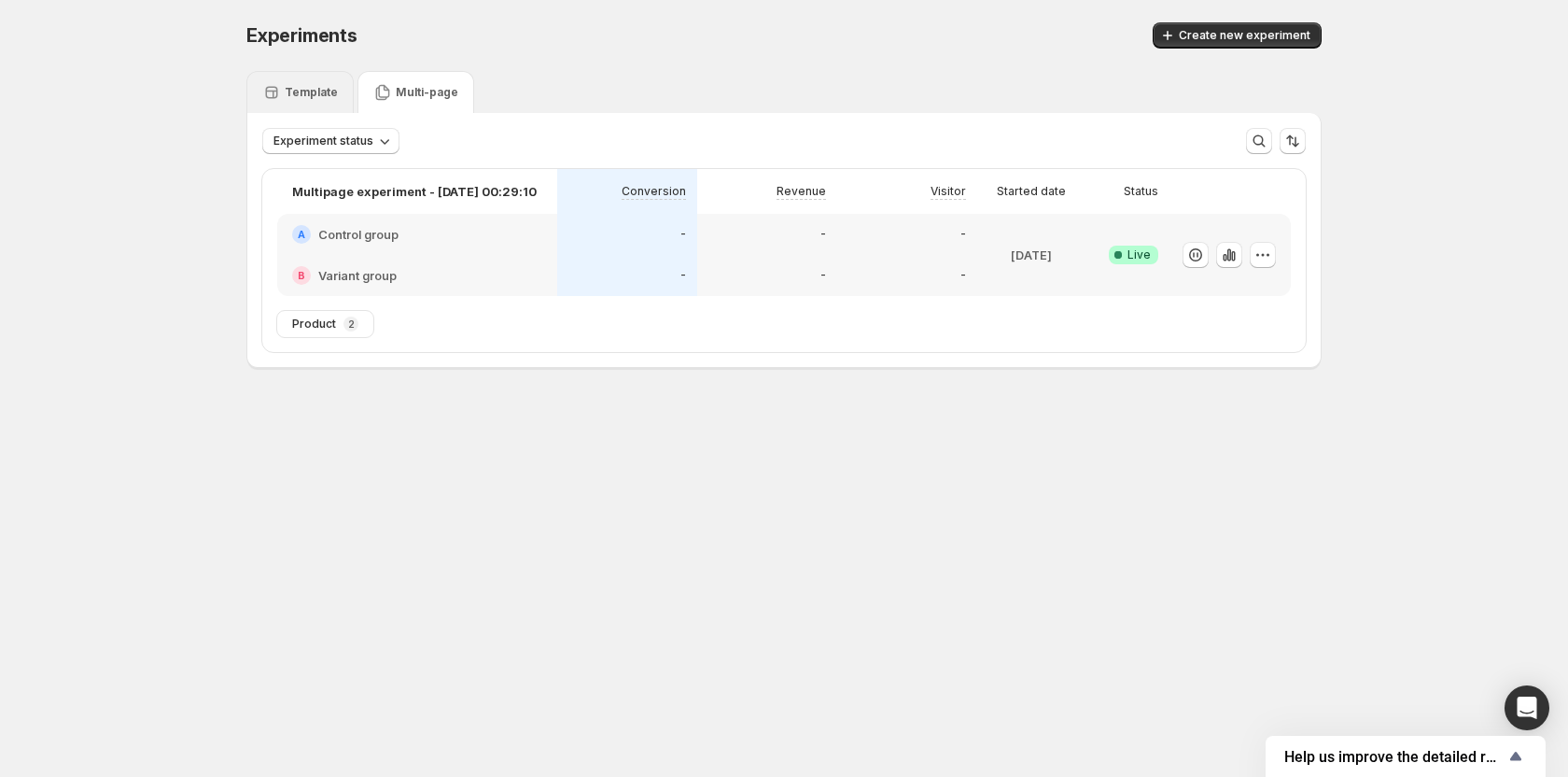
click at [317, 101] on div "Template" at bounding box center [300, 92] width 76 height 18
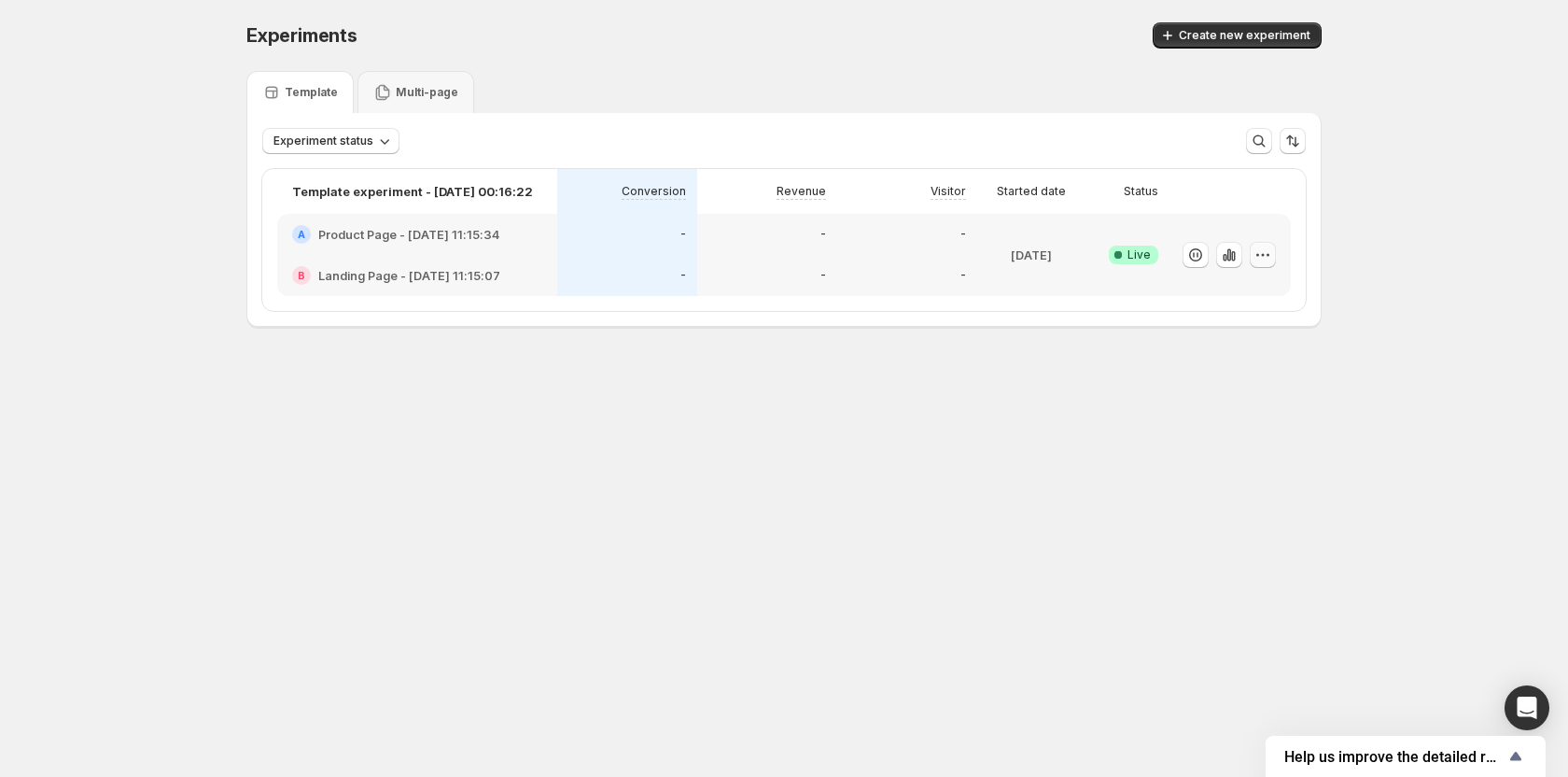
click at [1259, 248] on icon "button" at bounding box center [1262, 254] width 18 height 18
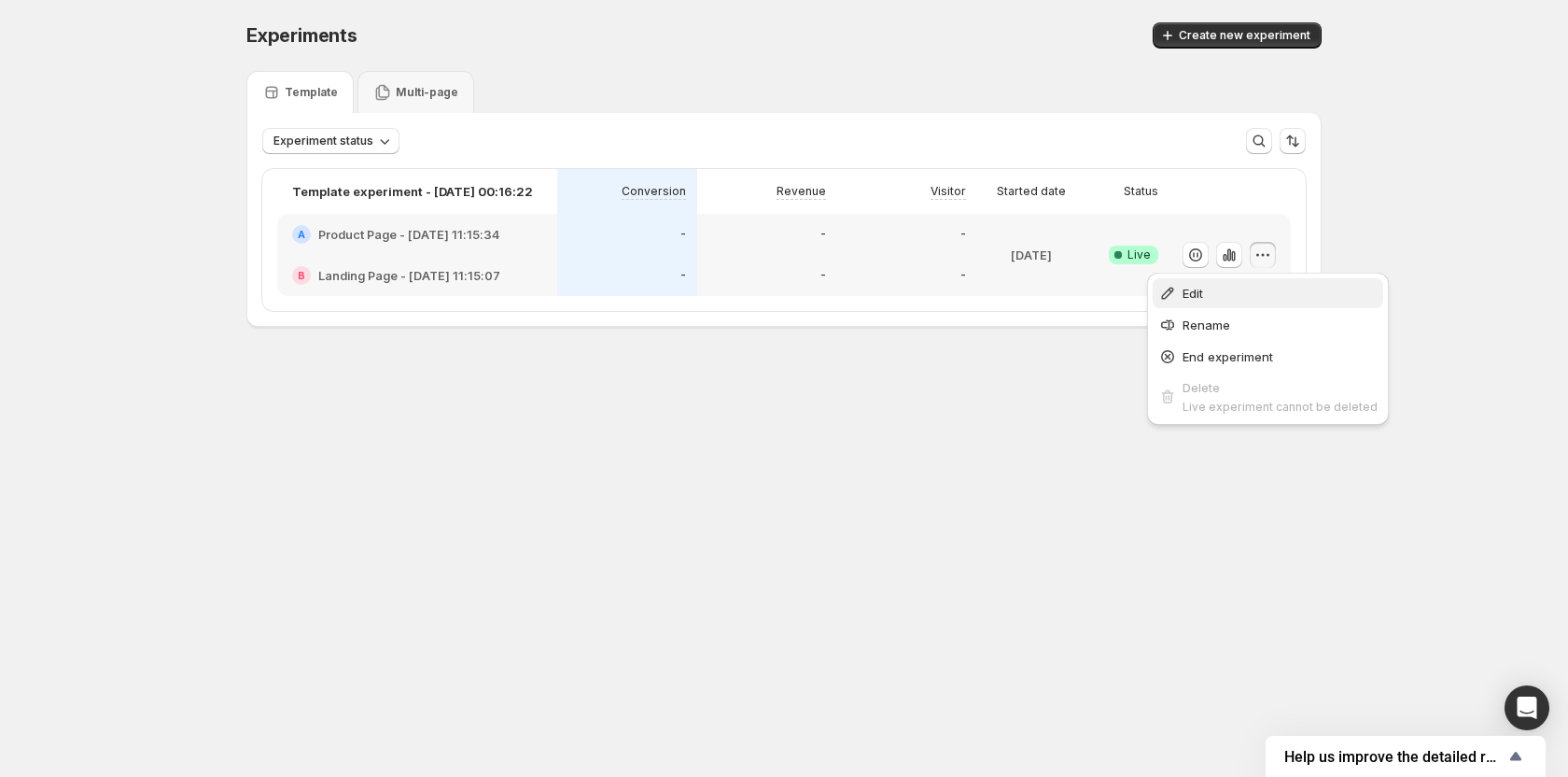
click at [1190, 294] on span "Edit" at bounding box center [1192, 292] width 20 height 15
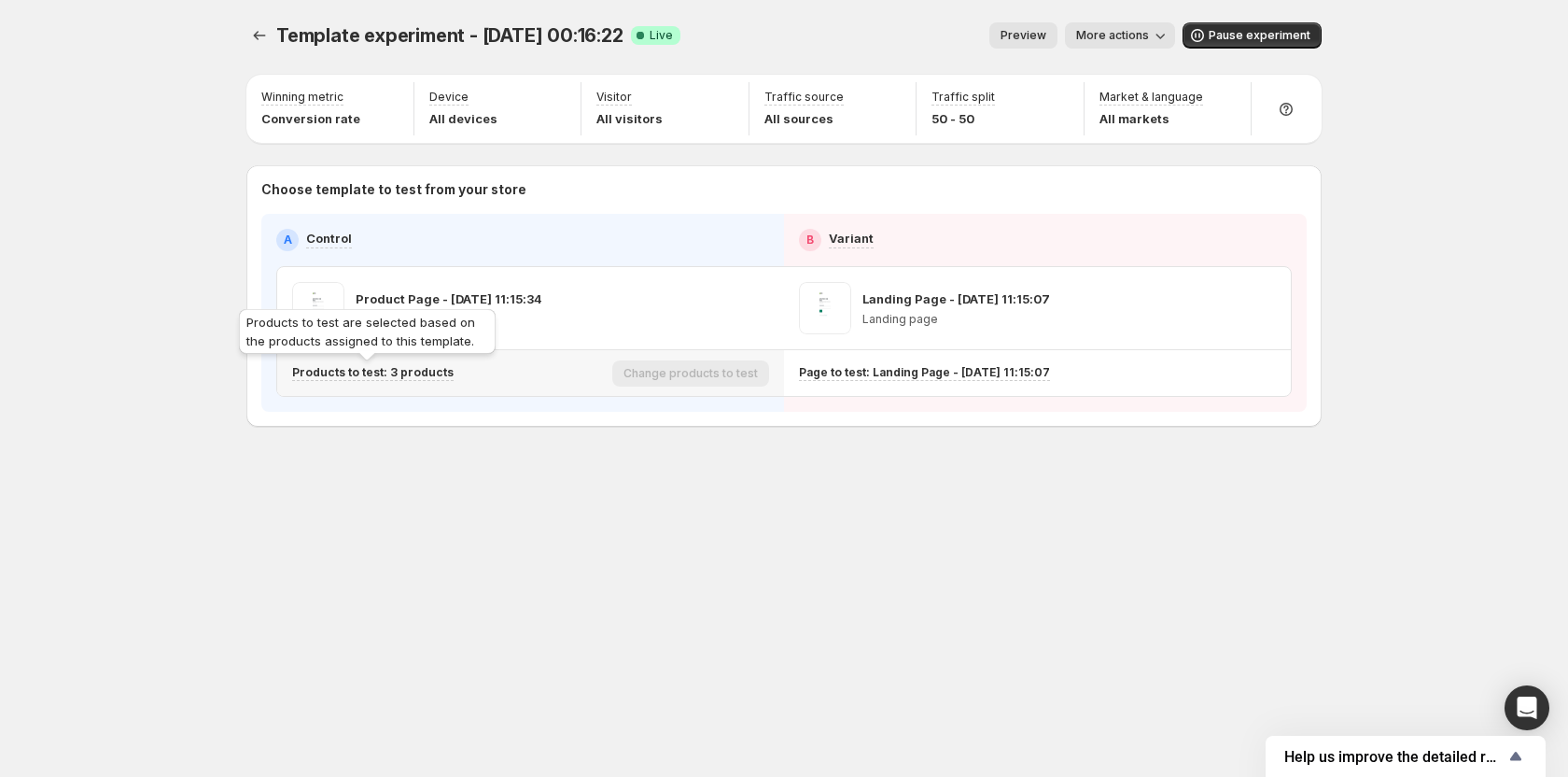
click at [431, 372] on p "Products to test: 3 products" at bounding box center [373, 372] width 161 height 15
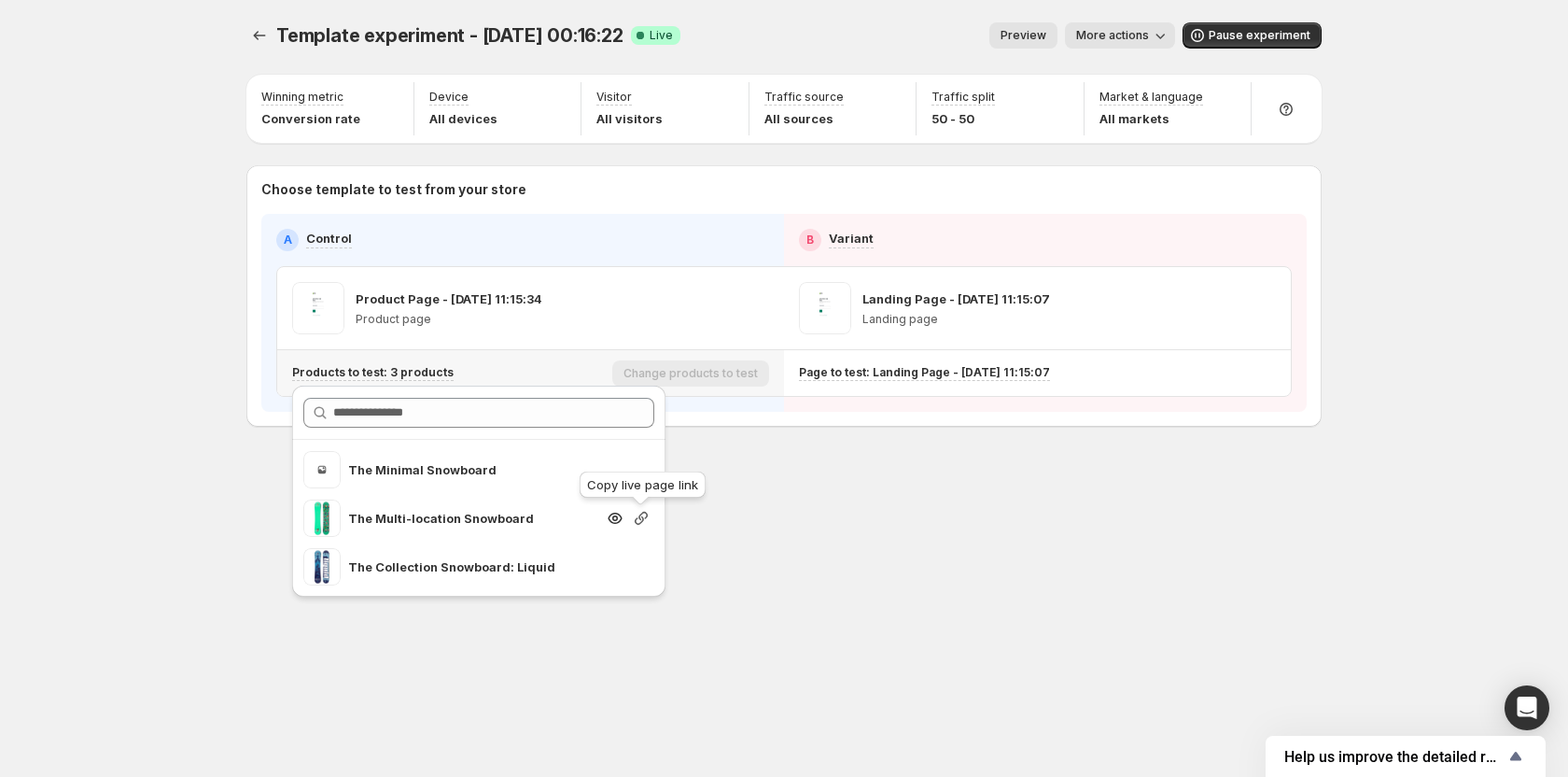
click at [645, 521] on icon "button" at bounding box center [641, 518] width 18 height 18
click at [904, 586] on div "Template experiment - [DATE] 00:16:22. This page is ready Template experiment -…" at bounding box center [784, 388] width 1120 height 777
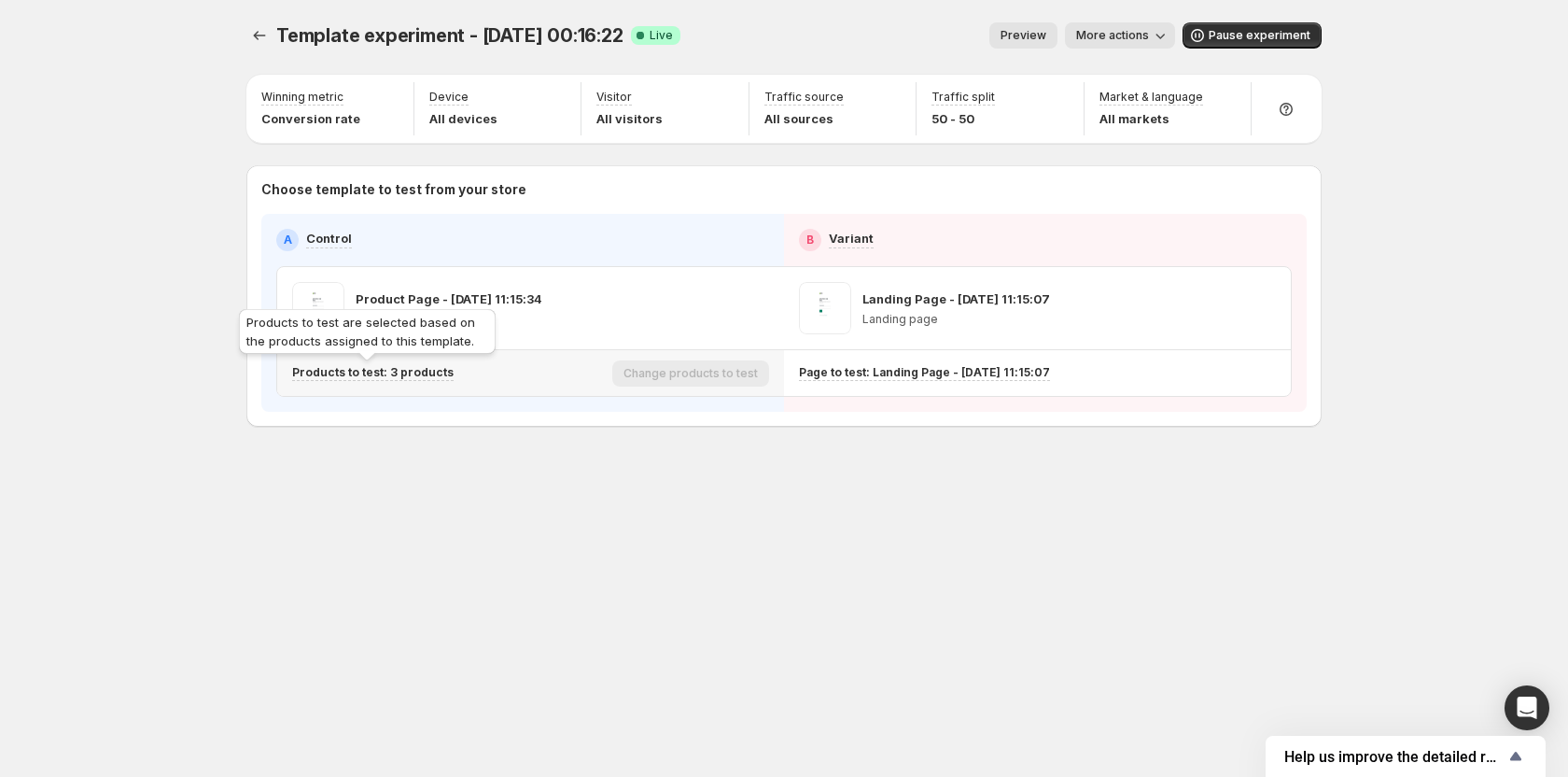
click at [380, 374] on p "Products to test: 3 products" at bounding box center [373, 372] width 161 height 15
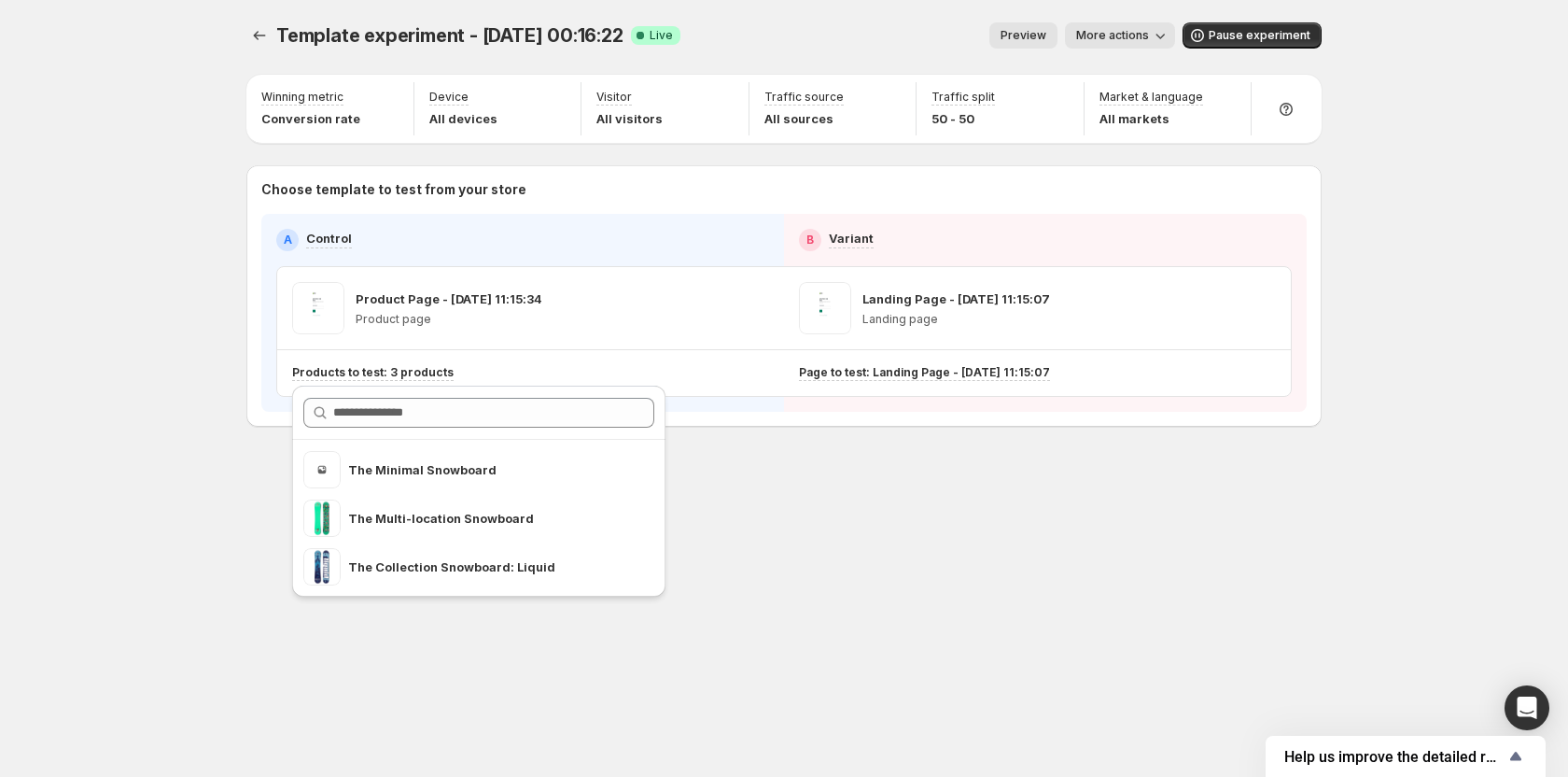
click at [949, 581] on div "Template experiment - [DATE] 00:16:22. This page is ready Template experiment -…" at bounding box center [784, 388] width 1120 height 777
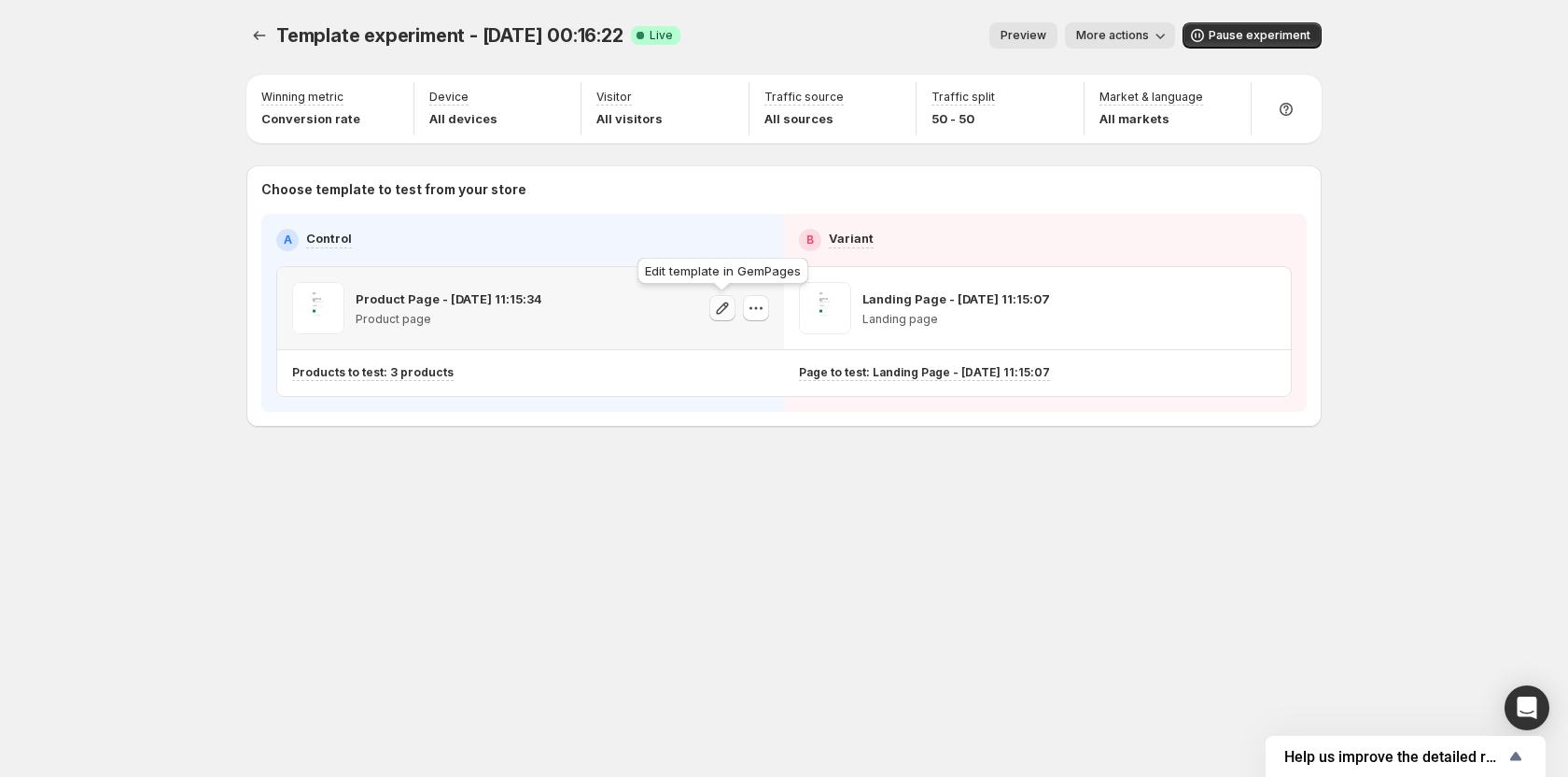
click at [720, 308] on icon "button" at bounding box center [722, 308] width 18 height 18
